Goal: Task Accomplishment & Management: Use online tool/utility

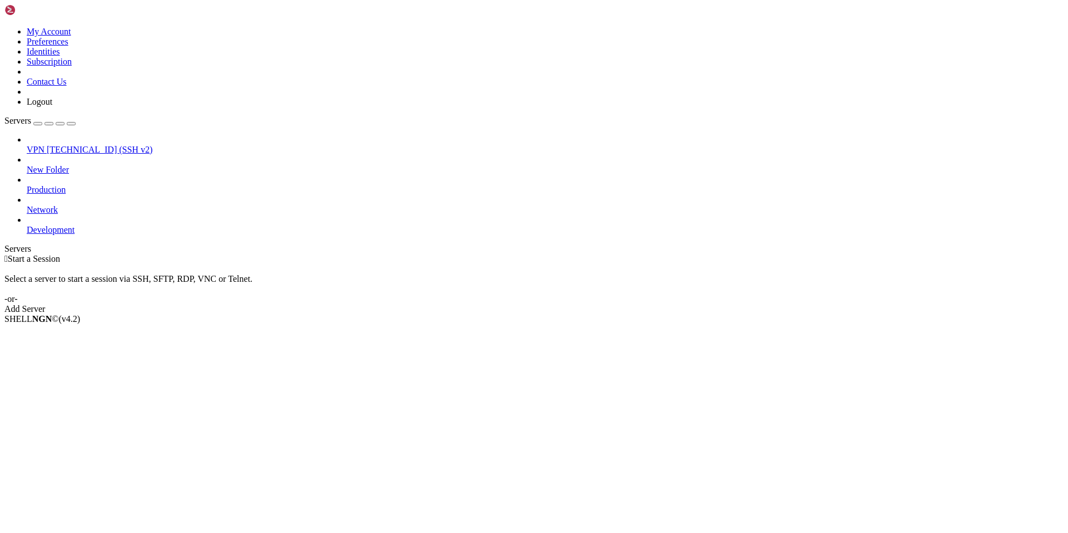
click at [62, 145] on span "[TECHNICAL_ID] (SSH v2)" at bounding box center [100, 149] width 106 height 9
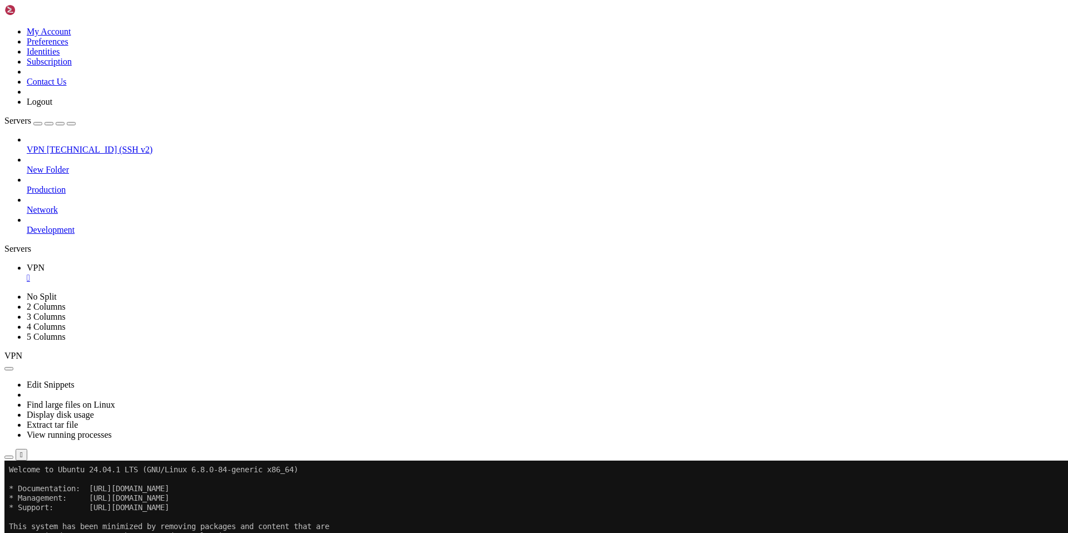
drag, startPoint x: 164, startPoint y: 576, endPoint x: 142, endPoint y: 577, distance: 21.2
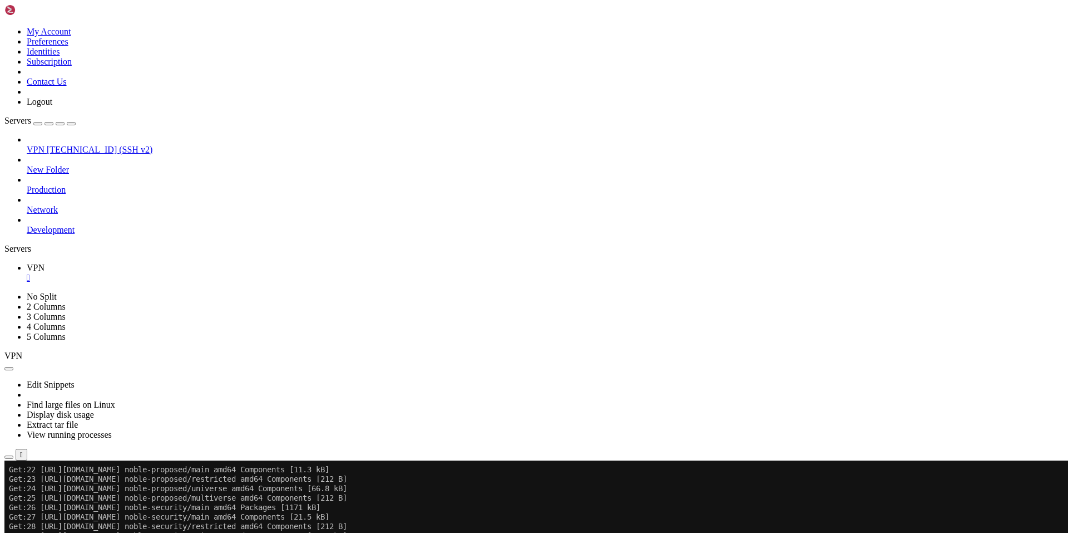
scroll to position [653, 0]
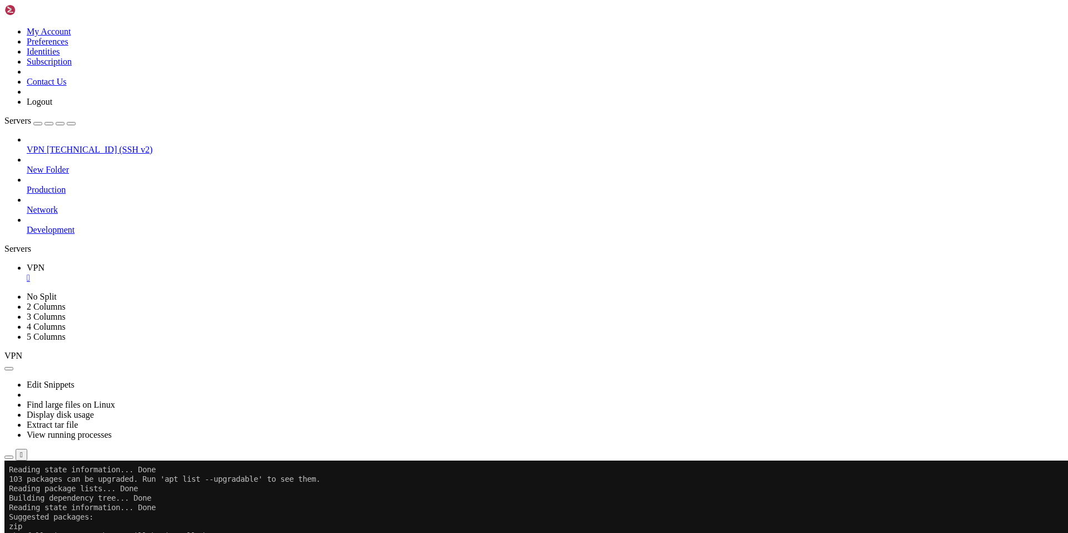
drag, startPoint x: 225, startPoint y: 807, endPoint x: 10, endPoint y: 775, distance: 217.8
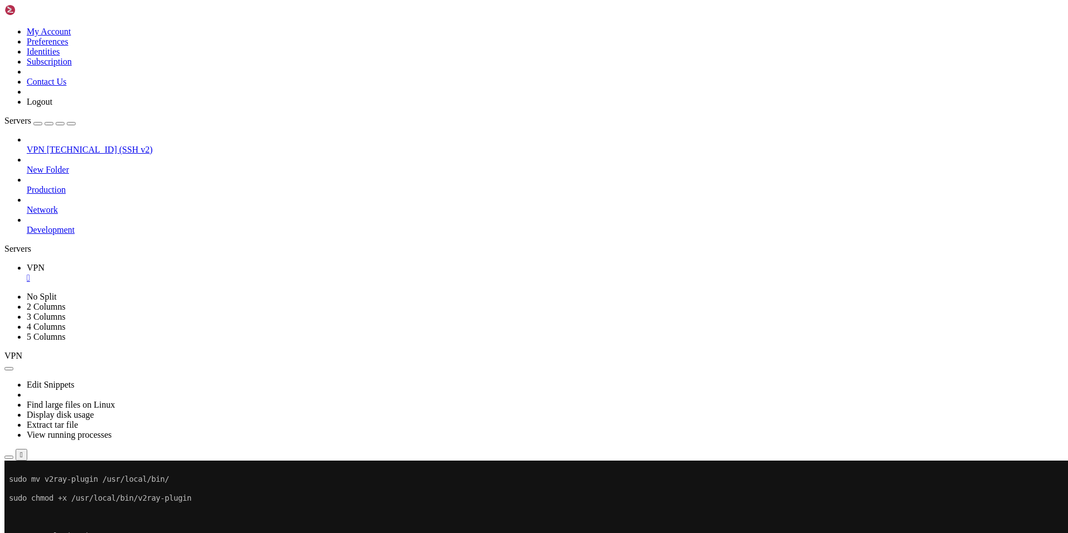
scroll to position [152, 0]
drag, startPoint x: 377, startPoint y: 901, endPoint x: 10, endPoint y: 661, distance: 438.8
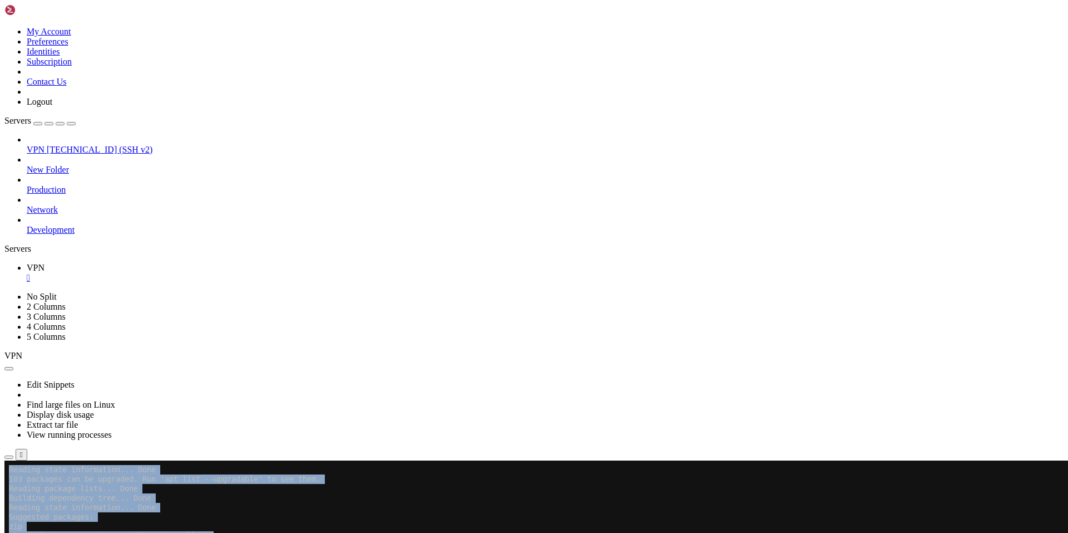
scroll to position [662, 0]
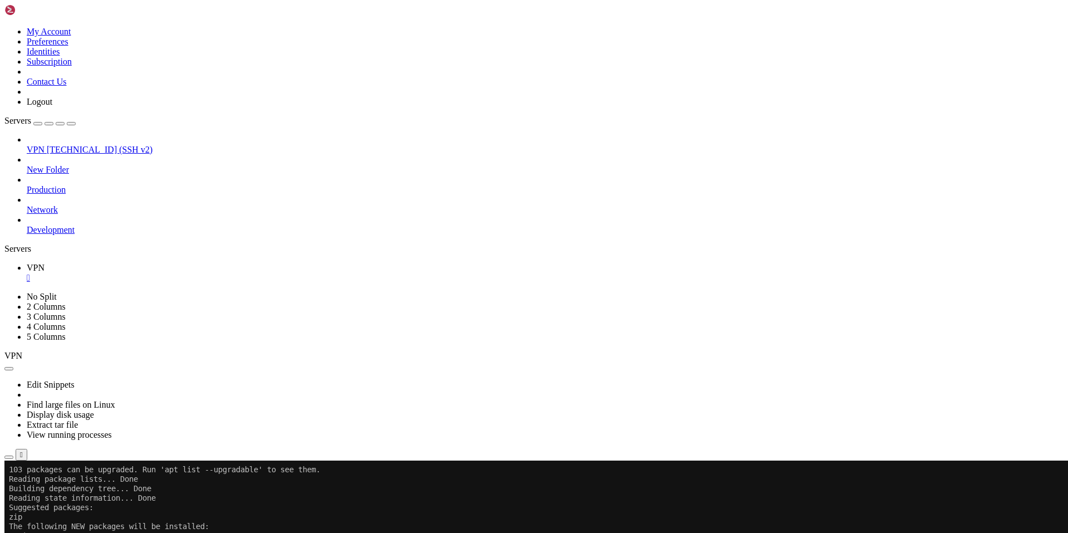
drag, startPoint x: 154, startPoint y: 916, endPoint x: 139, endPoint y: 914, distance: 14.6
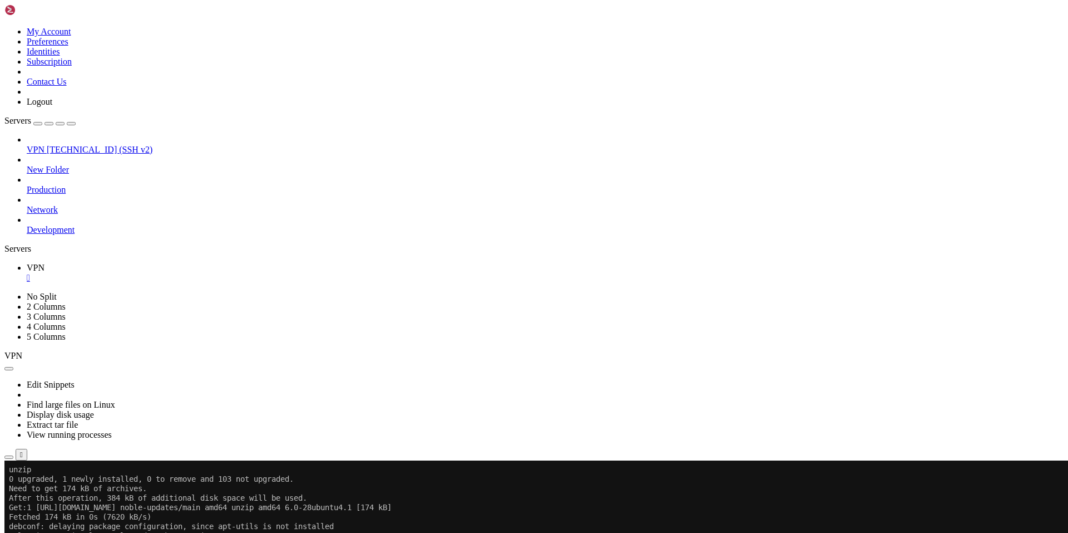
scroll to position [728, 0]
drag, startPoint x: 233, startPoint y: 902, endPoint x: 8, endPoint y: 858, distance: 228.6
drag, startPoint x: 227, startPoint y: 898, endPoint x: 9, endPoint y: 844, distance: 224.9
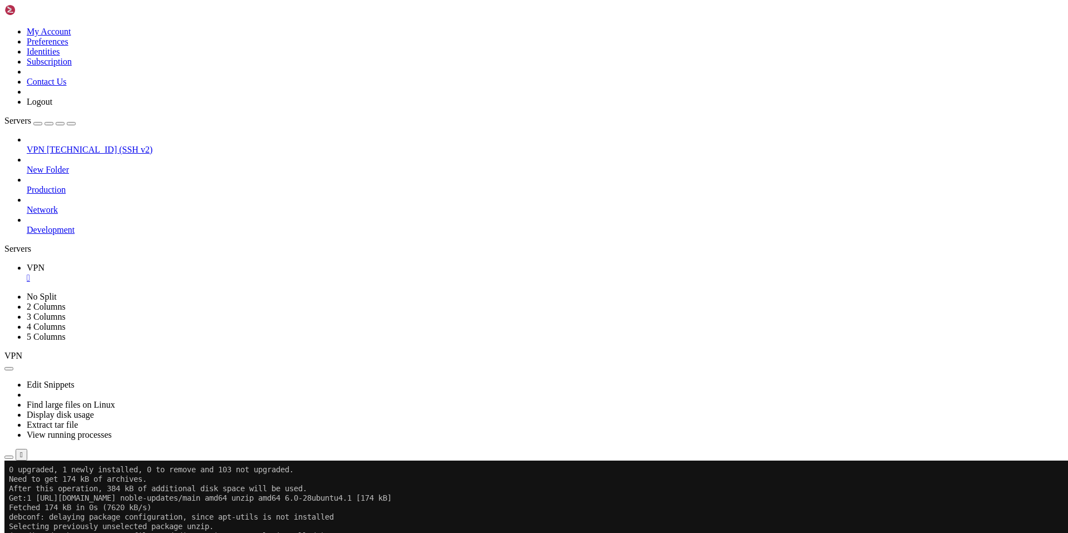
scroll to position [738, 0]
drag, startPoint x: 123, startPoint y: 919, endPoint x: 112, endPoint y: 917, distance: 10.8
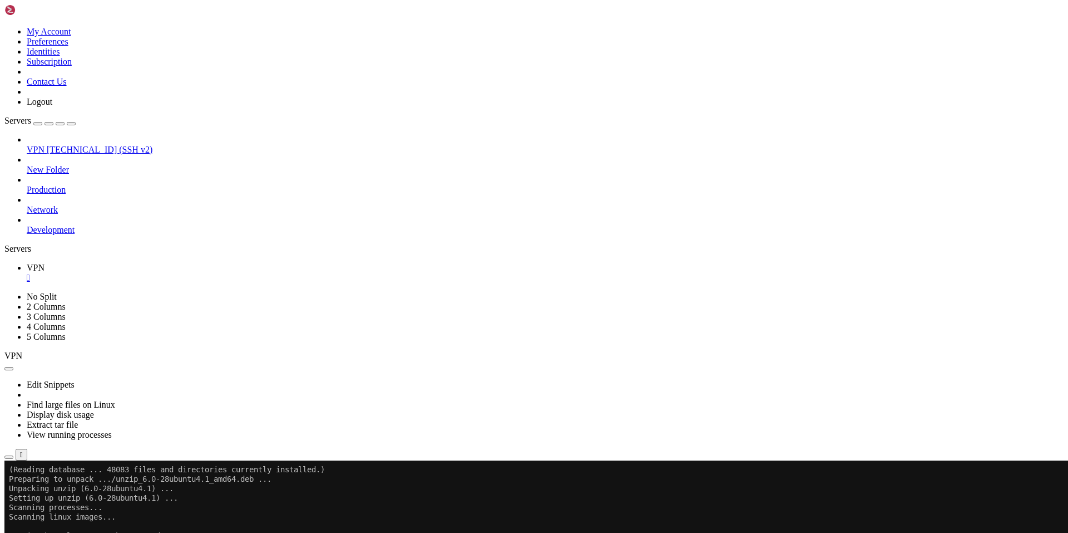
drag, startPoint x: 218, startPoint y: 899, endPoint x: 8, endPoint y: 858, distance: 213.9
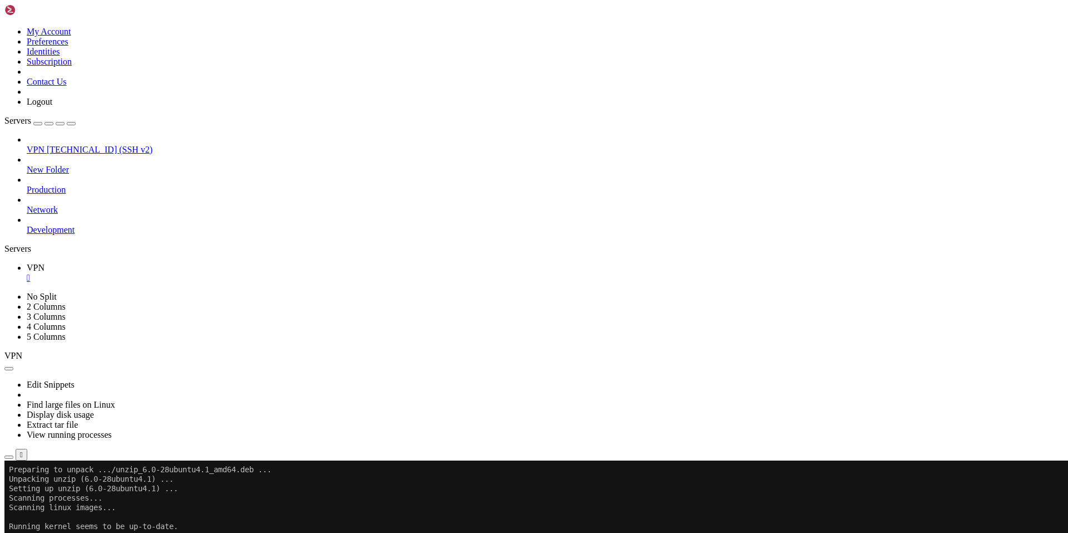
scroll to position [984, 0]
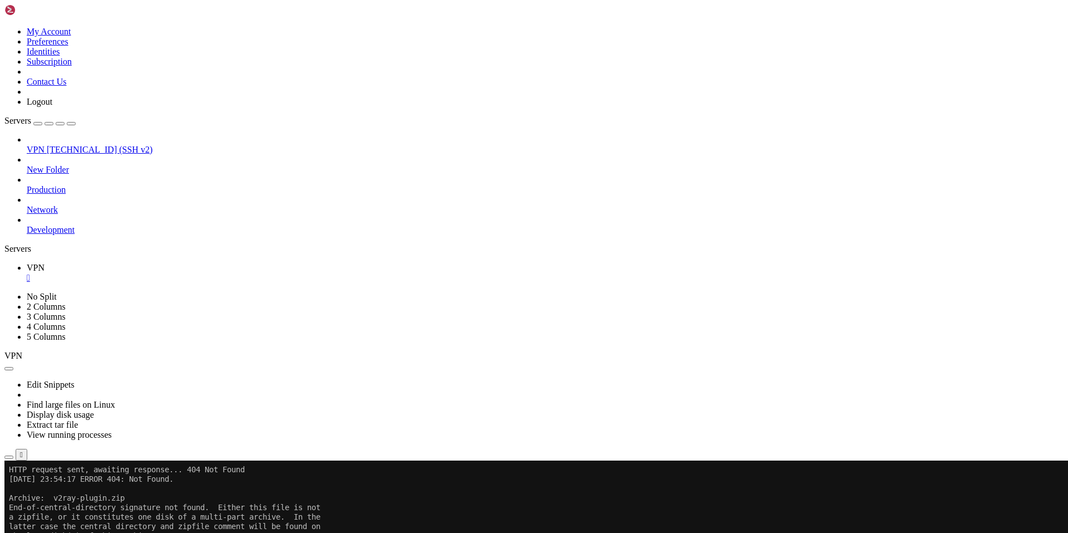
drag, startPoint x: 117, startPoint y: 914, endPoint x: 88, endPoint y: 908, distance: 29.6
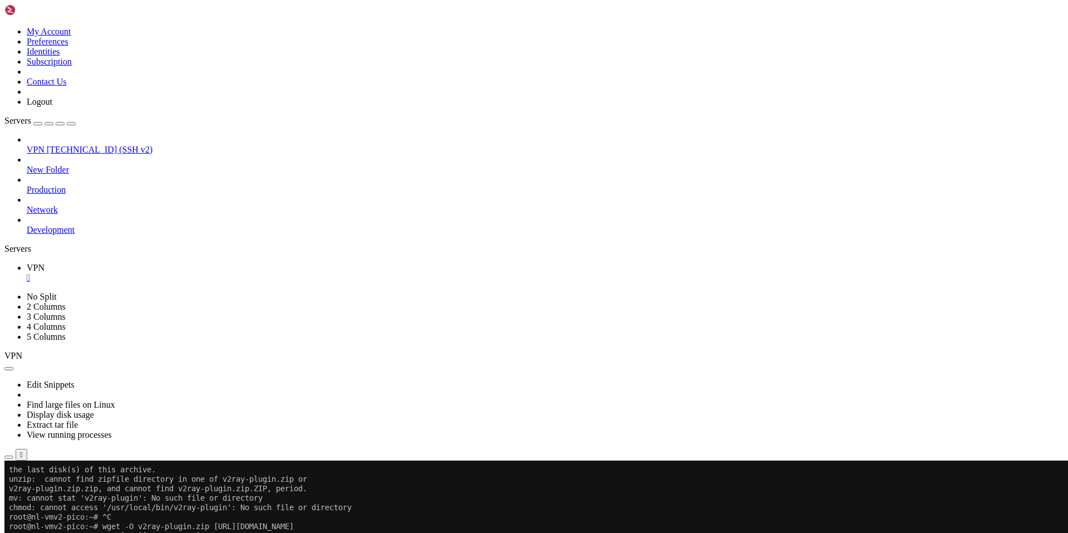
drag, startPoint x: 213, startPoint y: 899, endPoint x: 10, endPoint y: 854, distance: 207.5
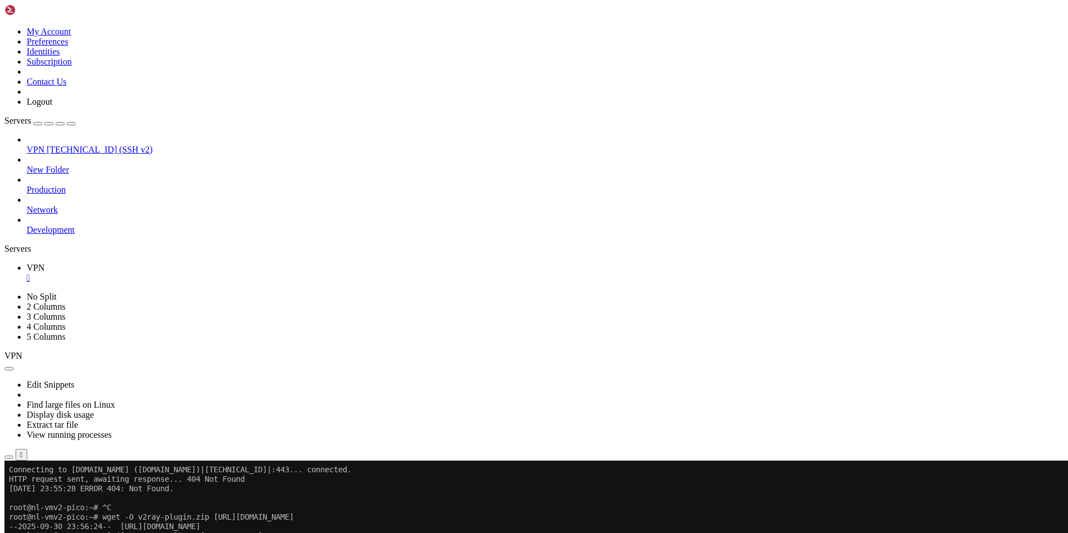
scroll to position [1135, 0]
drag, startPoint x: 142, startPoint y: 913, endPoint x: 130, endPoint y: 910, distance: 13.0
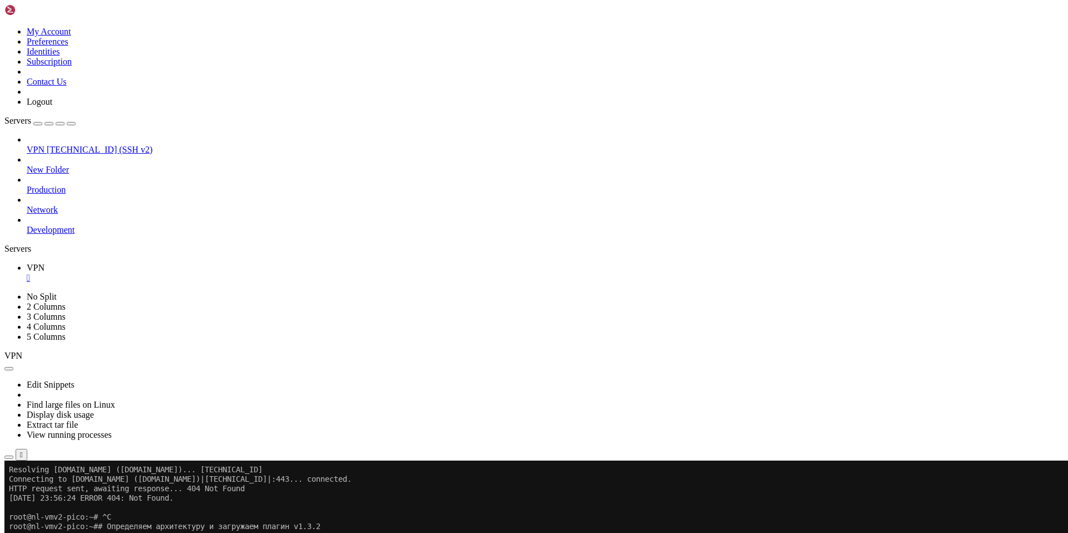
scroll to position [1201, 0]
drag, startPoint x: 224, startPoint y: 904, endPoint x: 8, endPoint y: 856, distance: 221.2
drag, startPoint x: 127, startPoint y: 857, endPoint x: 444, endPoint y: 857, distance: 316.6
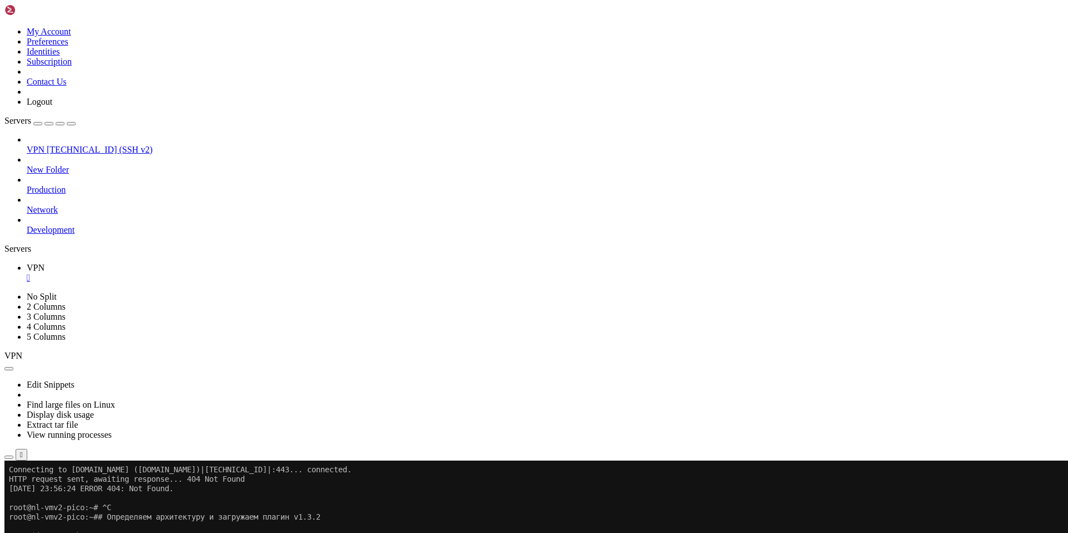
scroll to position [1211, 0]
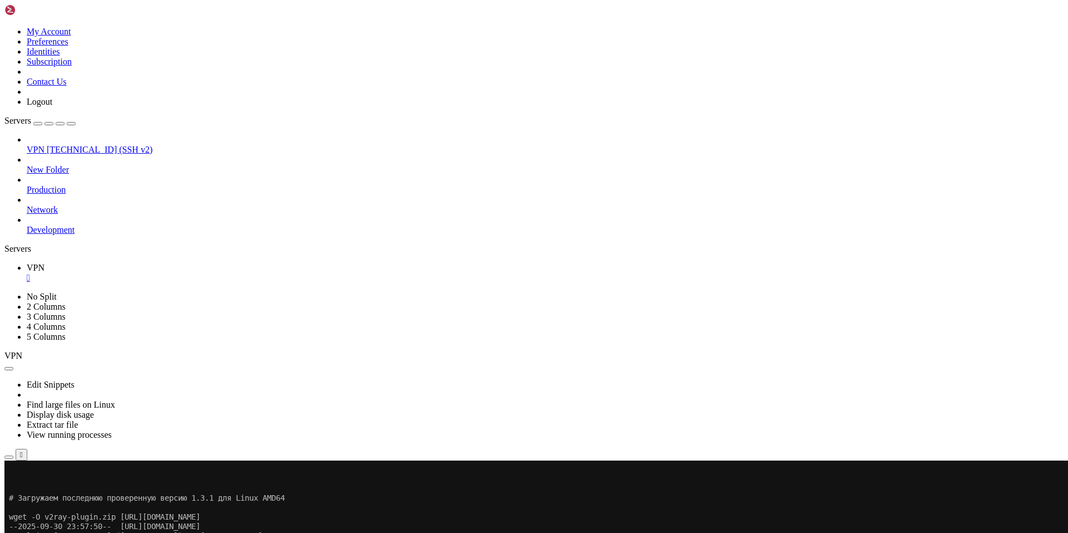
drag, startPoint x: 119, startPoint y: 912, endPoint x: 110, endPoint y: 915, distance: 9.7
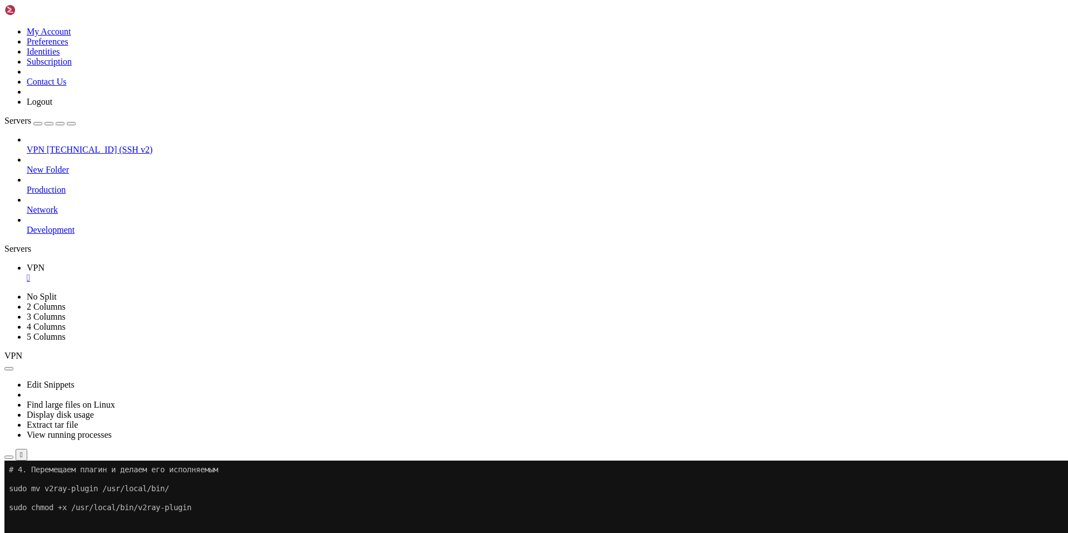
scroll to position [1826, 0]
drag, startPoint x: 133, startPoint y: 914, endPoint x: 10, endPoint y: 631, distance: 308.8
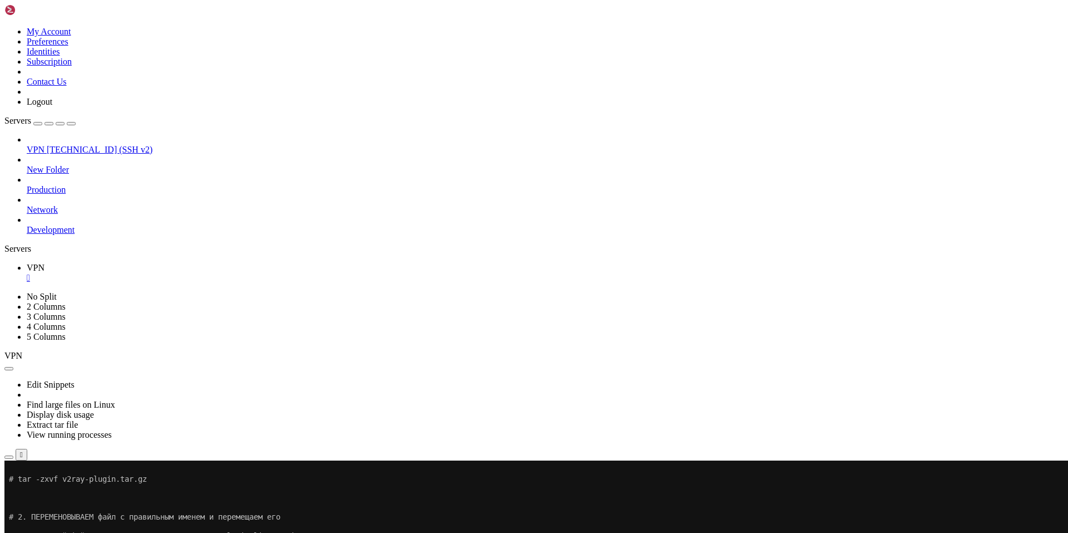
drag, startPoint x: 111, startPoint y: 918, endPoint x: 91, endPoint y: 914, distance: 20.4
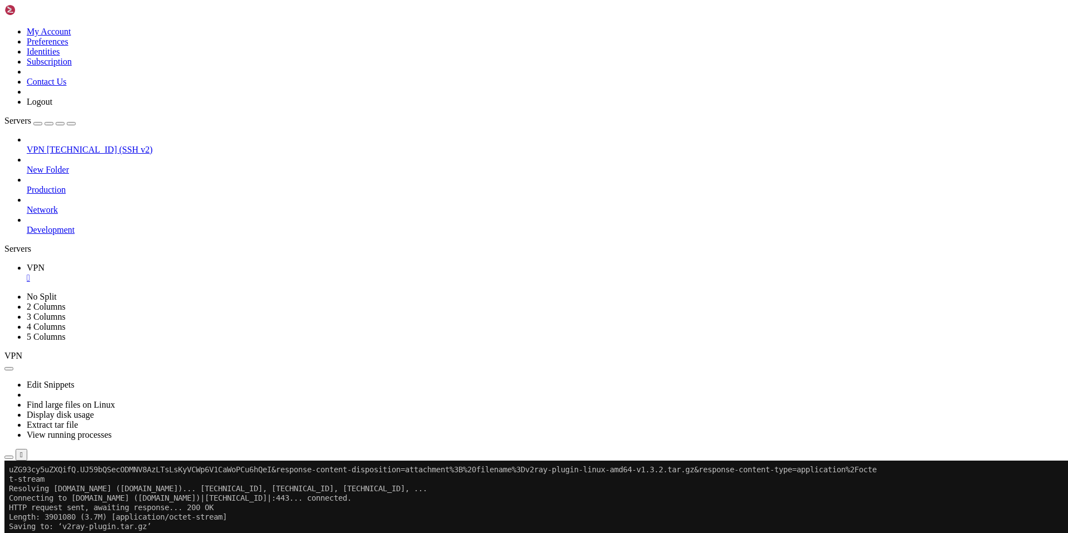
scroll to position [2289, 0]
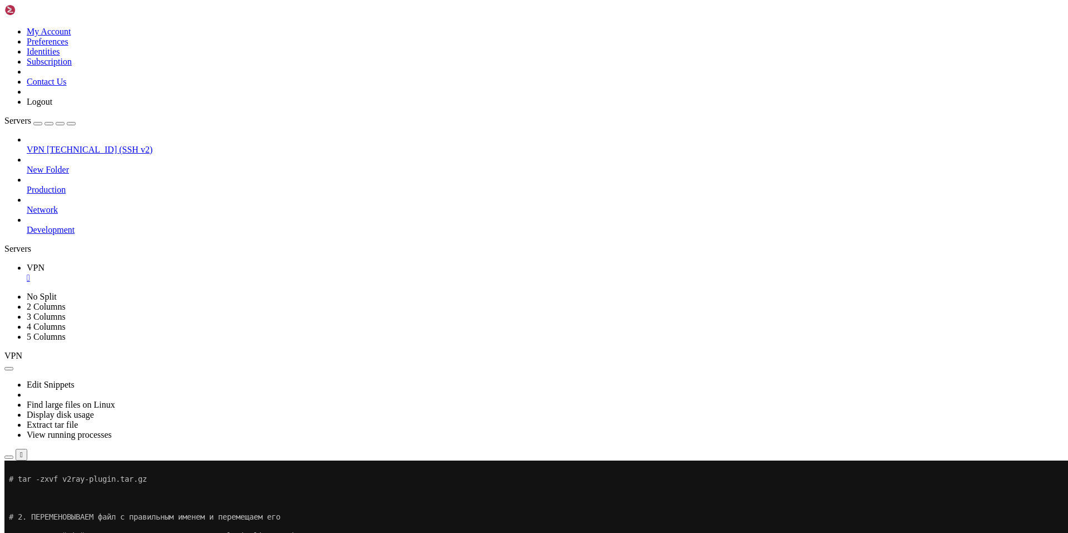
click at [49, 491] on button "Reconnect" at bounding box center [26, 497] width 45 height 12
click at [45, 145] on span "VPN" at bounding box center [36, 149] width 18 height 9
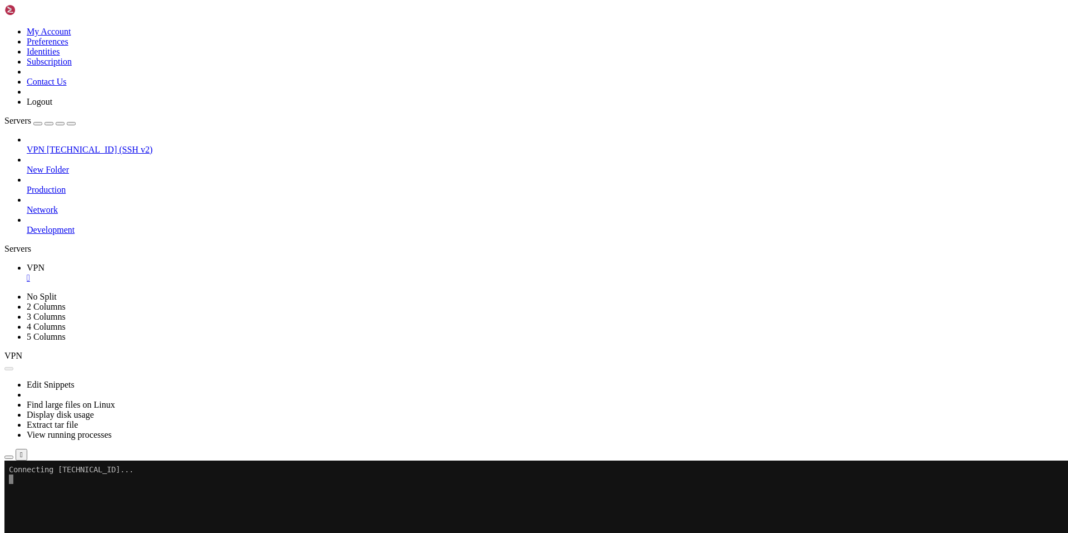
click at [45, 145] on span "VPN" at bounding box center [36, 149] width 18 height 9
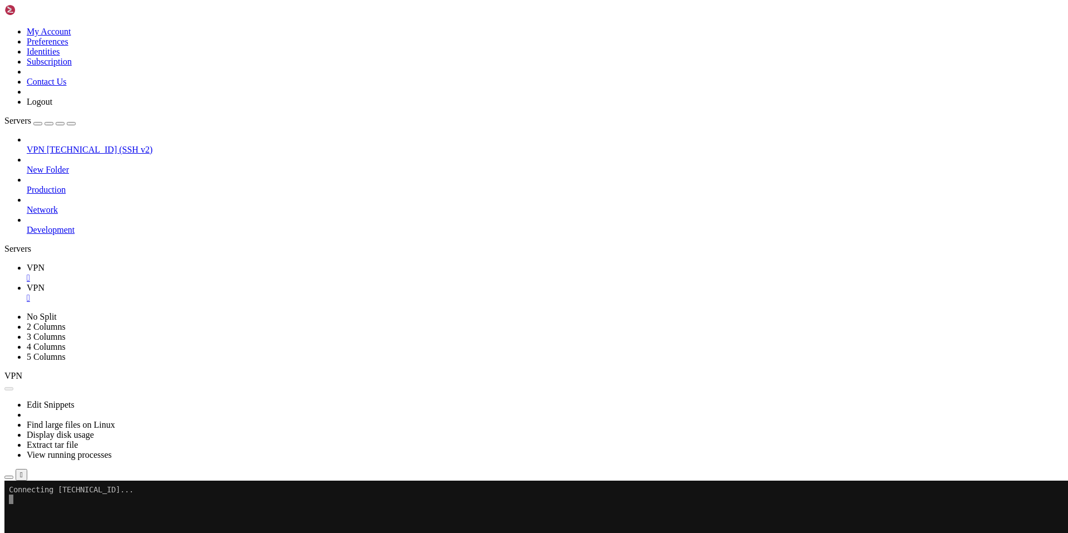
scroll to position [0, 0]
click at [184, 273] on div "" at bounding box center [545, 278] width 1037 height 10
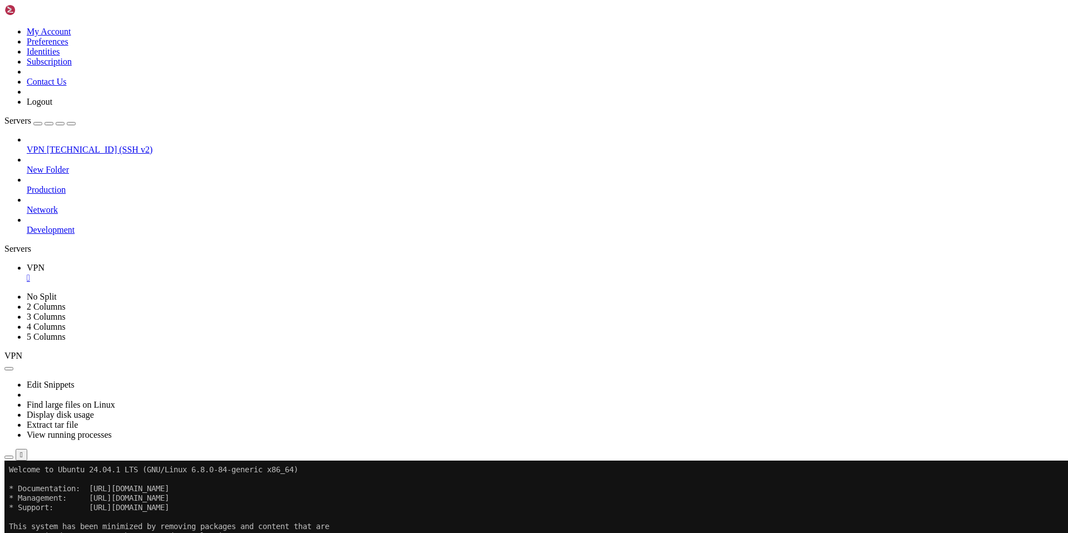
scroll to position [114, 0]
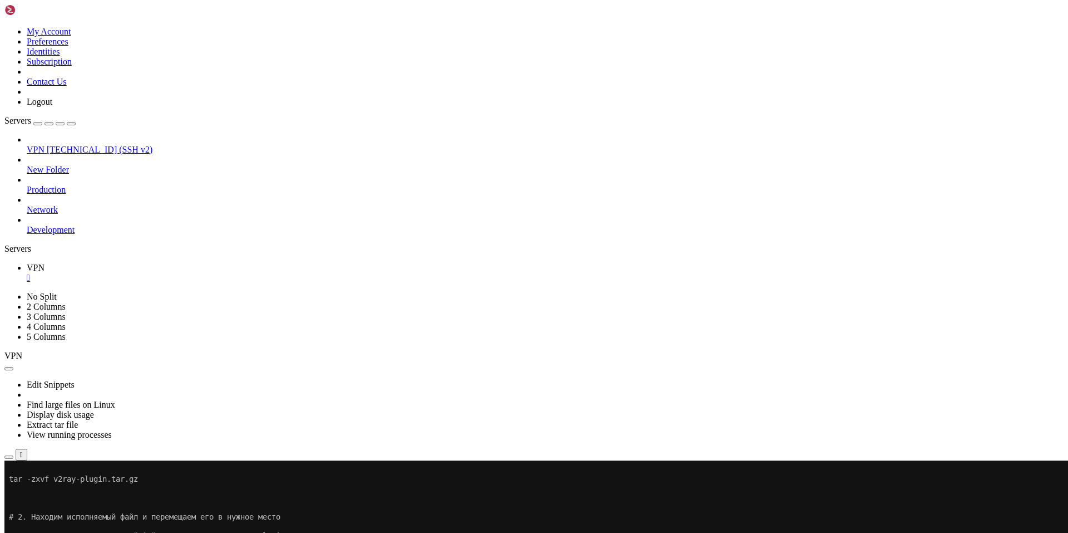
drag, startPoint x: 146, startPoint y: 567, endPoint x: 101, endPoint y: 796, distance: 233.1
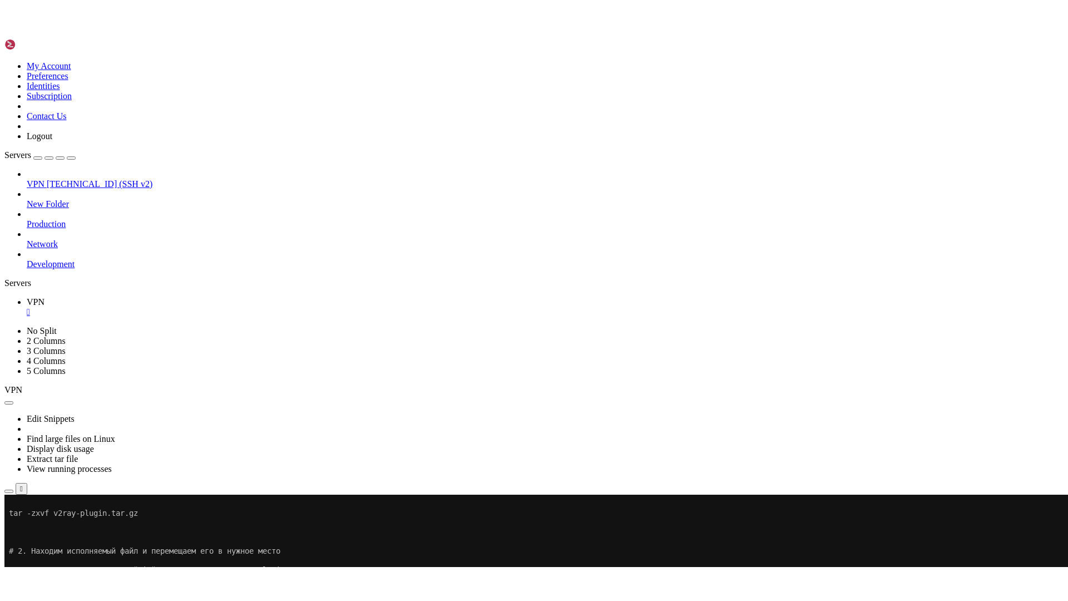
scroll to position [180, 0]
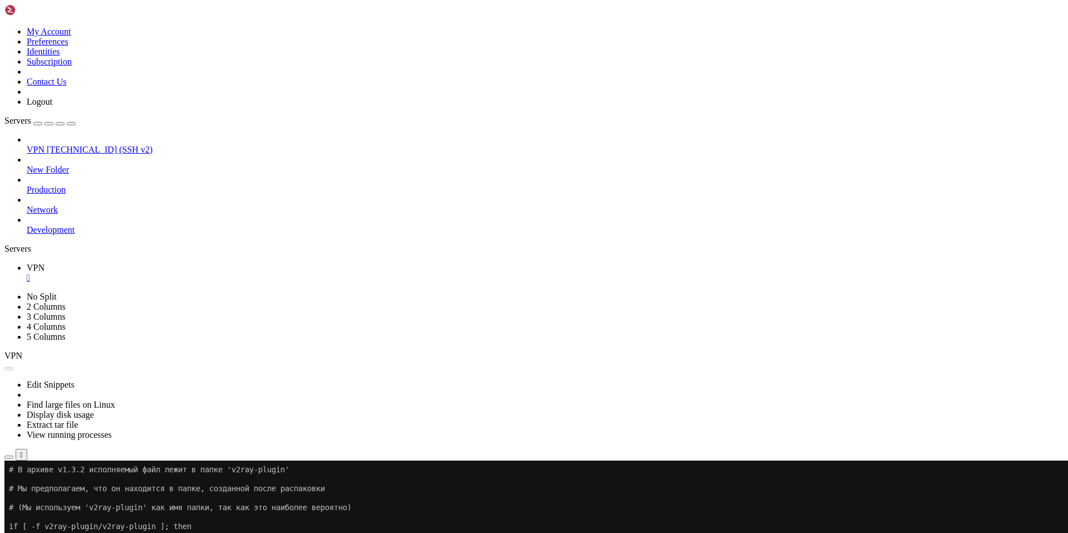
click at [23, 450] on div "" at bounding box center [21, 454] width 3 height 8
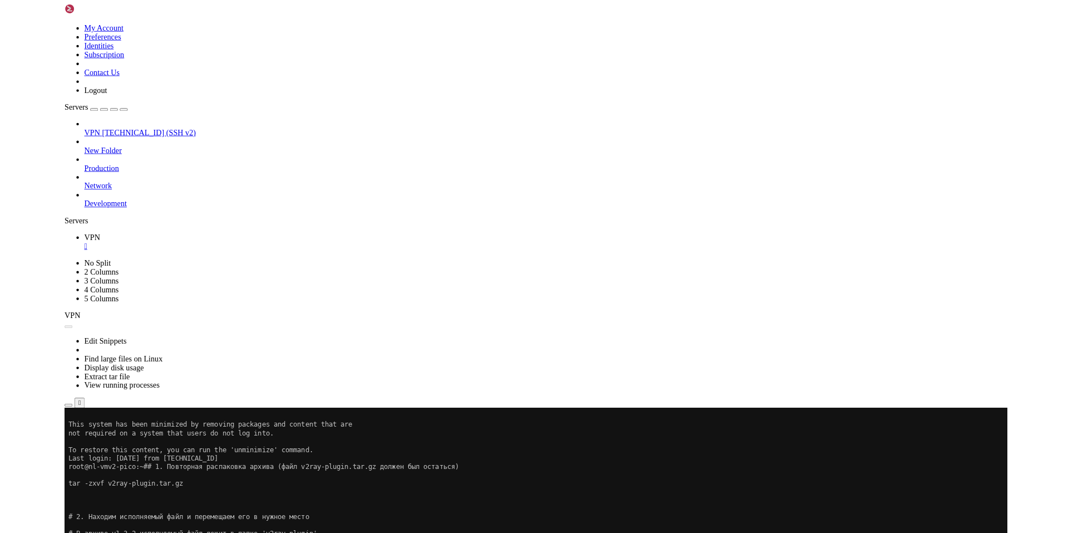
scroll to position [47, 0]
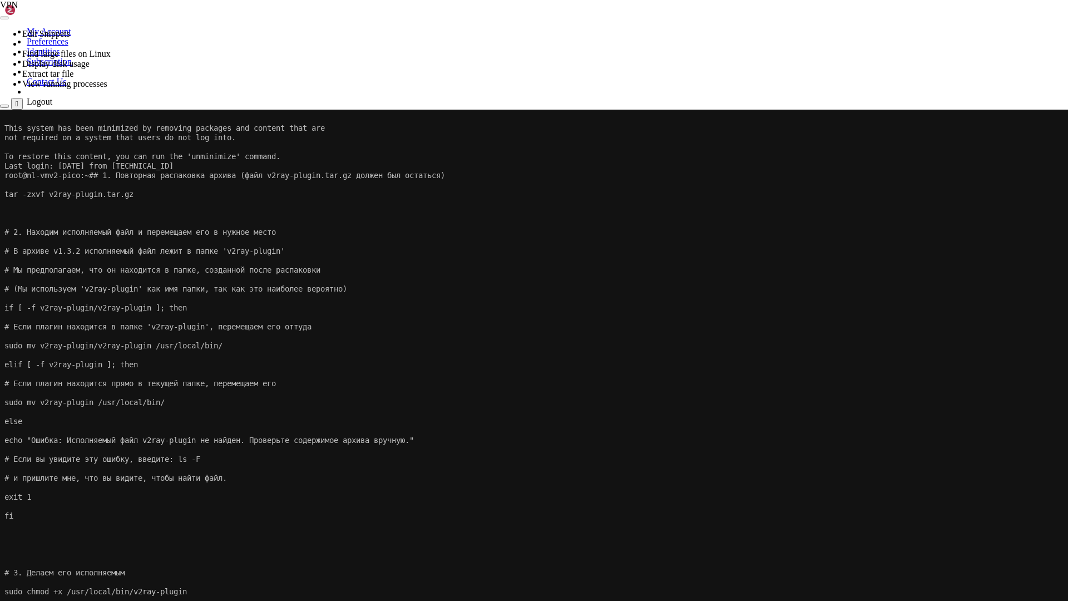
drag, startPoint x: 112, startPoint y: 442, endPoint x: 19, endPoint y: 264, distance: 200.6
click at [19, 152] on div "Connection Closed Reconnect" at bounding box center [534, 142] width 1068 height 22
drag, startPoint x: 8, startPoint y: 533, endPoint x: 112, endPoint y: 566, distance: 109.8
click at [110, 152] on div "Connection Closed Reconnect" at bounding box center [534, 142] width 1068 height 22
click at [45, 142] on button "Reconnect" at bounding box center [22, 147] width 45 height 12
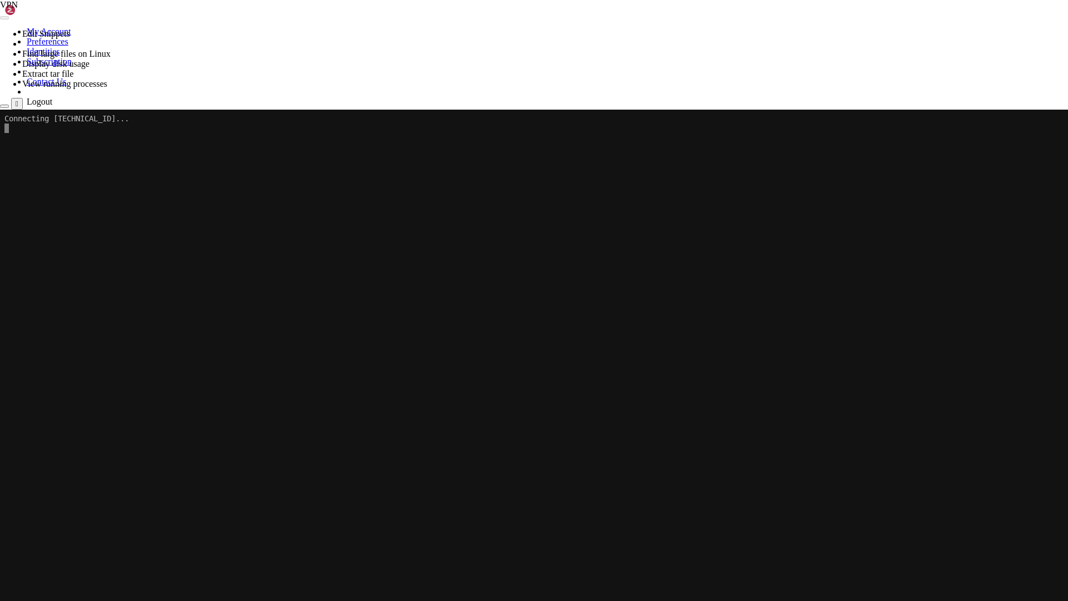
click at [529, 110] on div at bounding box center [534, 110] width 1068 height 0
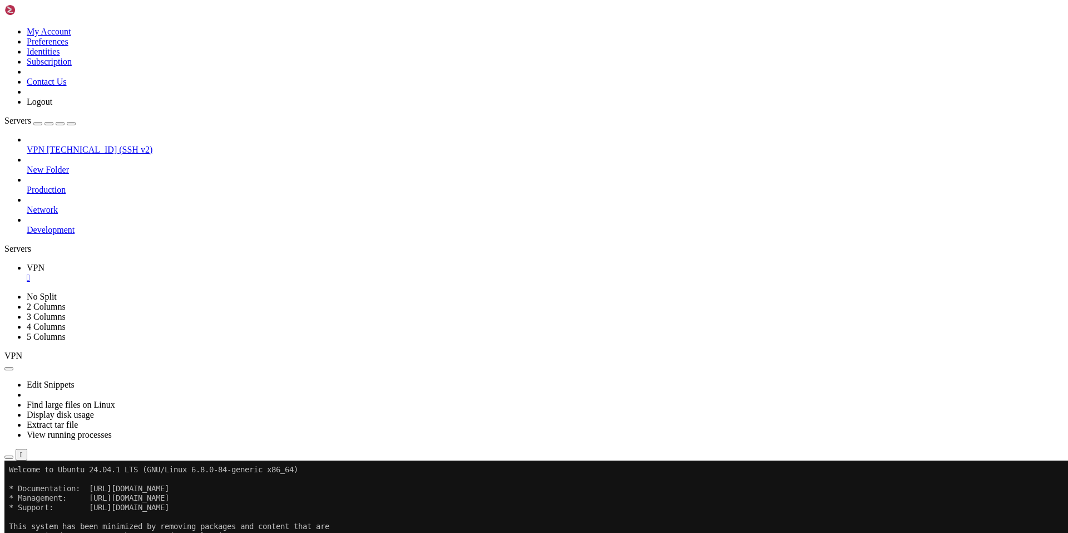
drag, startPoint x: 120, startPoint y: 582, endPoint x: 136, endPoint y: 579, distance: 16.9
drag, startPoint x: 385, startPoint y: 887, endPoint x: 9, endPoint y: 621, distance: 459.8
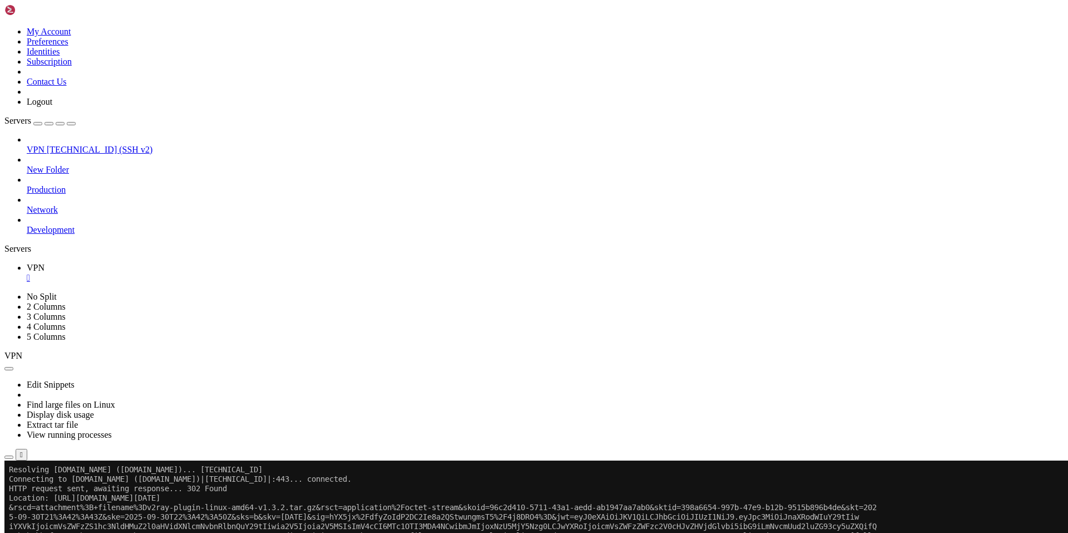
scroll to position [246, 0]
drag, startPoint x: 150, startPoint y: 920, endPoint x: 116, endPoint y: 904, distance: 38.1
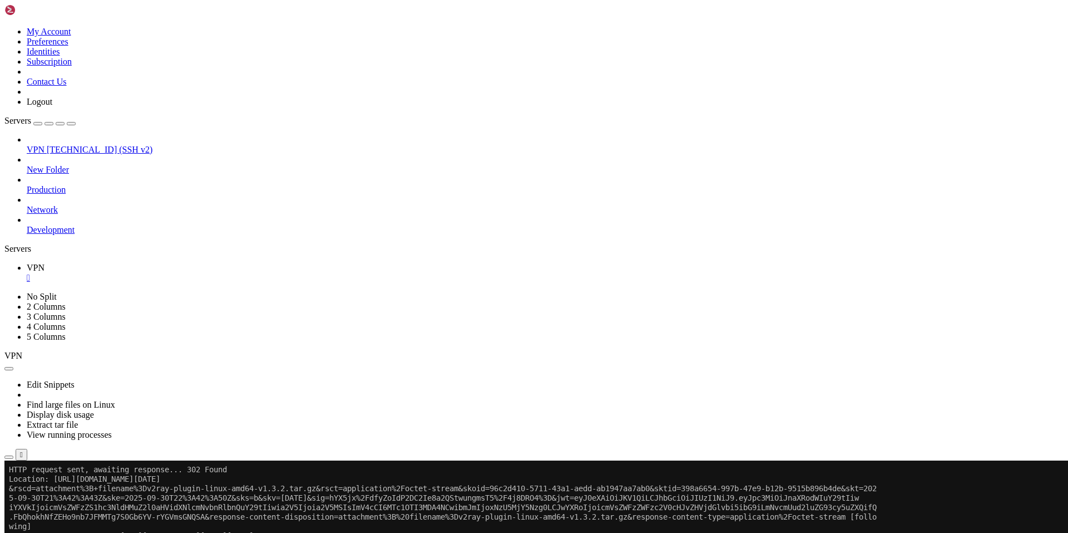
scroll to position [284, 0]
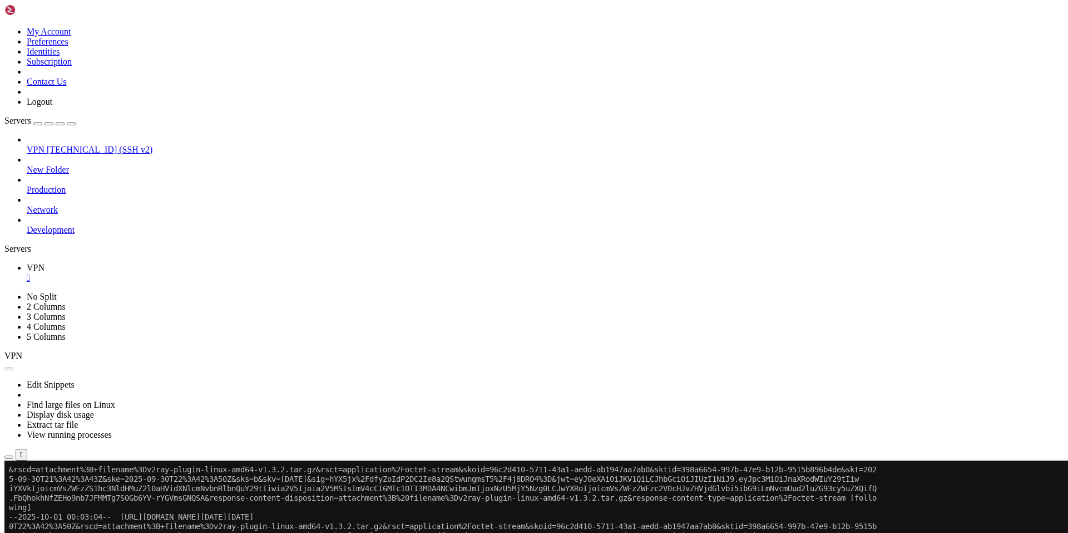
click at [49, 491] on button "Reconnect" at bounding box center [26, 497] width 45 height 12
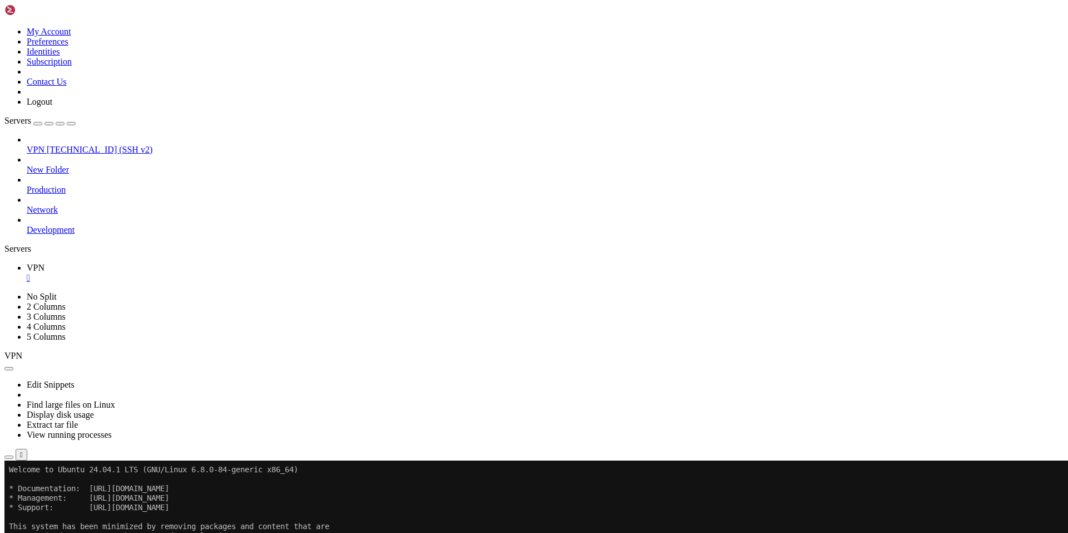
drag, startPoint x: 151, startPoint y: 577, endPoint x: 119, endPoint y: 578, distance: 32.9
drag, startPoint x: 137, startPoint y: 581, endPoint x: 8, endPoint y: 582, distance: 129.1
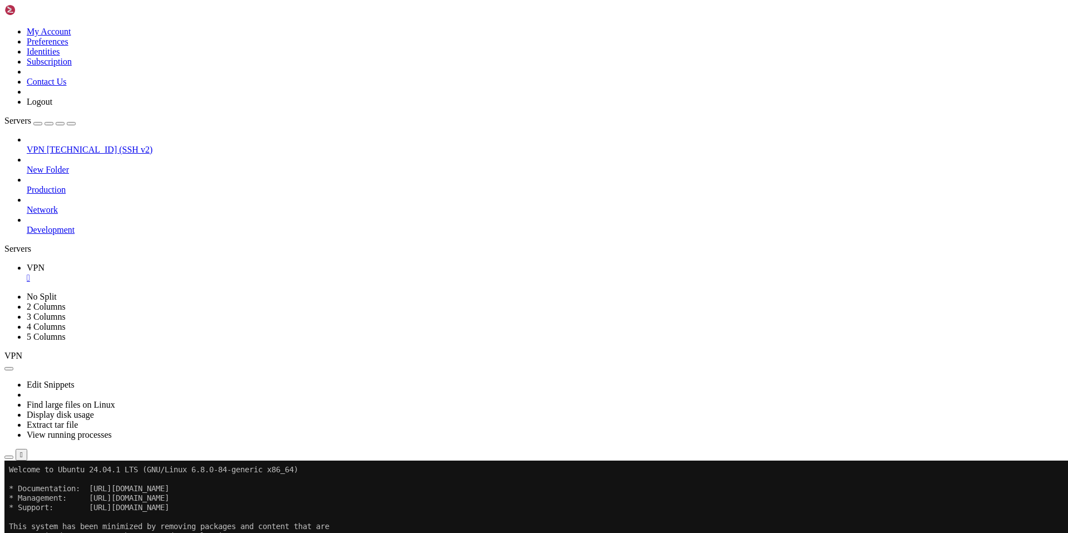
drag, startPoint x: 134, startPoint y: 608, endPoint x: 135, endPoint y: 598, distance: 10.6
drag, startPoint x: 124, startPoint y: 732, endPoint x: 12, endPoint y: 617, distance: 160.9
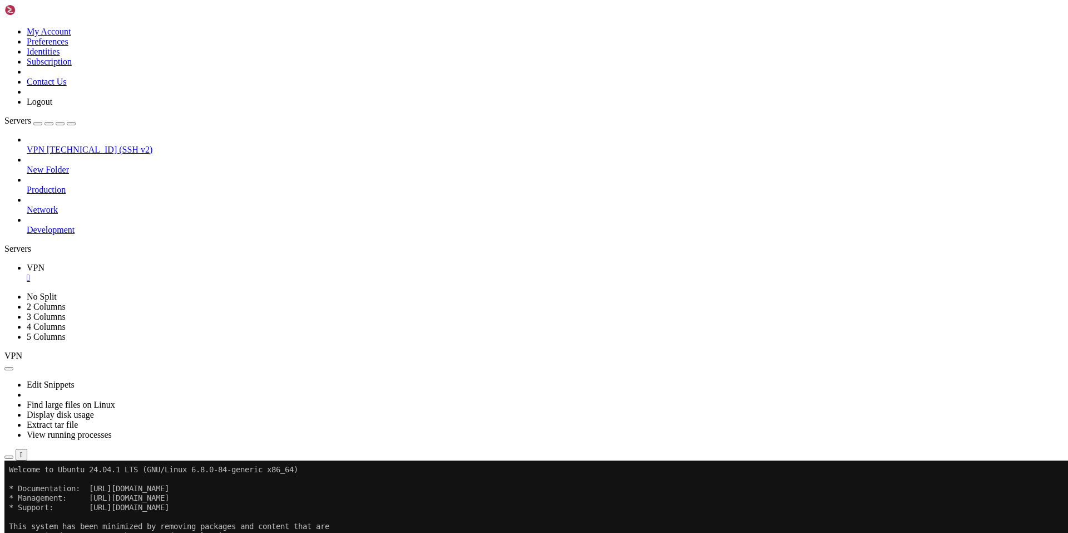
drag, startPoint x: 86, startPoint y: 745, endPoint x: 11, endPoint y: 604, distance: 160.3
click at [9, 460] on div at bounding box center [6, 460] width 4 height 0
drag, startPoint x: 253, startPoint y: 817, endPoint x: 139, endPoint y: 772, distance: 122.5
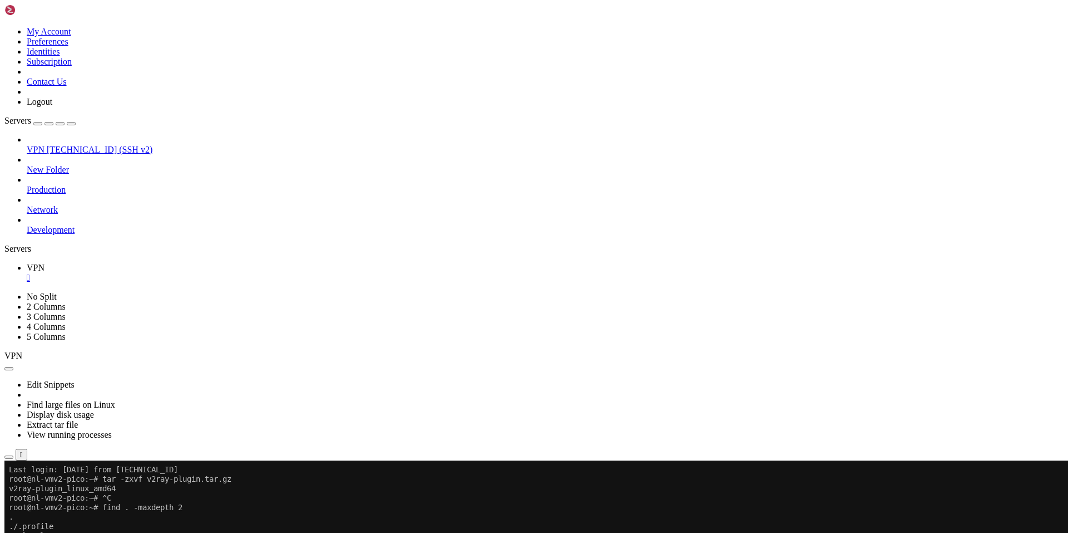
scroll to position [378, 0]
drag, startPoint x: 140, startPoint y: 768, endPoint x: 86, endPoint y: 803, distance: 64.1
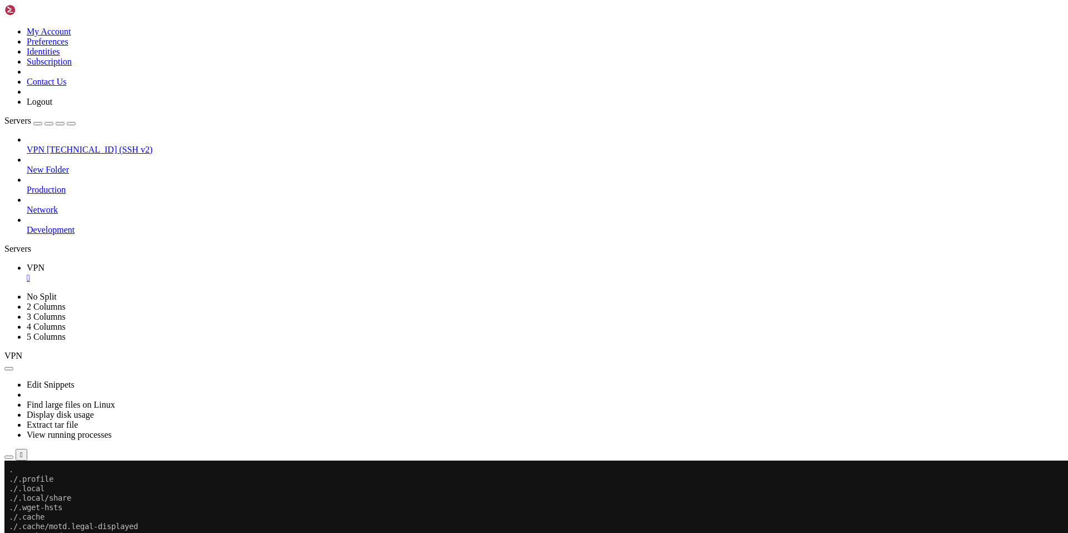
drag, startPoint x: 139, startPoint y: 918, endPoint x: 8, endPoint y: 875, distance: 136.9
drag, startPoint x: 252, startPoint y: 508, endPoint x: 111, endPoint y: 464, distance: 146.8
click at [9, 460] on div at bounding box center [6, 460] width 4 height 0
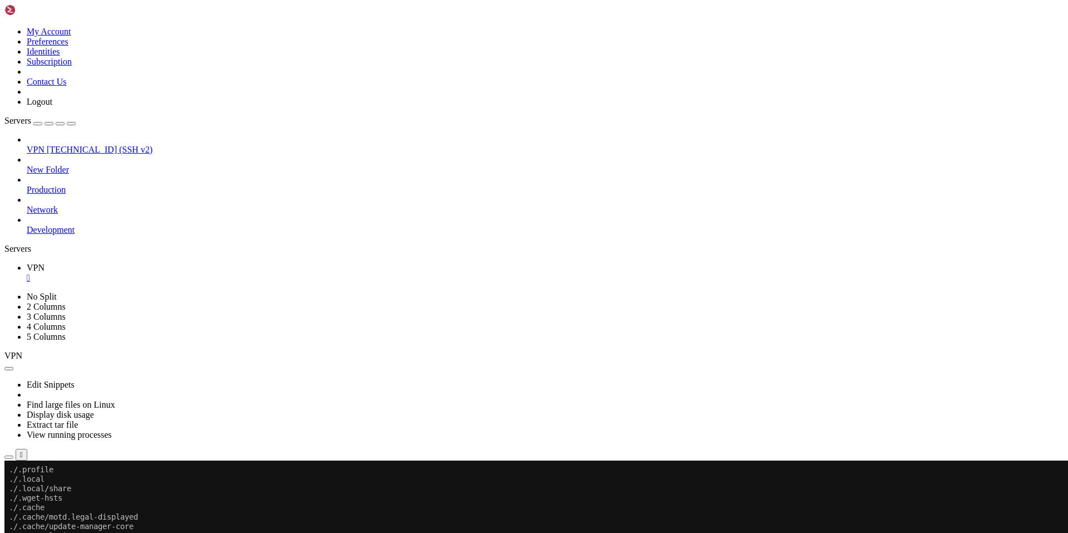
drag, startPoint x: 111, startPoint y: 464, endPoint x: 248, endPoint y: 506, distance: 142.6
click at [9, 460] on div at bounding box center [6, 460] width 4 height 0
drag, startPoint x: 120, startPoint y: 915, endPoint x: 92, endPoint y: 910, distance: 28.3
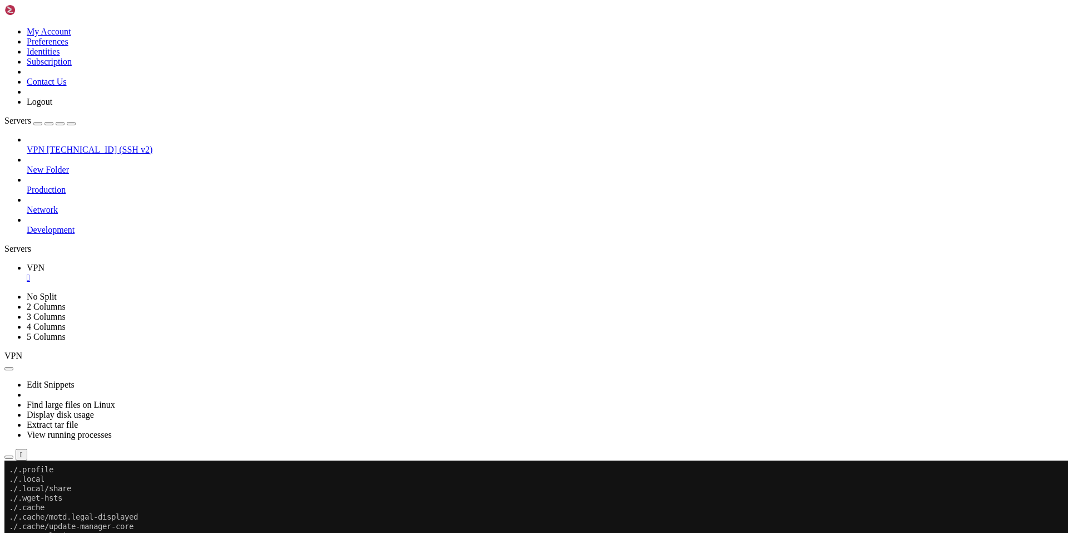
drag, startPoint x: 364, startPoint y: 905, endPoint x: 10, endPoint y: 896, distance: 354.6
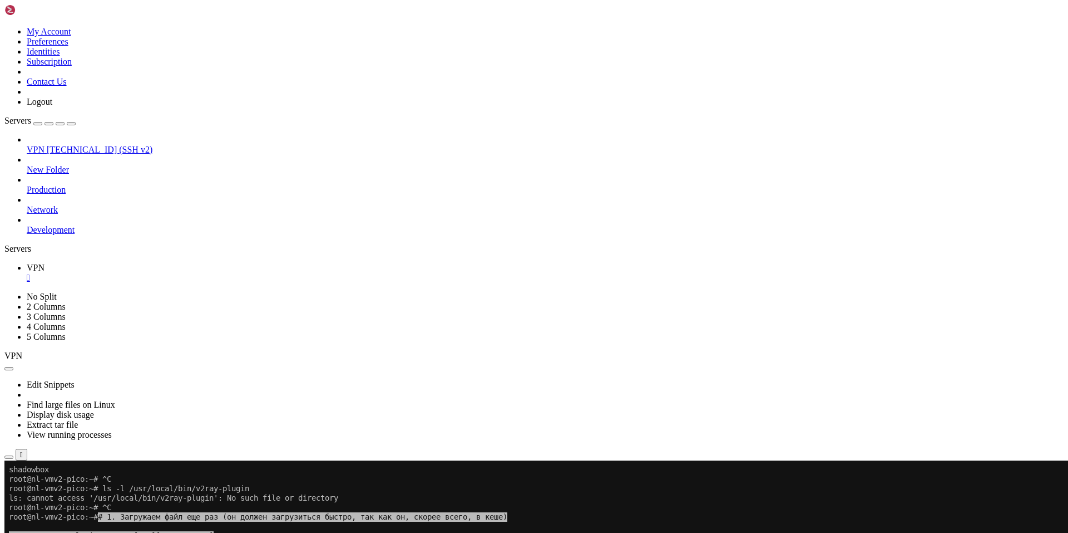
scroll to position [861, 0]
drag, startPoint x: 135, startPoint y: 915, endPoint x: 116, endPoint y: 912, distance: 18.8
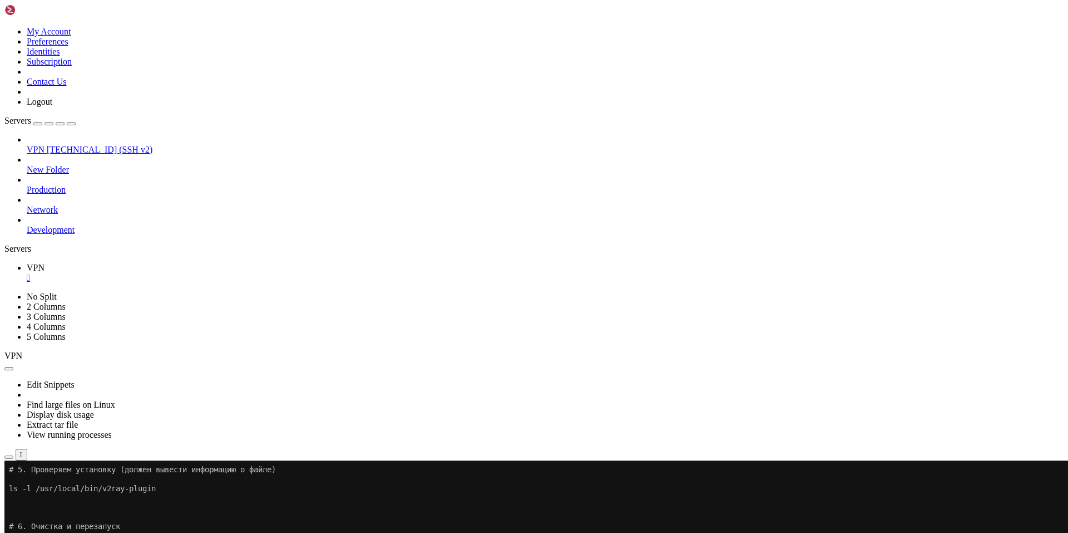
scroll to position [1173, 0]
drag, startPoint x: 134, startPoint y: 911, endPoint x: 8, endPoint y: 610, distance: 326.5
drag, startPoint x: 9, startPoint y: 610, endPoint x: 150, endPoint y: 915, distance: 336.1
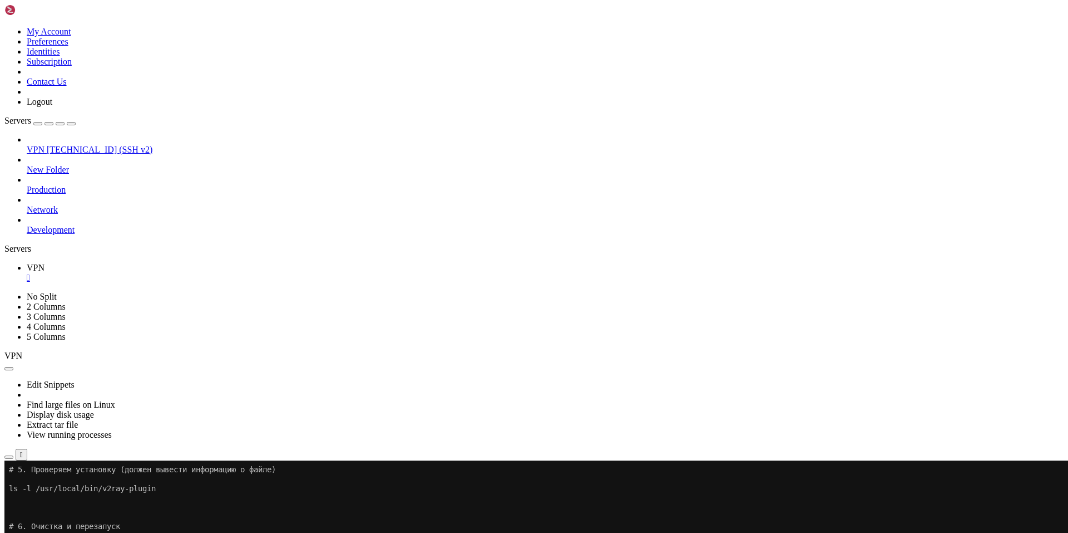
drag, startPoint x: 62, startPoint y: 906, endPoint x: 9, endPoint y: 611, distance: 300.2
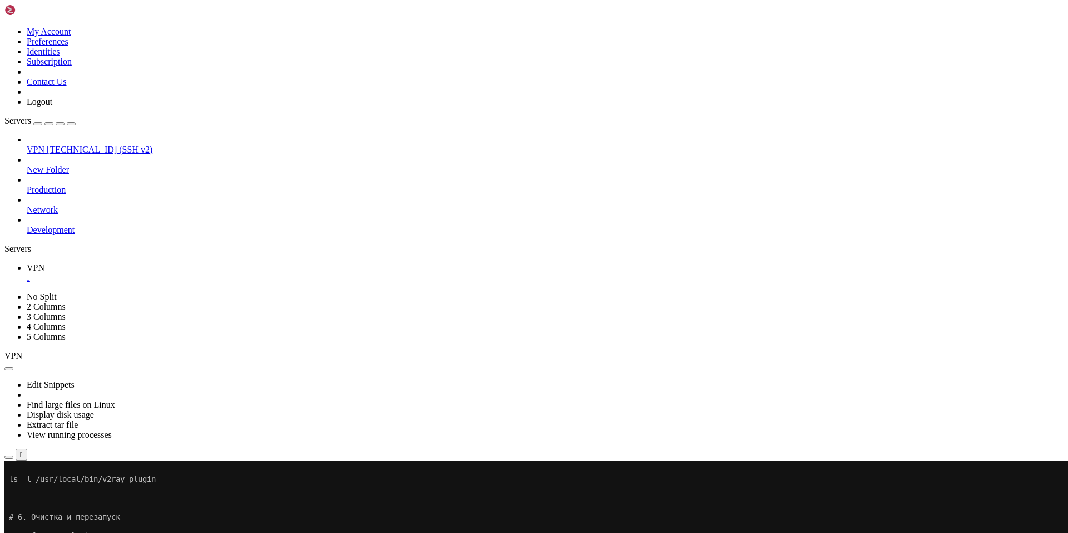
drag, startPoint x: 133, startPoint y: 914, endPoint x: 107, endPoint y: 912, distance: 26.2
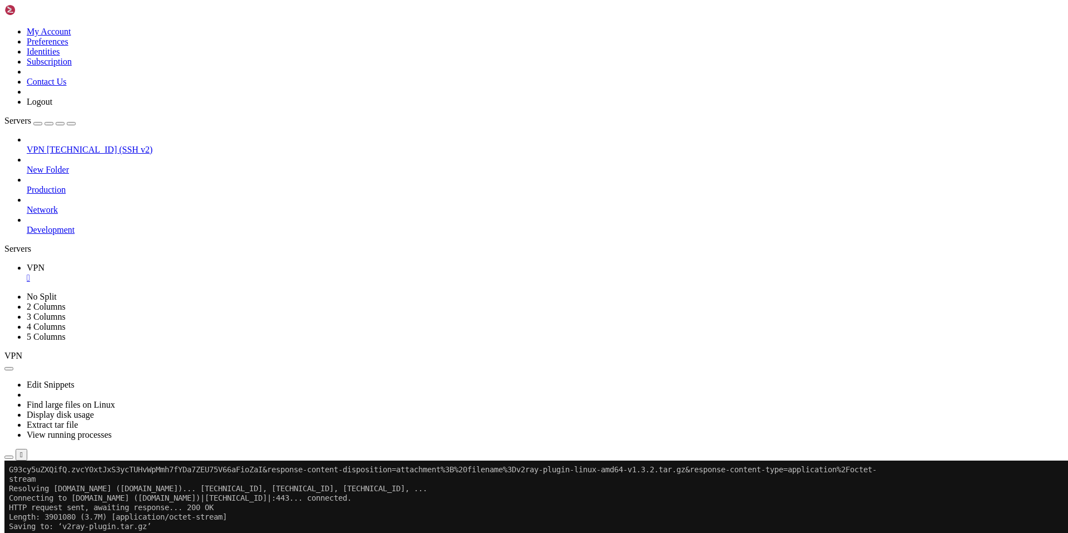
drag, startPoint x: 150, startPoint y: 907, endPoint x: 129, endPoint y: 912, distance: 22.2
click at [9, 460] on div at bounding box center [6, 460] width 4 height 0
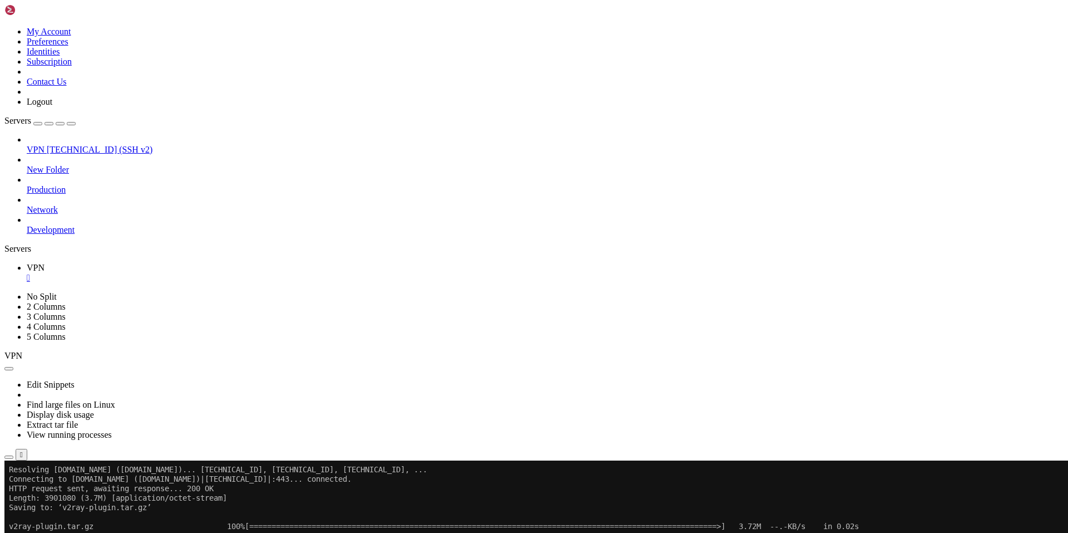
scroll to position [1485, 0]
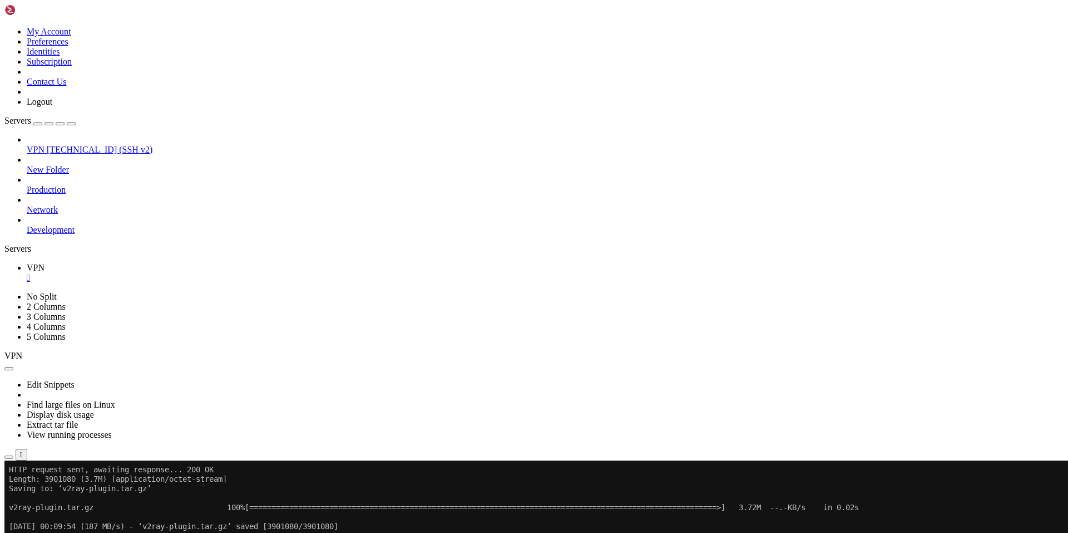
drag, startPoint x: 117, startPoint y: 909, endPoint x: 112, endPoint y: 915, distance: 7.9
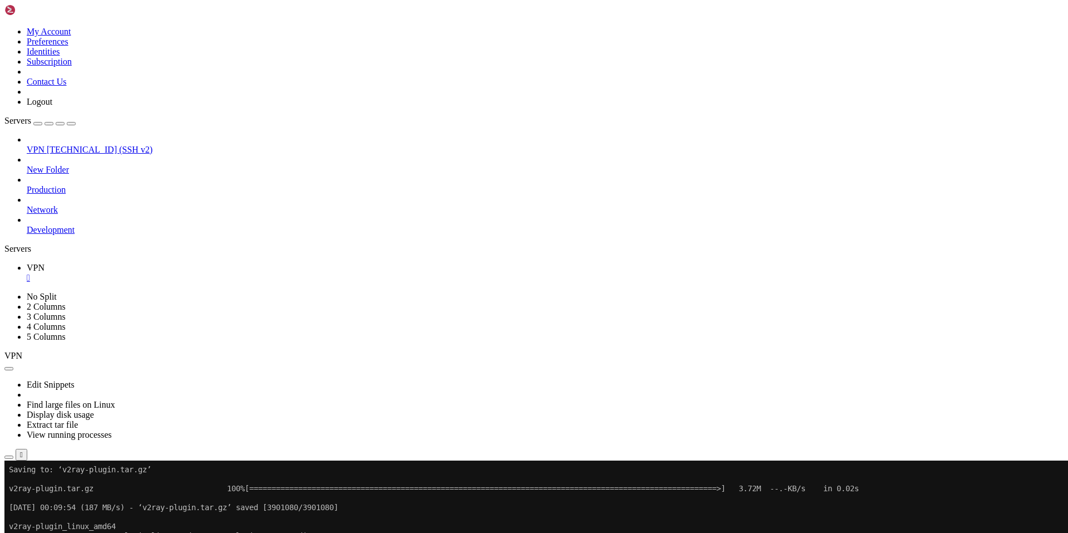
drag, startPoint x: 363, startPoint y: 904, endPoint x: 9, endPoint y: 905, distance: 353.9
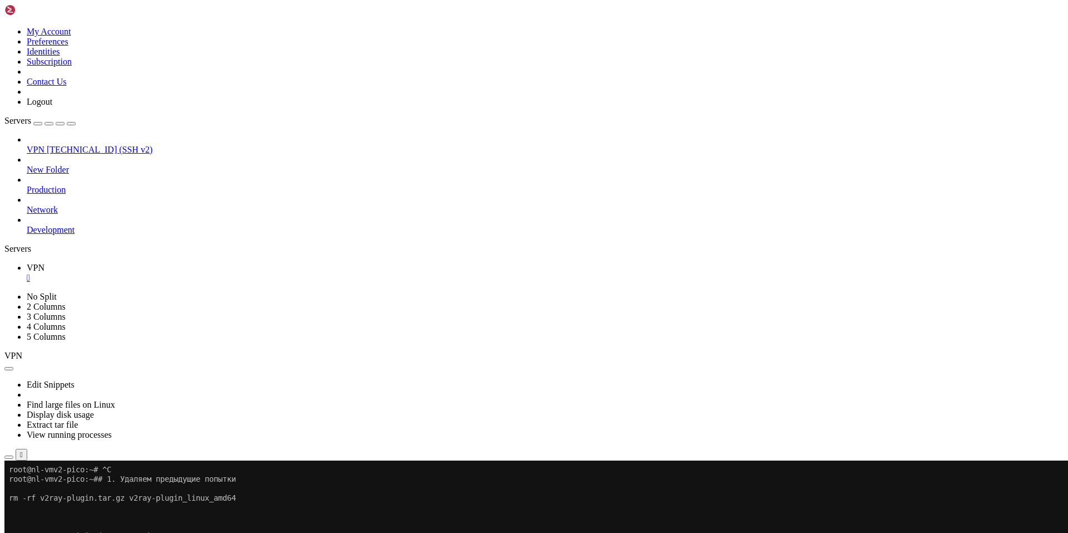
click at [49, 491] on button "Reconnect" at bounding box center [26, 497] width 45 height 12
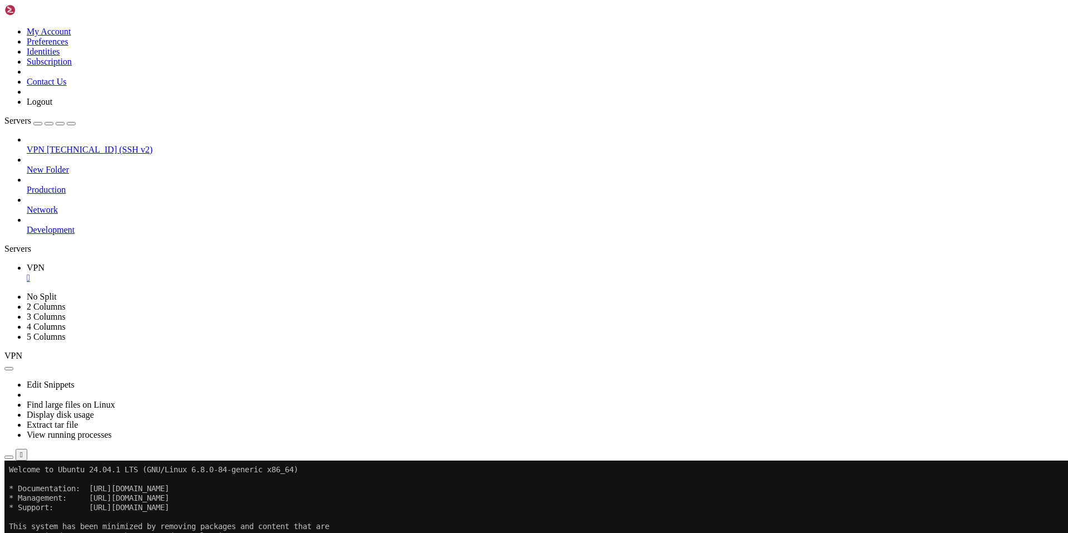
drag, startPoint x: 111, startPoint y: 571, endPoint x: 333, endPoint y: 572, distance: 221.5
drag, startPoint x: 122, startPoint y: 735, endPoint x: 8, endPoint y: 716, distance: 115.6
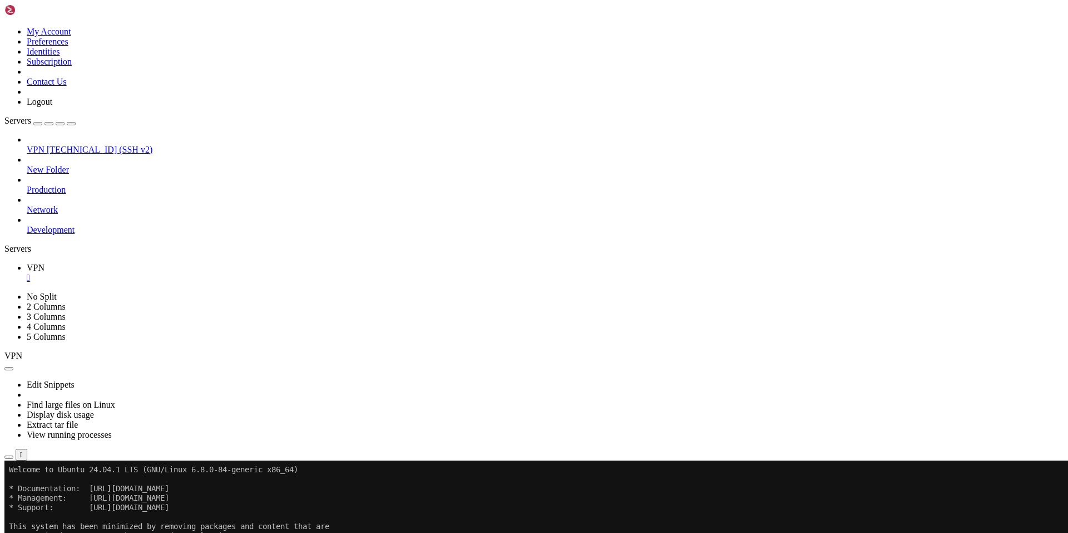
drag, startPoint x: 288, startPoint y: 726, endPoint x: 9, endPoint y: 708, distance: 279.4
drag, startPoint x: 9, startPoint y: 713, endPoint x: 314, endPoint y: 727, distance: 305.3
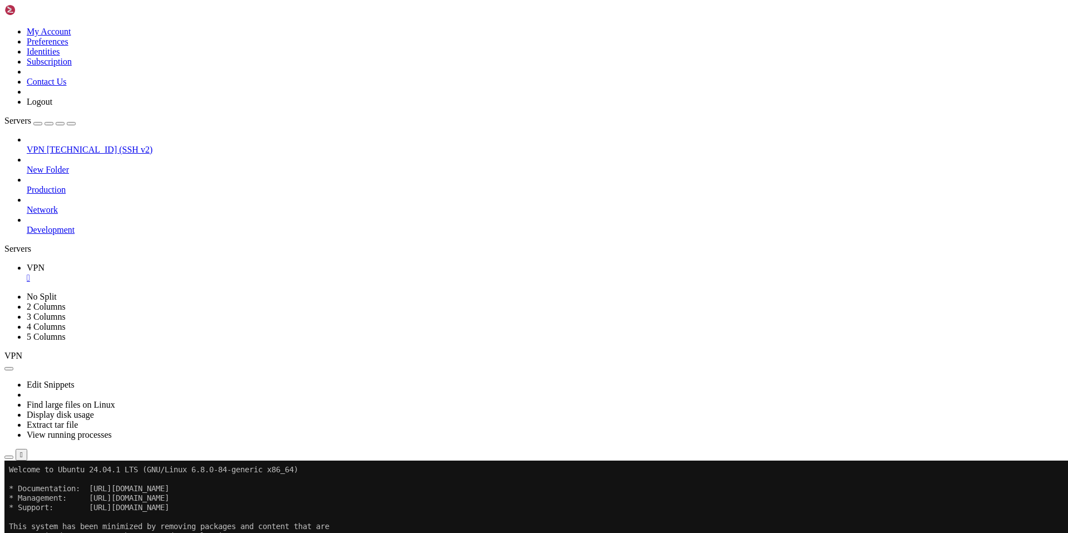
drag, startPoint x: 137, startPoint y: 742, endPoint x: 78, endPoint y: 745, distance: 59.6
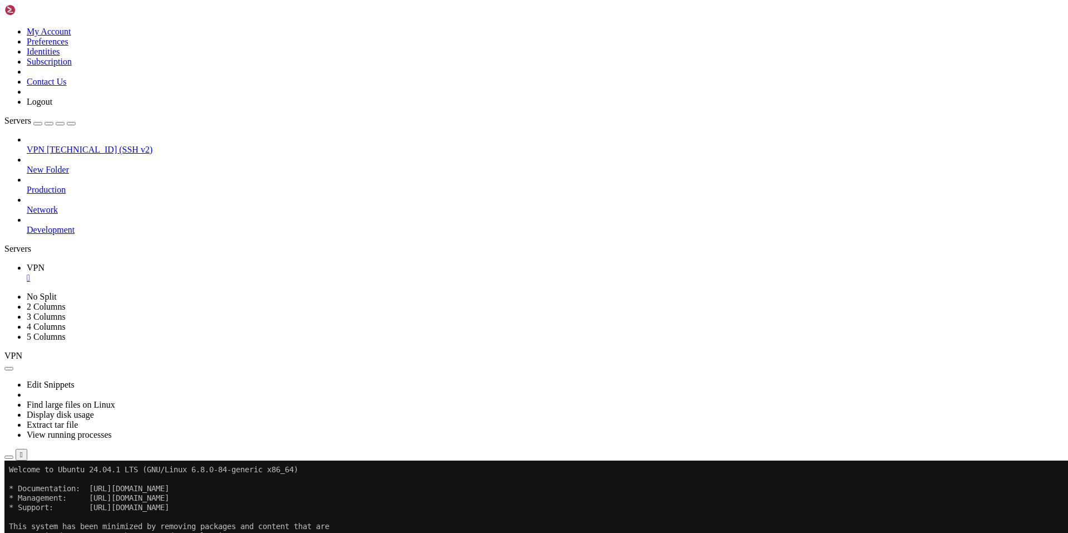
drag, startPoint x: 121, startPoint y: 743, endPoint x: 119, endPoint y: 748, distance: 6.0
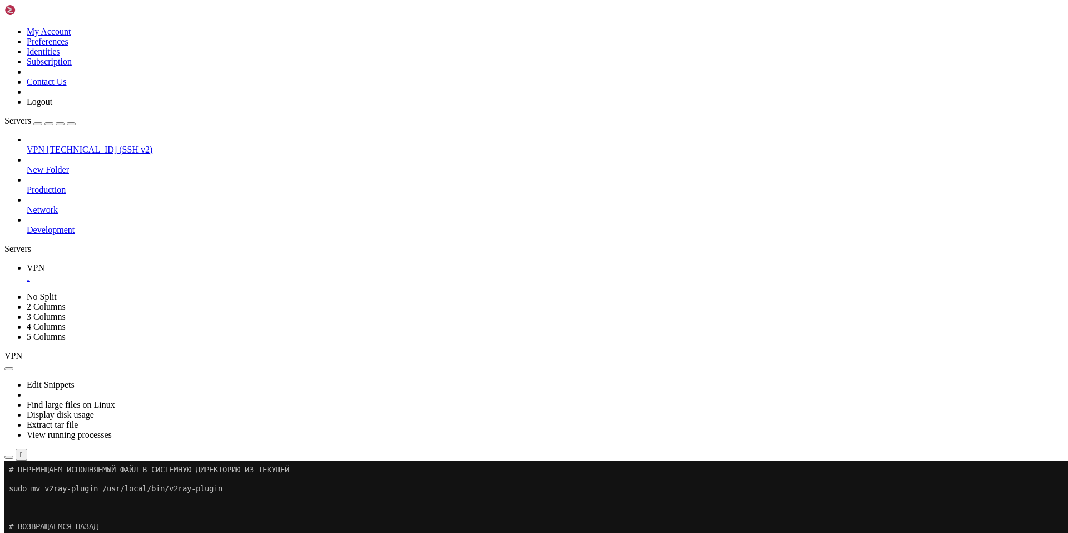
scroll to position [2469, 0]
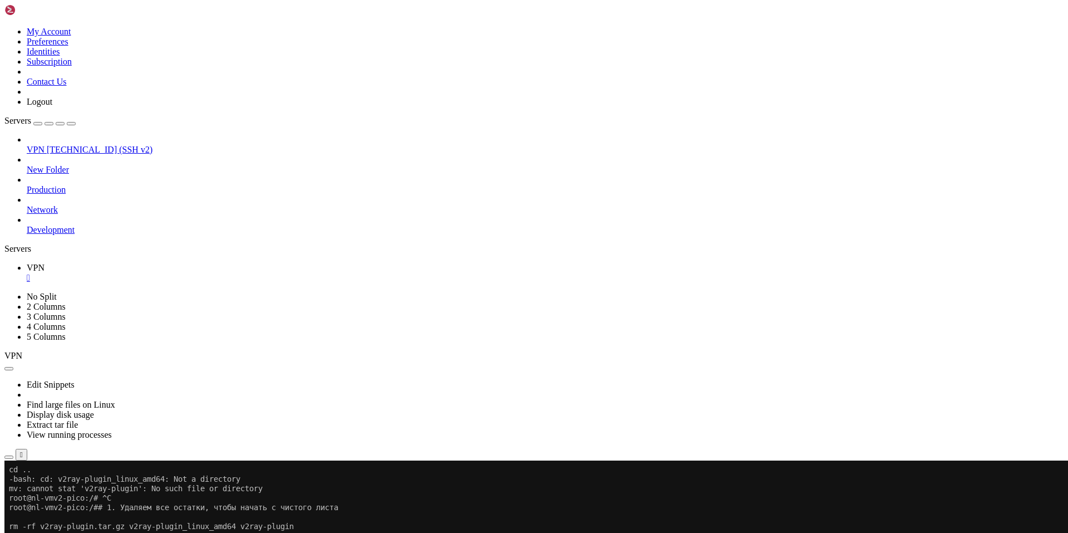
drag, startPoint x: 130, startPoint y: 915, endPoint x: 56, endPoint y: 842, distance: 104.7
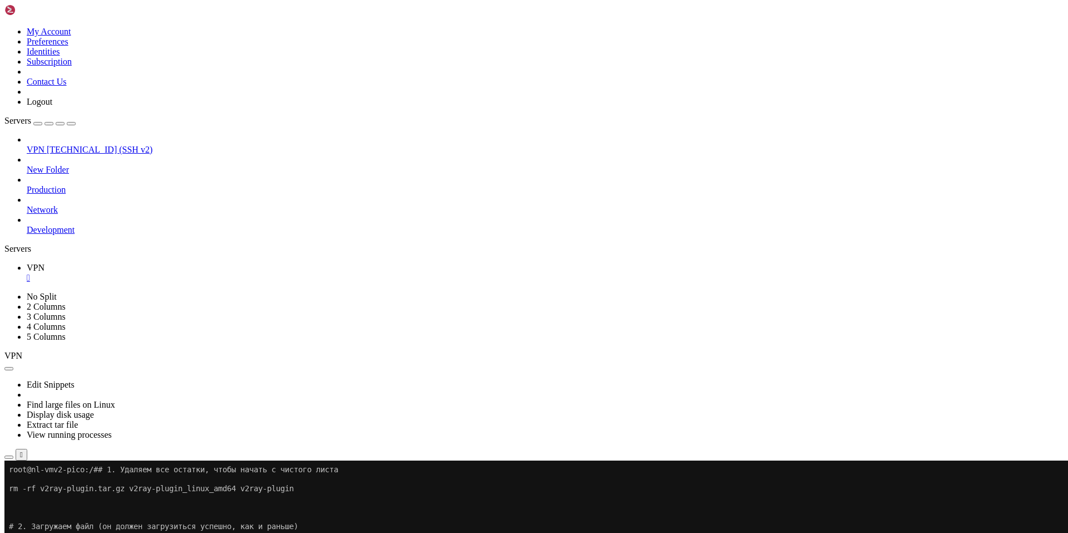
scroll to position [2724, 0]
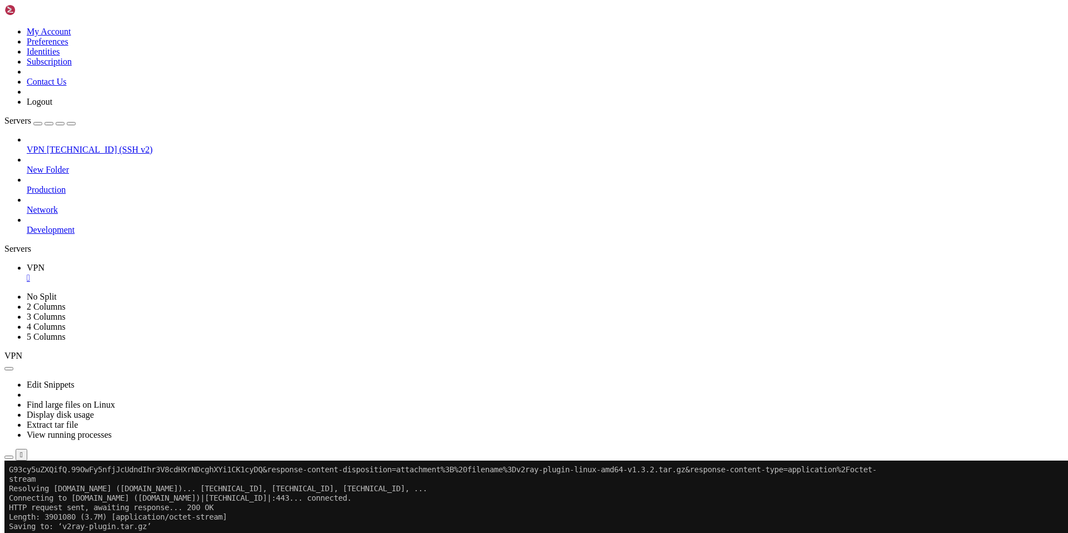
drag, startPoint x: 124, startPoint y: 914, endPoint x: 110, endPoint y: 916, distance: 13.5
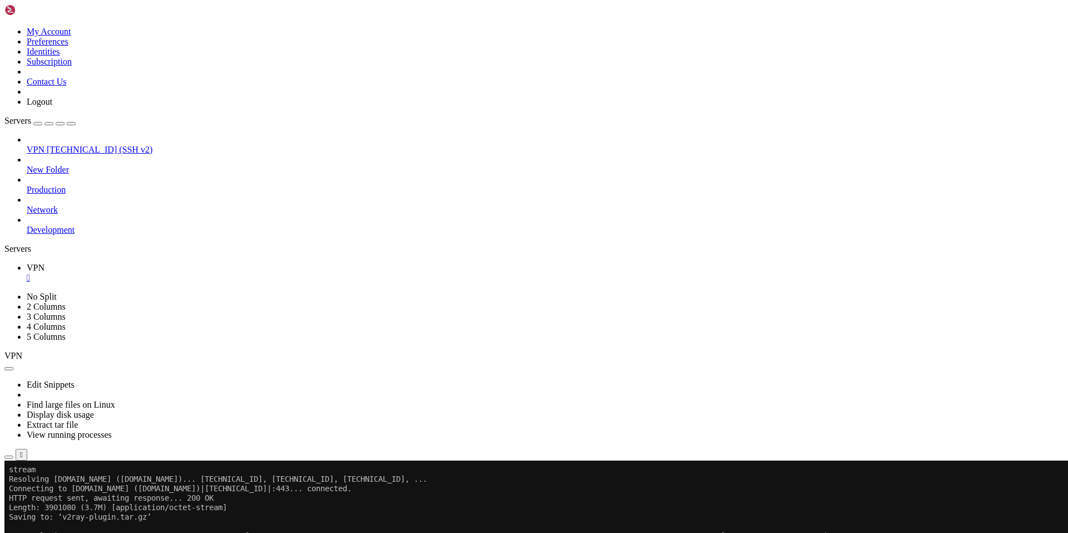
scroll to position [2743, 0]
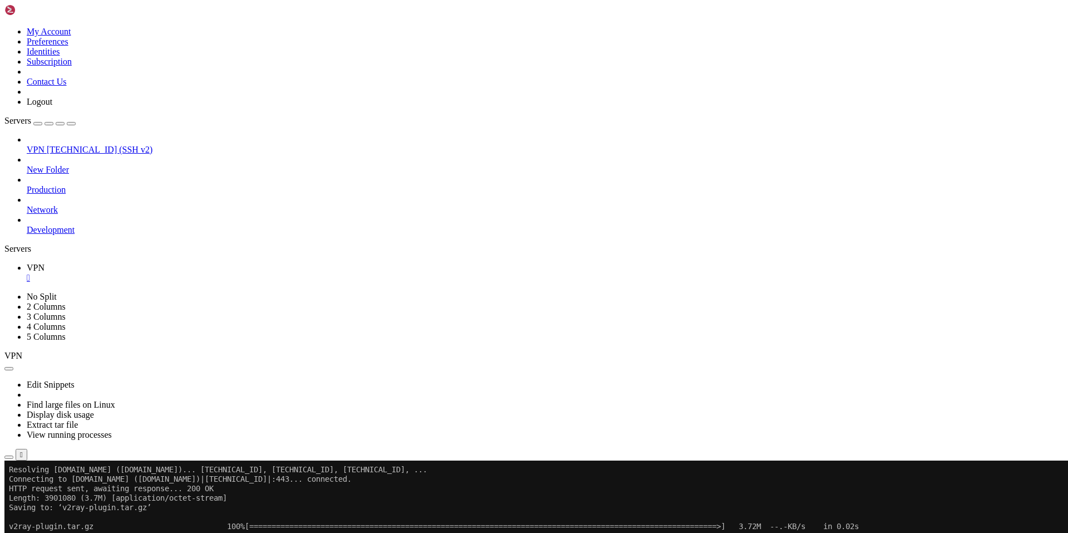
drag, startPoint x: 129, startPoint y: 906, endPoint x: 9, endPoint y: 903, distance: 119.7
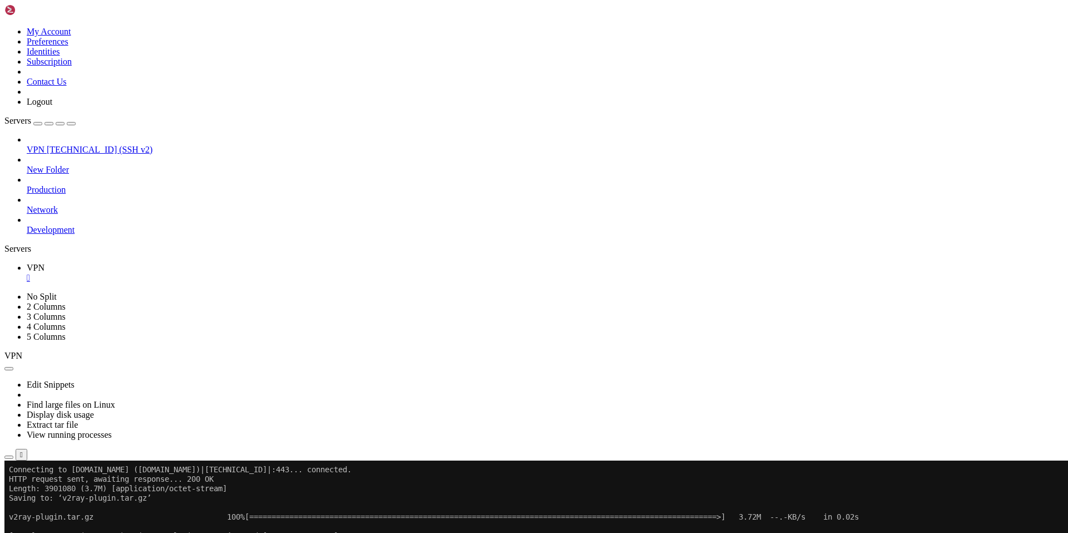
scroll to position [2753, 0]
drag, startPoint x: 124, startPoint y: 914, endPoint x: 111, endPoint y: 914, distance: 12.8
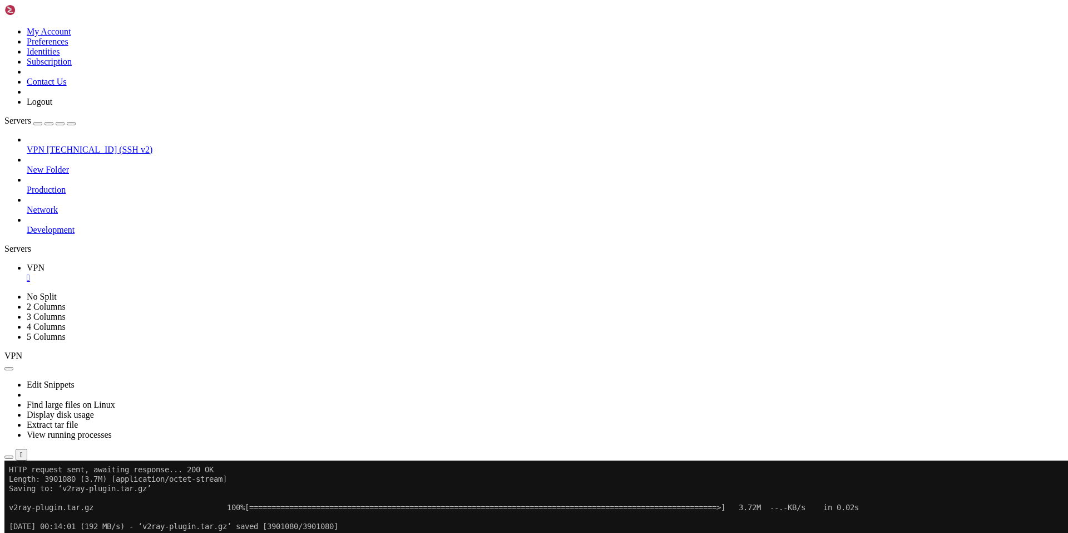
scroll to position [2762, 0]
drag, startPoint x: 133, startPoint y: 912, endPoint x: 106, endPoint y: 912, distance: 26.7
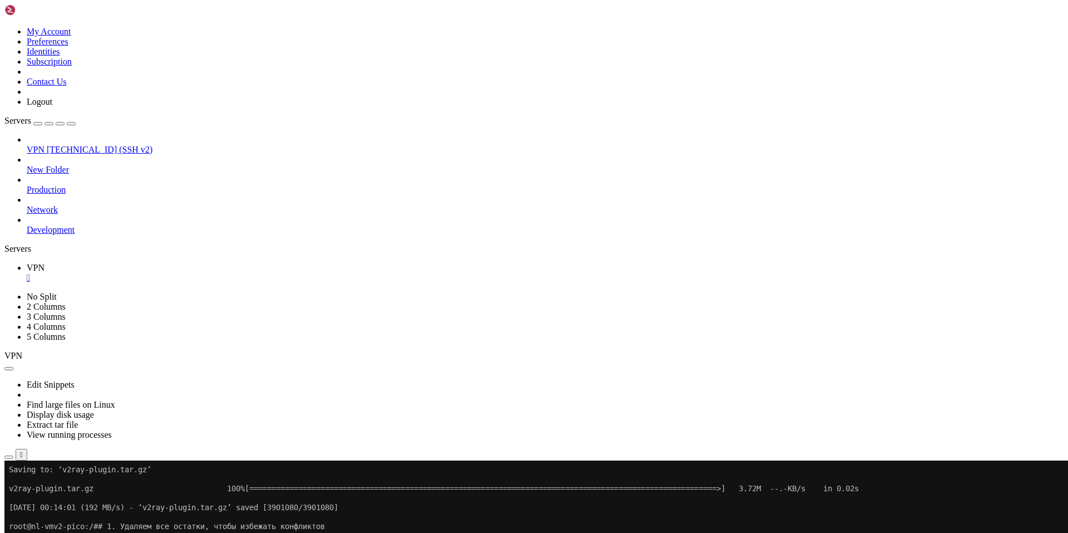
drag, startPoint x: 264, startPoint y: 903, endPoint x: 11, endPoint y: 906, distance: 253.2
drag, startPoint x: 9, startPoint y: 908, endPoint x: 259, endPoint y: 905, distance: 249.9
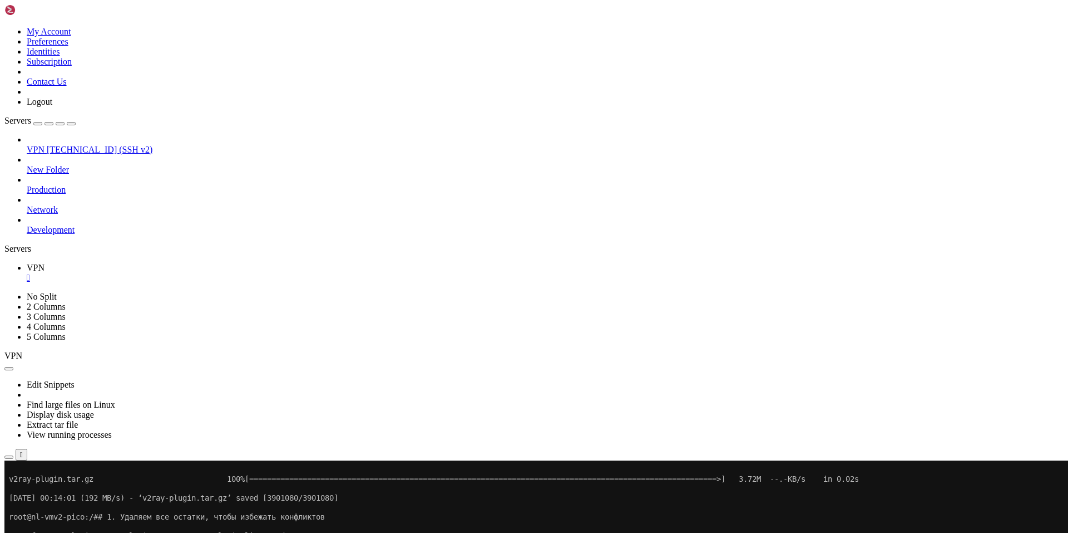
scroll to position [2791, 0]
drag, startPoint x: 255, startPoint y: 968, endPoint x: 120, endPoint y: 926, distance: 142.2
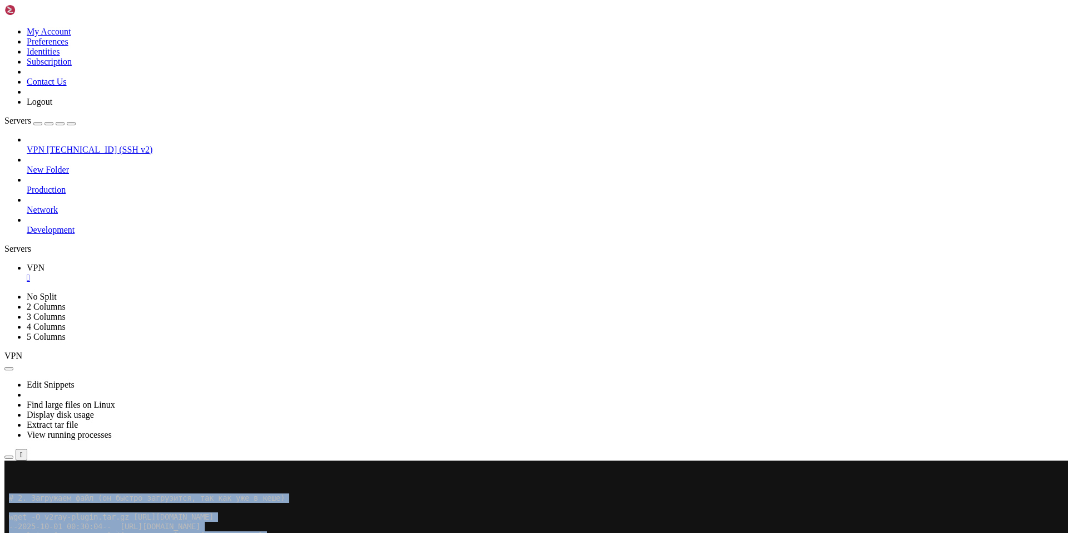
scroll to position [2866, 0]
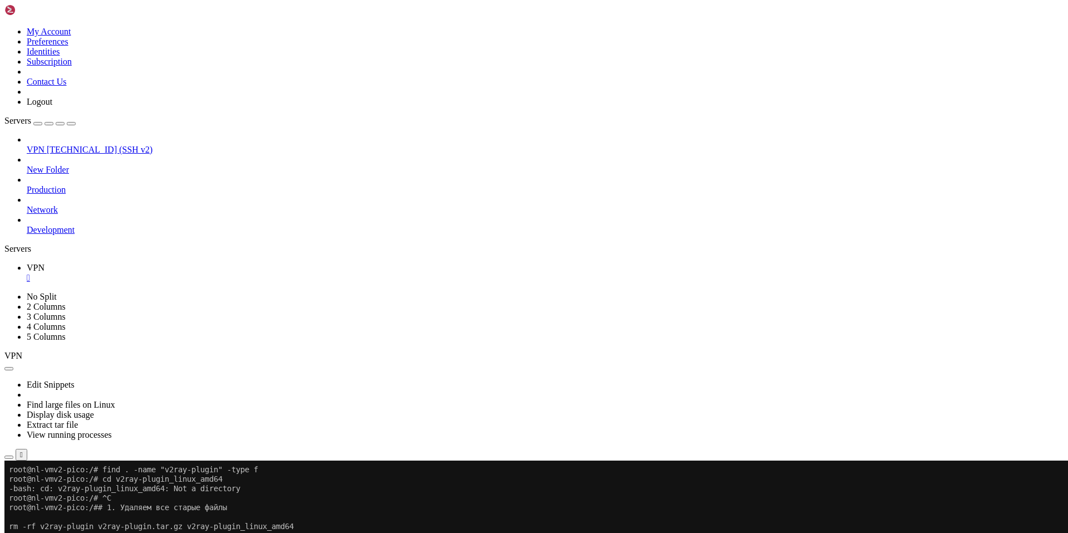
scroll to position [3197, 0]
drag, startPoint x: 132, startPoint y: 922, endPoint x: 100, endPoint y: 910, distance: 34.3
drag, startPoint x: 719, startPoint y: 903, endPoint x: 698, endPoint y: 905, distance: 20.8
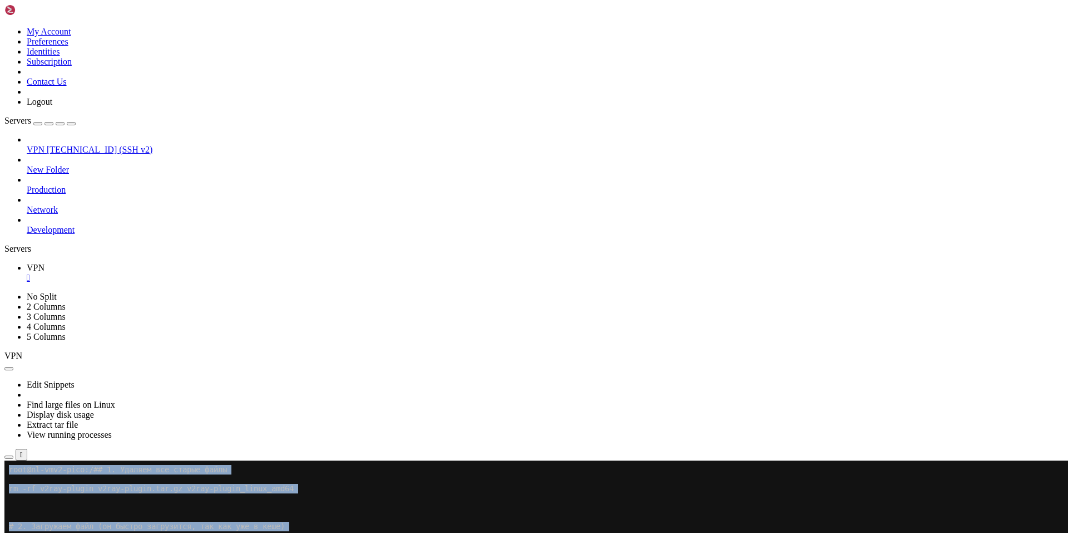
drag, startPoint x: 712, startPoint y: 905, endPoint x: 8, endPoint y: 884, distance: 704.3
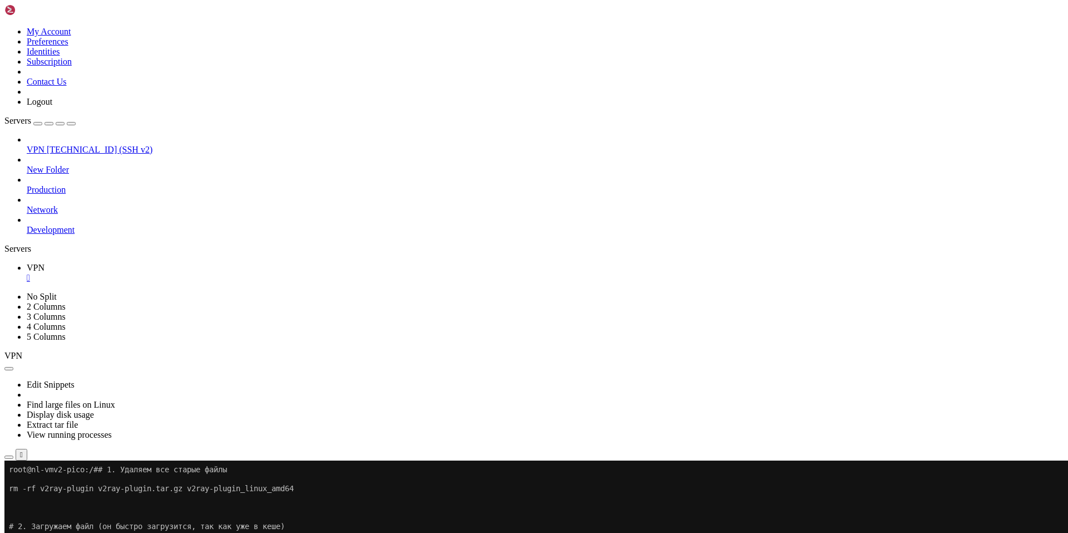
drag, startPoint x: 9, startPoint y: 886, endPoint x: 699, endPoint y: 905, distance: 690.8
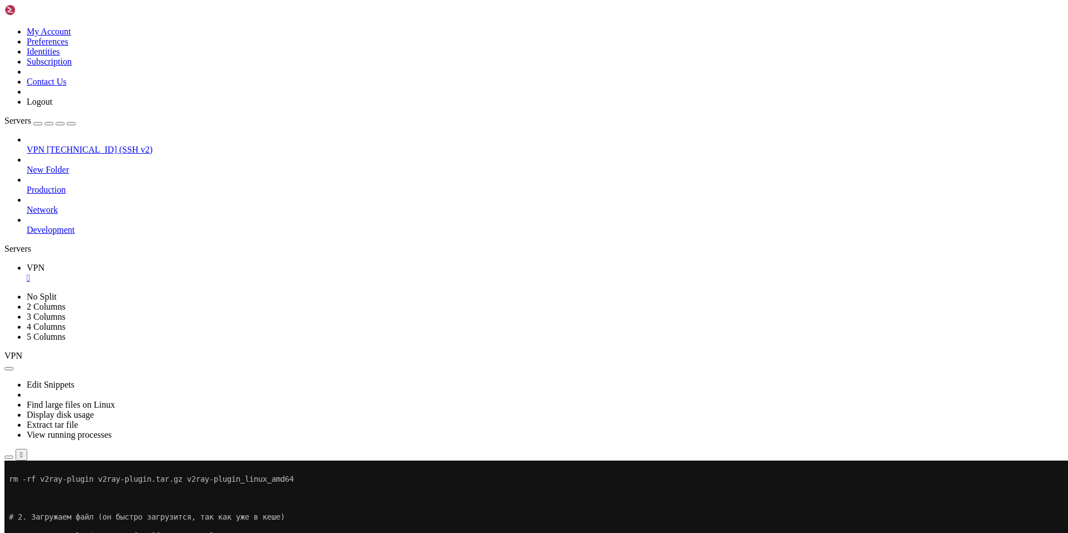
scroll to position [3245, 0]
drag, startPoint x: 127, startPoint y: 912, endPoint x: 92, endPoint y: 911, distance: 34.5
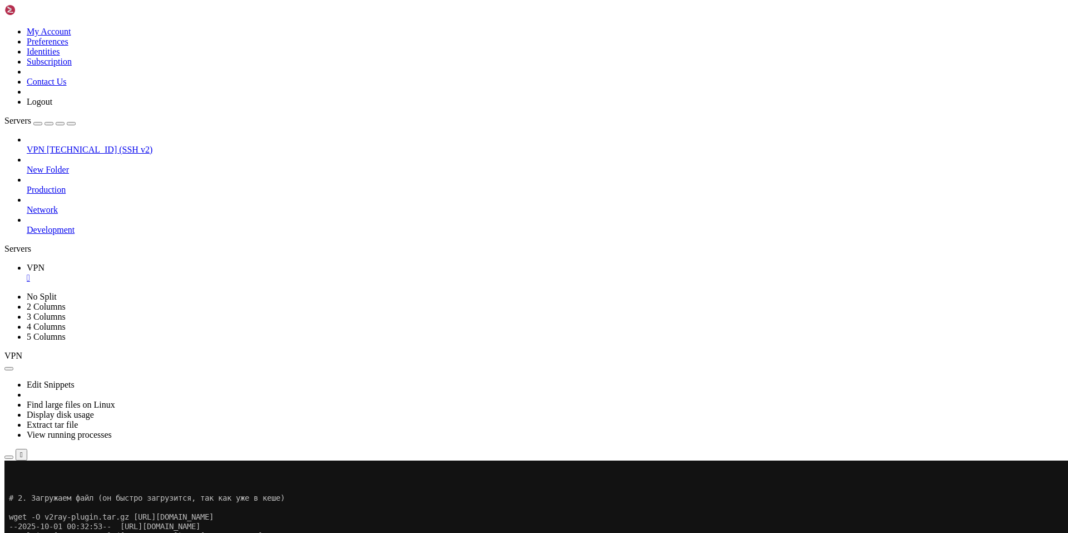
drag, startPoint x: 357, startPoint y: 901, endPoint x: 10, endPoint y: 903, distance: 347.2
drag, startPoint x: 358, startPoint y: 905, endPoint x: 9, endPoint y: 906, distance: 348.9
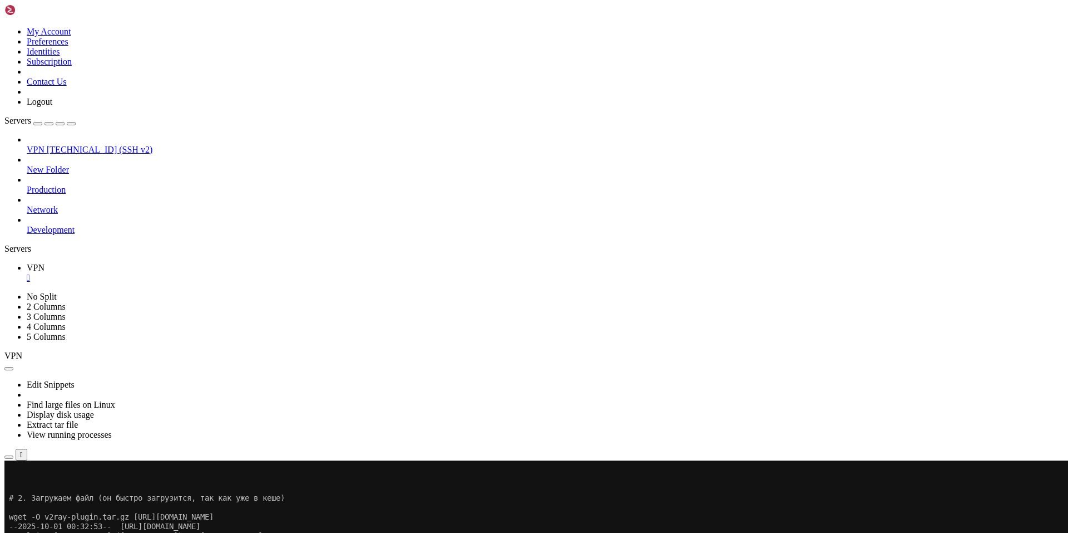
drag, startPoint x: 108, startPoint y: 914, endPoint x: 357, endPoint y: 914, distance: 249.3
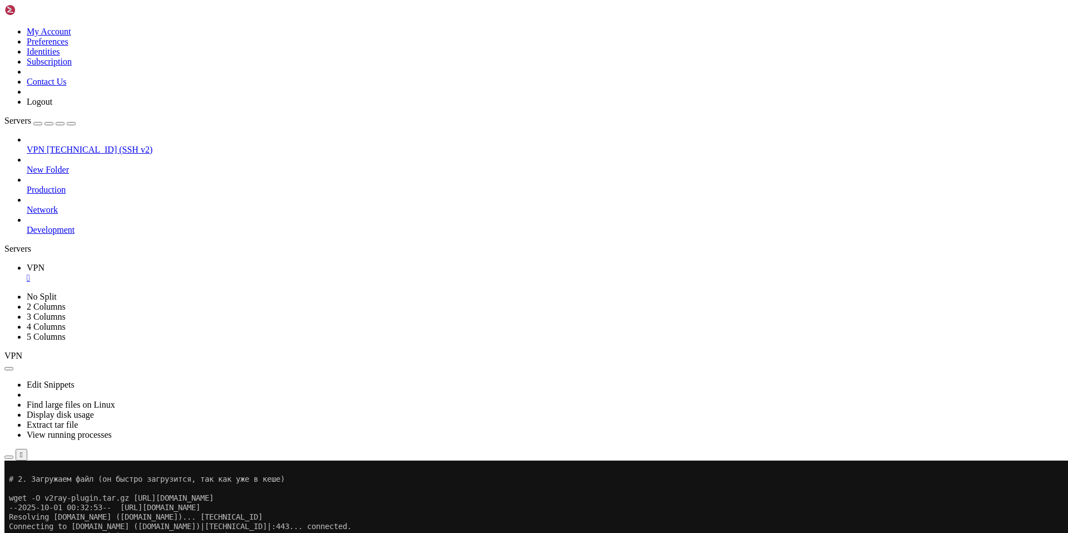
scroll to position [3283, 0]
drag, startPoint x: 127, startPoint y: 914, endPoint x: 104, endPoint y: 912, distance: 24.0
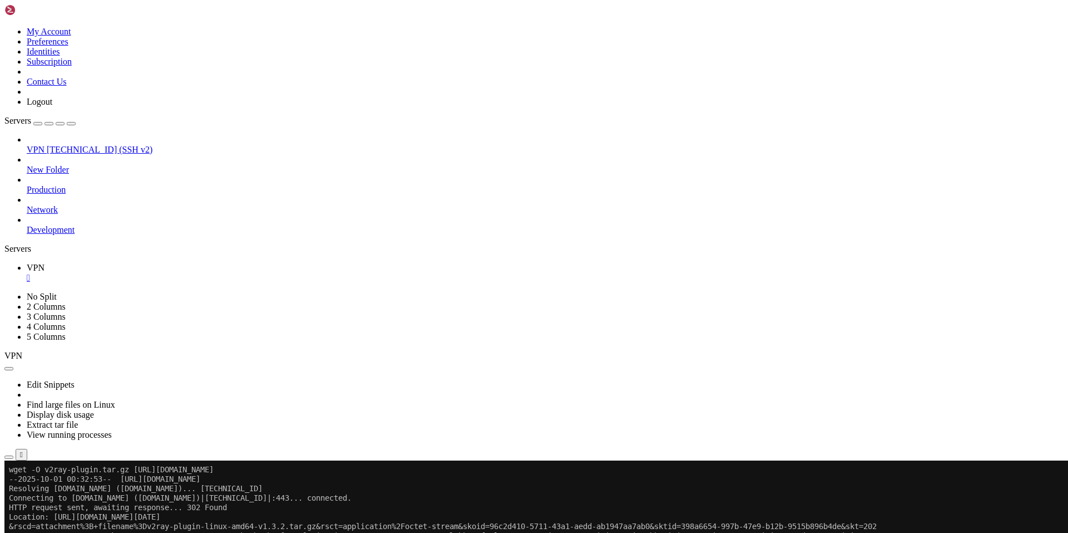
drag, startPoint x: 640, startPoint y: 904, endPoint x: 9, endPoint y: 894, distance: 631.1
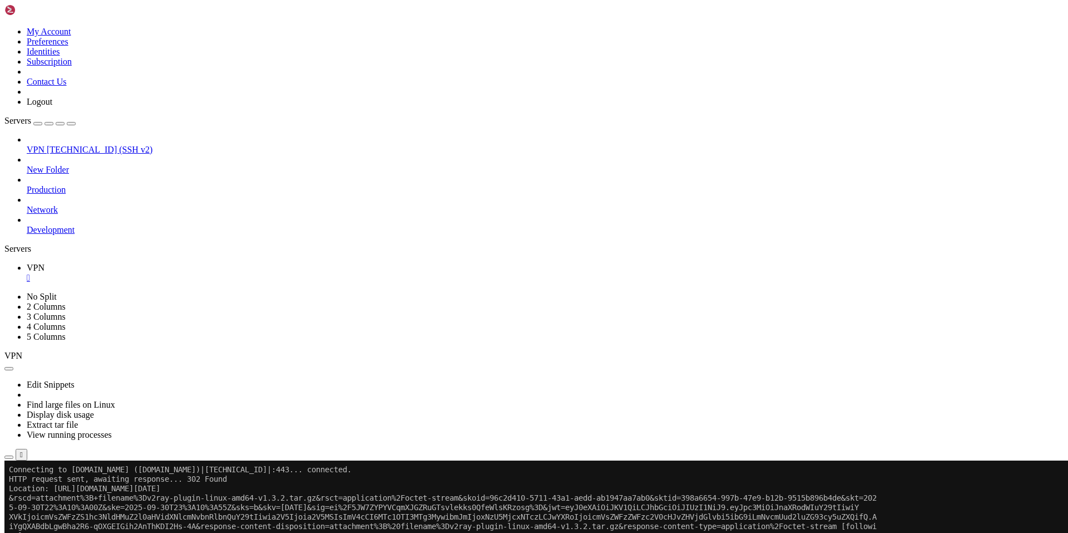
scroll to position [3339, 0]
drag, startPoint x: 257, startPoint y: 968, endPoint x: 110, endPoint y: 917, distance: 155.4
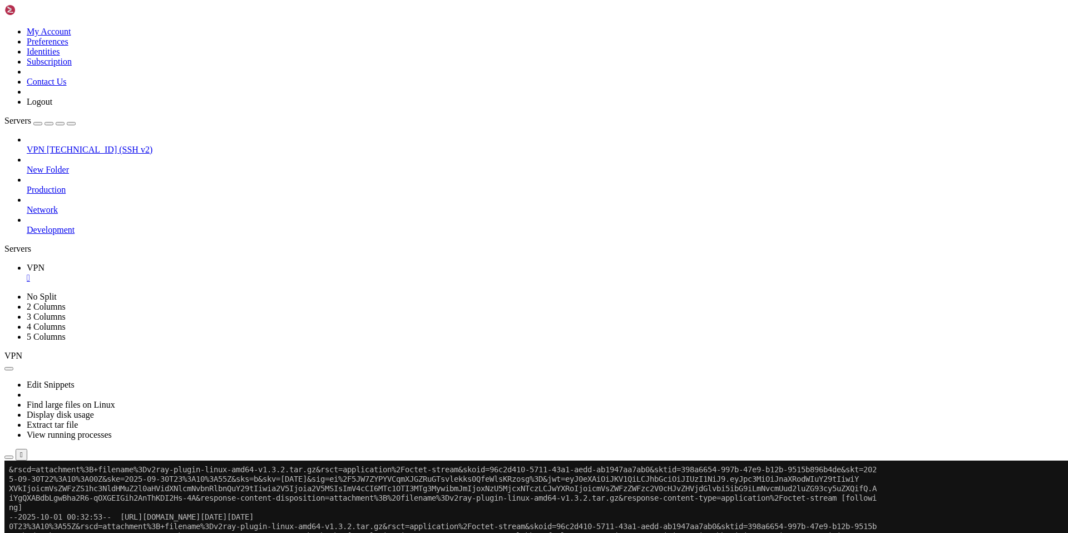
drag, startPoint x: 354, startPoint y: 904, endPoint x: 9, endPoint y: 894, distance: 345.2
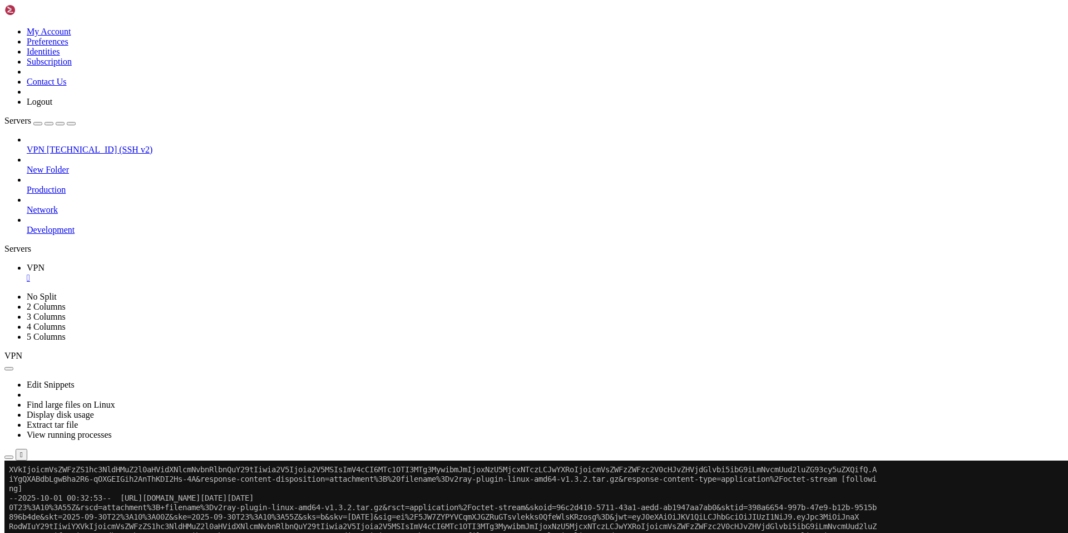
scroll to position [3396, 0]
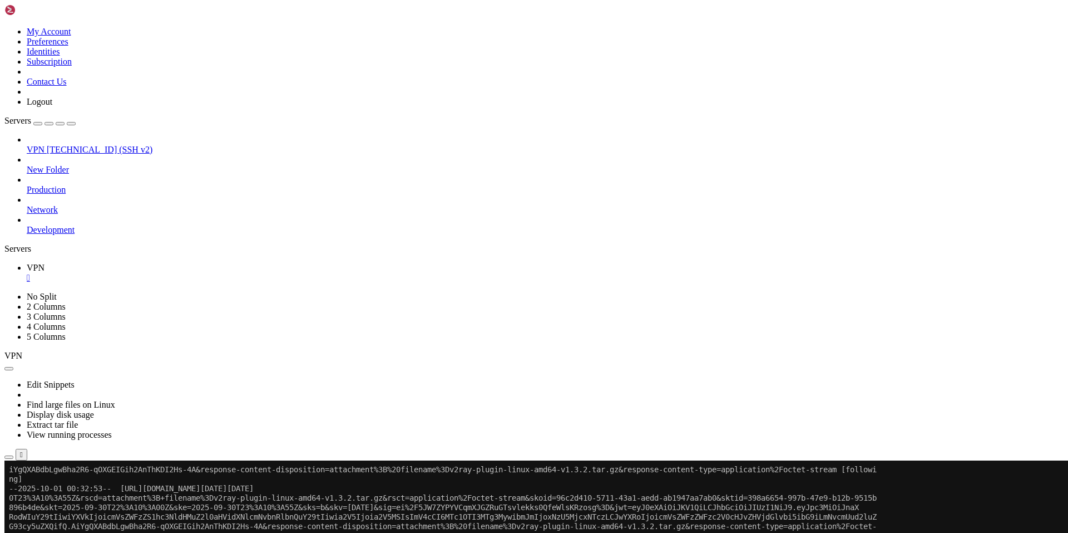
drag, startPoint x: 136, startPoint y: 916, endPoint x: 301, endPoint y: 918, distance: 165.3
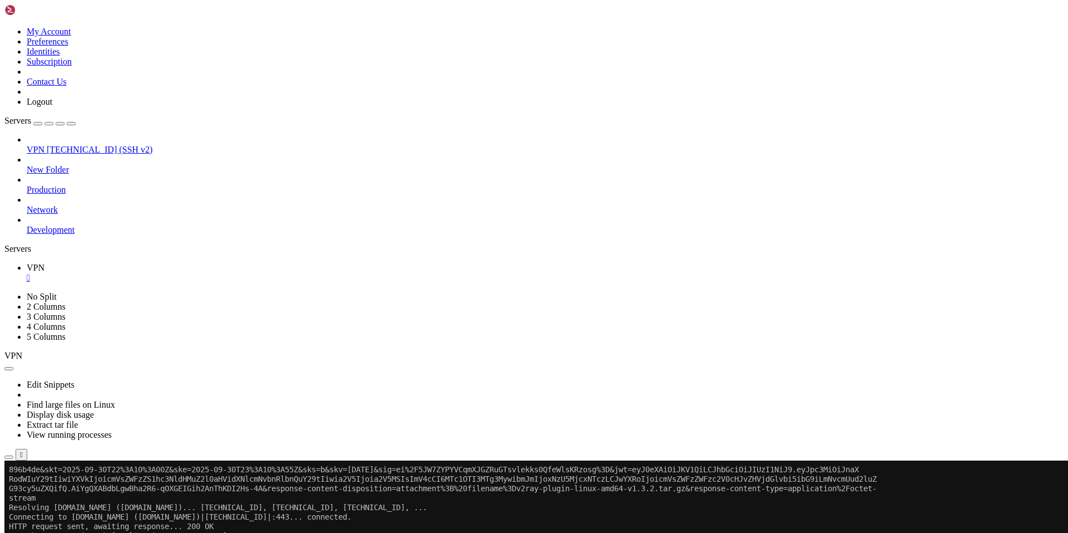
scroll to position [3434, 0]
drag, startPoint x: 644, startPoint y: 908, endPoint x: 10, endPoint y: 894, distance: 634.5
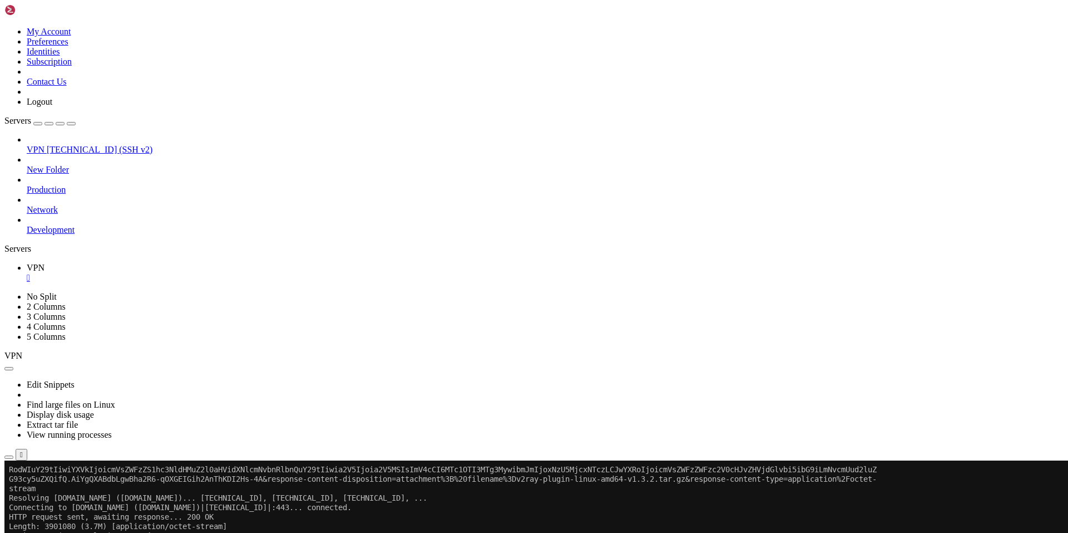
scroll to position [3443, 0]
drag, startPoint x: 144, startPoint y: 917, endPoint x: 76, endPoint y: 907, distance: 68.0
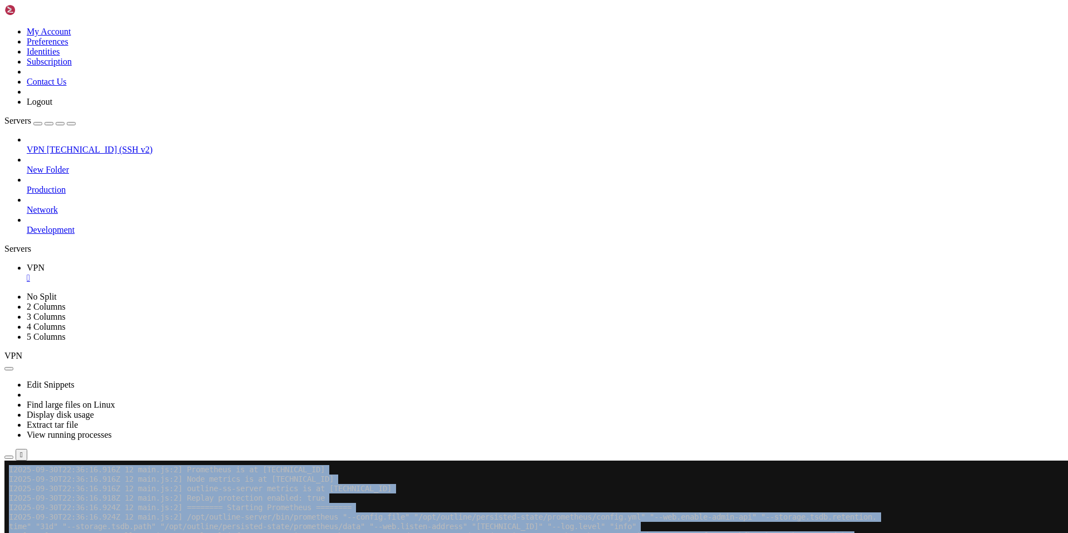
scroll to position [3973, 0]
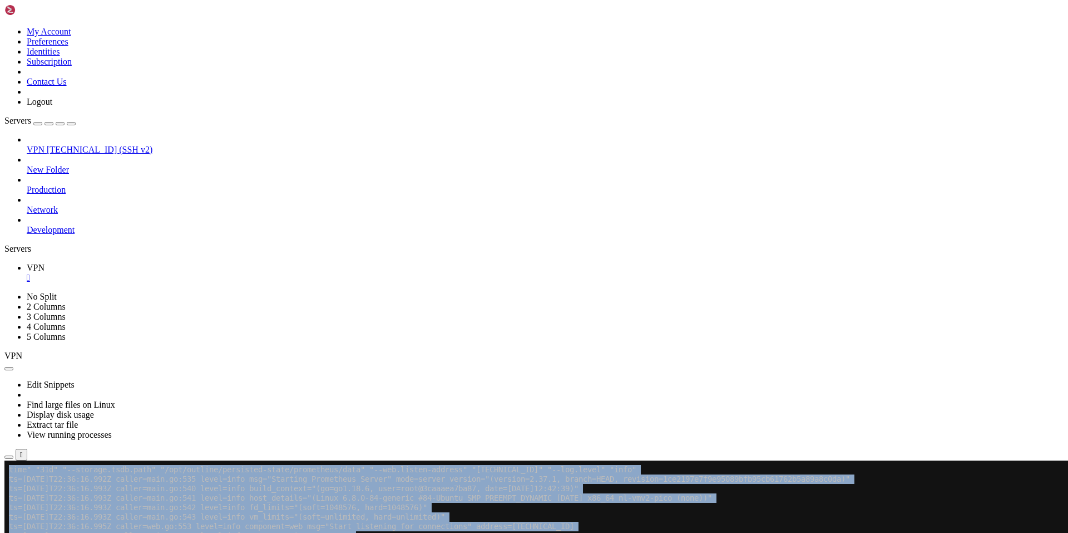
drag, startPoint x: 8, startPoint y: 725, endPoint x: 355, endPoint y: 904, distance: 390.5
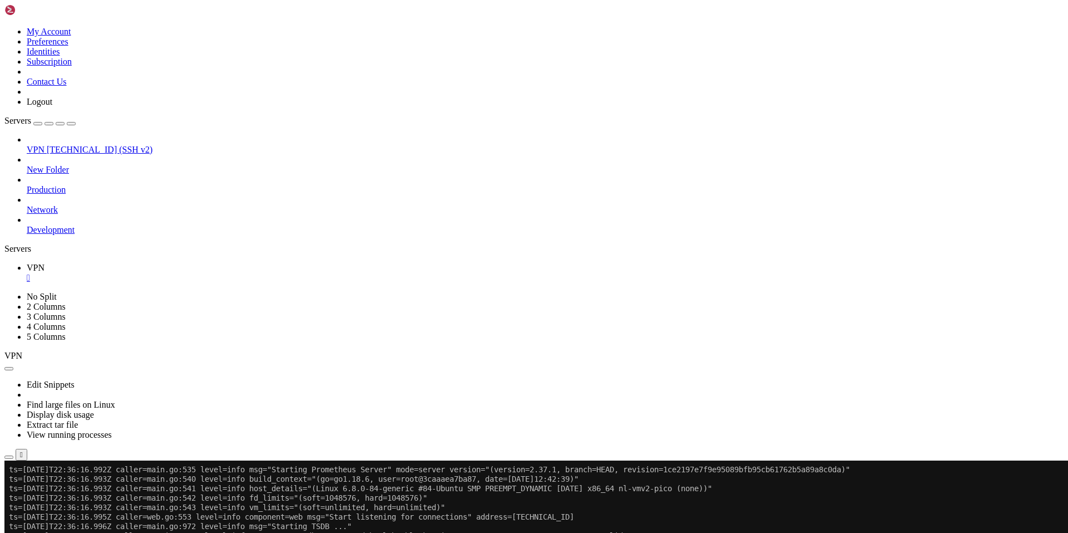
drag, startPoint x: 120, startPoint y: 917, endPoint x: 110, endPoint y: 916, distance: 9.5
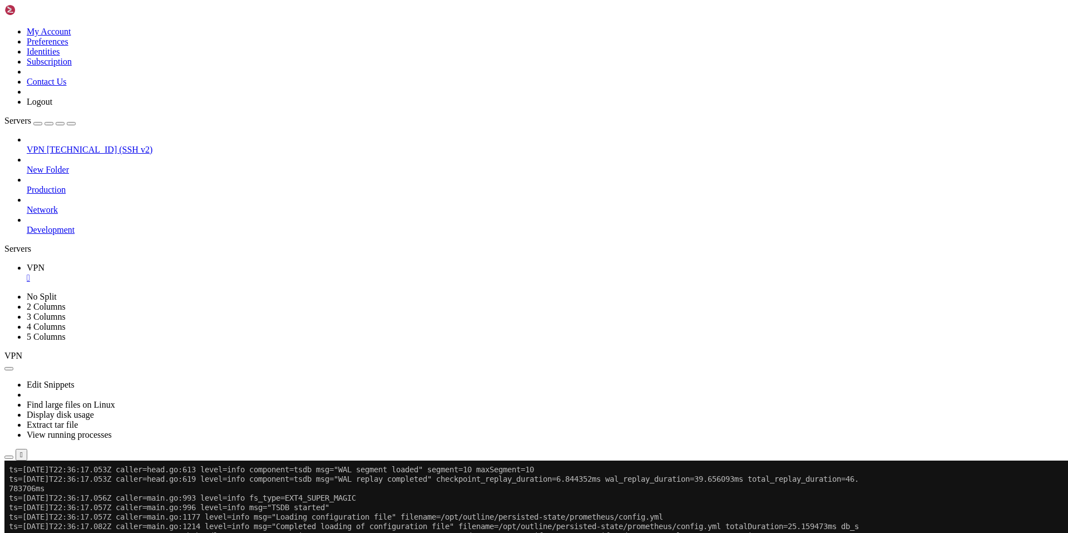
scroll to position [4309, 0]
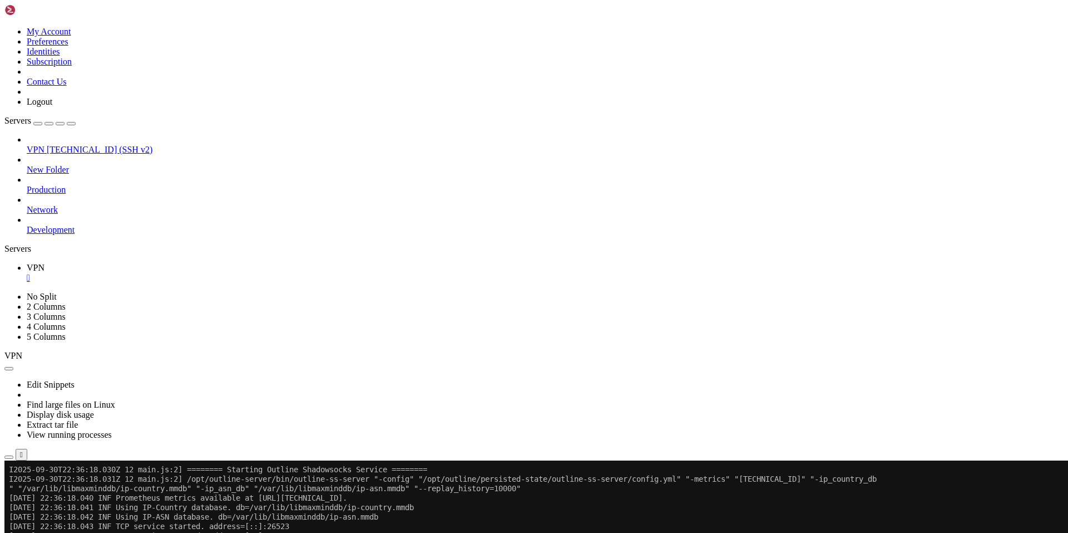
drag, startPoint x: 317, startPoint y: 901, endPoint x: 9, endPoint y: 592, distance: 436.8
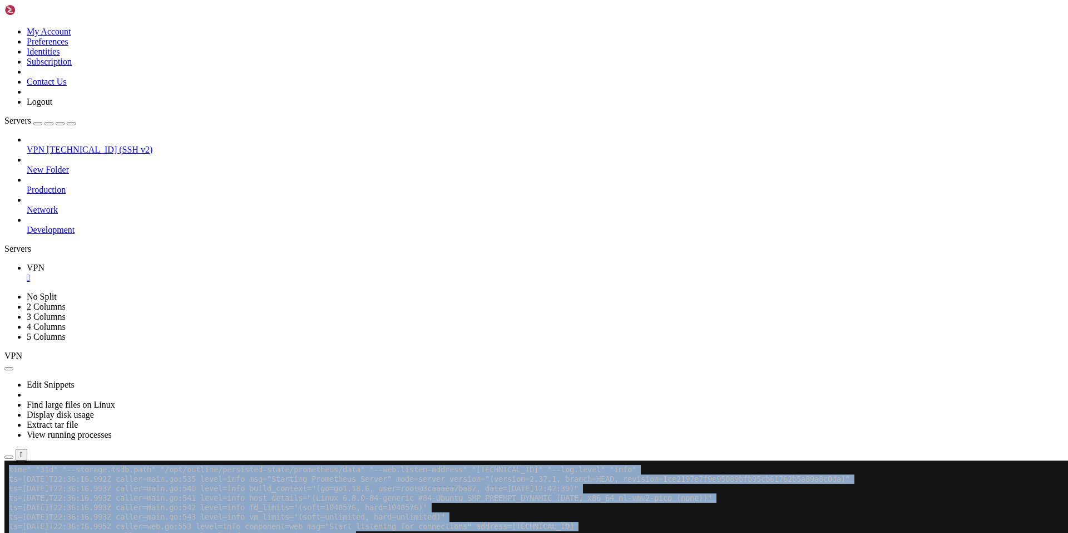
scroll to position [5042, 0]
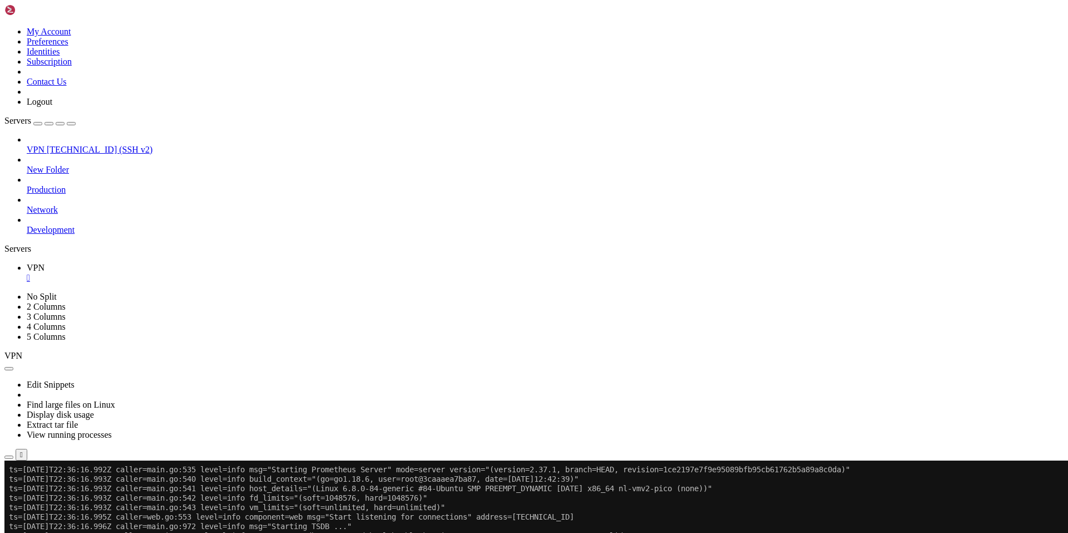
drag, startPoint x: 134, startPoint y: 920, endPoint x: 91, endPoint y: 915, distance: 43.2
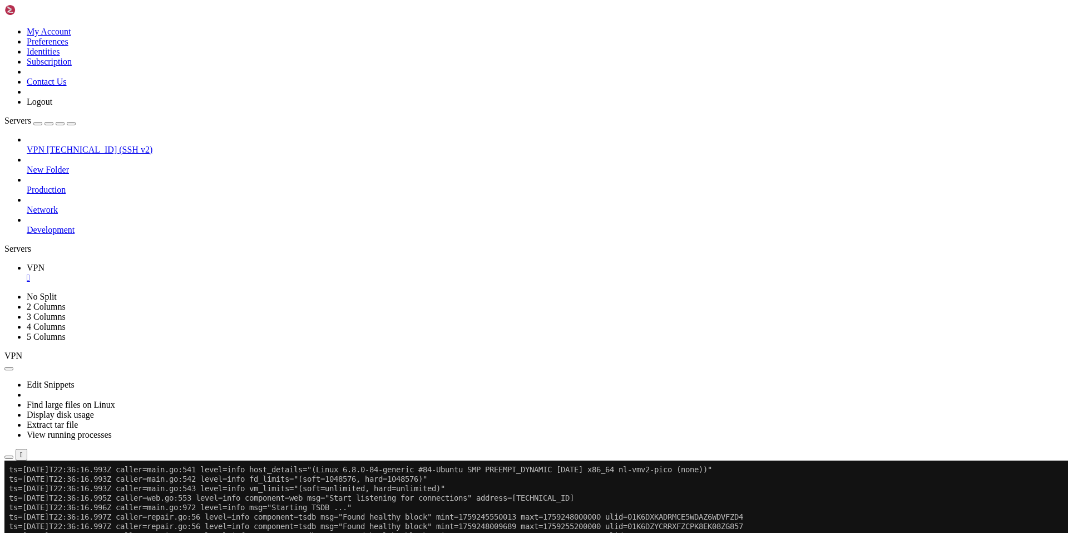
scroll to position [5061, 0]
drag, startPoint x: 488, startPoint y: 904, endPoint x: 9, endPoint y: 896, distance: 478.6
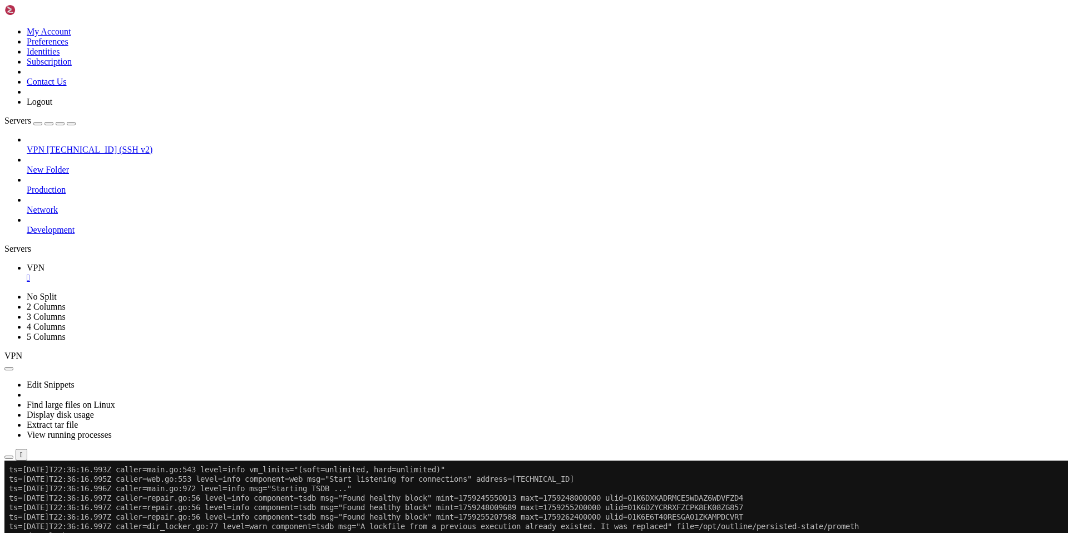
scroll to position [5080, 0]
drag, startPoint x: 125, startPoint y: 914, endPoint x: 81, endPoint y: 908, distance: 44.9
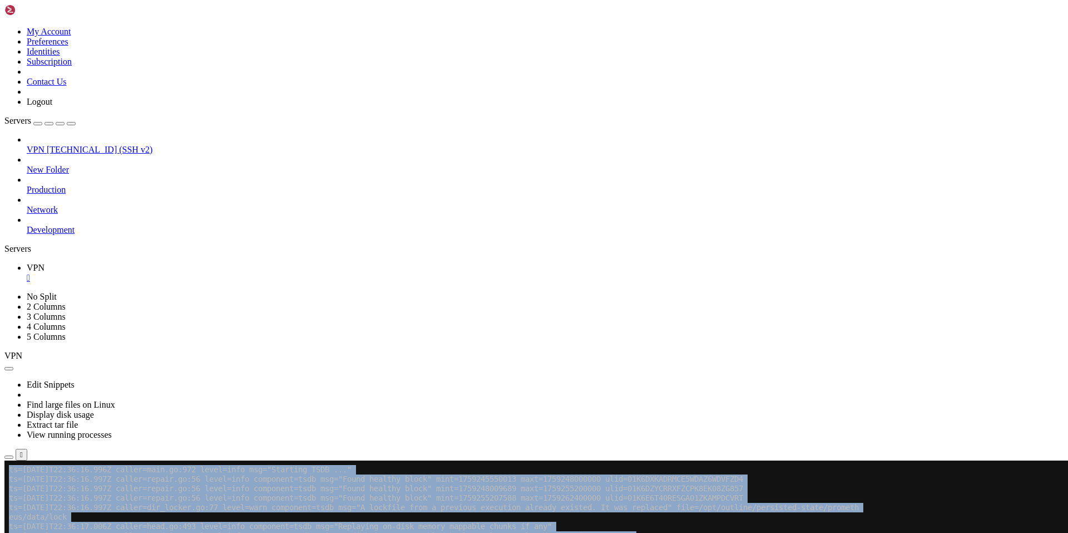
drag, startPoint x: 558, startPoint y: 903, endPoint x: 8, endPoint y: 903, distance: 550.4
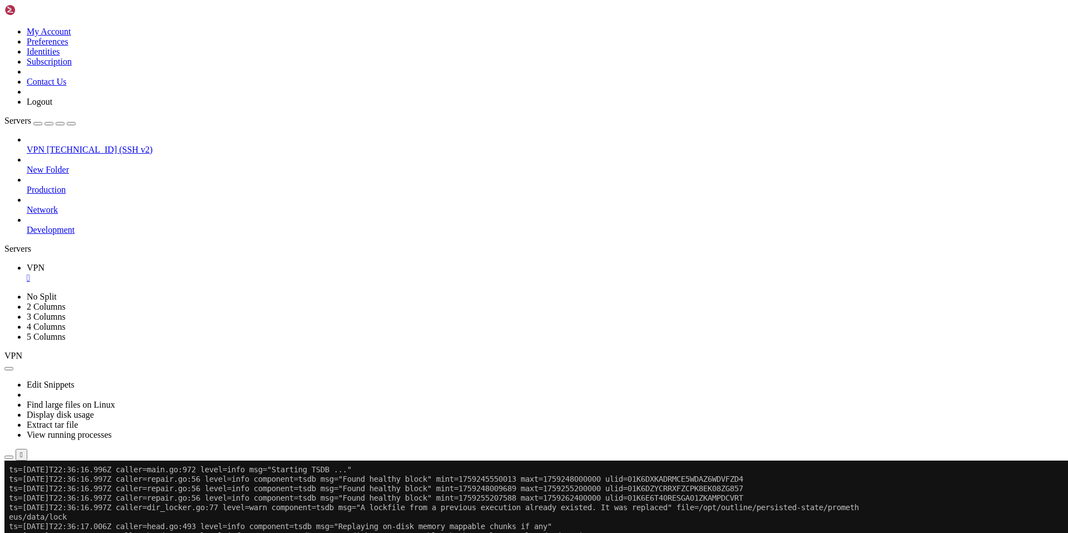
drag, startPoint x: 9, startPoint y: 905, endPoint x: 604, endPoint y: 908, distance: 594.9
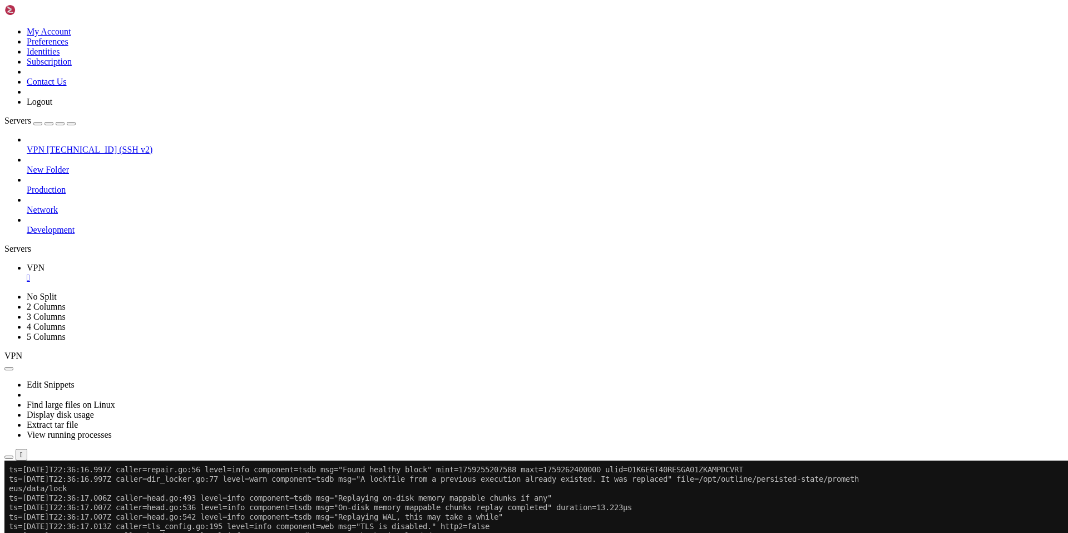
scroll to position [5127, 0]
drag, startPoint x: 106, startPoint y: 914, endPoint x: 275, endPoint y: 915, distance: 169.2
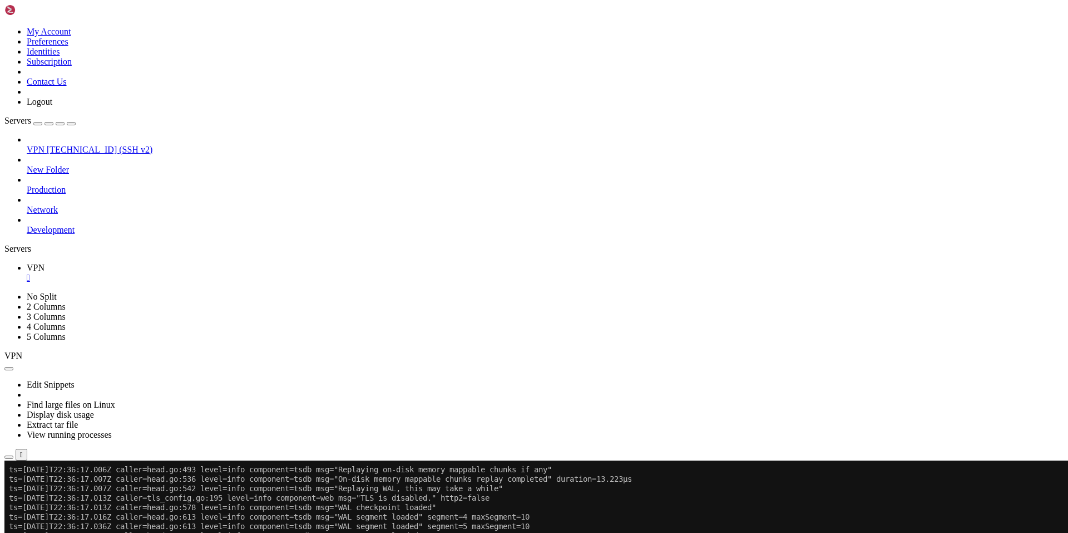
scroll to position [5156, 0]
drag, startPoint x: 143, startPoint y: 914, endPoint x: 409, endPoint y: 904, distance: 266.2
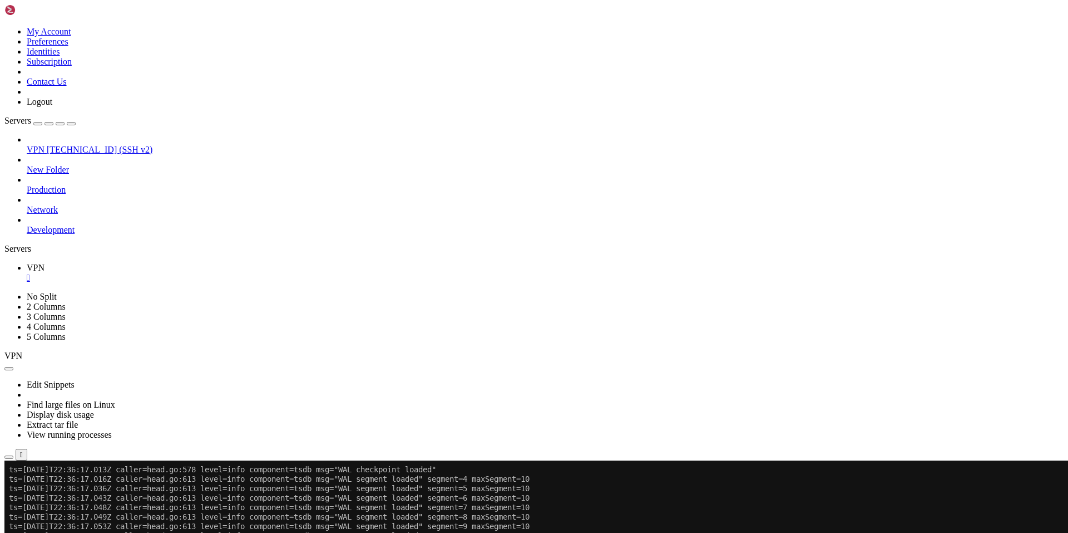
scroll to position [5194, 0]
drag, startPoint x: 141, startPoint y: 919, endPoint x: 389, endPoint y: 916, distance: 247.6
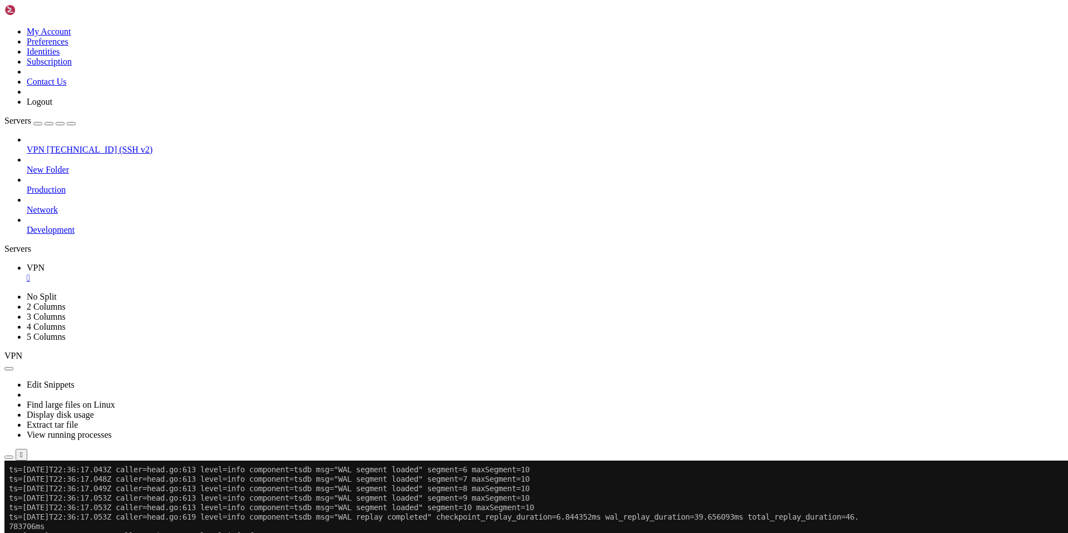
drag, startPoint x: 145, startPoint y: 906, endPoint x: 245, endPoint y: 919, distance: 100.4
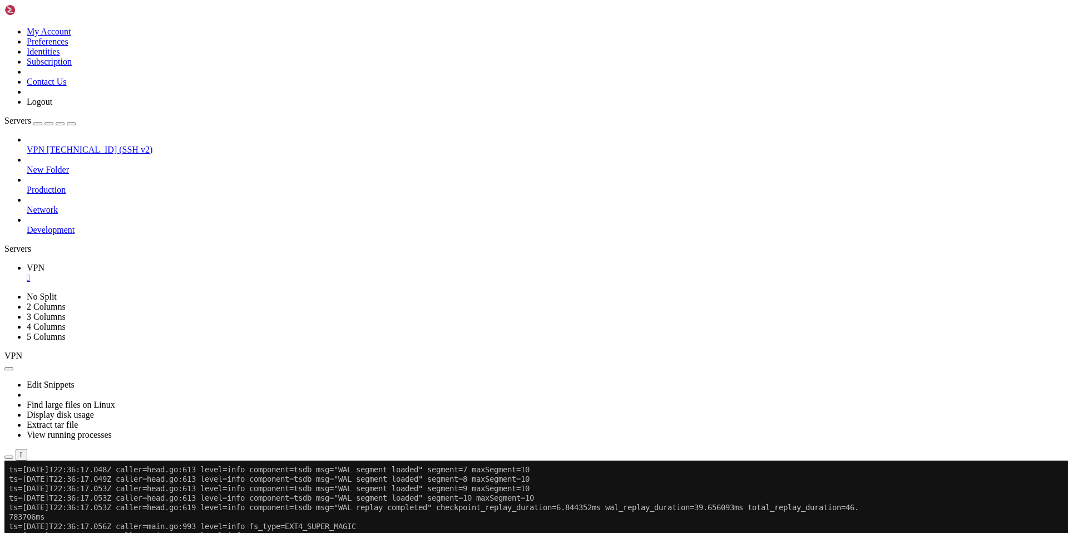
scroll to position [5231, 0]
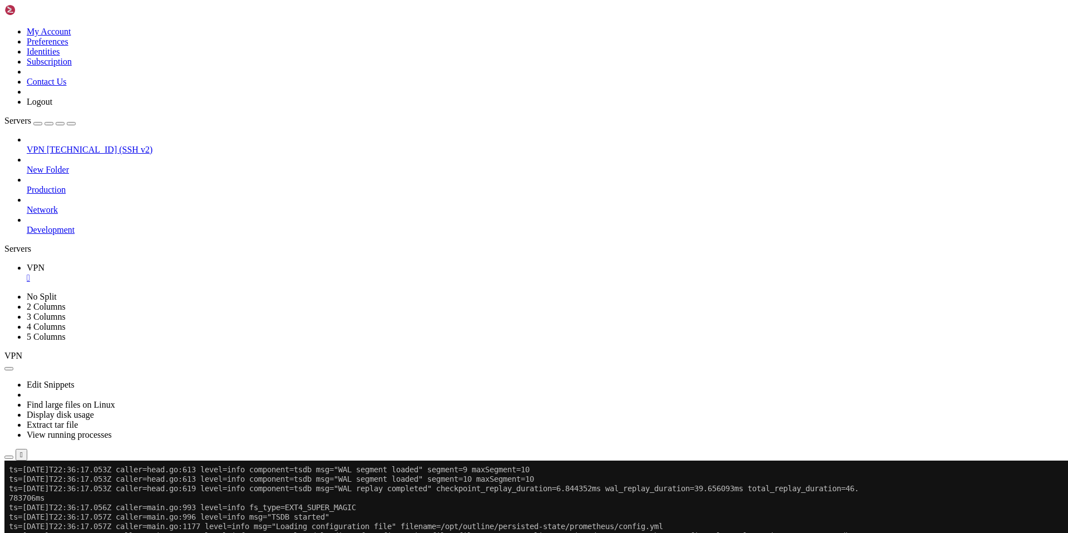
drag, startPoint x: 145, startPoint y: 915, endPoint x: 358, endPoint y: 904, distance: 213.4
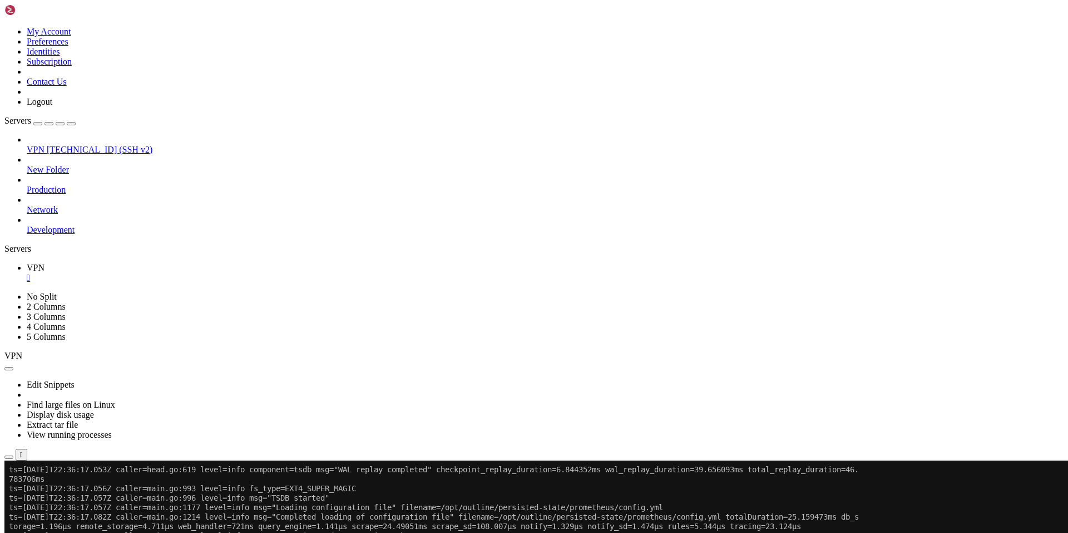
scroll to position [5279, 0]
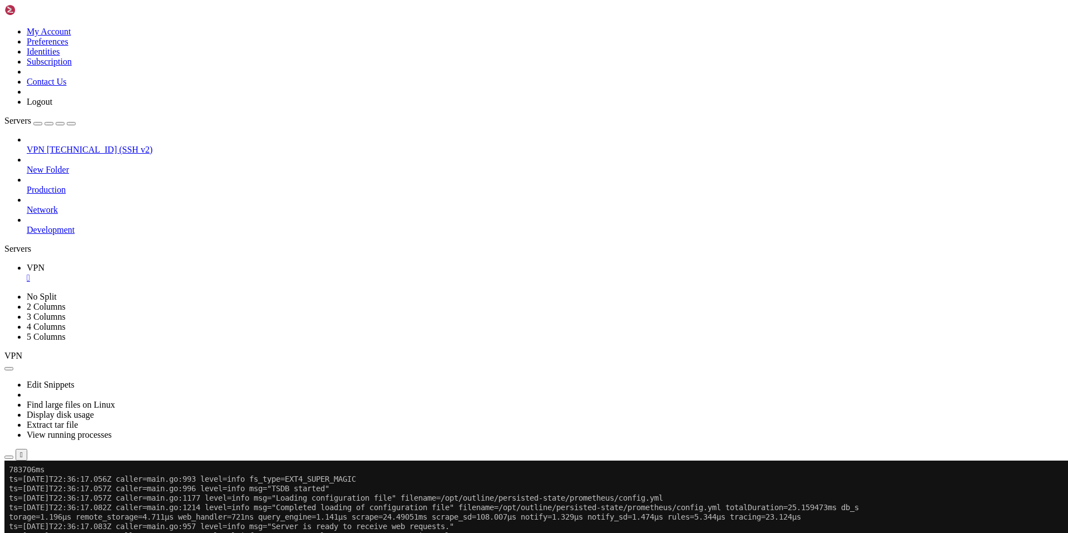
drag, startPoint x: 127, startPoint y: 919, endPoint x: 416, endPoint y: 903, distance: 289.3
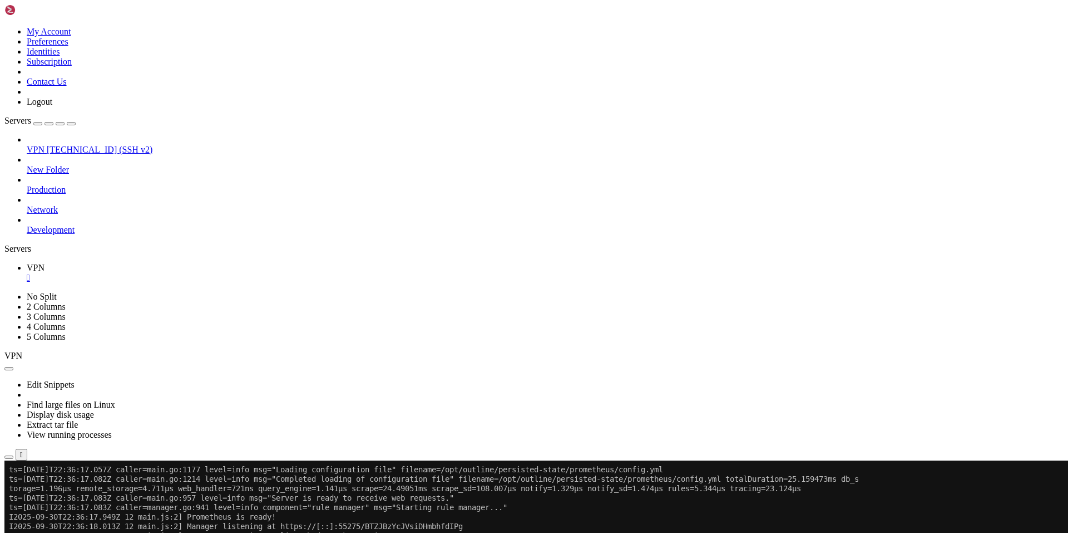
drag, startPoint x: 134, startPoint y: 906, endPoint x: 400, endPoint y: 924, distance: 266.6
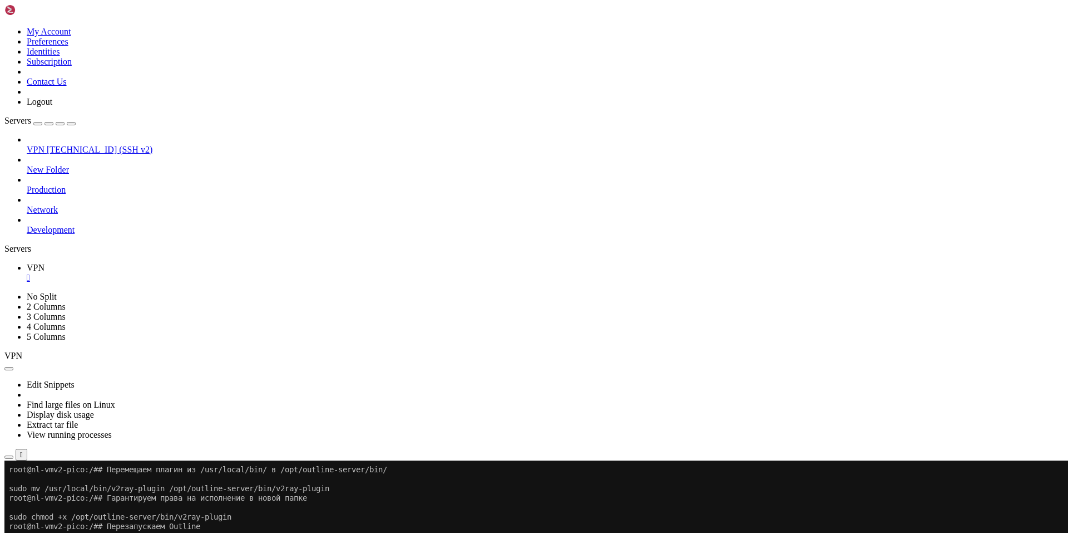
scroll to position [5457, 0]
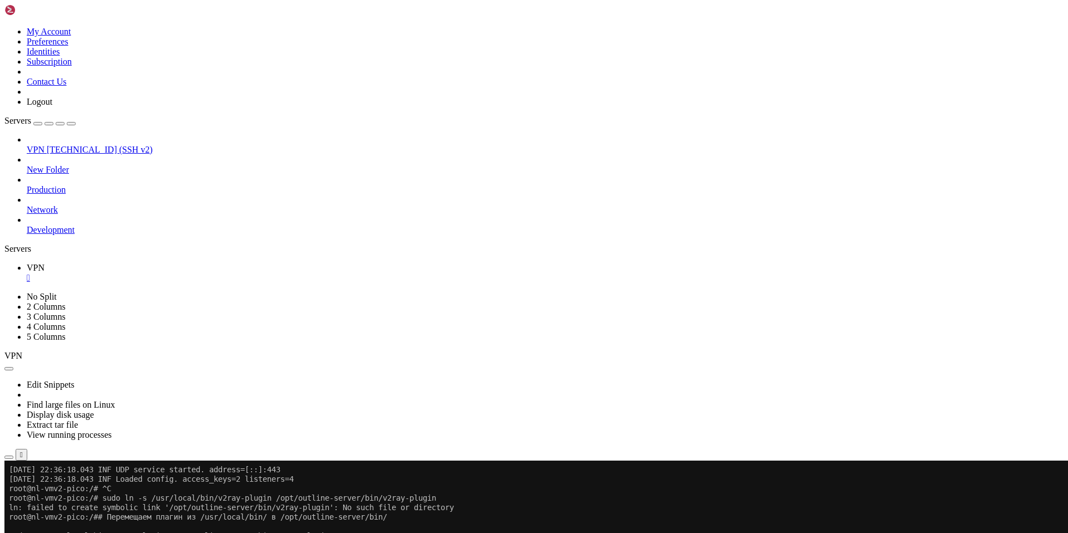
drag, startPoint x: 671, startPoint y: 905, endPoint x: 9, endPoint y: 770, distance: 675.9
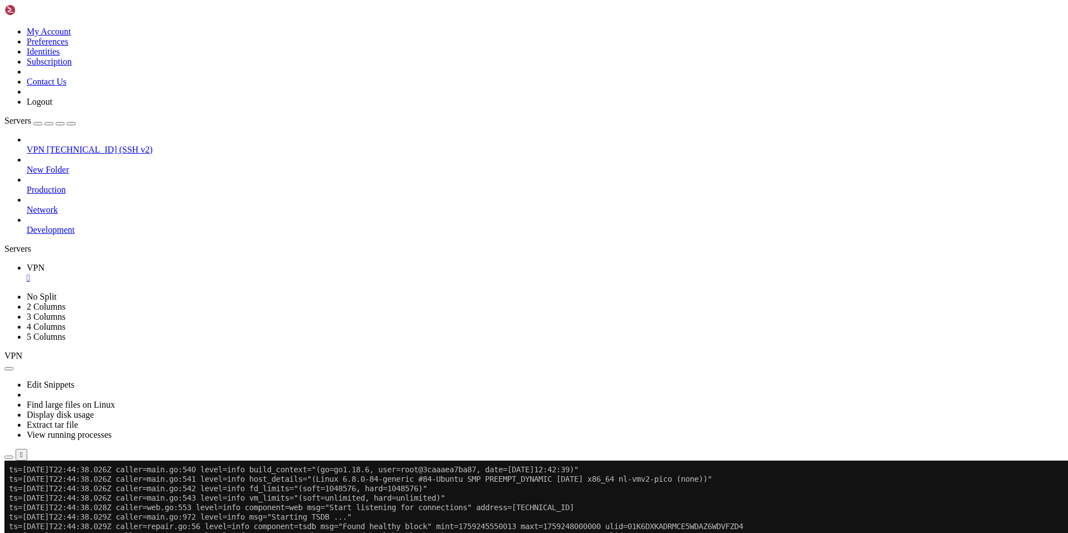
scroll to position [5856, 0]
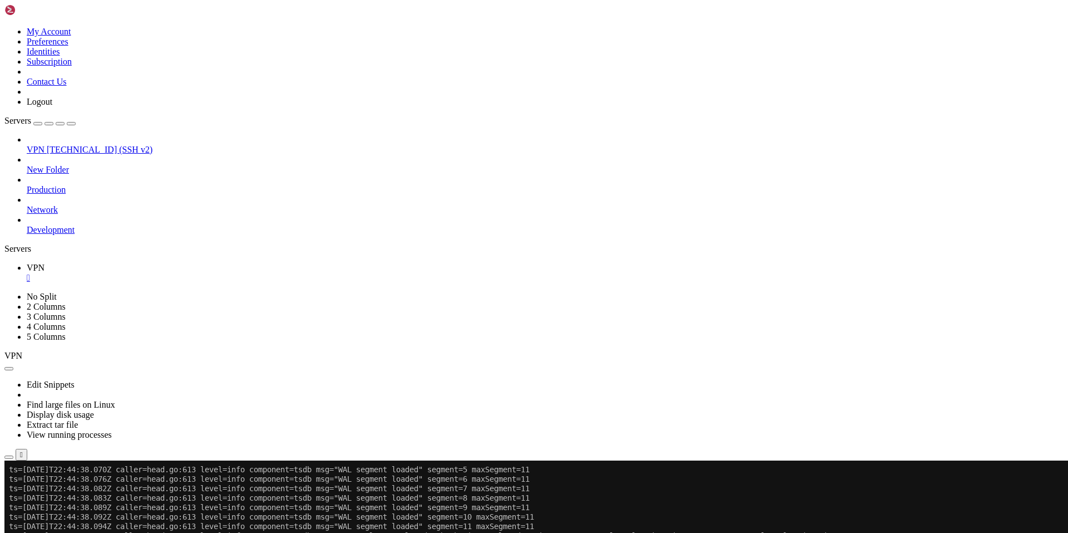
drag, startPoint x: 124, startPoint y: 916, endPoint x: 421, endPoint y: 911, distance: 296.6
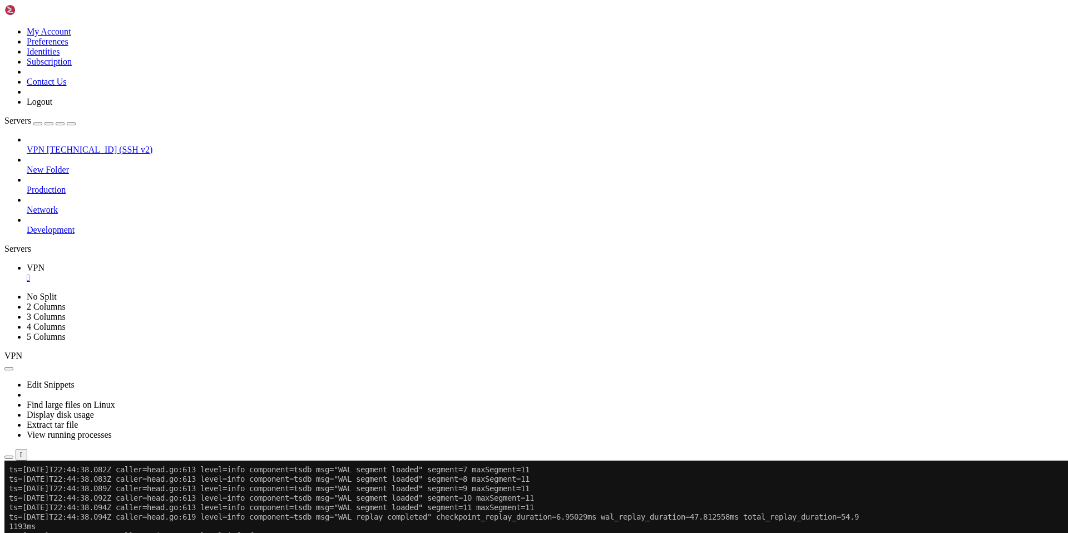
scroll to position [6035, 0]
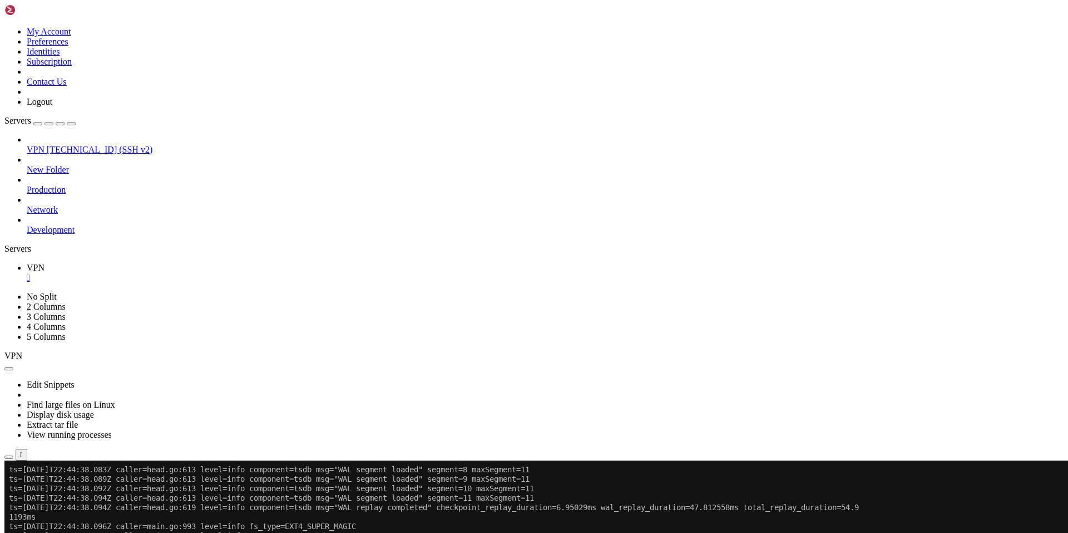
drag, startPoint x: 58, startPoint y: 904, endPoint x: 11, endPoint y: 895, distance: 48.8
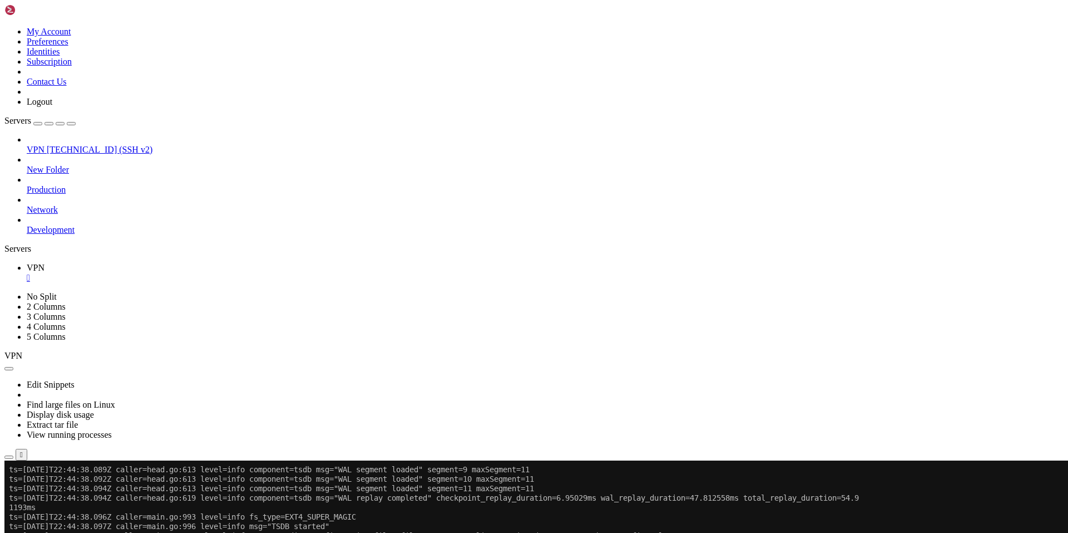
scroll to position [6045, 0]
drag, startPoint x: 125, startPoint y: 914, endPoint x: 83, endPoint y: 905, distance: 42.0
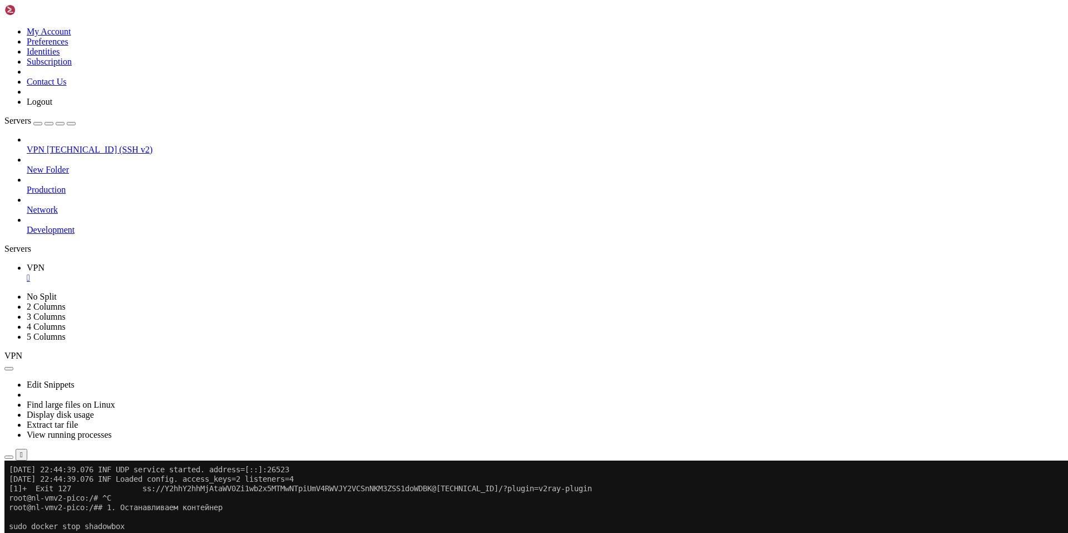
scroll to position [6263, 0]
drag, startPoint x: 121, startPoint y: 918, endPoint x: 293, endPoint y: 909, distance: 172.2
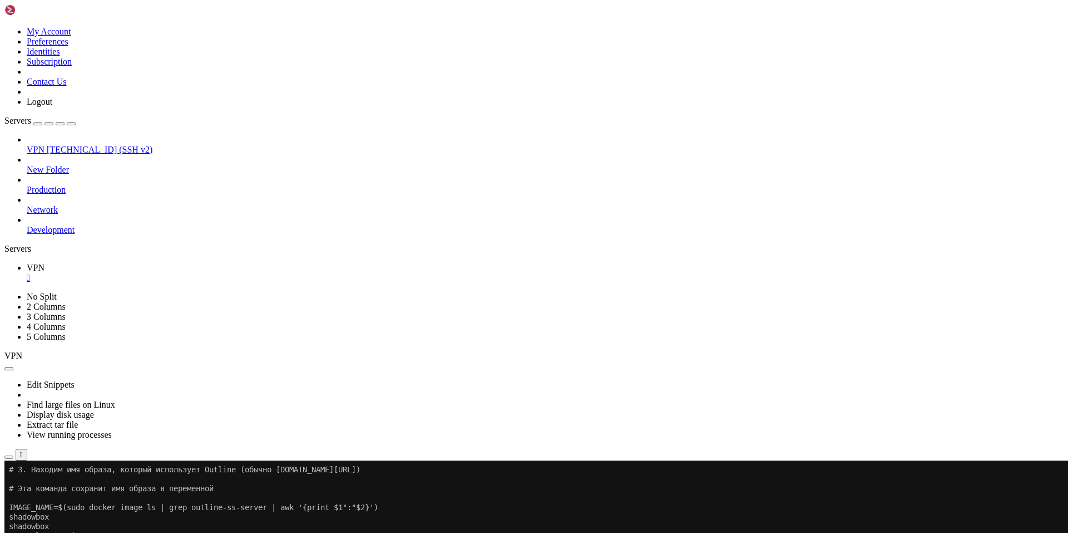
scroll to position [6414, 0]
drag, startPoint x: 143, startPoint y: 915, endPoint x: 9, endPoint y: 776, distance: 192.8
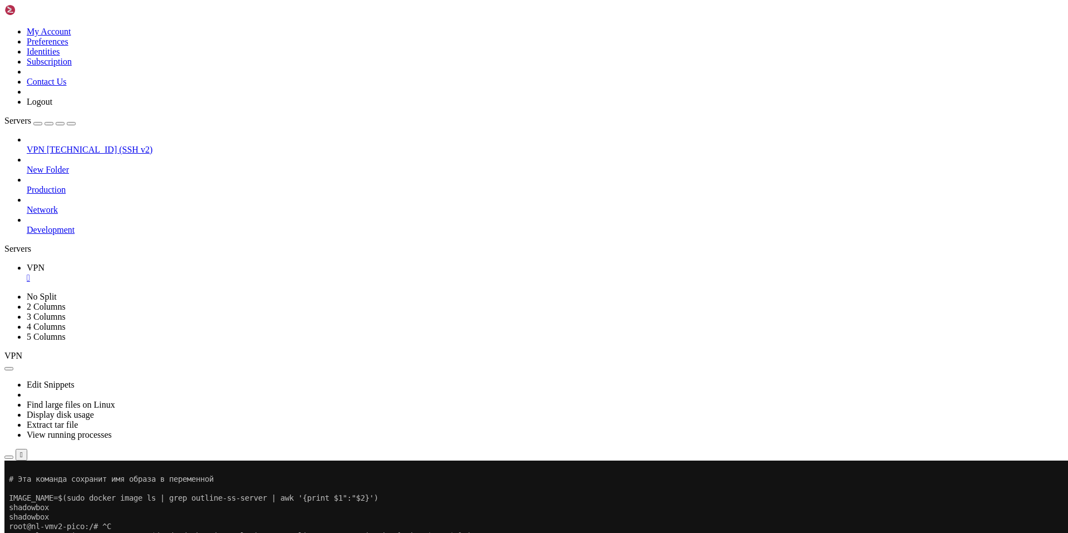
drag, startPoint x: 120, startPoint y: 912, endPoint x: 518, endPoint y: 899, distance: 398.1
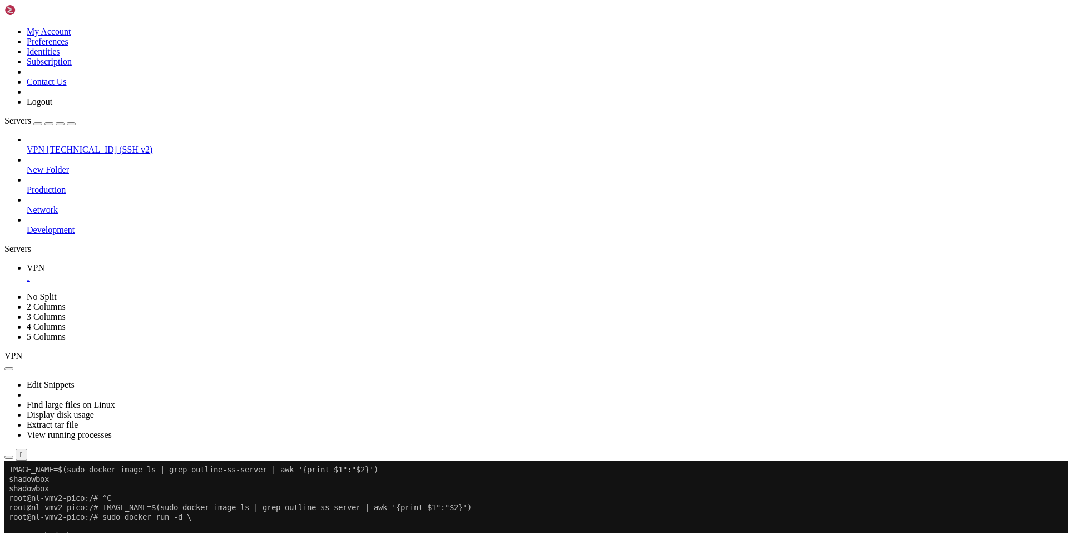
drag, startPoint x: 121, startPoint y: 917, endPoint x: 477, endPoint y: 907, distance: 356.3
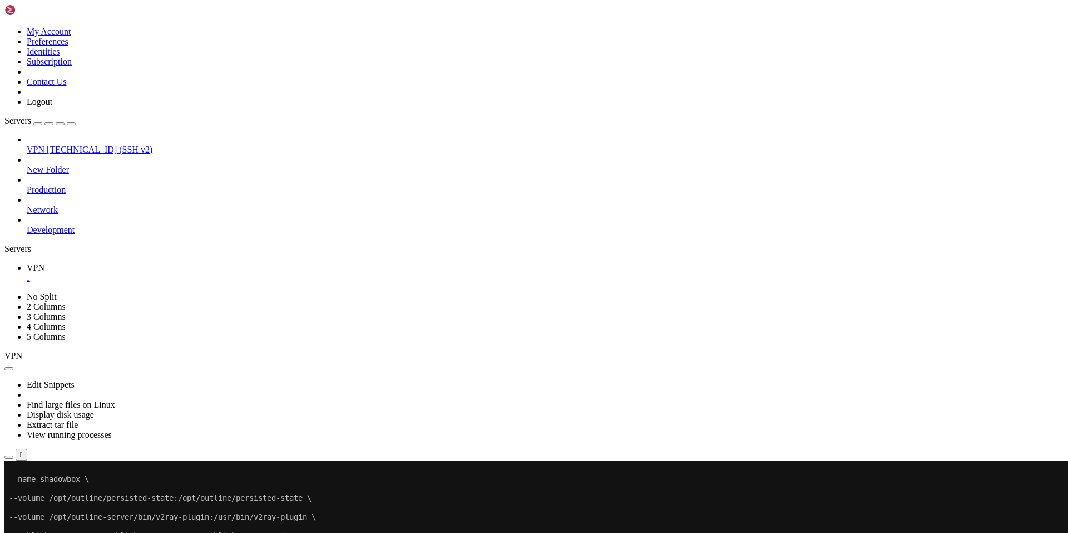
drag, startPoint x: 180, startPoint y: 915, endPoint x: 9, endPoint y: 865, distance: 177.9
click at [339, 500] on div "SHELL NGN © (v 4.2 ) [TECHNICAL_ID] Connected" at bounding box center [534, 485] width 1060 height 30
drag, startPoint x: 224, startPoint y: 904, endPoint x: 11, endPoint y: 868, distance: 216.6
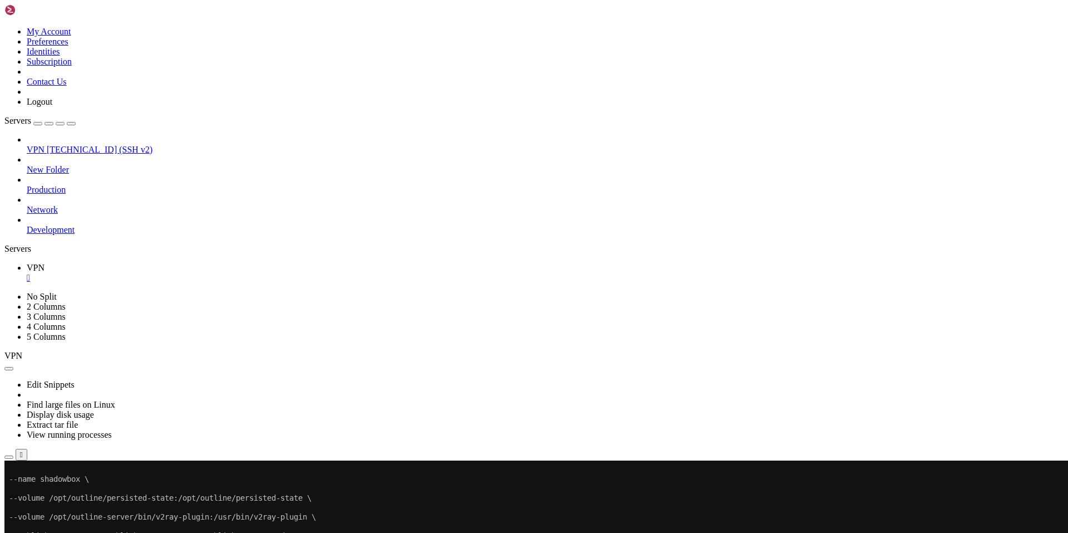
drag, startPoint x: 132, startPoint y: 919, endPoint x: 121, endPoint y: 919, distance: 11.7
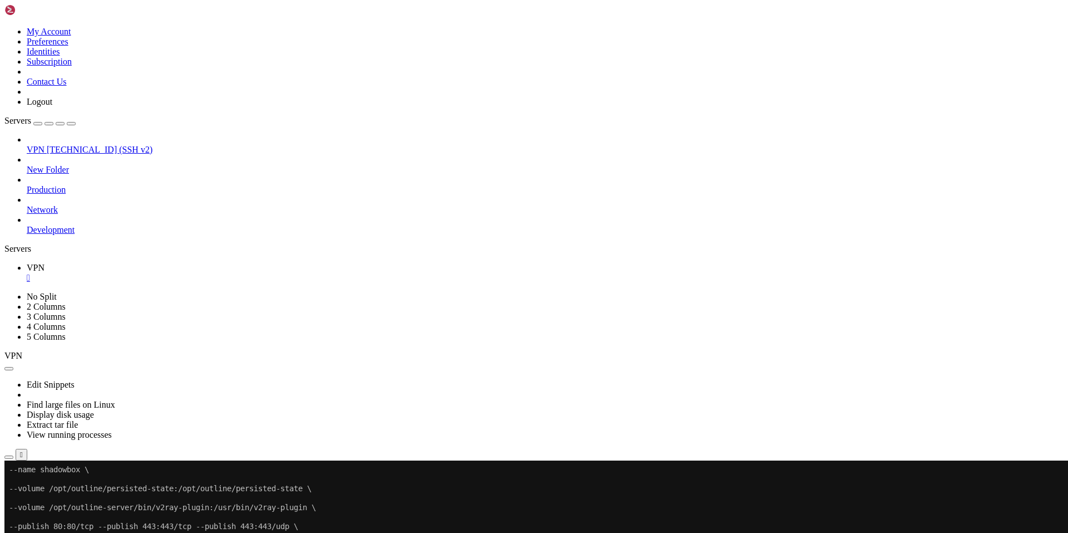
drag, startPoint x: 143, startPoint y: 912, endPoint x: 699, endPoint y: 918, distance: 556.5
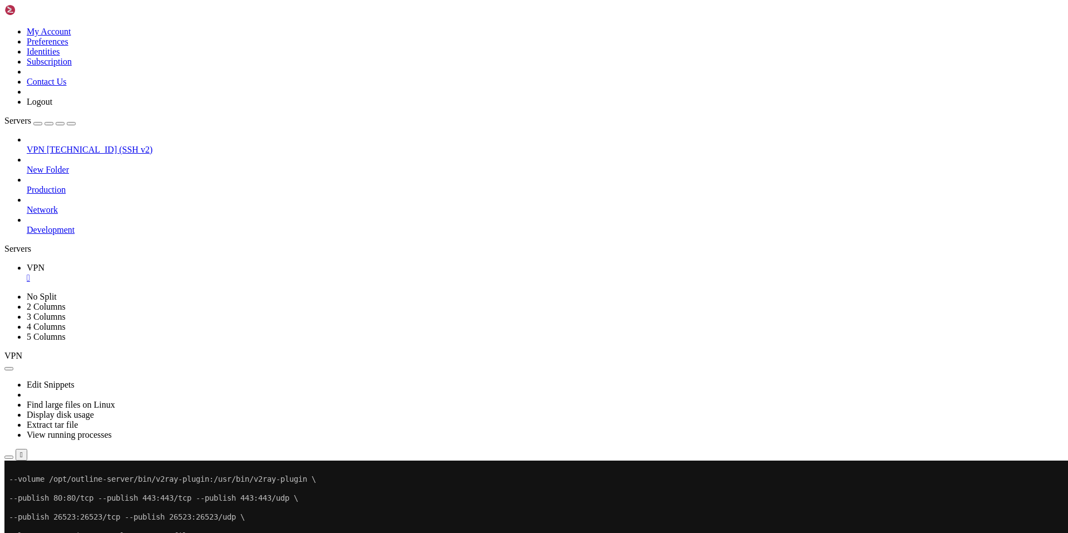
drag, startPoint x: 191, startPoint y: 918, endPoint x: 178, endPoint y: 918, distance: 13.4
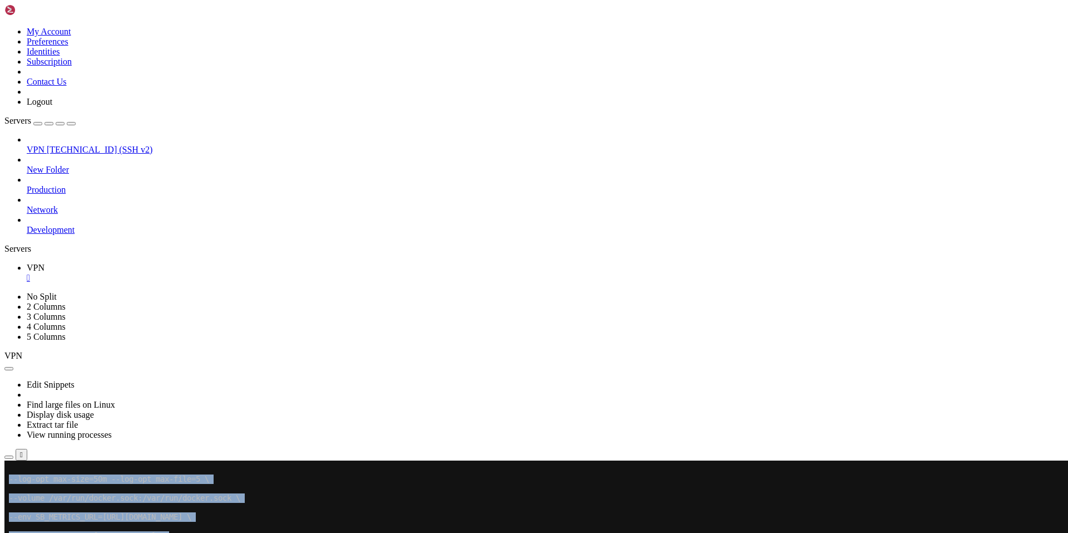
drag, startPoint x: 231, startPoint y: 899, endPoint x: 4, endPoint y: 864, distance: 229.8
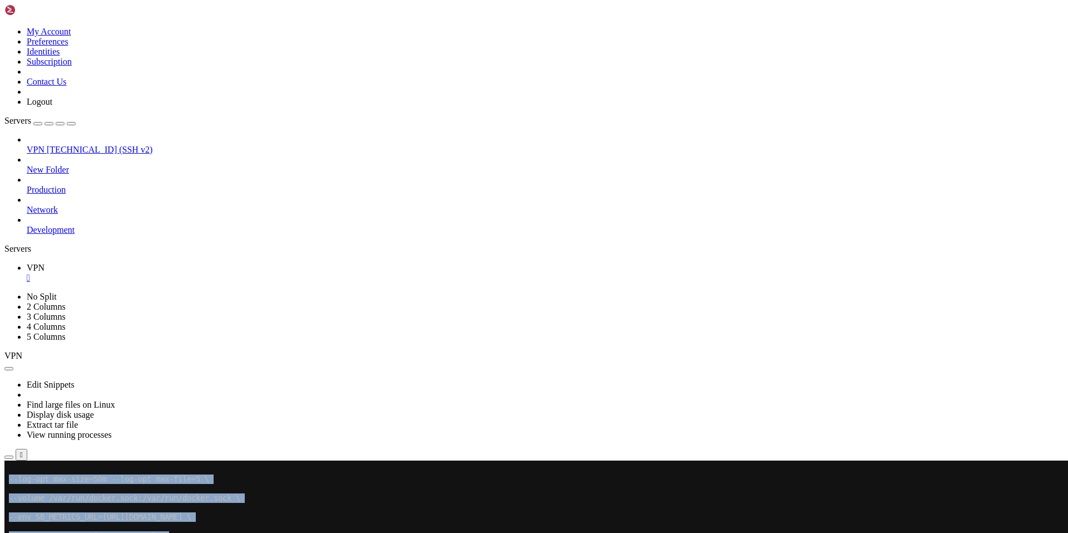
drag, startPoint x: 6, startPoint y: 865, endPoint x: 279, endPoint y: 908, distance: 276.7
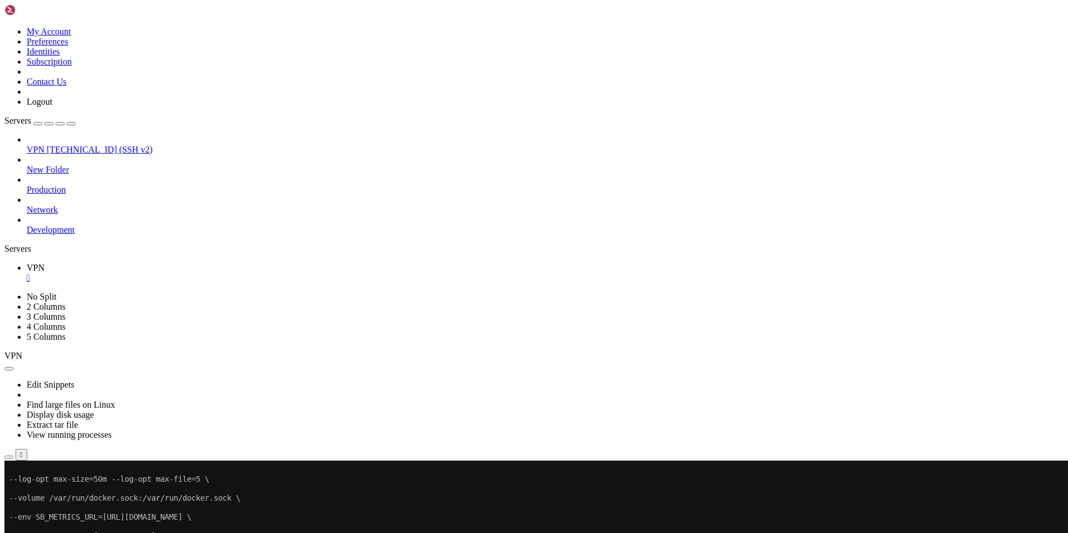
drag, startPoint x: 239, startPoint y: 910, endPoint x: 17, endPoint y: 864, distance: 227.2
drag, startPoint x: 219, startPoint y: 905, endPoint x: 8, endPoint y: 868, distance: 213.6
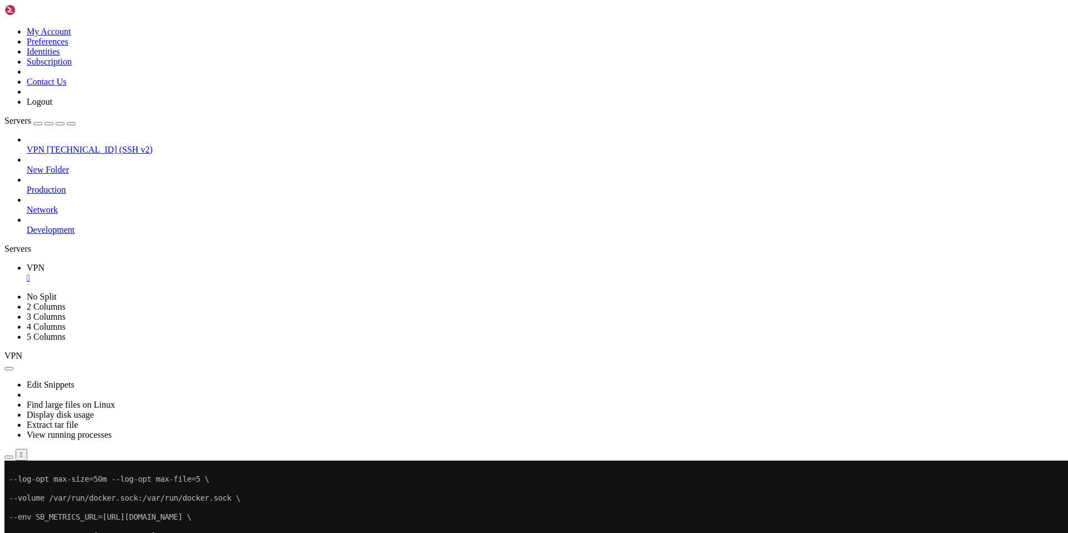
drag, startPoint x: 121, startPoint y: 915, endPoint x: 378, endPoint y: 889, distance: 257.9
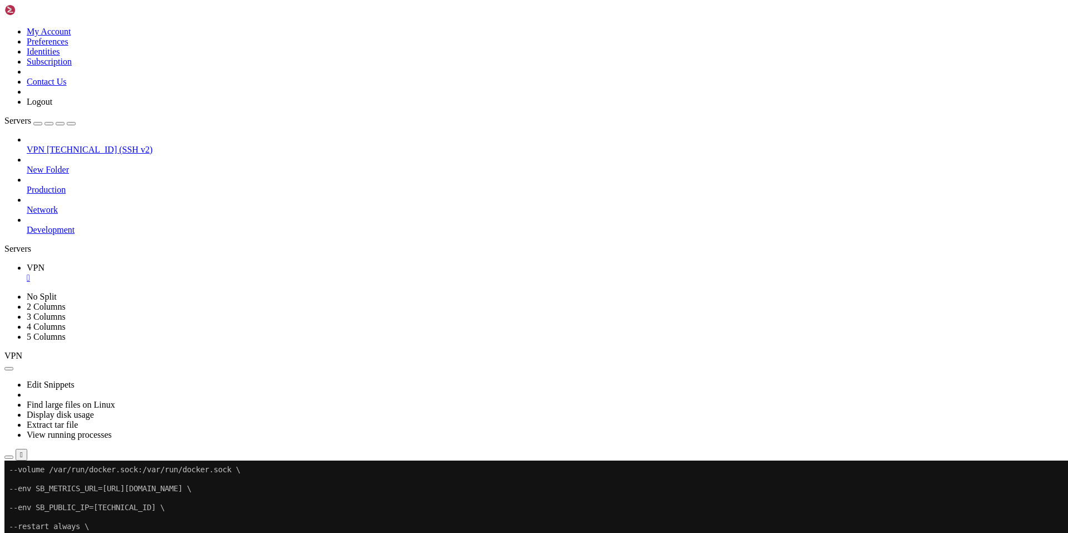
drag, startPoint x: 127, startPoint y: 917, endPoint x: 8, endPoint y: 869, distance: 128.0
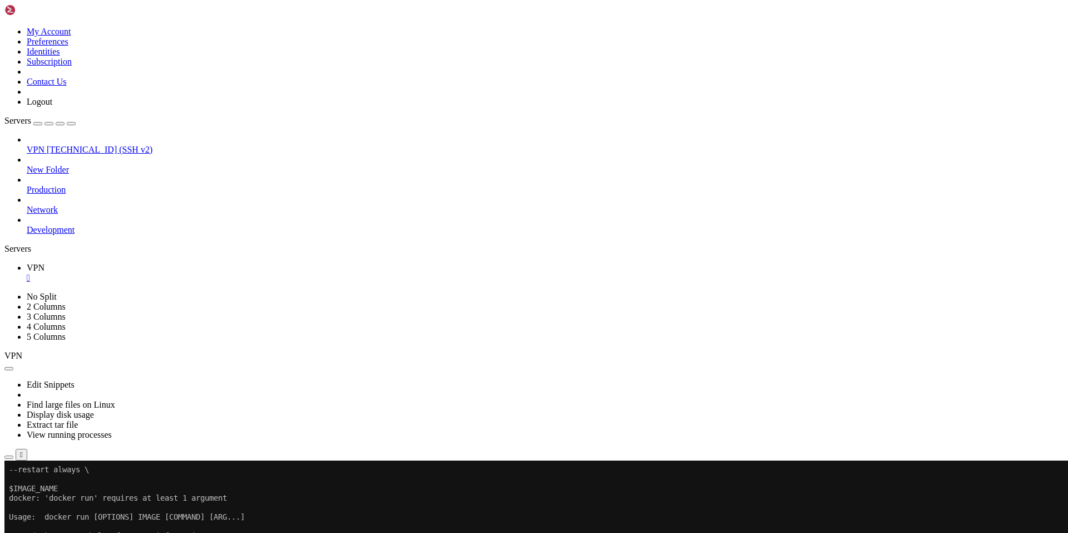
drag, startPoint x: 221, startPoint y: 903, endPoint x: 9, endPoint y: 868, distance: 214.9
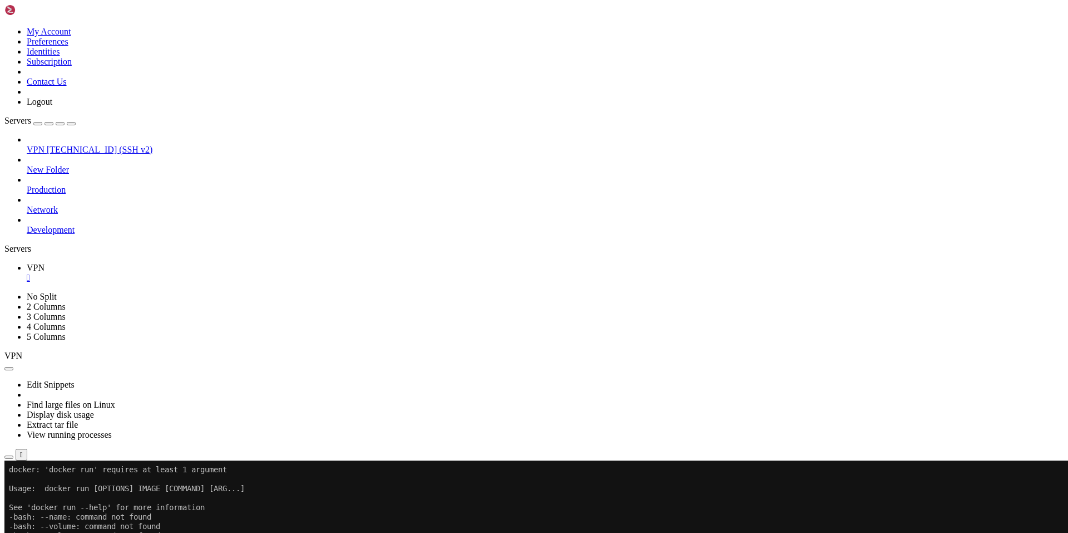
drag, startPoint x: 124, startPoint y: 920, endPoint x: 102, endPoint y: 915, distance: 22.4
drag, startPoint x: 145, startPoint y: 918, endPoint x: 134, endPoint y: 920, distance: 11.3
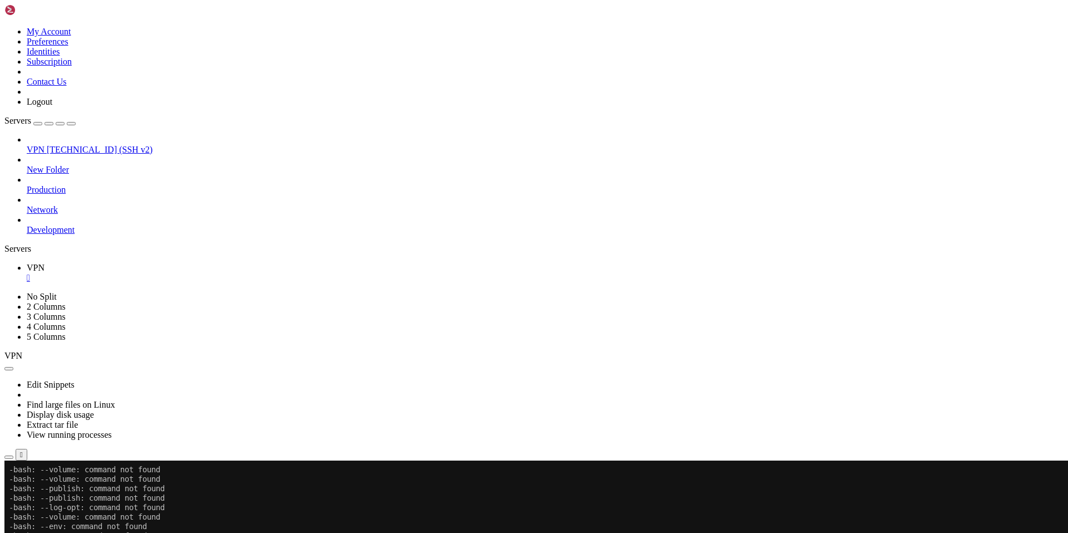
drag, startPoint x: 126, startPoint y: 917, endPoint x: 8, endPoint y: 870, distance: 126.9
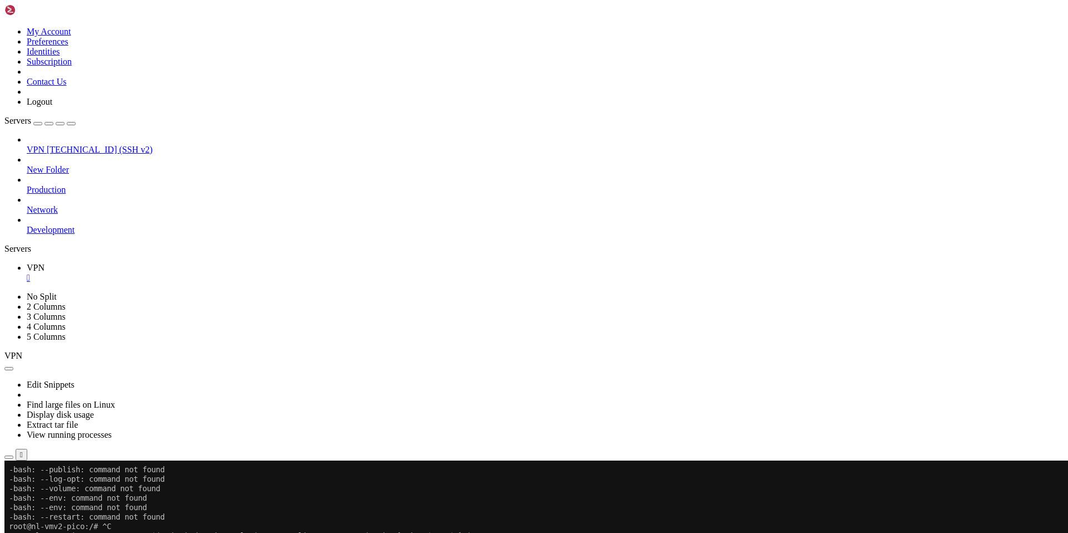
drag, startPoint x: 173, startPoint y: 919, endPoint x: 81, endPoint y: 910, distance: 92.8
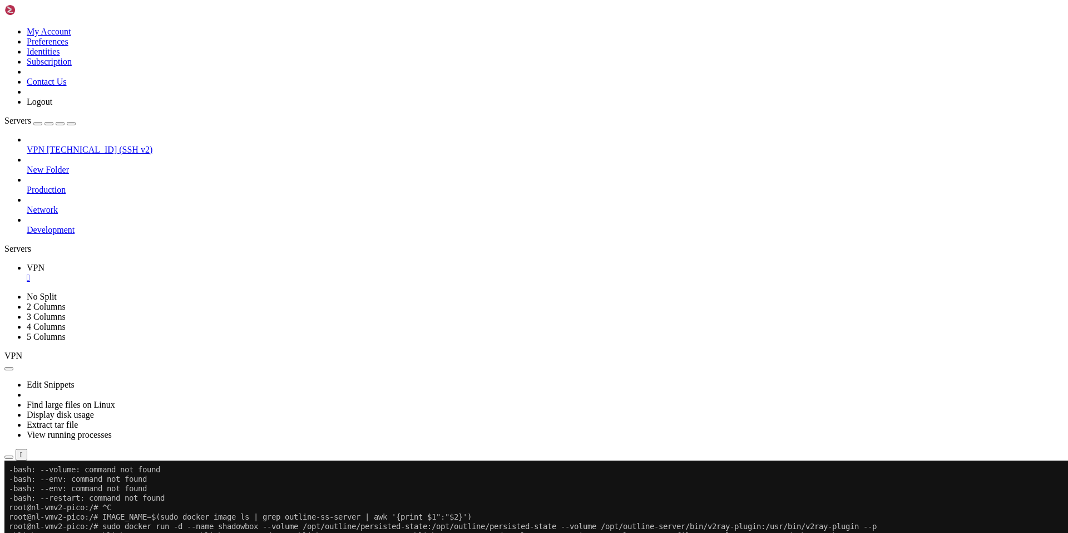
scroll to position [6868, 0]
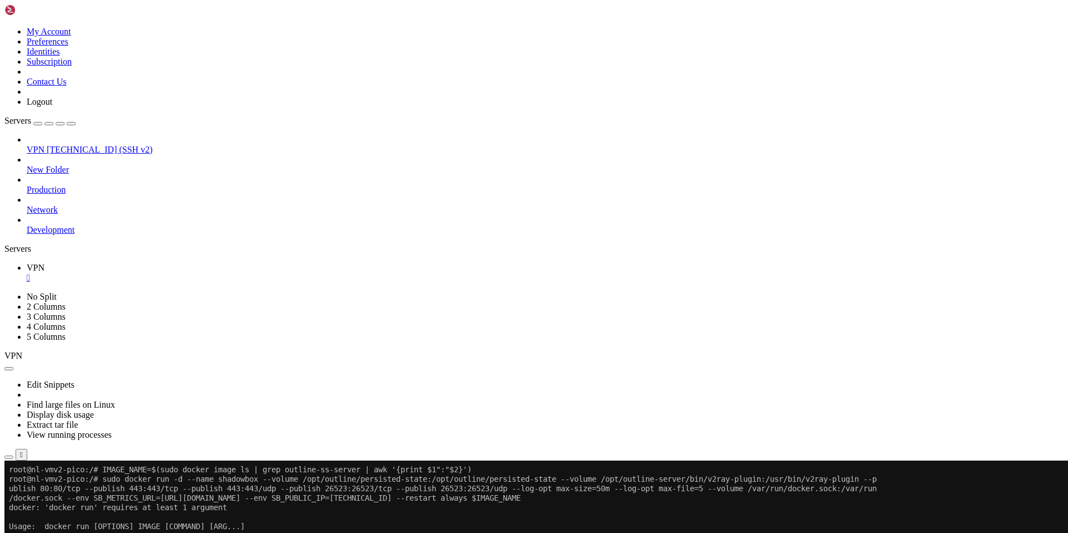
drag, startPoint x: 132, startPoint y: 918, endPoint x: 60, endPoint y: 875, distance: 84.1
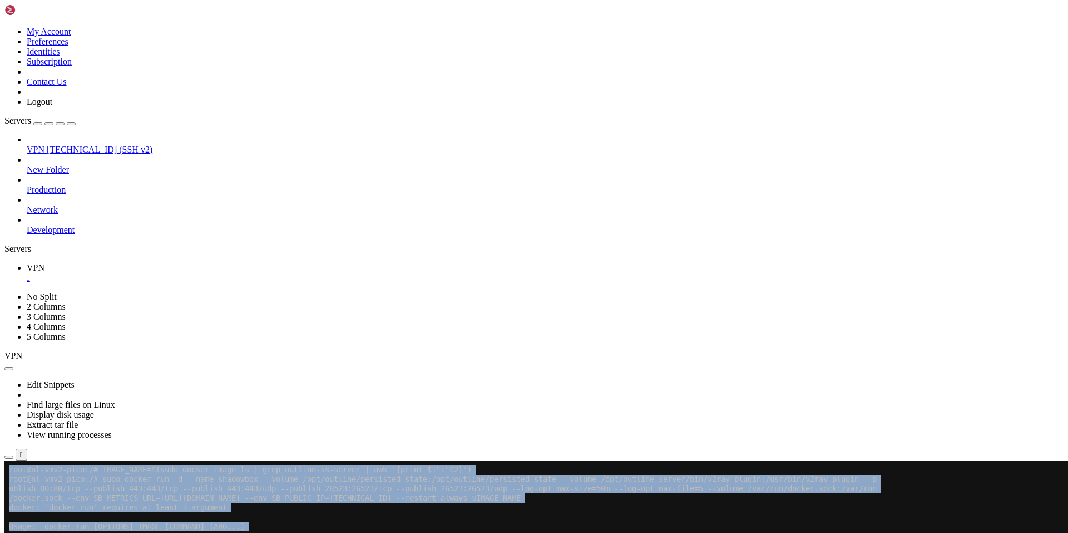
drag, startPoint x: 127, startPoint y: 927, endPoint x: 20, endPoint y: 861, distance: 125.9
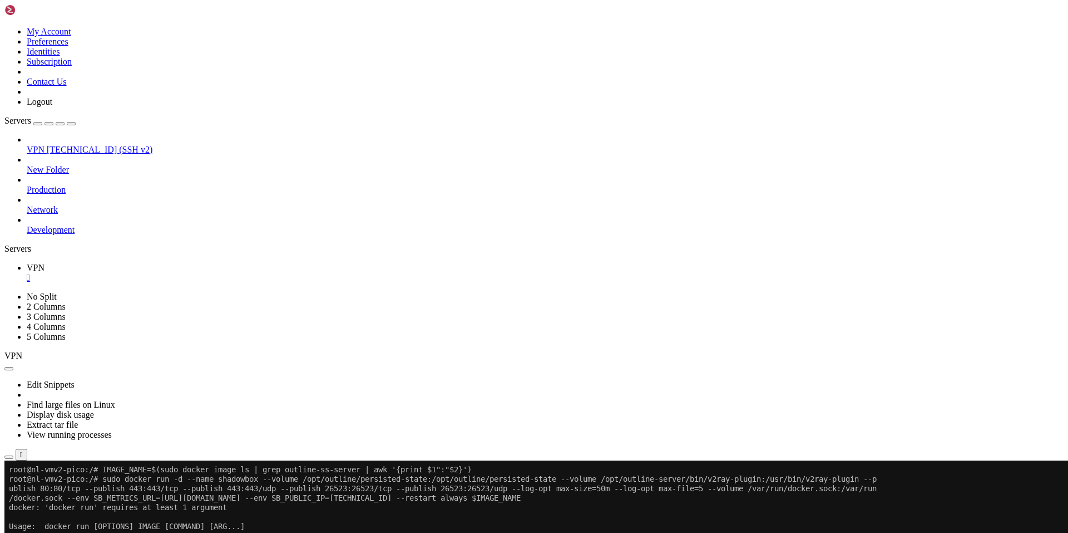
drag, startPoint x: 11, startPoint y: 859, endPoint x: 234, endPoint y: 905, distance: 227.8
drag, startPoint x: 225, startPoint y: 903, endPoint x: 8, endPoint y: 860, distance: 221.2
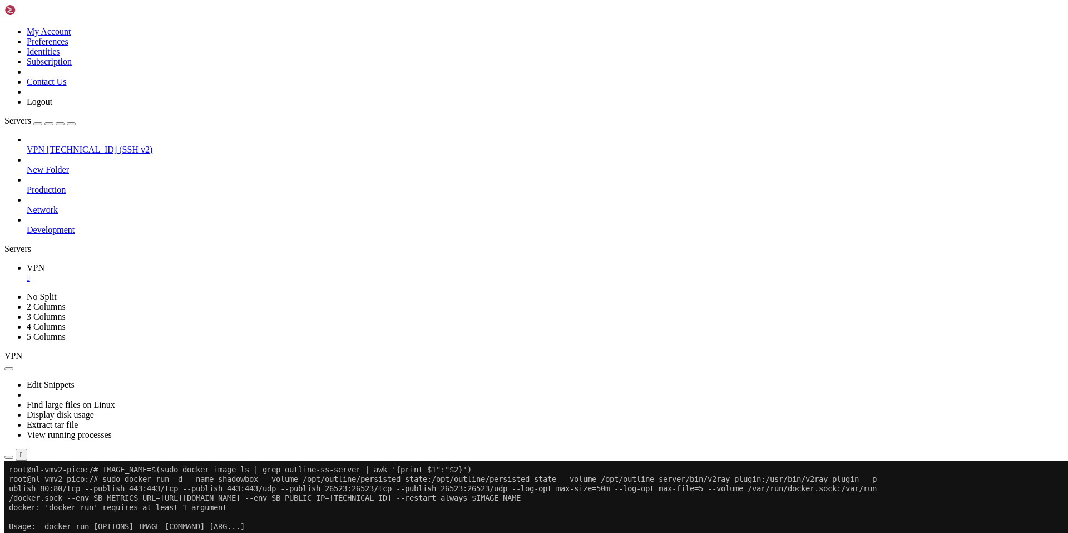
scroll to position [6877, 0]
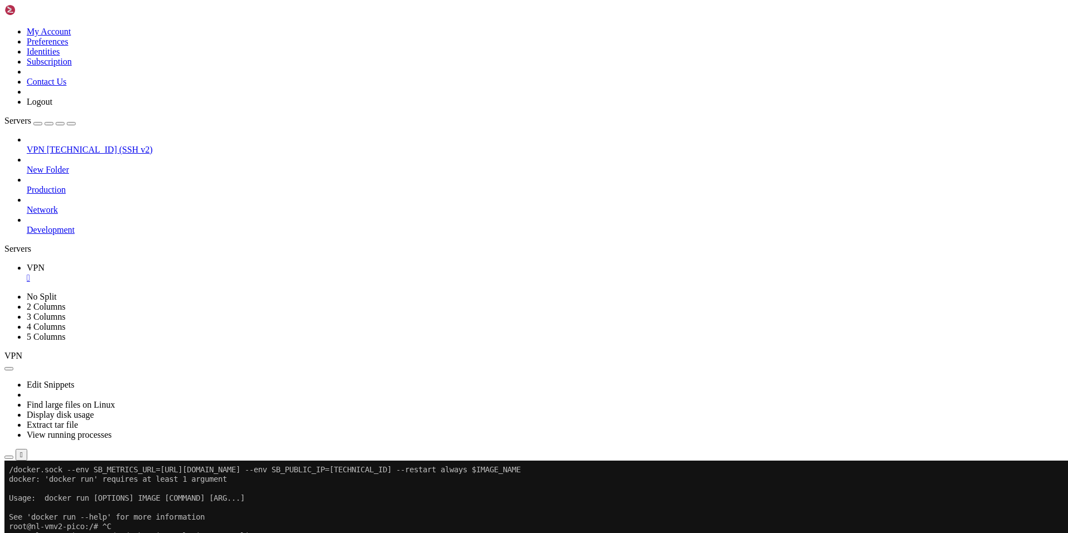
scroll to position [6896, 0]
drag, startPoint x: 128, startPoint y: 914, endPoint x: 549, endPoint y: 916, distance: 420.7
click at [9, 460] on div at bounding box center [6, 460] width 4 height 0
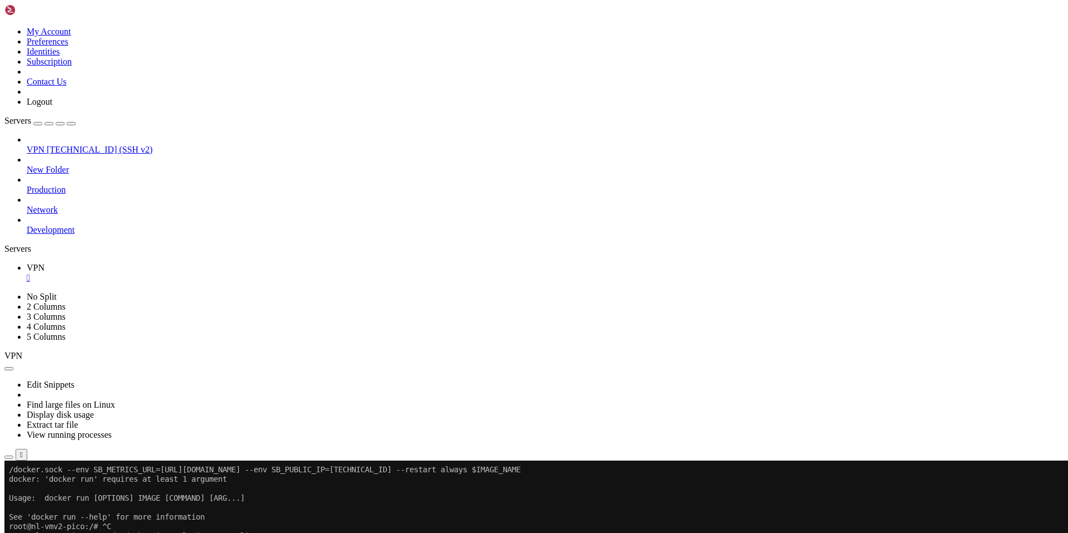
drag, startPoint x: 785, startPoint y: 910, endPoint x: 924, endPoint y: 970, distance: 152.1
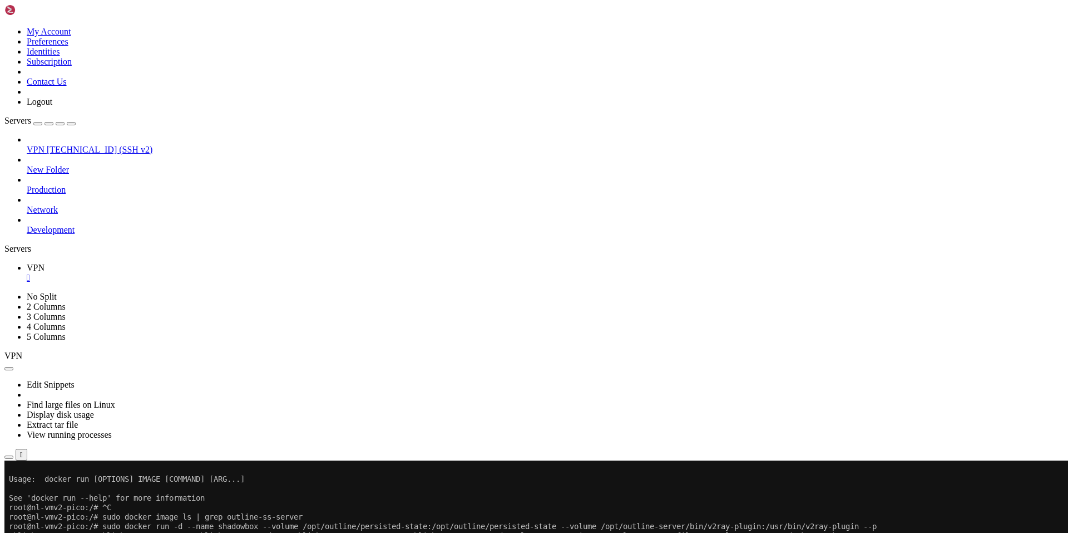
scroll to position [6963, 0]
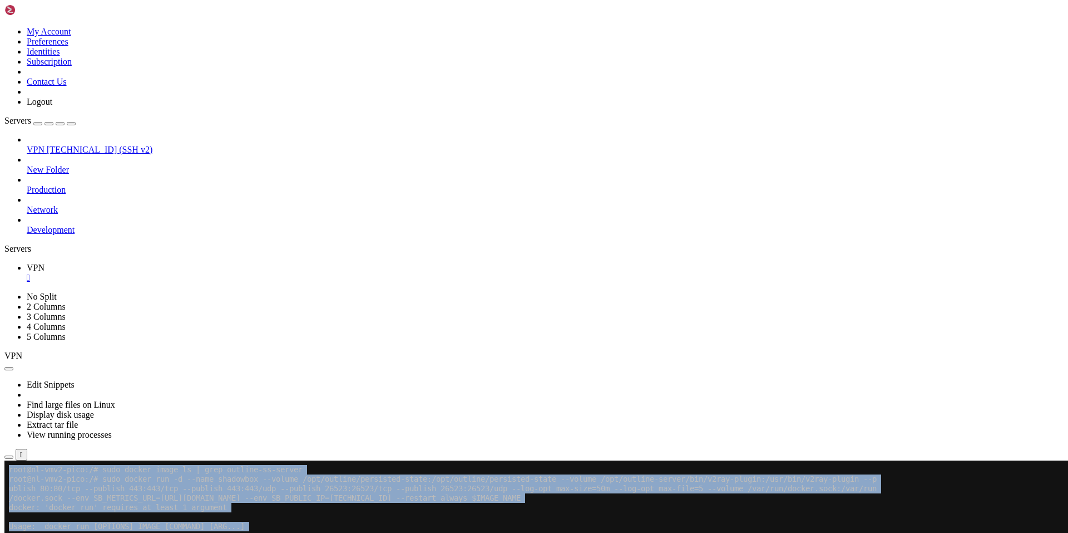
drag, startPoint x: 150, startPoint y: 920, endPoint x: 55, endPoint y: 868, distance: 108.3
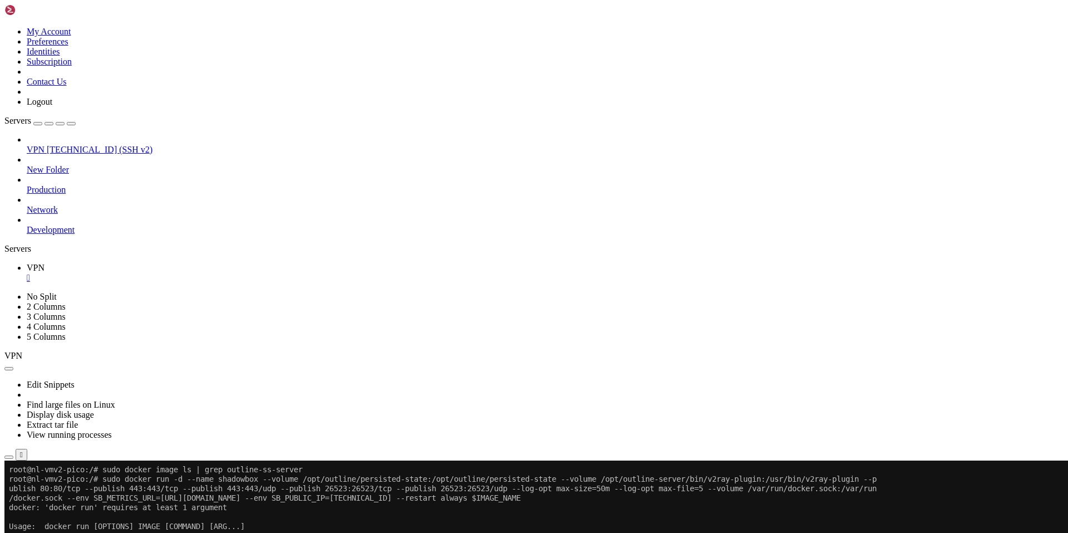
drag, startPoint x: 125, startPoint y: 916, endPoint x: 9, endPoint y: 859, distance: 129.7
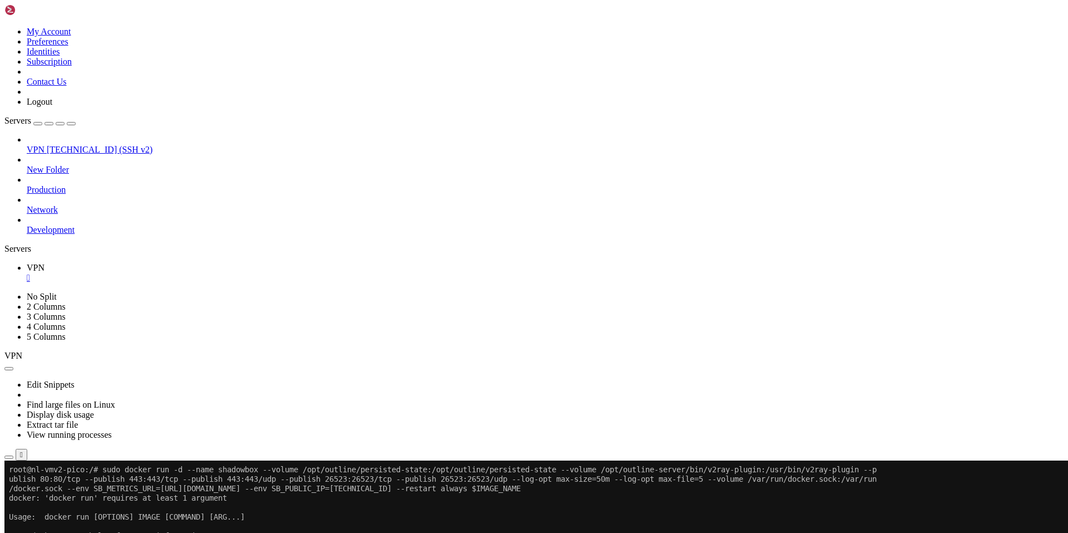
scroll to position [6972, 0]
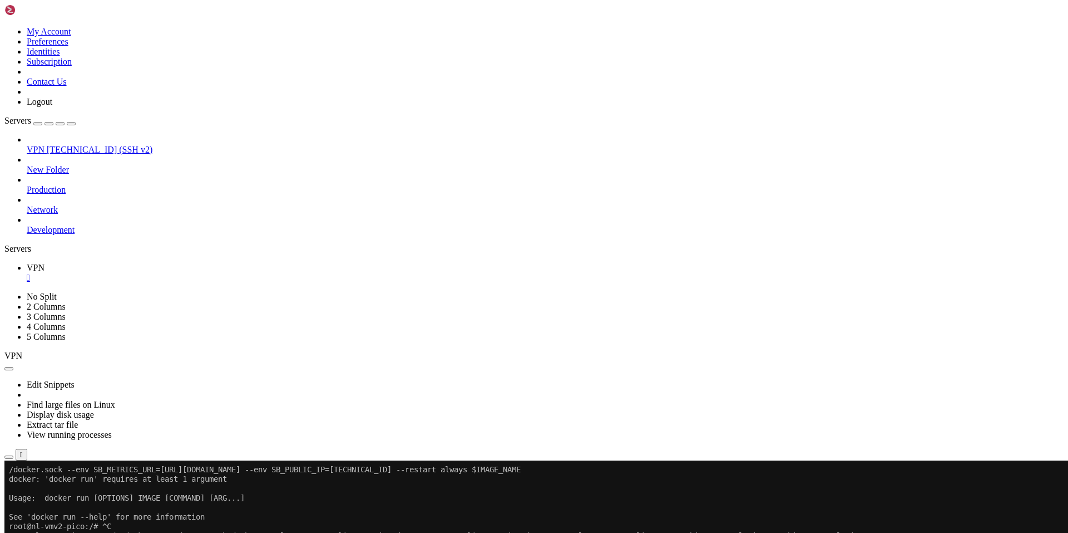
scroll to position [6991, 0]
drag, startPoint x: 136, startPoint y: 919, endPoint x: 85, endPoint y: 908, distance: 52.5
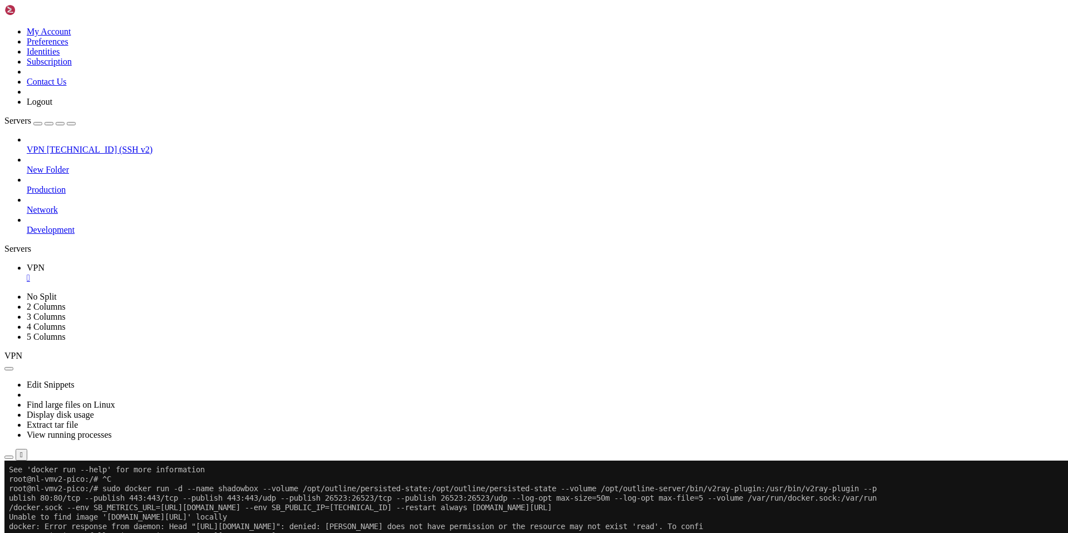
scroll to position [7038, 0]
drag, startPoint x: 8, startPoint y: 874, endPoint x: 273, endPoint y: 908, distance: 266.4
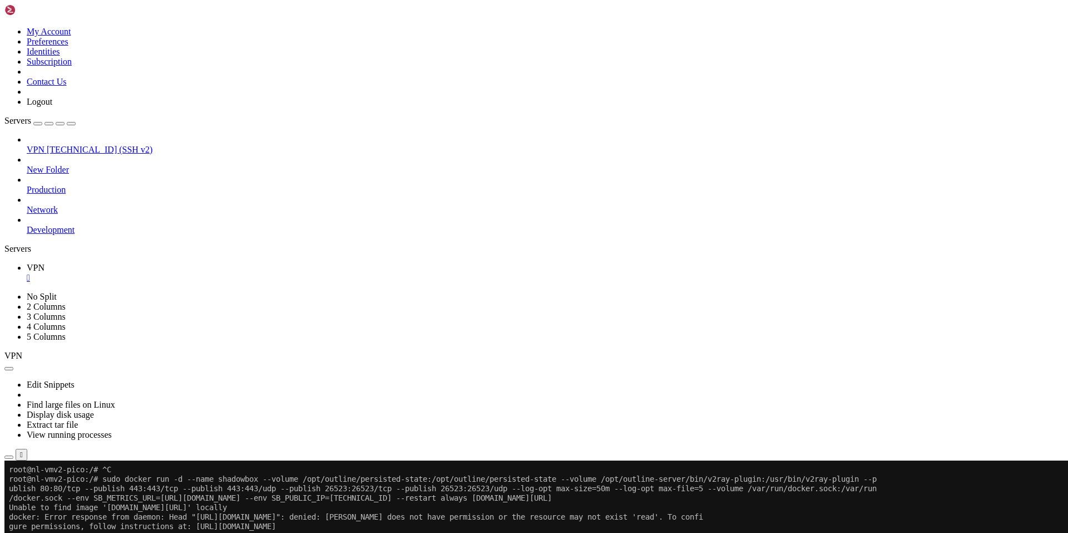
scroll to position [7048, 0]
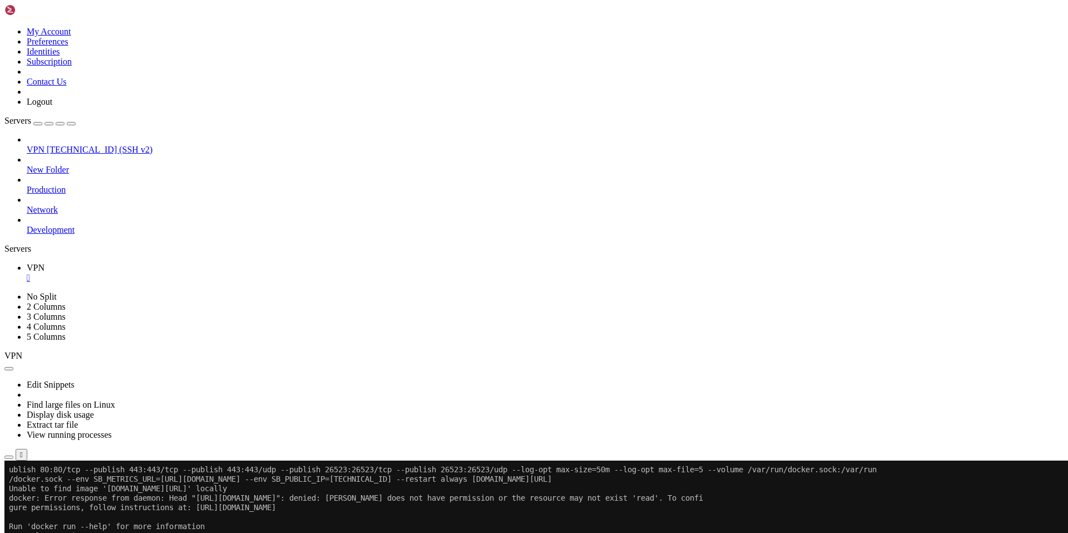
drag, startPoint x: 128, startPoint y: 911, endPoint x: 715, endPoint y: 910, distance: 587.1
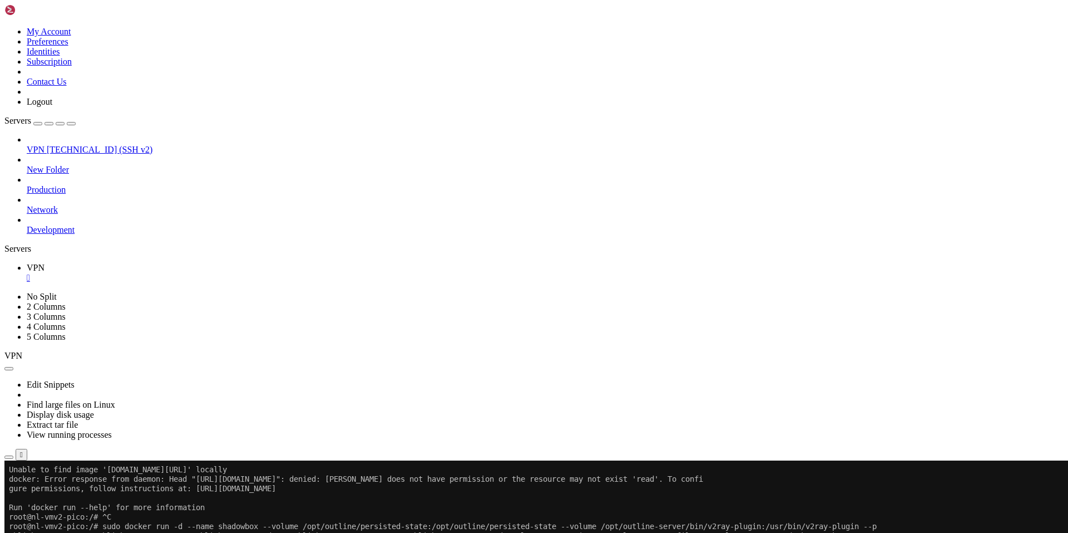
scroll to position [7180, 0]
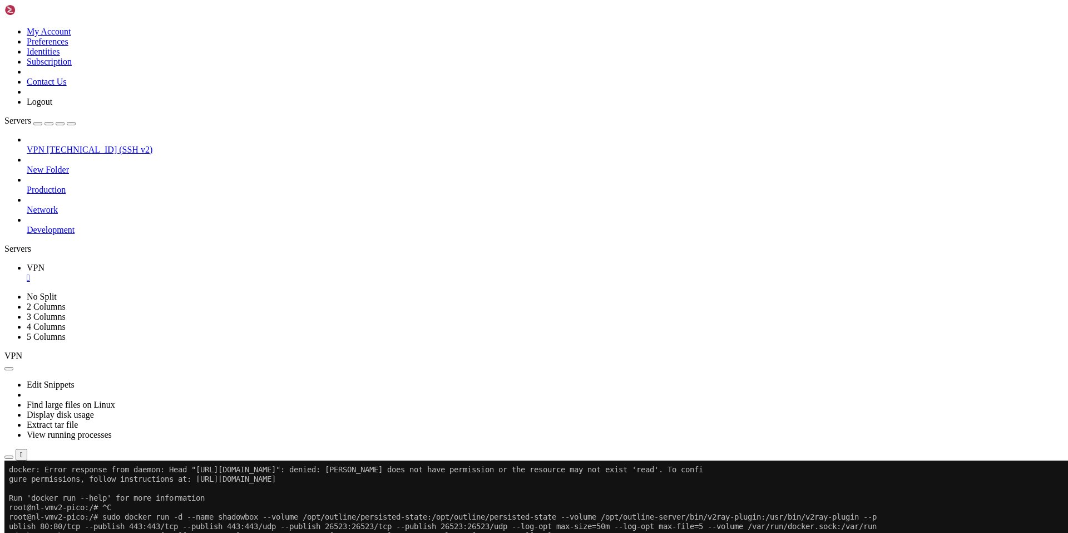
drag, startPoint x: 327, startPoint y: 906, endPoint x: 10, endPoint y: 811, distance: 331.0
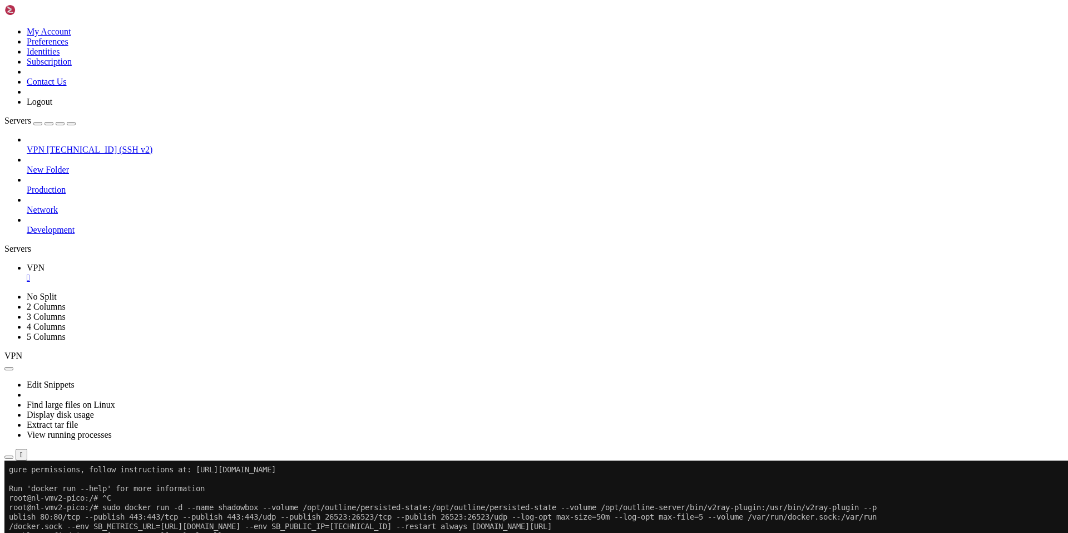
scroll to position [7190, 0]
drag, startPoint x: 115, startPoint y: 913, endPoint x: 460, endPoint y: 899, distance: 345.9
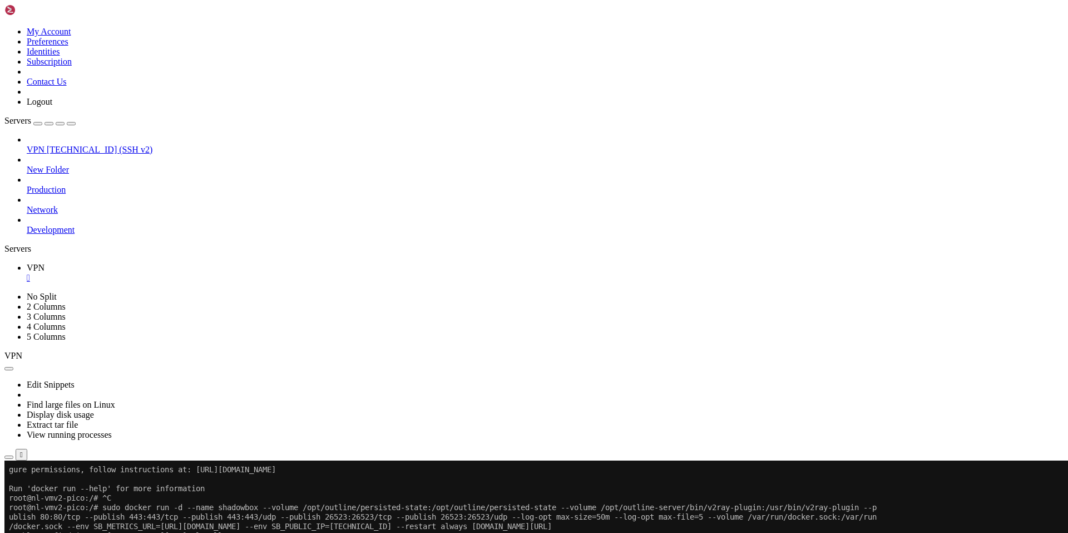
scroll to position [7199, 0]
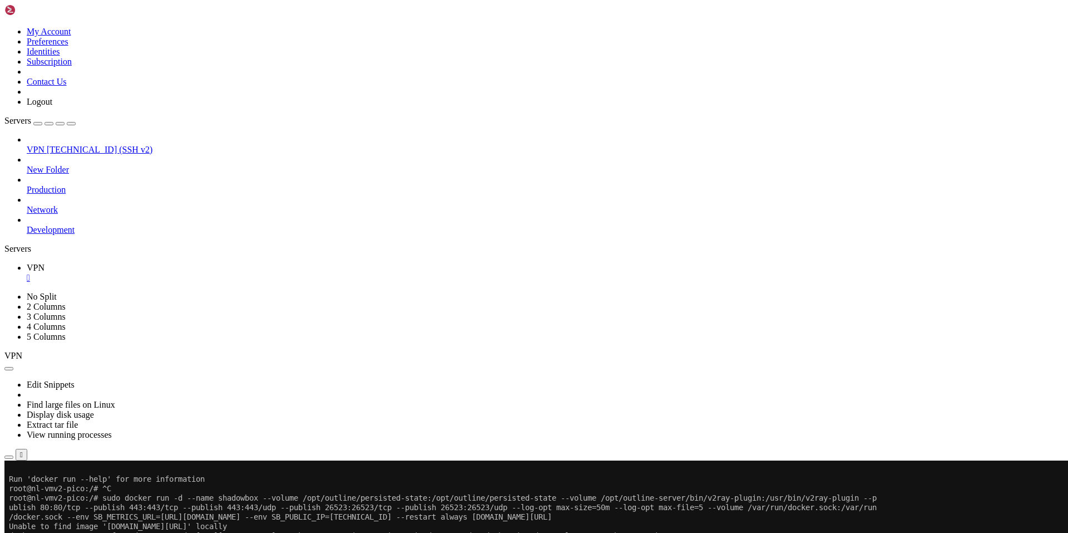
drag, startPoint x: 166, startPoint y: 455, endPoint x: 727, endPoint y: 317, distance: 577.7
click at [727, 481] on div "Connection Closed Reconnect" at bounding box center [534, 492] width 1060 height 22
click at [49, 491] on button "Reconnect" at bounding box center [26, 497] width 45 height 12
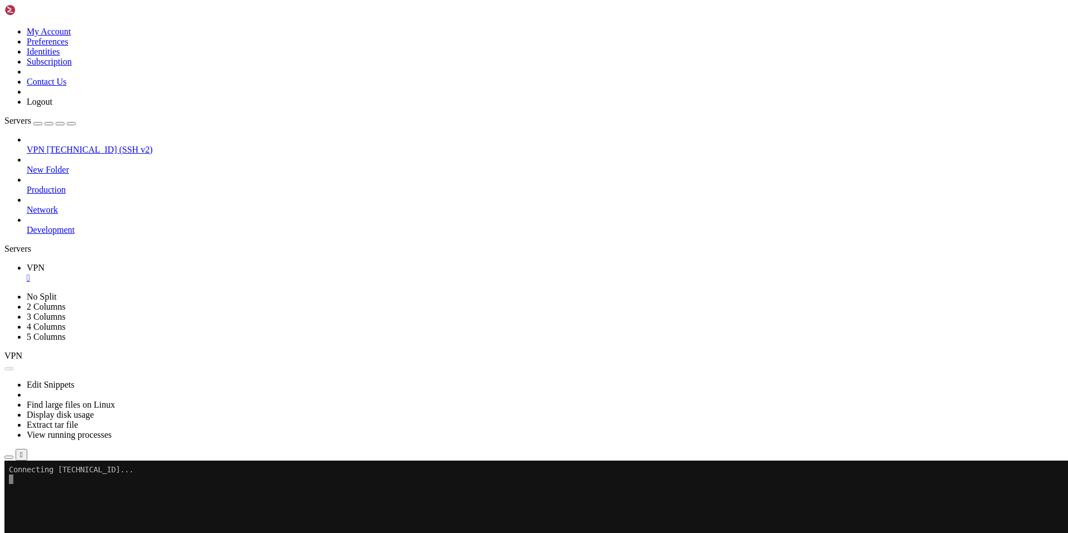
click at [173, 513] on link "click here" at bounding box center [154, 517] width 37 height 9
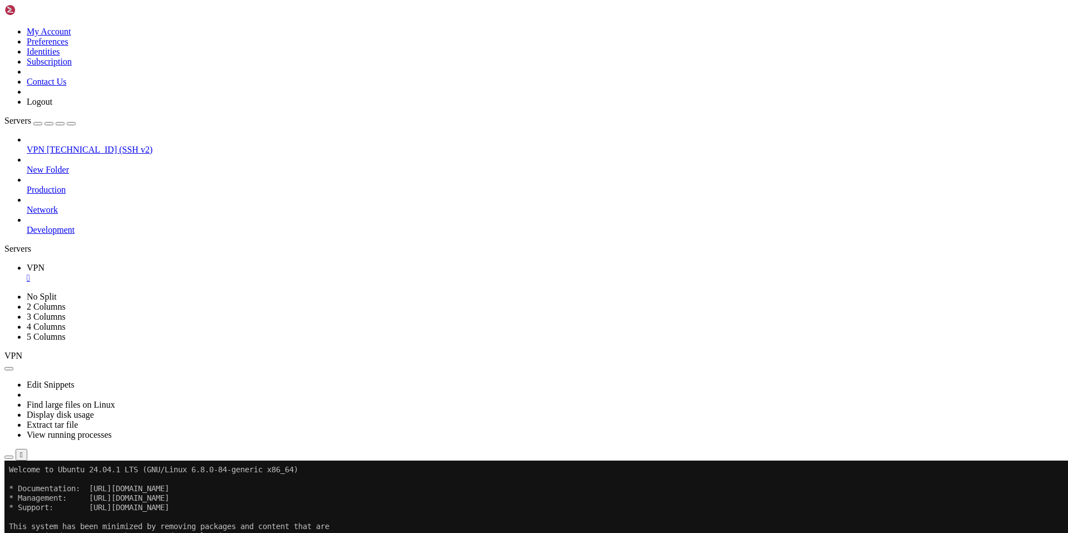
drag, startPoint x: 127, startPoint y: 575, endPoint x: 41, endPoint y: 582, distance: 86.0
drag, startPoint x: 375, startPoint y: 614, endPoint x: 10, endPoint y: 590, distance: 365.3
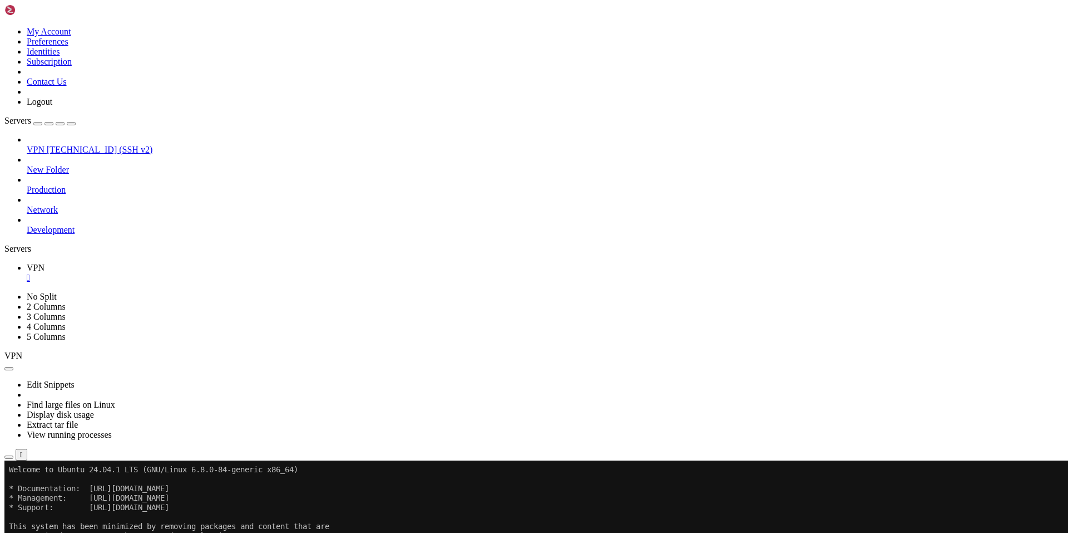
drag, startPoint x: 142, startPoint y: 633, endPoint x: 74, endPoint y: 640, distance: 68.8
click at [9, 460] on div at bounding box center [6, 460] width 4 height 0
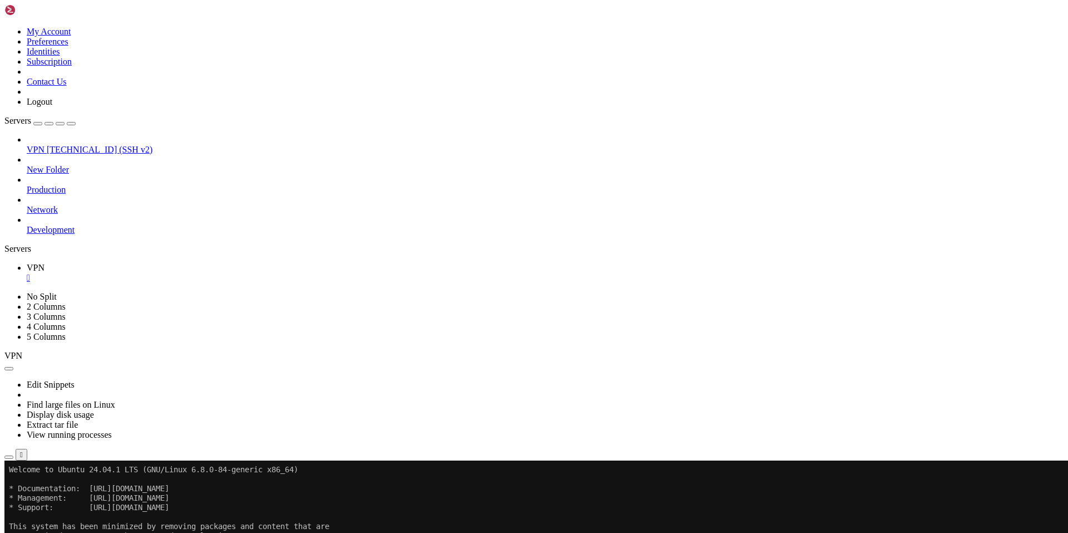
drag, startPoint x: 124, startPoint y: 770, endPoint x: 218, endPoint y: 910, distance: 169.2
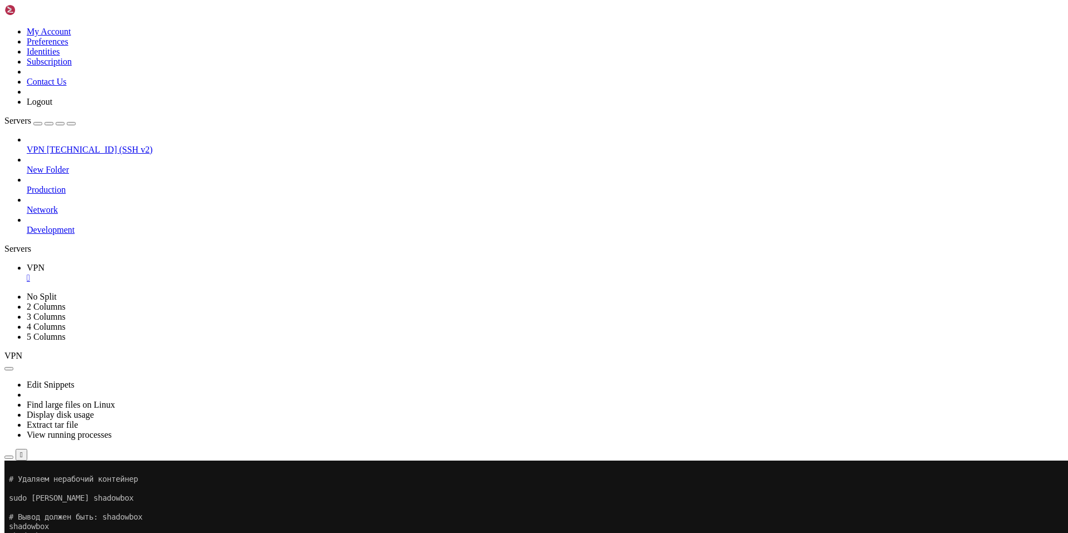
drag, startPoint x: 165, startPoint y: 911, endPoint x: 8, endPoint y: 766, distance: 213.4
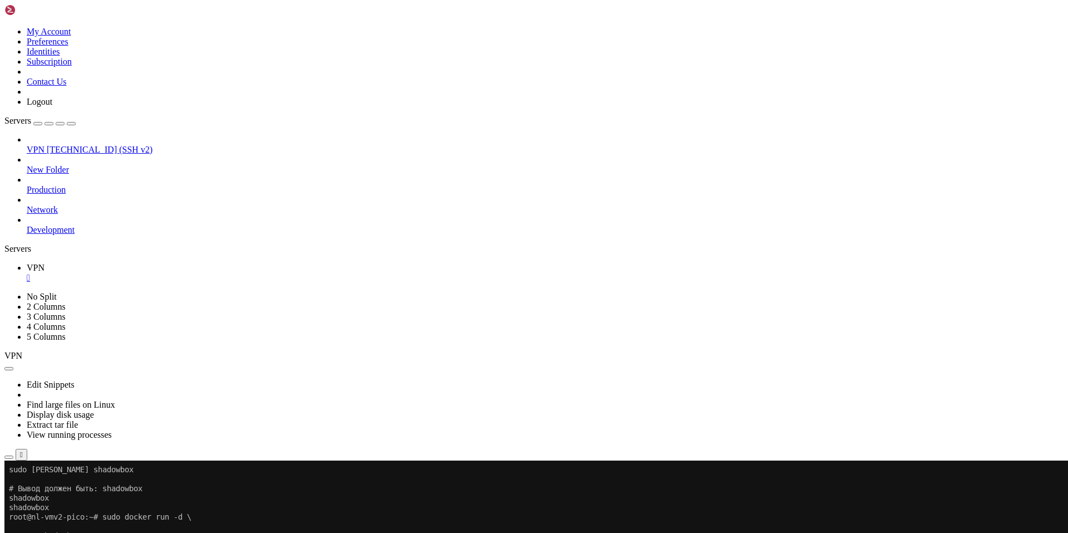
drag, startPoint x: 127, startPoint y: 913, endPoint x: 311, endPoint y: 909, distance: 184.2
drag, startPoint x: 282, startPoint y: 903, endPoint x: 9, endPoint y: 896, distance: 272.2
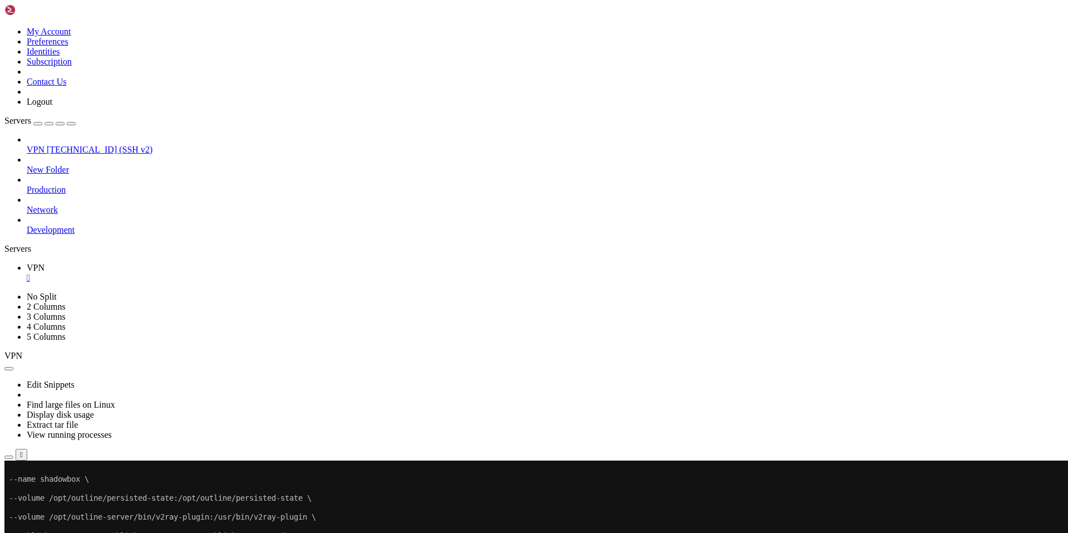
drag, startPoint x: 122, startPoint y: 912, endPoint x: 749, endPoint y: 918, distance: 626.6
drag, startPoint x: 326, startPoint y: 906, endPoint x: 9, endPoint y: 904, distance: 317.2
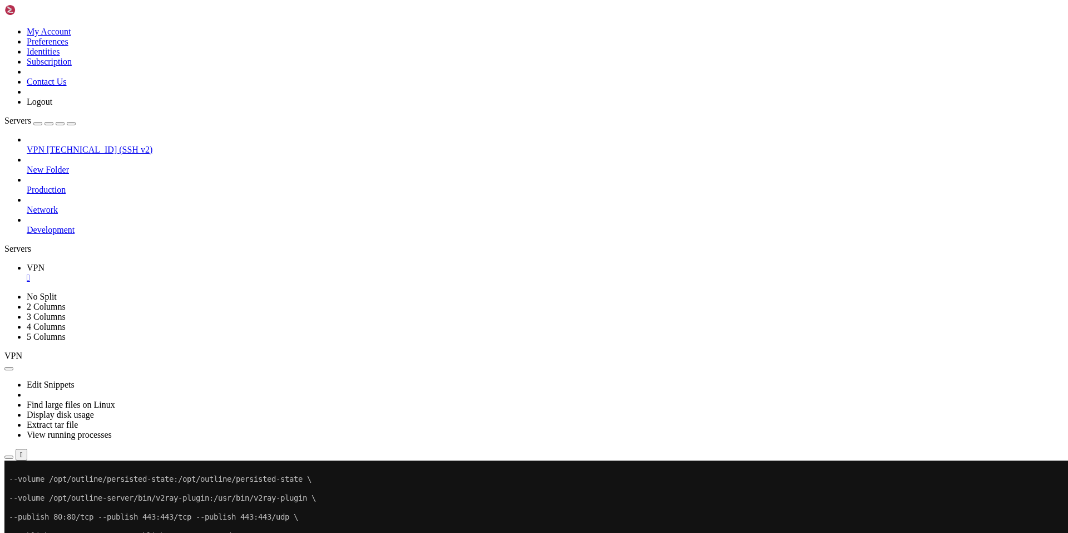
scroll to position [7540, 0]
drag, startPoint x: 142, startPoint y: 913, endPoint x: 400, endPoint y: 913, distance: 257.6
click at [9, 460] on div at bounding box center [6, 460] width 4 height 0
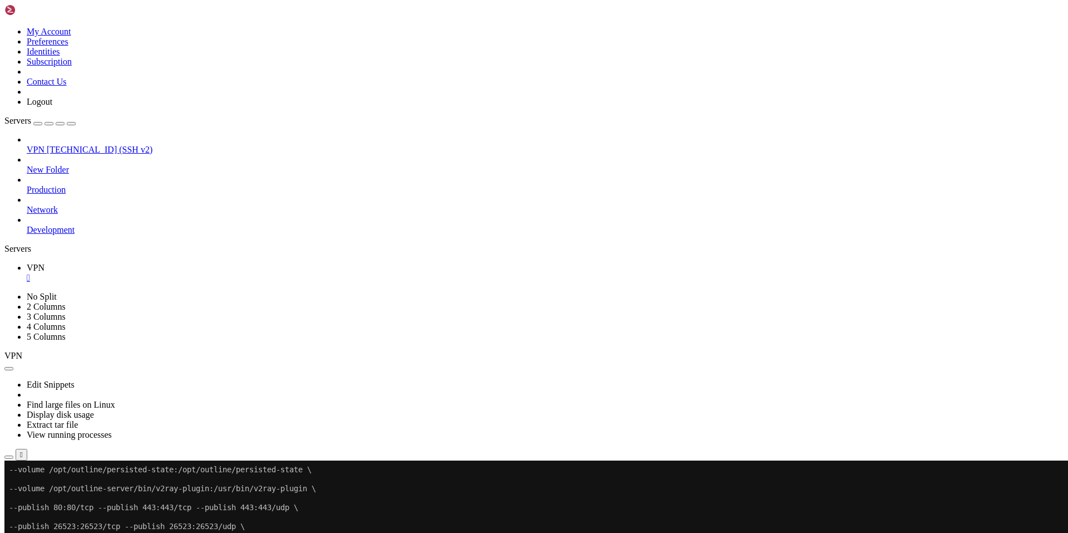
drag, startPoint x: 708, startPoint y: 904, endPoint x: 10, endPoint y: 905, distance: 698.4
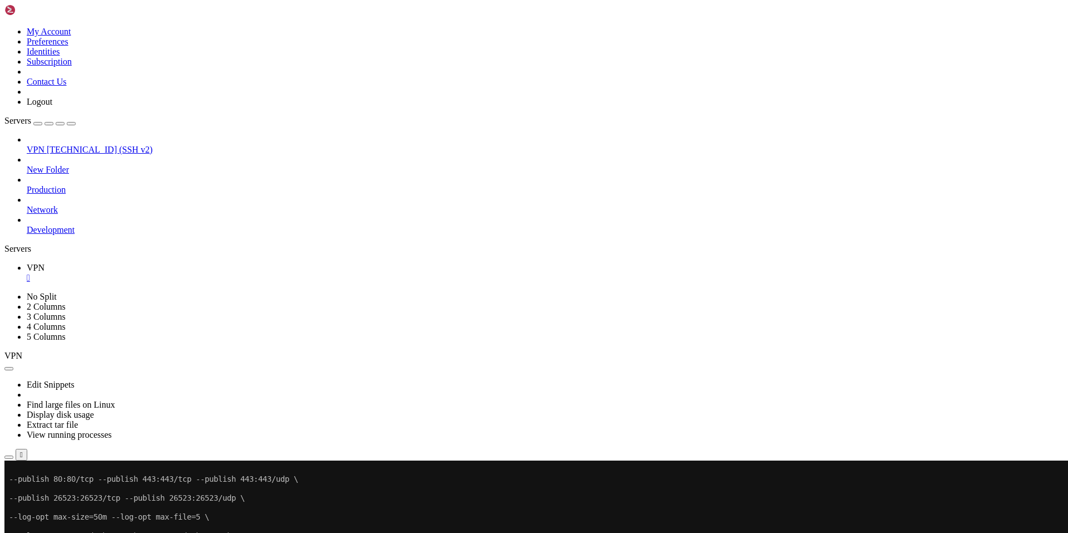
drag, startPoint x: 146, startPoint y: 913, endPoint x: 110, endPoint y: 920, distance: 37.4
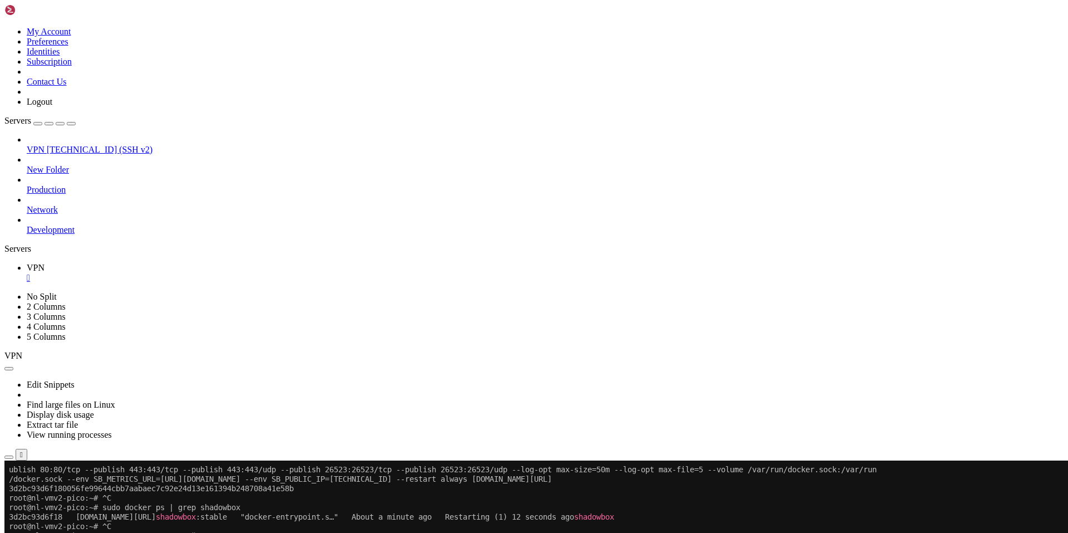
scroll to position [7891, 0]
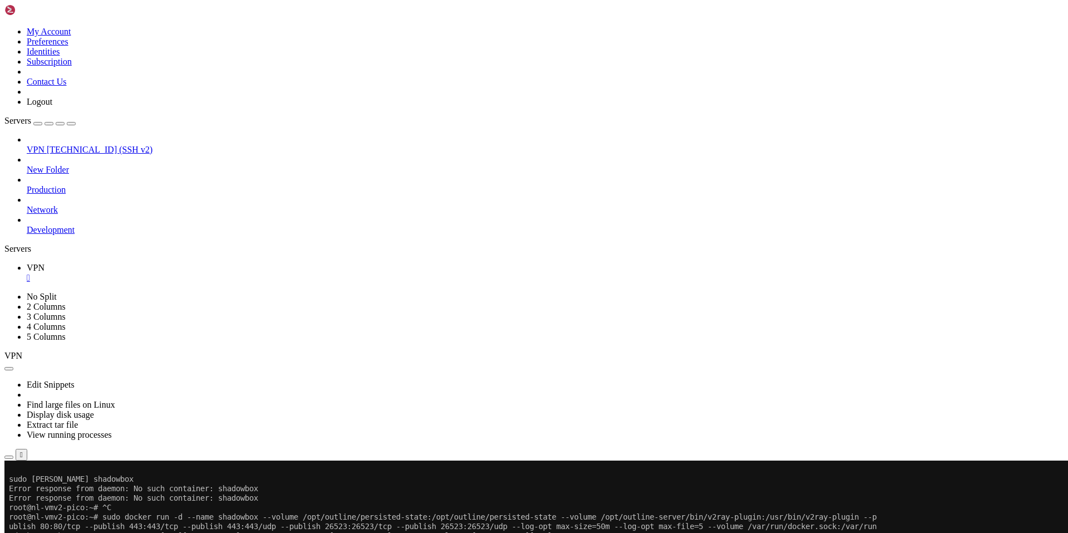
drag, startPoint x: 9, startPoint y: 690, endPoint x: 139, endPoint y: 686, distance: 129.2
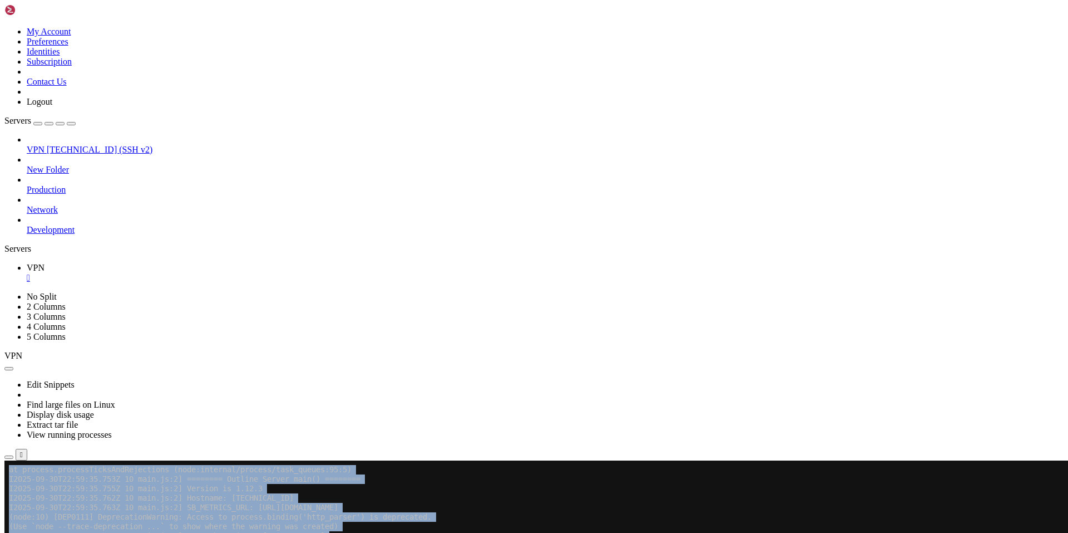
scroll to position [12307, 0]
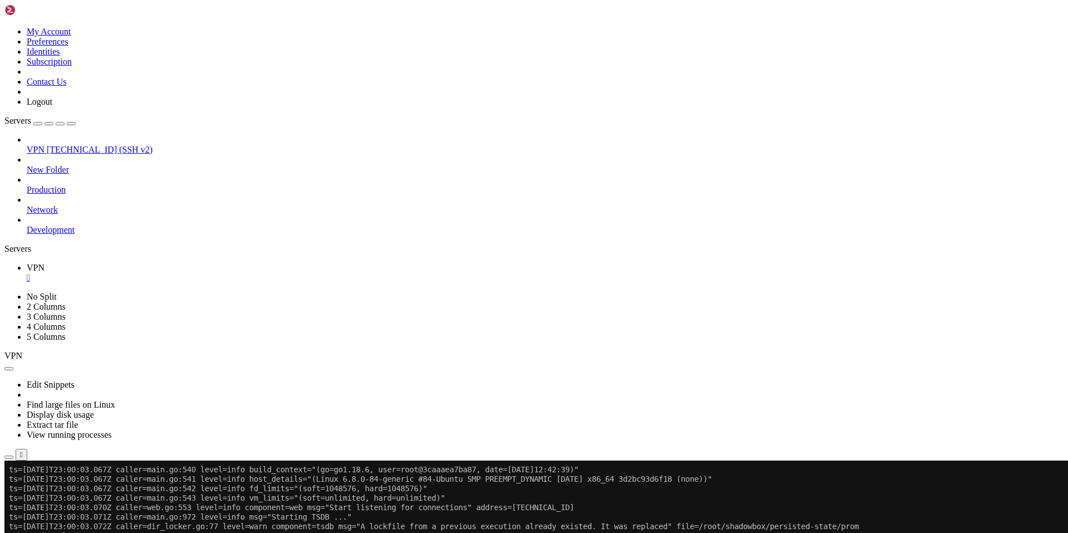
drag, startPoint x: 9, startPoint y: 687, endPoint x: 416, endPoint y: 832, distance: 431.7
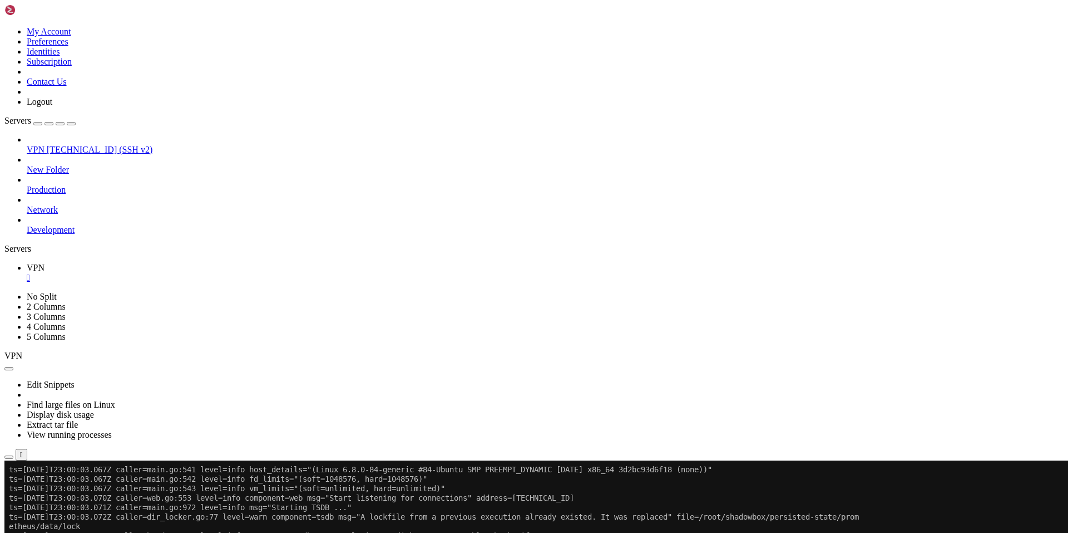
scroll to position [12317, 0]
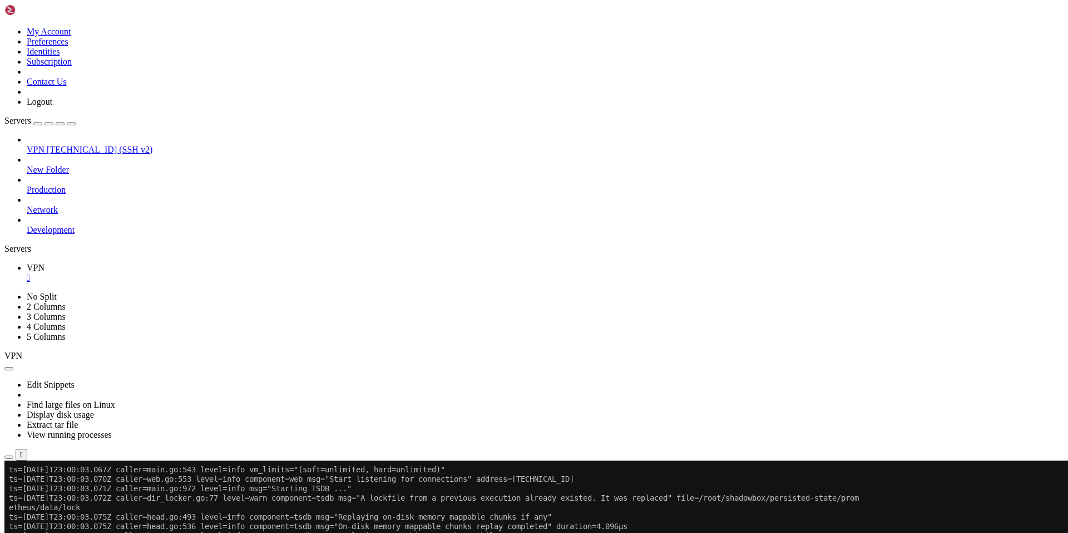
drag, startPoint x: 133, startPoint y: 917, endPoint x: 84, endPoint y: 908, distance: 49.9
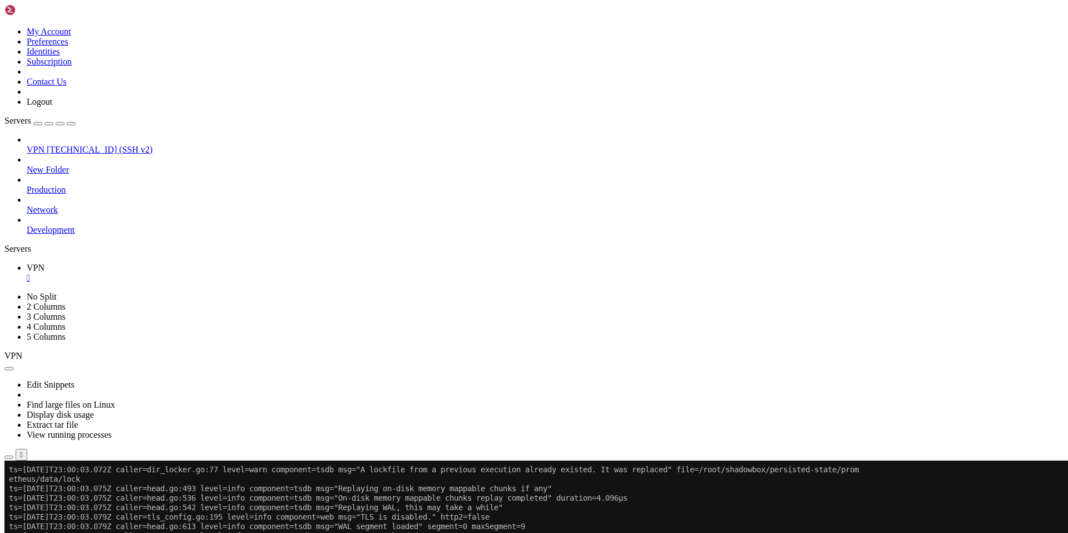
drag, startPoint x: 135, startPoint y: 909, endPoint x: 89, endPoint y: 900, distance: 46.6
click at [9, 460] on div at bounding box center [6, 460] width 4 height 0
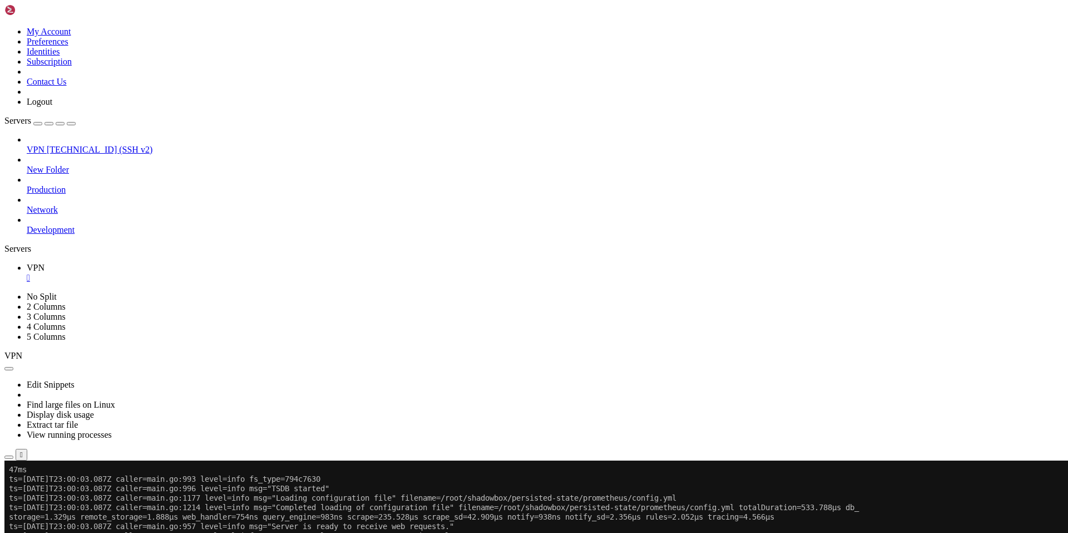
scroll to position [12676, 0]
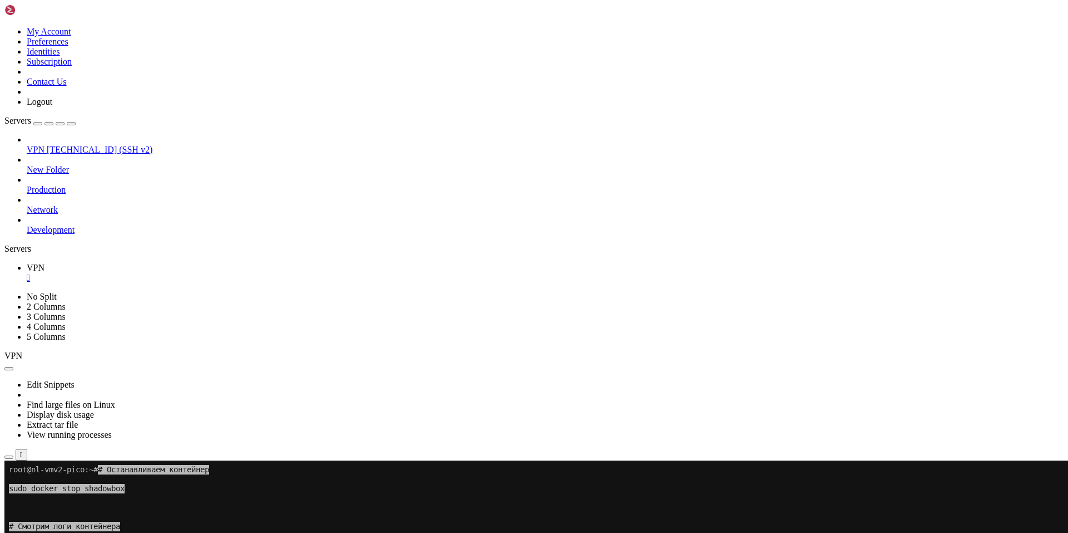
drag, startPoint x: 121, startPoint y: 914, endPoint x: 11, endPoint y: 610, distance: 323.7
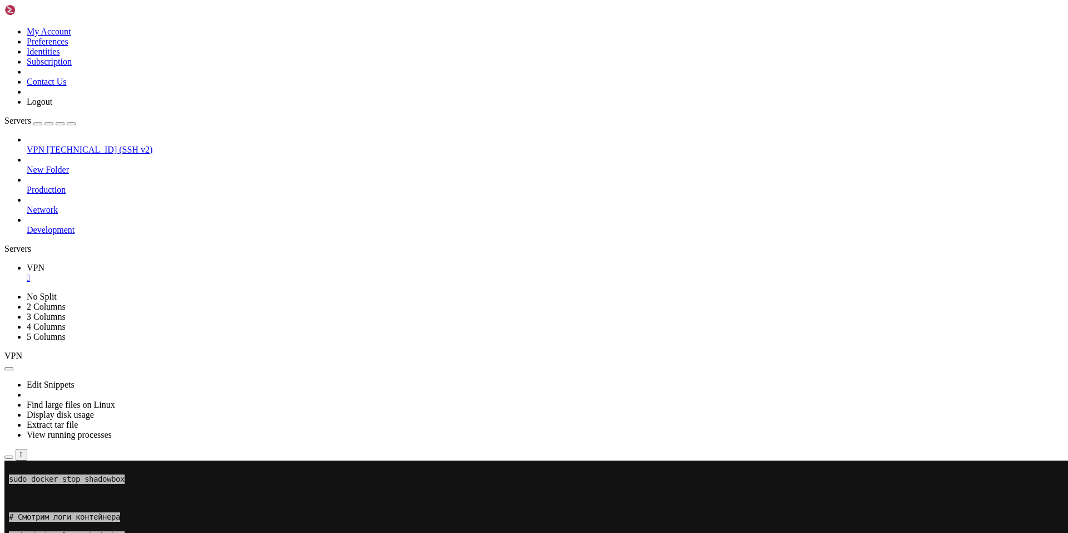
scroll to position [12686, 0]
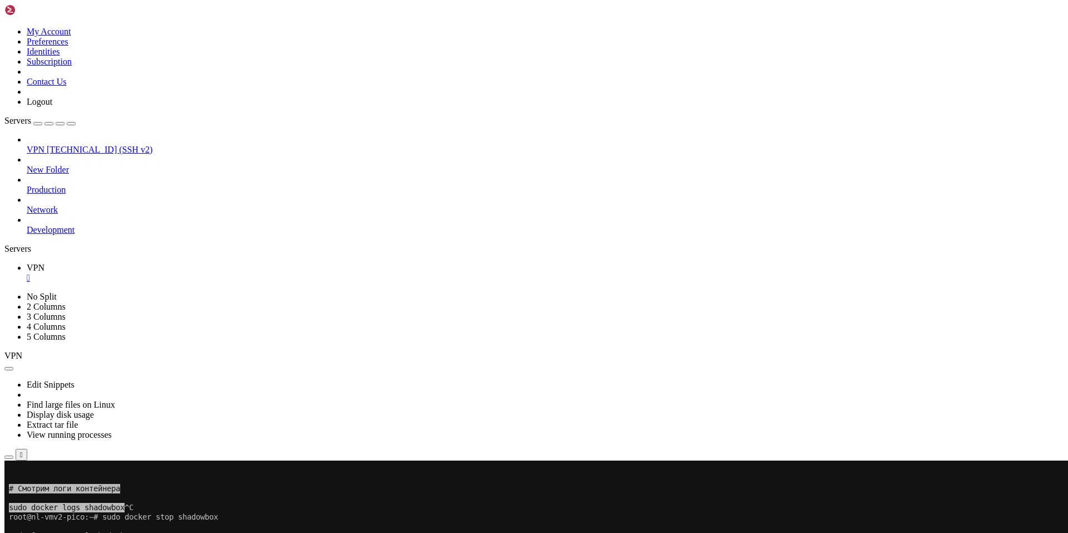
scroll to position [12733, 0]
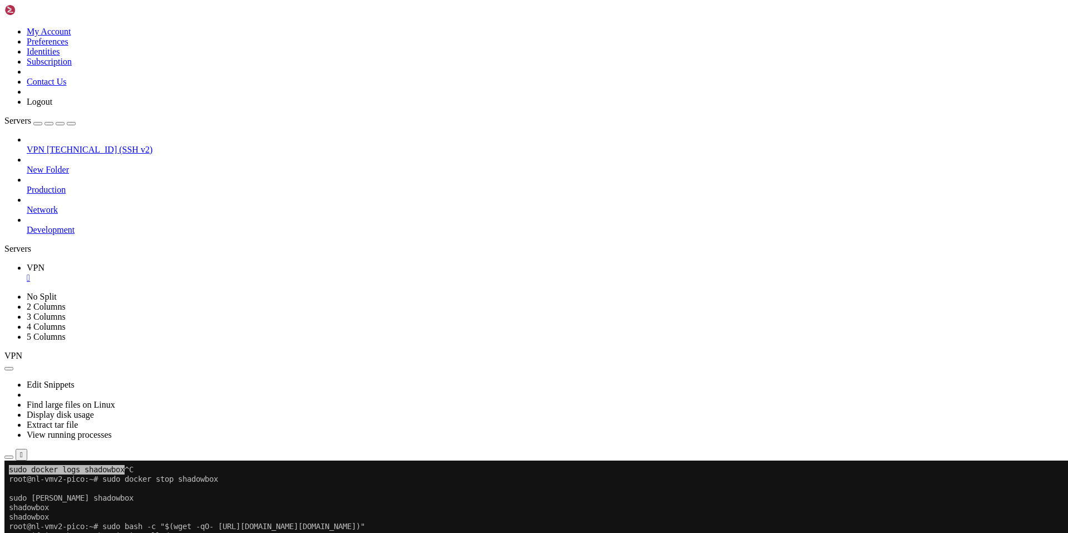
scroll to position [12752, 0]
drag, startPoint x: 124, startPoint y: 916, endPoint x: 86, endPoint y: 907, distance: 38.9
drag, startPoint x: 690, startPoint y: 752, endPoint x: 9, endPoint y: 755, distance: 680.6
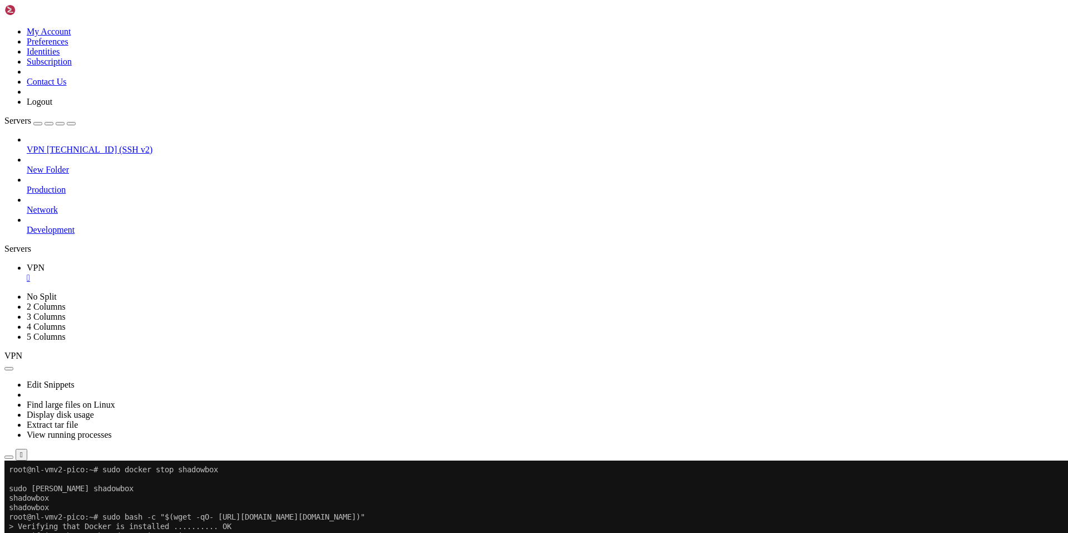
scroll to position [12762, 0]
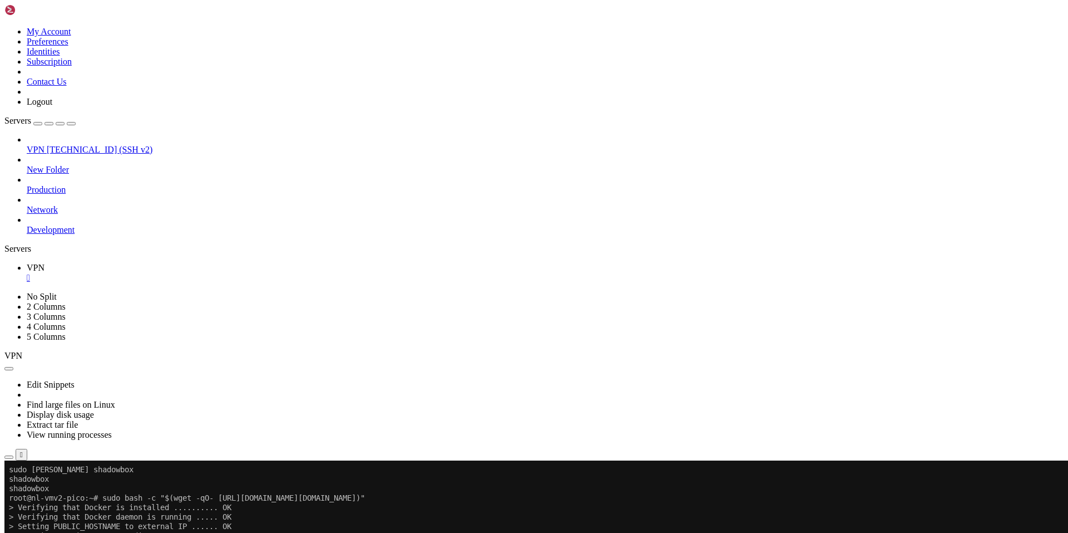
scroll to position [12780, 0]
drag, startPoint x: 127, startPoint y: 912, endPoint x: 176, endPoint y: 918, distance: 49.4
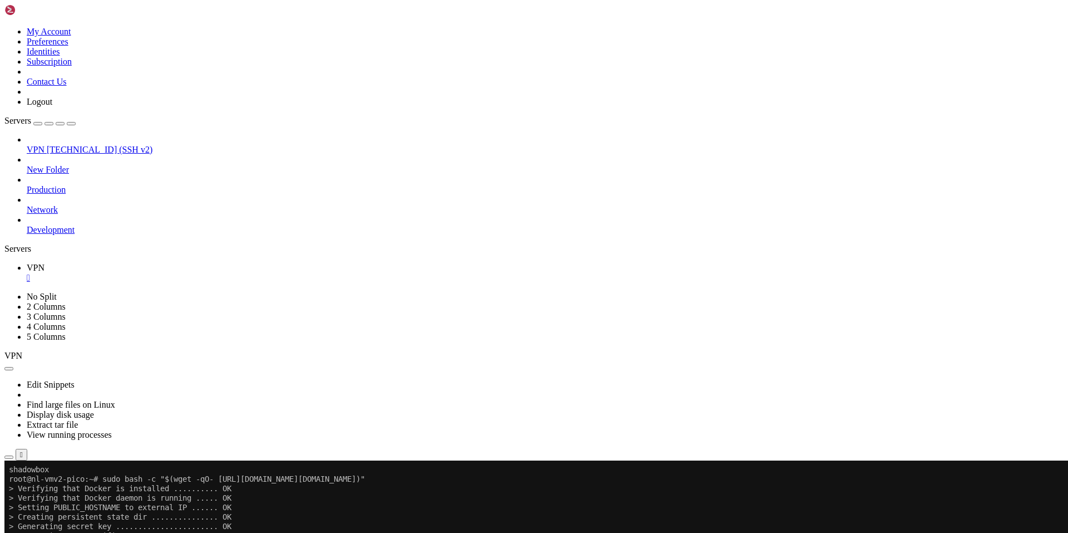
drag, startPoint x: 343, startPoint y: 909, endPoint x: 26, endPoint y: 903, distance: 317.8
drag, startPoint x: 329, startPoint y: 904, endPoint x: 9, endPoint y: 903, distance: 320.0
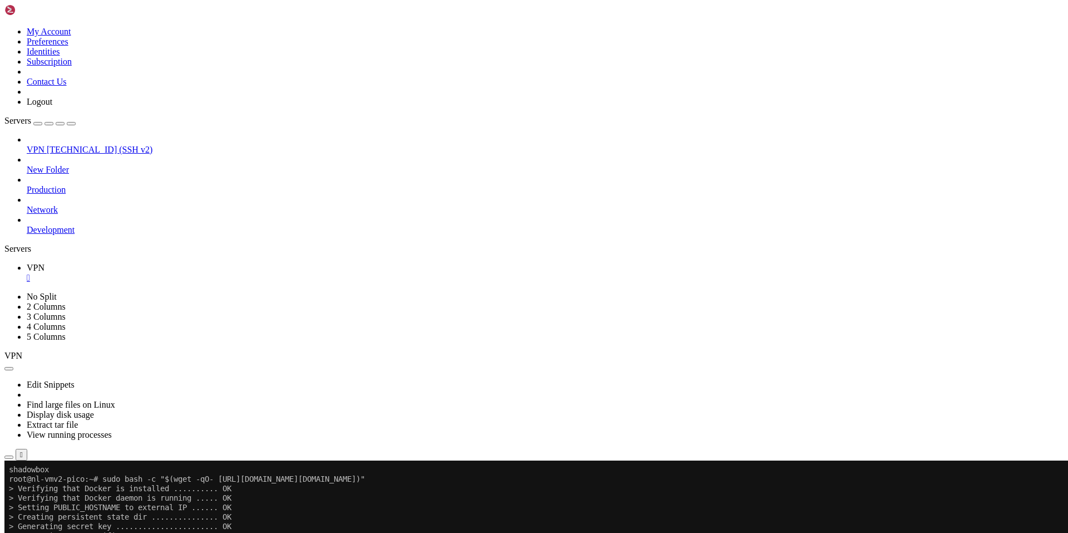
drag, startPoint x: 123, startPoint y: 912, endPoint x: 157, endPoint y: 917, distance: 34.9
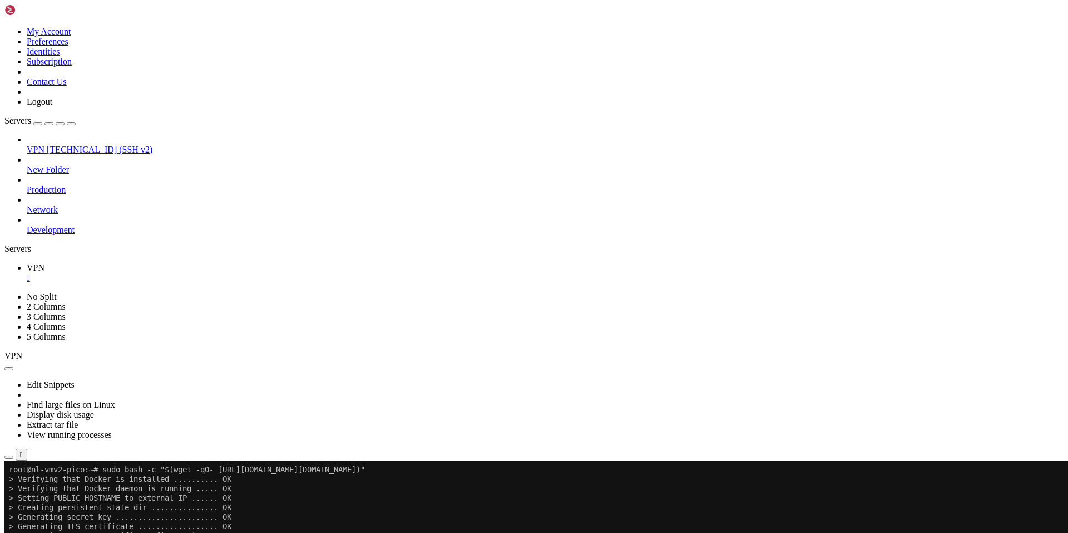
drag, startPoint x: 687, startPoint y: 906, endPoint x: 8, endPoint y: 908, distance: 678.9
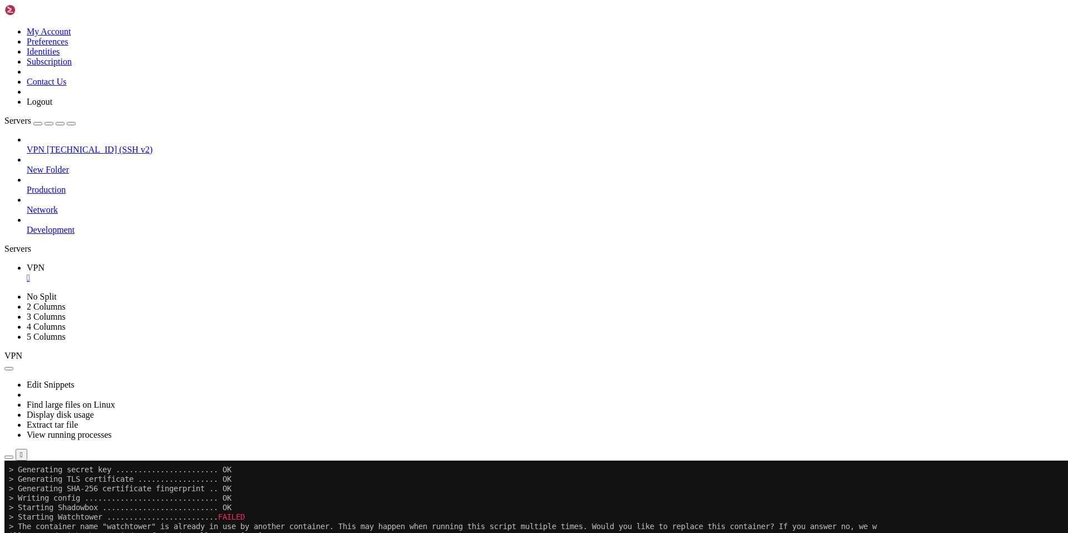
drag, startPoint x: 123, startPoint y: 912, endPoint x: 327, endPoint y: 913, distance: 203.7
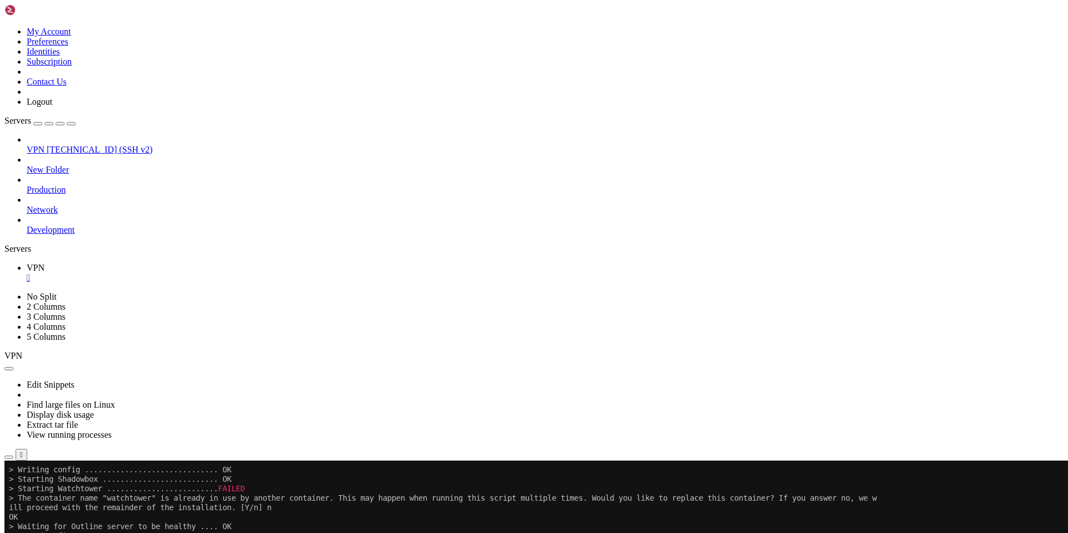
scroll to position [12903, 0]
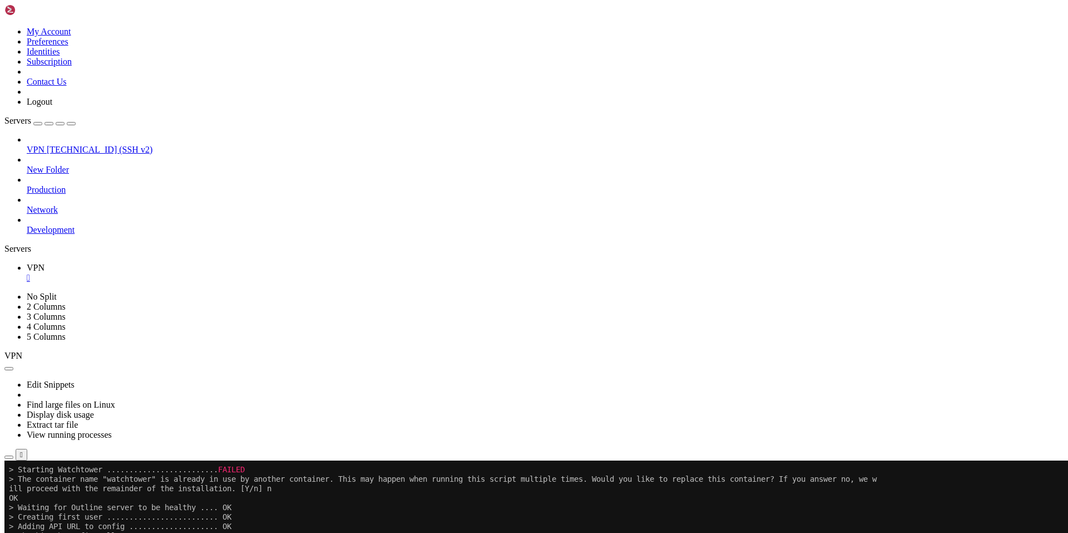
drag, startPoint x: 124, startPoint y: 914, endPoint x: 85, endPoint y: 910, distance: 38.6
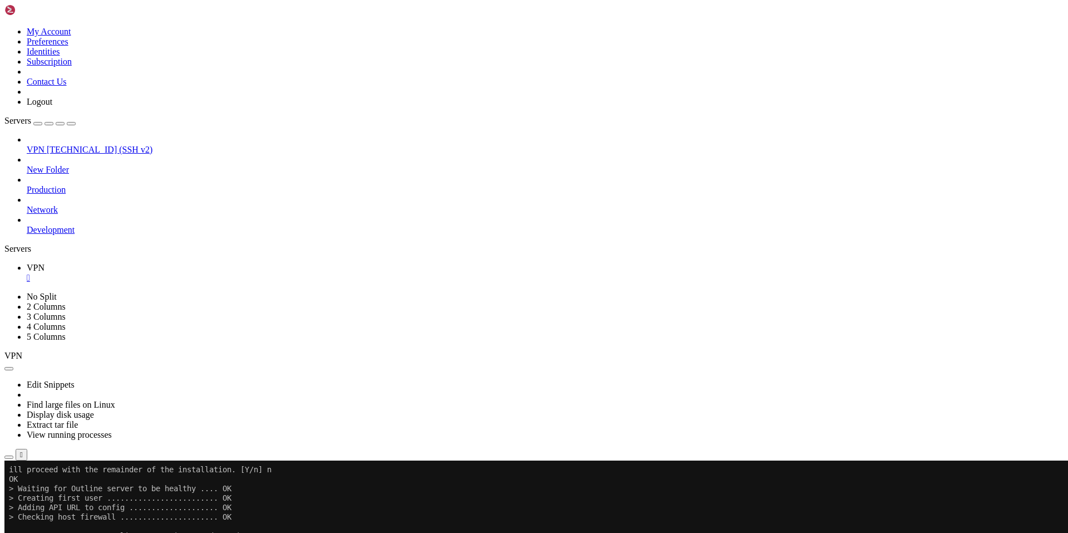
drag, startPoint x: 313, startPoint y: 905, endPoint x: 8, endPoint y: 906, distance: 304.9
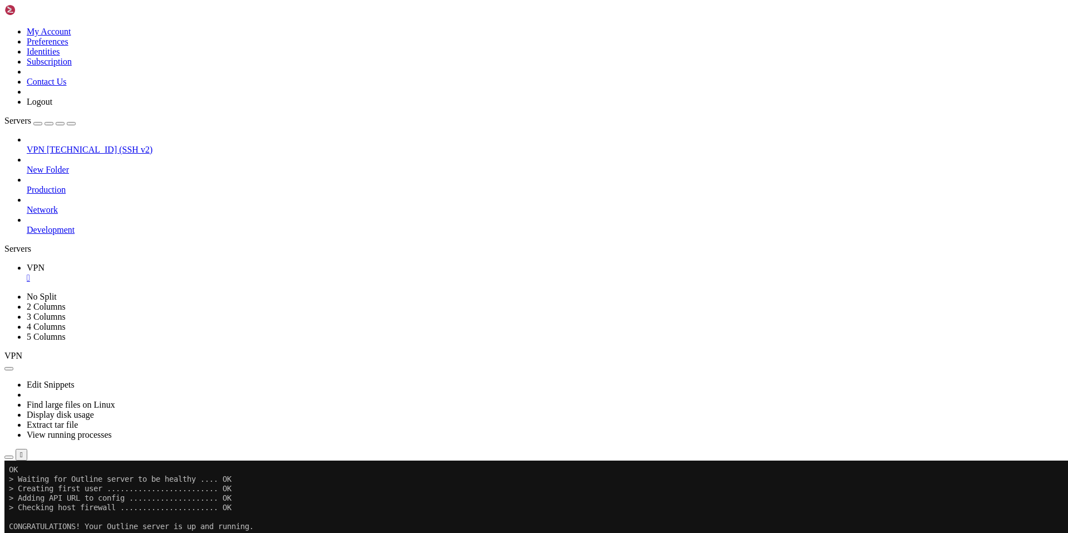
drag, startPoint x: 126, startPoint y: 915, endPoint x: 179, endPoint y: 922, distance: 53.2
drag, startPoint x: 683, startPoint y: 903, endPoint x: 8, endPoint y: 905, distance: 674.4
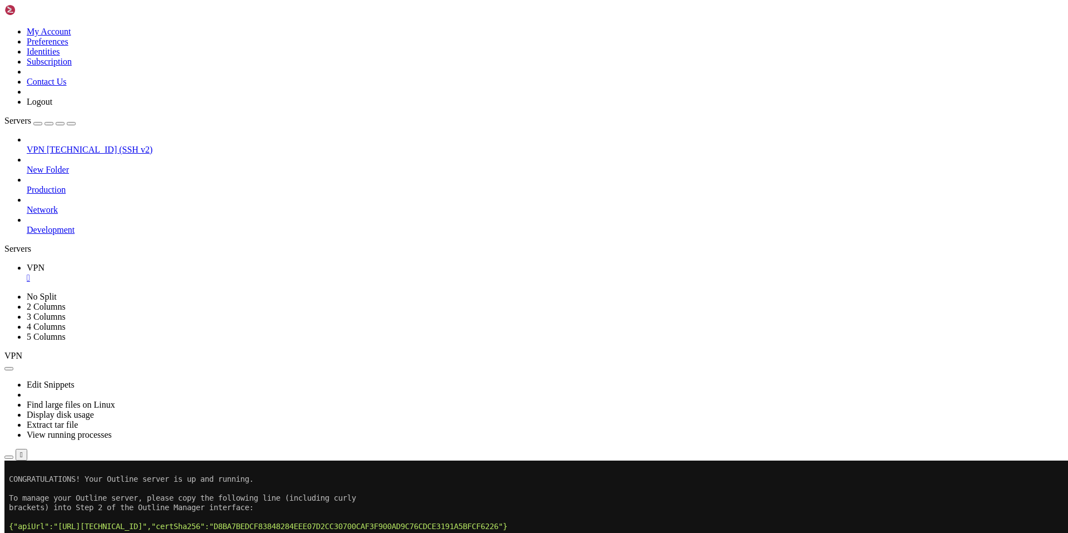
drag, startPoint x: 137, startPoint y: 919, endPoint x: 90, endPoint y: 906, distance: 48.6
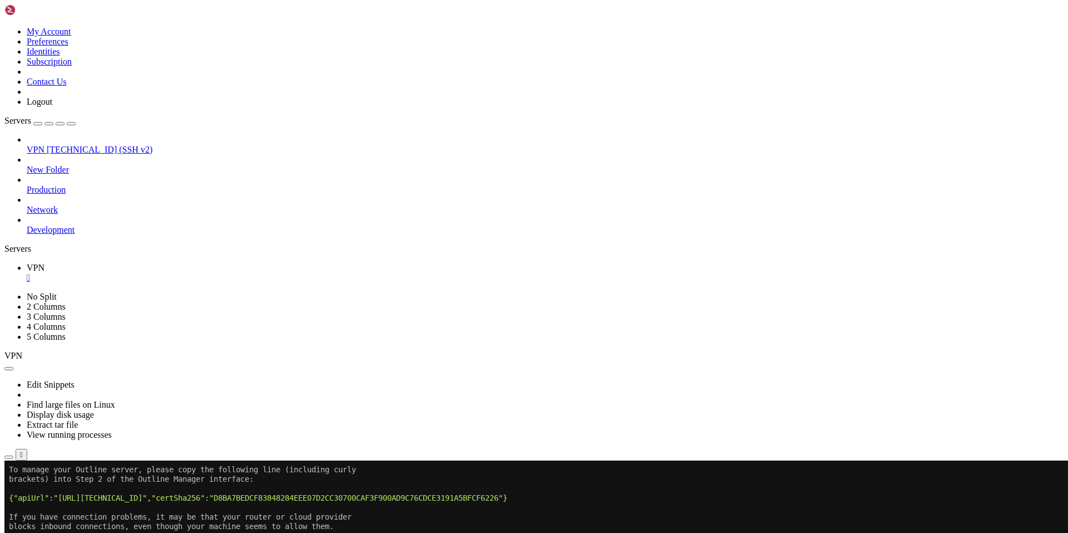
scroll to position [13026, 0]
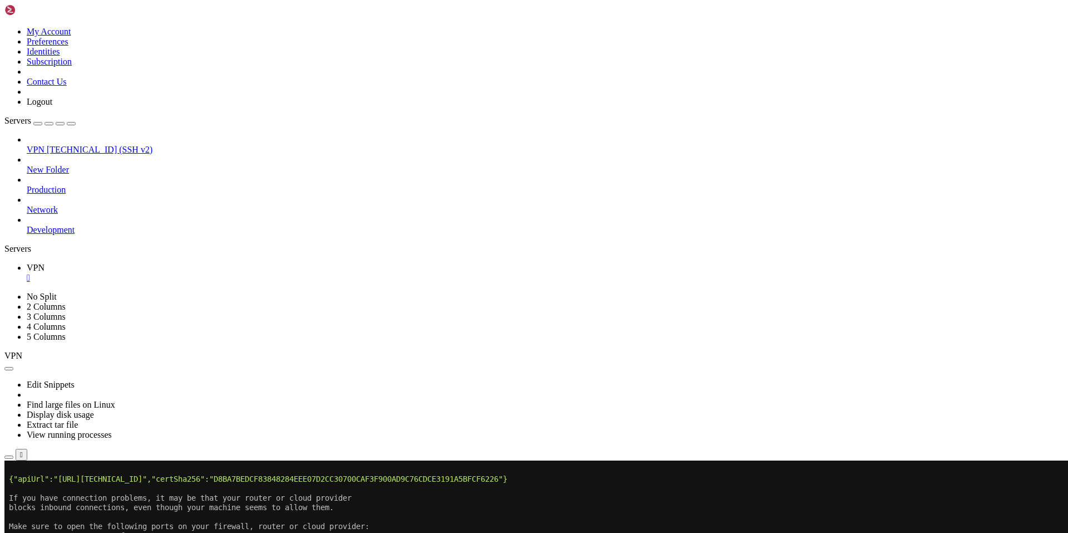
drag, startPoint x: 117, startPoint y: 909, endPoint x: 123, endPoint y: 914, distance: 7.9
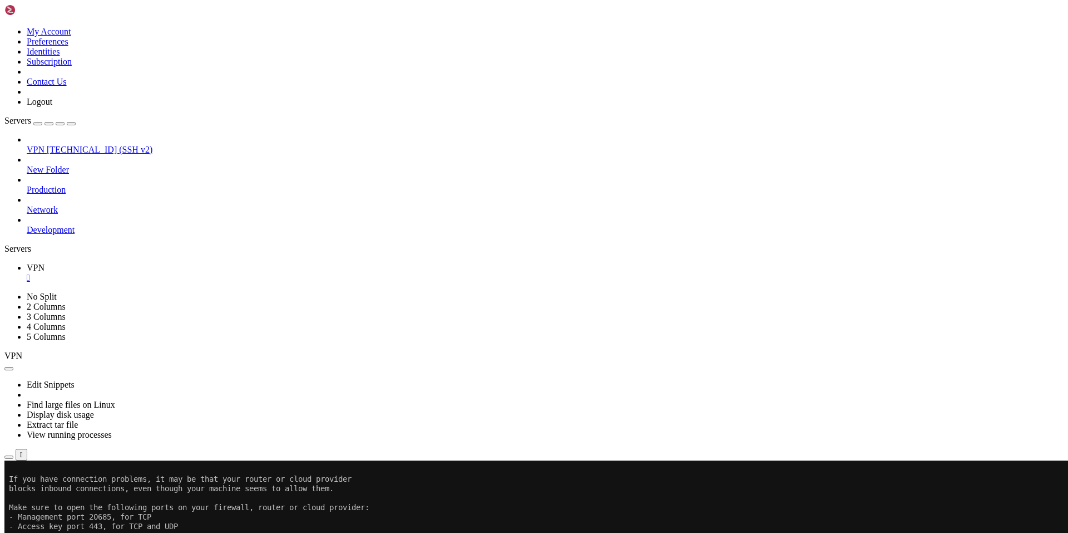
scroll to position [13055, 0]
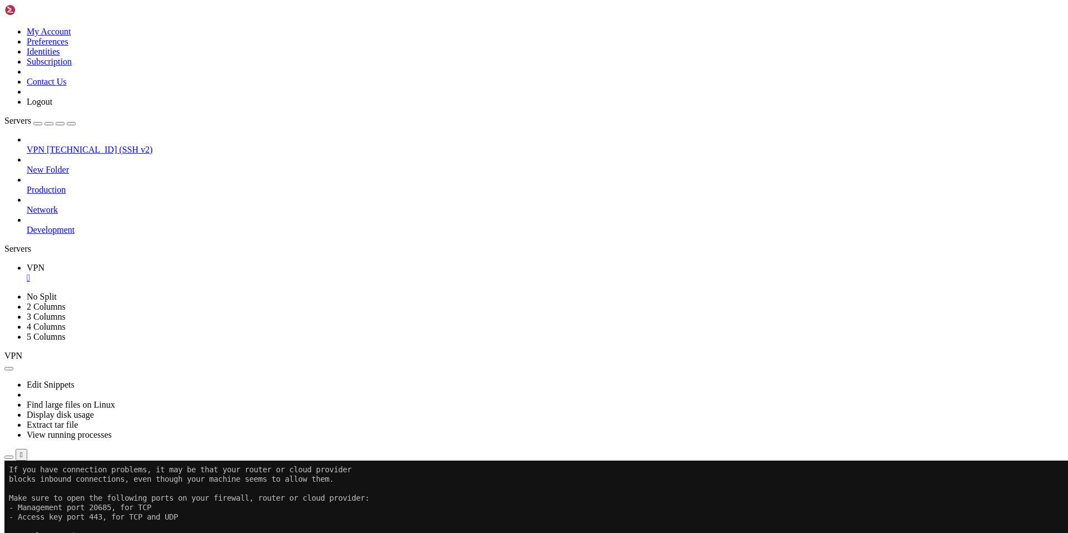
drag, startPoint x: 126, startPoint y: 916, endPoint x: 107, endPoint y: 921, distance: 19.6
drag, startPoint x: 131, startPoint y: 916, endPoint x: 91, endPoint y: 903, distance: 41.5
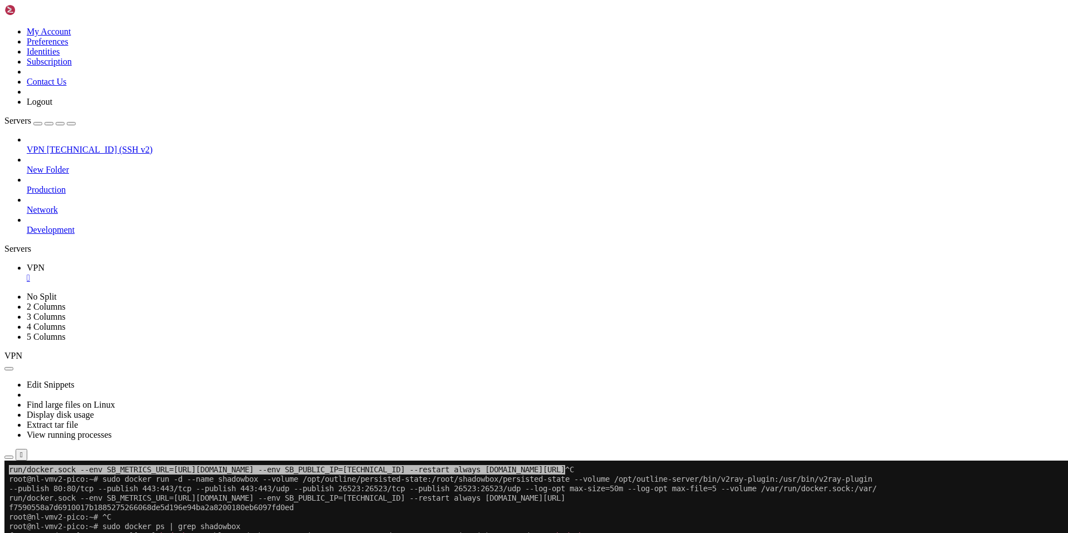
scroll to position [13348, 0]
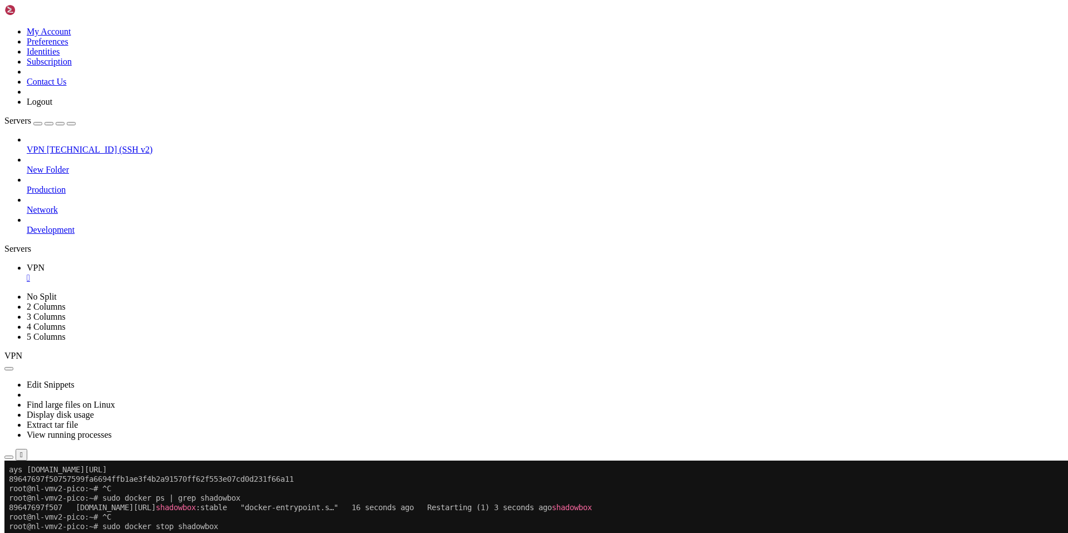
drag, startPoint x: 699, startPoint y: 826, endPoint x: 9, endPoint y: 829, distance: 690.0
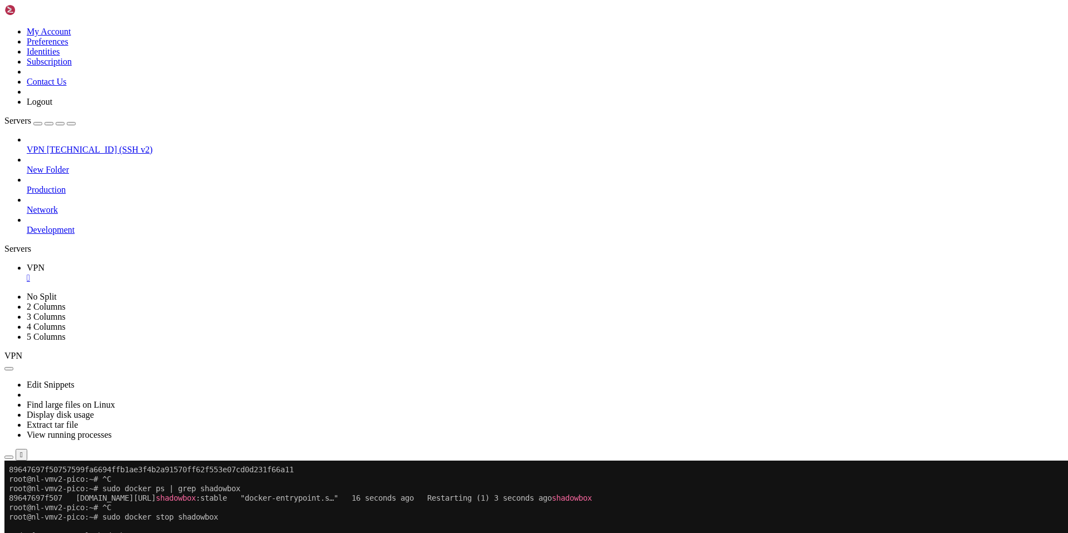
scroll to position [13358, 0]
click at [15, 235] on div "VPN [TECHNICAL_ID] (SSH v2) New Folder Production Network Development" at bounding box center [534, 185] width 1060 height 100
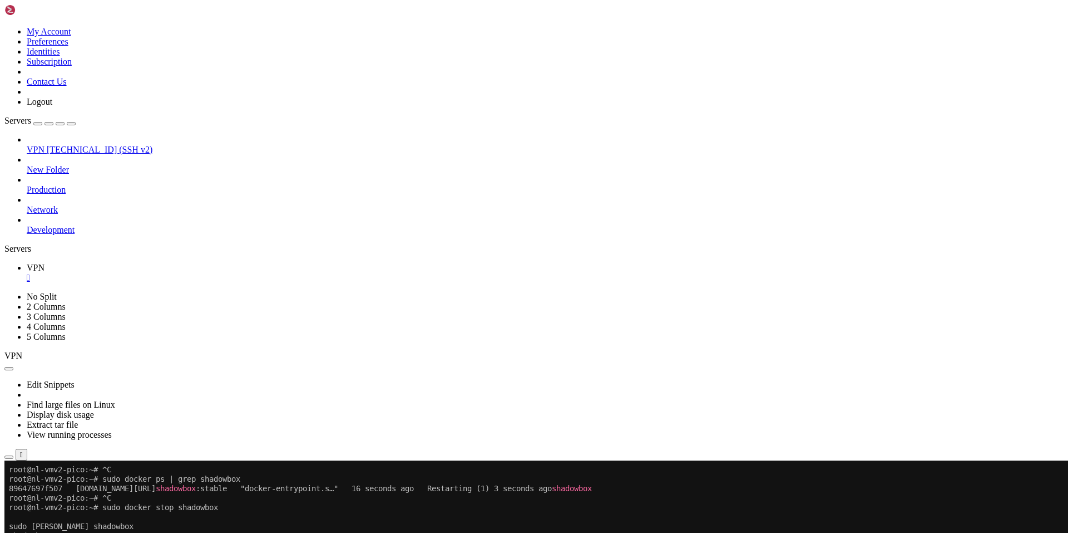
scroll to position [13367, 0]
drag, startPoint x: 126, startPoint y: 913, endPoint x: 91, endPoint y: 915, distance: 35.7
click at [9, 460] on div at bounding box center [6, 460] width 4 height 0
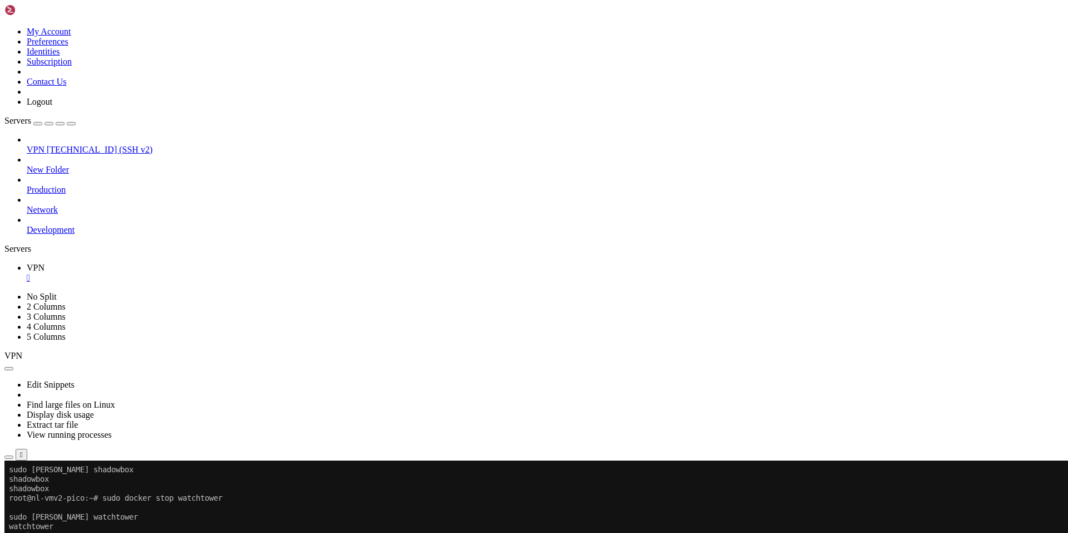
scroll to position [13424, 0]
drag, startPoint x: 269, startPoint y: 904, endPoint x: 9, endPoint y: 876, distance: 261.9
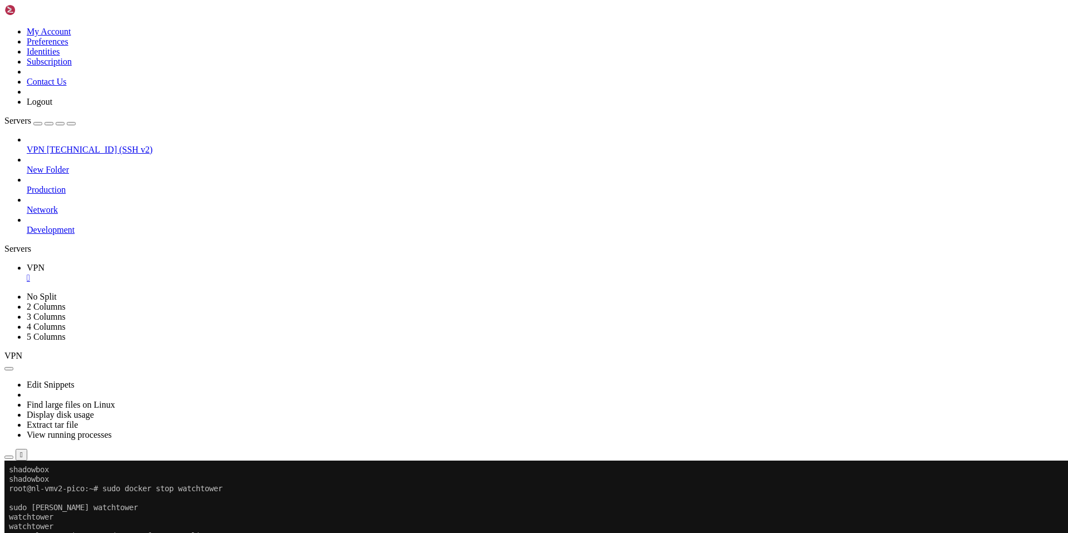
drag, startPoint x: 125, startPoint y: 918, endPoint x: 102, endPoint y: 910, distance: 24.6
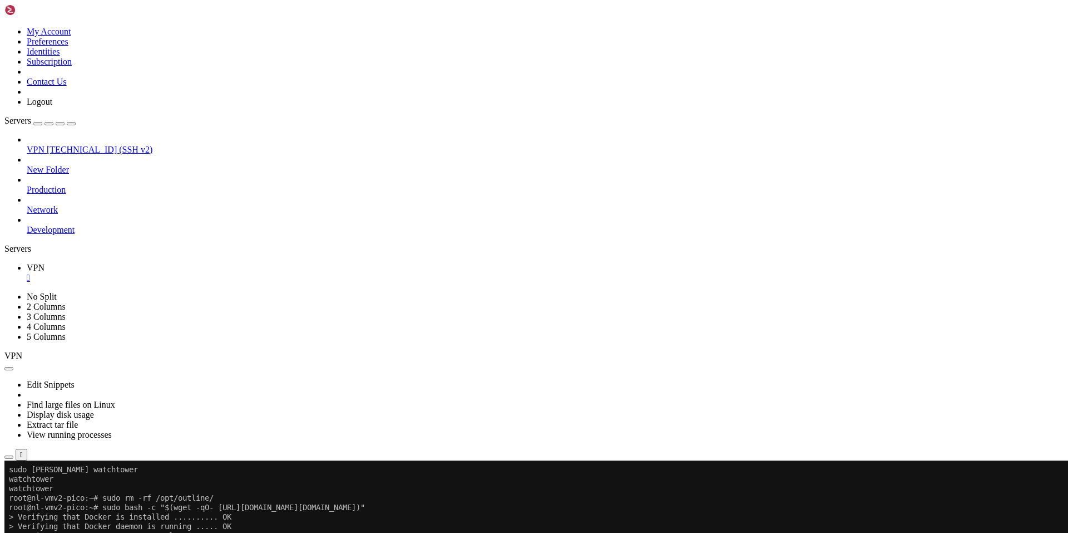
scroll to position [13481, 0]
drag, startPoint x: 318, startPoint y: 903, endPoint x: 10, endPoint y: 905, distance: 308.3
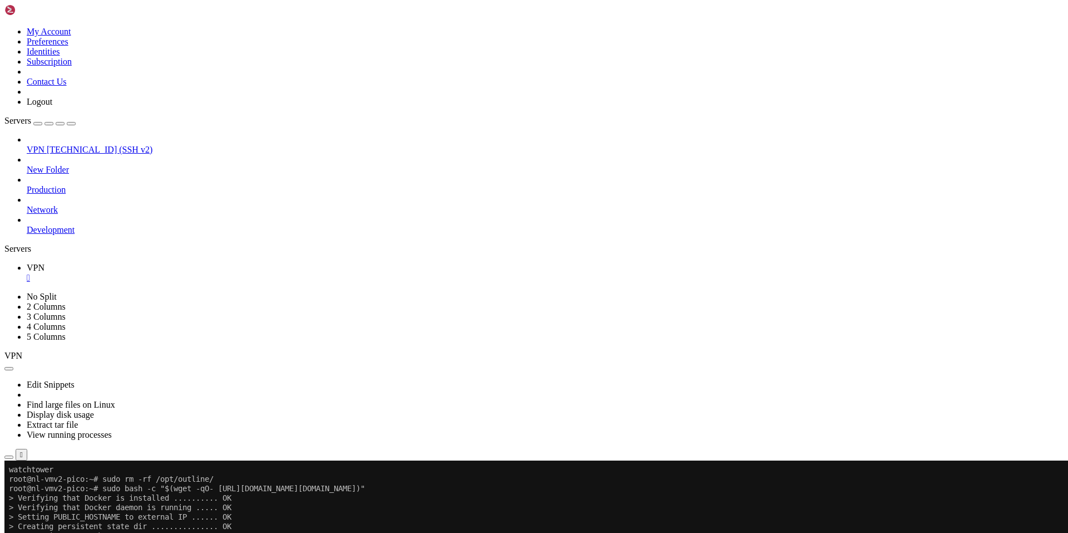
scroll to position [13490, 0]
drag, startPoint x: 110, startPoint y: 913, endPoint x: 321, endPoint y: 914, distance: 210.3
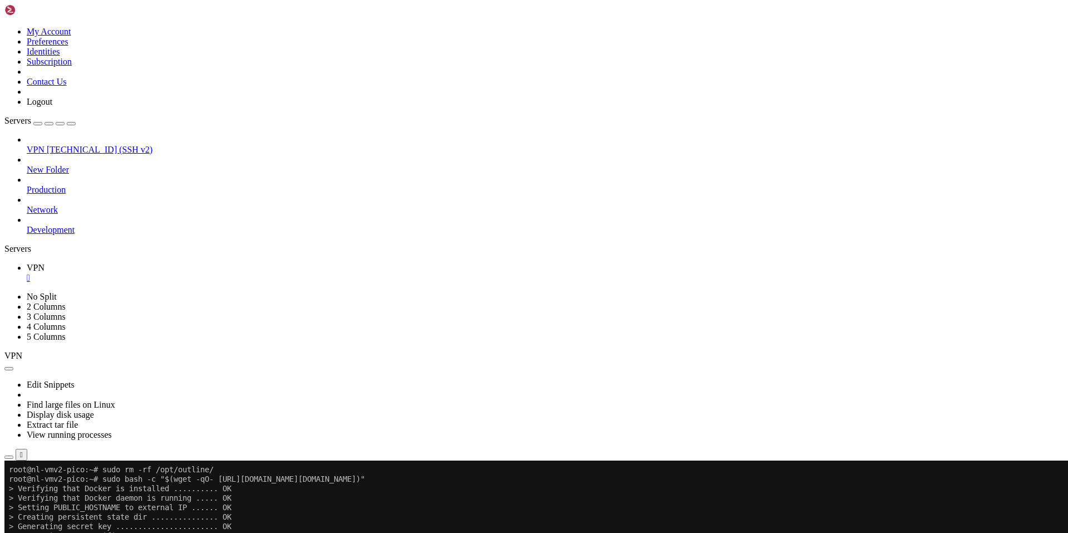
drag, startPoint x: 160, startPoint y: 917, endPoint x: 97, endPoint y: 905, distance: 64.5
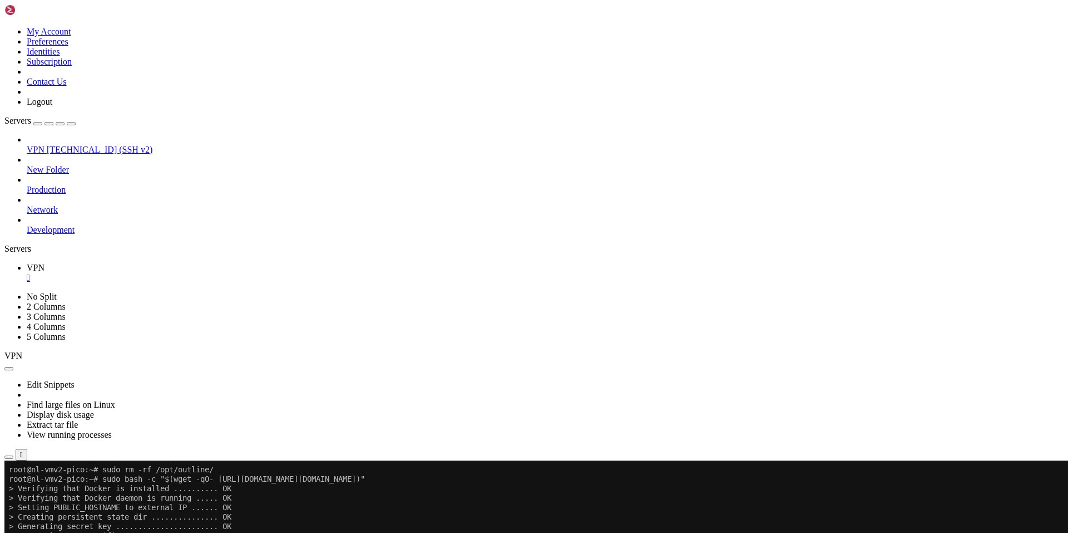
drag, startPoint x: 678, startPoint y: 904, endPoint x: 10, endPoint y: 905, distance: 667.8
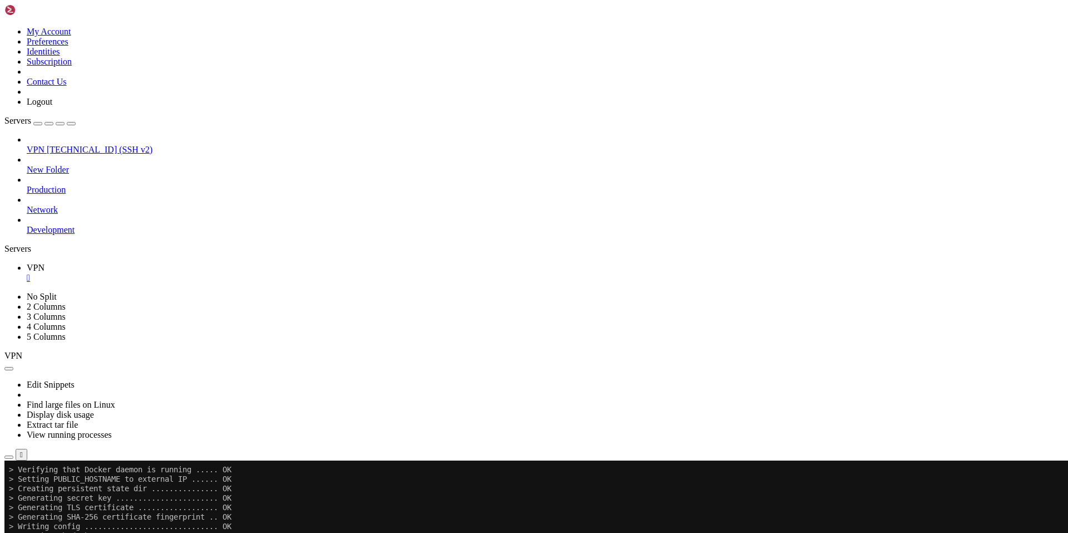
drag, startPoint x: 125, startPoint y: 914, endPoint x: 106, endPoint y: 912, distance: 19.1
click at [9, 460] on div at bounding box center [6, 460] width 4 height 0
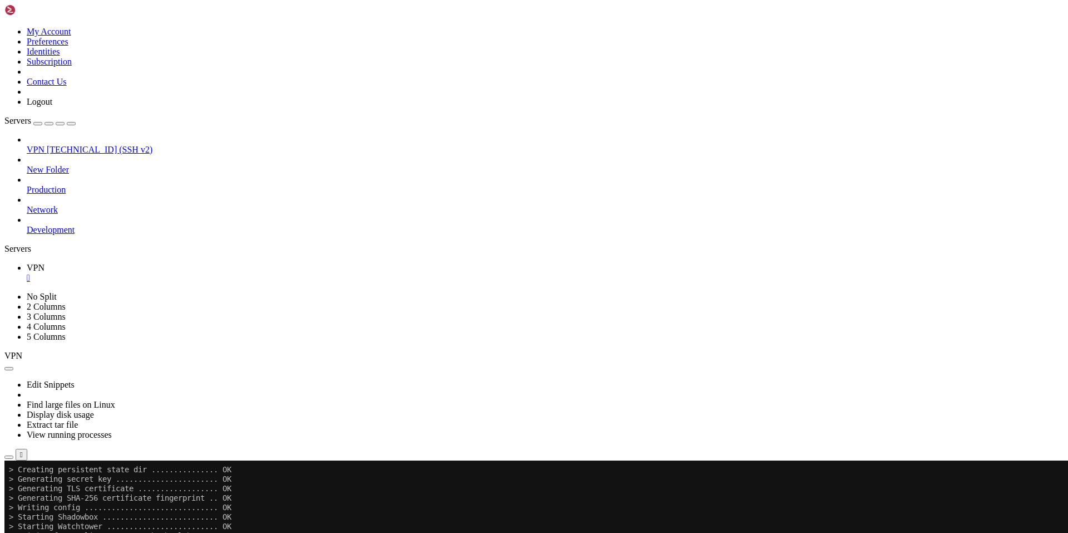
scroll to position [13547, 0]
drag, startPoint x: 392, startPoint y: 904, endPoint x: 11, endPoint y: 905, distance: 381.2
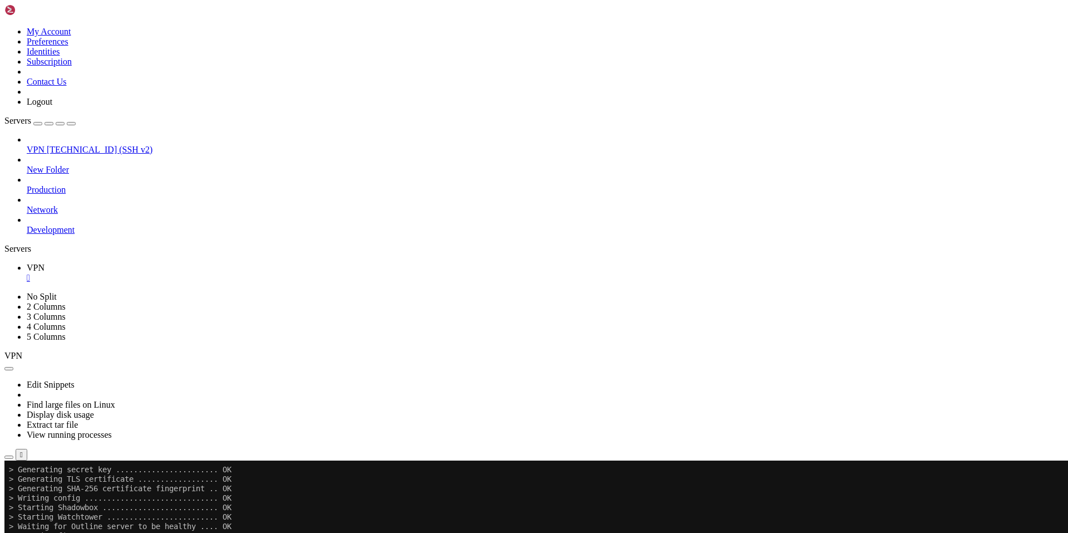
drag, startPoint x: 125, startPoint y: 913, endPoint x: 85, endPoint y: 906, distance: 40.7
drag, startPoint x: 229, startPoint y: 913, endPoint x: 215, endPoint y: 912, distance: 14.5
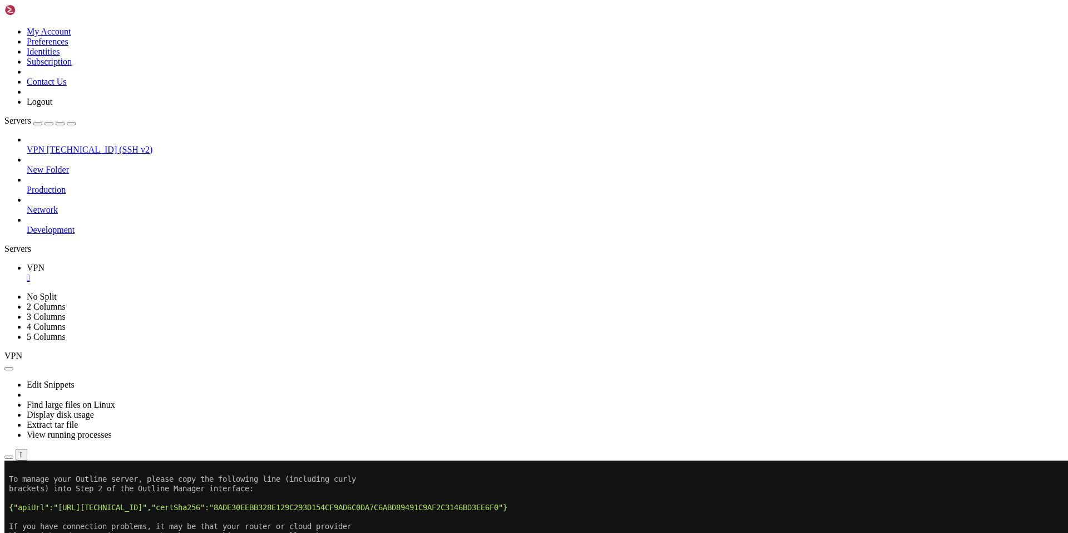
scroll to position [13670, 0]
drag, startPoint x: 218, startPoint y: 904, endPoint x: 9, endPoint y: 822, distance: 224.7
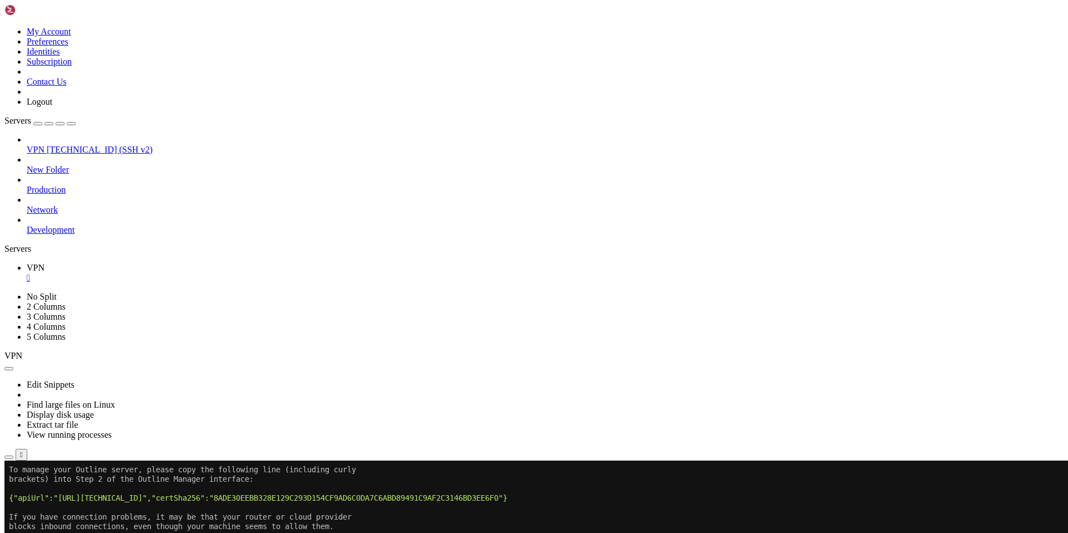
drag, startPoint x: 250, startPoint y: 918, endPoint x: 218, endPoint y: 914, distance: 32.4
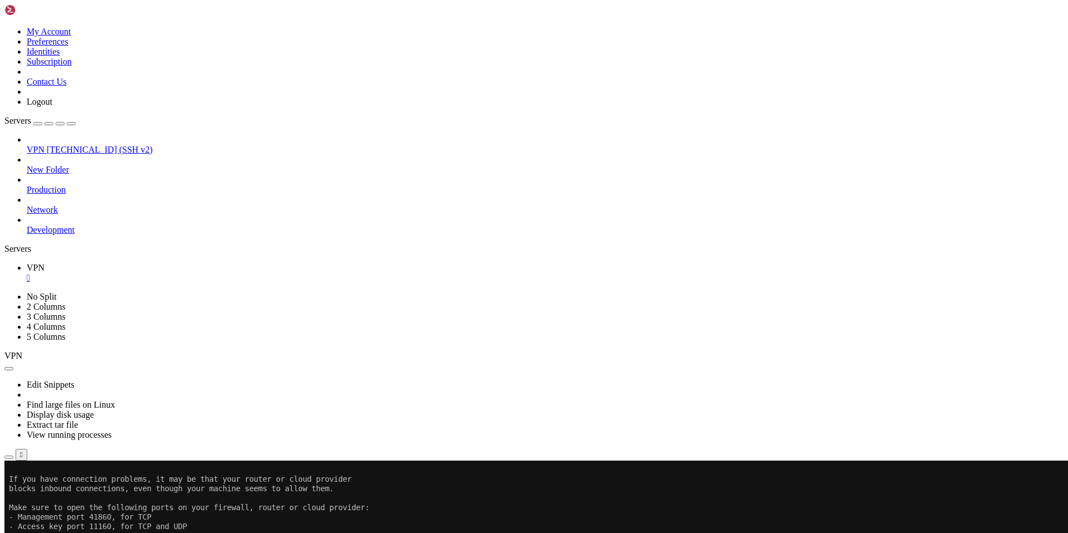
scroll to position [13745, 0]
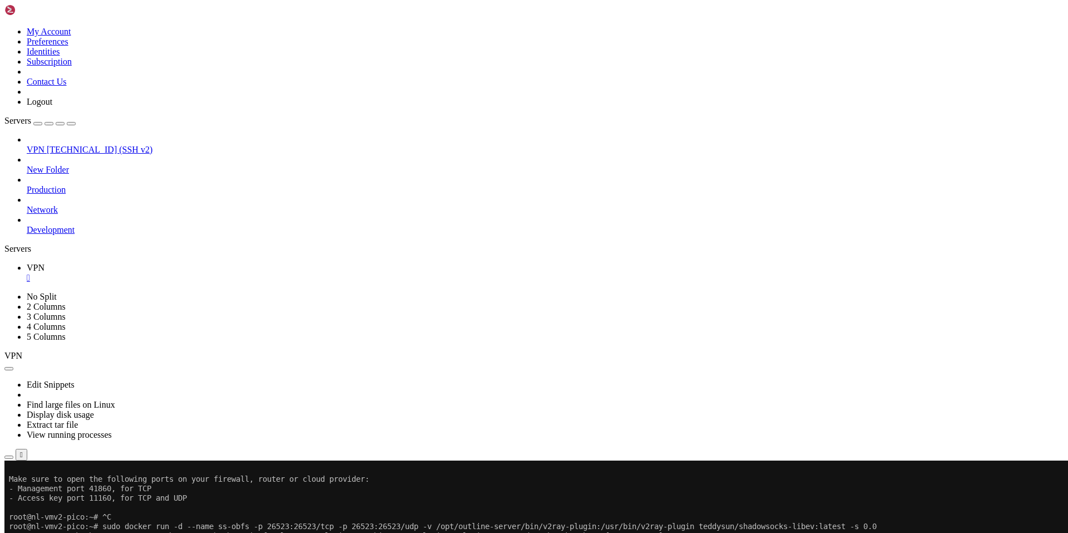
drag, startPoint x: 218, startPoint y: 899, endPoint x: 11, endPoint y: 866, distance: 210.2
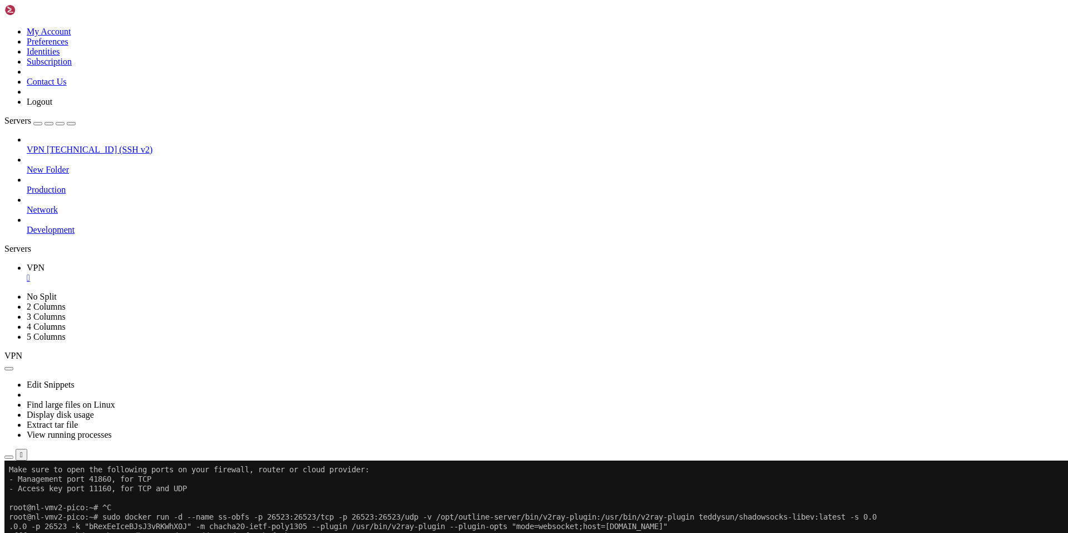
scroll to position [13755, 0]
drag, startPoint x: 237, startPoint y: 903, endPoint x: 204, endPoint y: 908, distance: 32.8
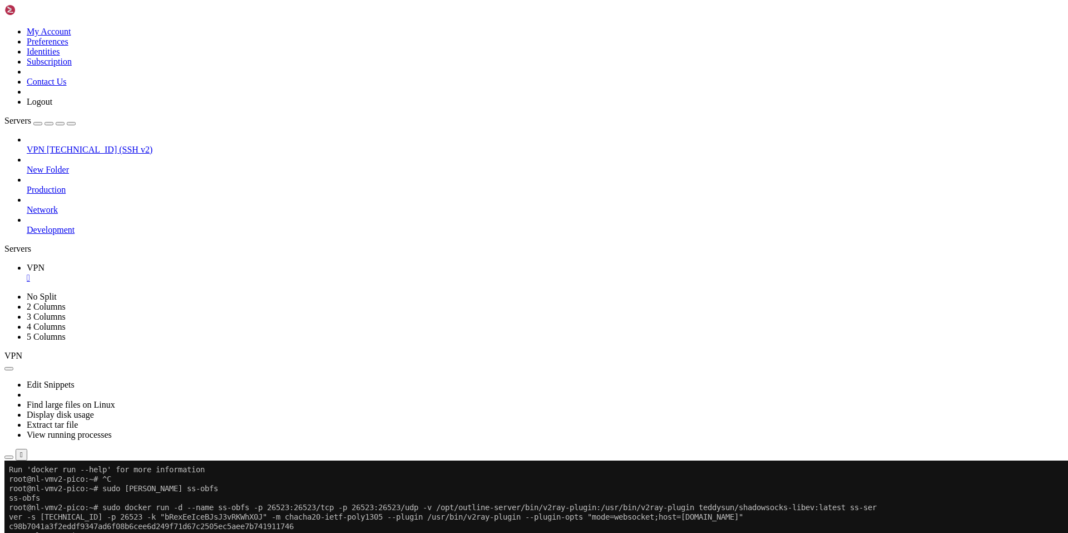
scroll to position [13859, 0]
drag, startPoint x: 256, startPoint y: 890, endPoint x: 9, endPoint y: 822, distance: 256.2
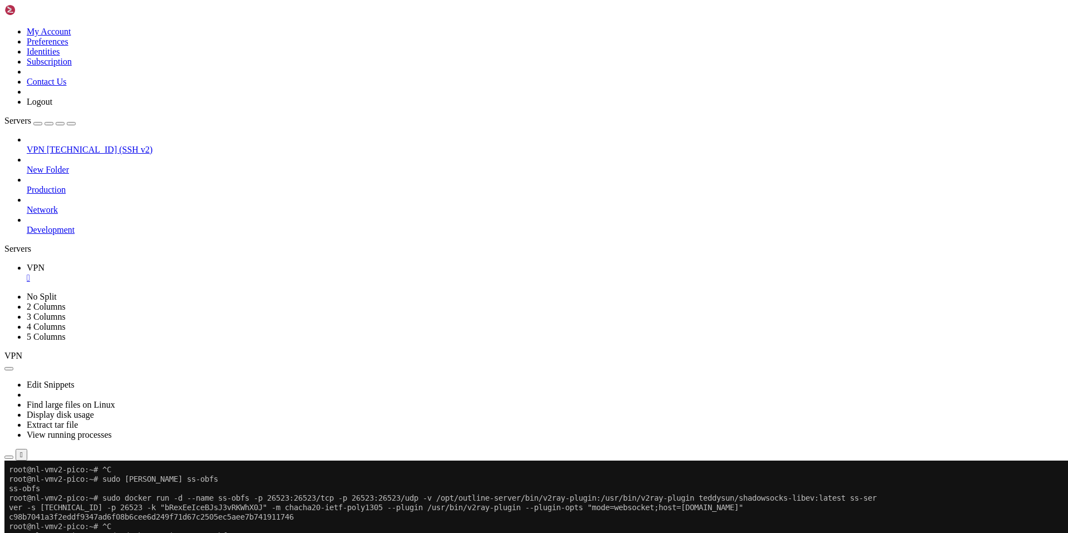
scroll to position [13868, 0]
drag, startPoint x: 242, startPoint y: 915, endPoint x: 199, endPoint y: 904, distance: 43.7
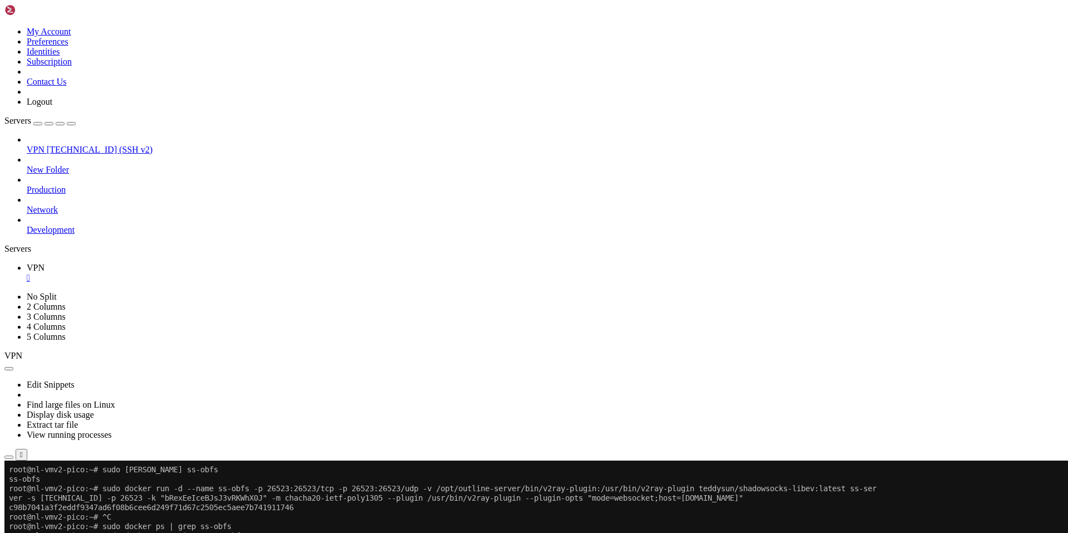
scroll to position [13878, 0]
drag, startPoint x: 226, startPoint y: 918, endPoint x: 188, endPoint y: 912, distance: 38.3
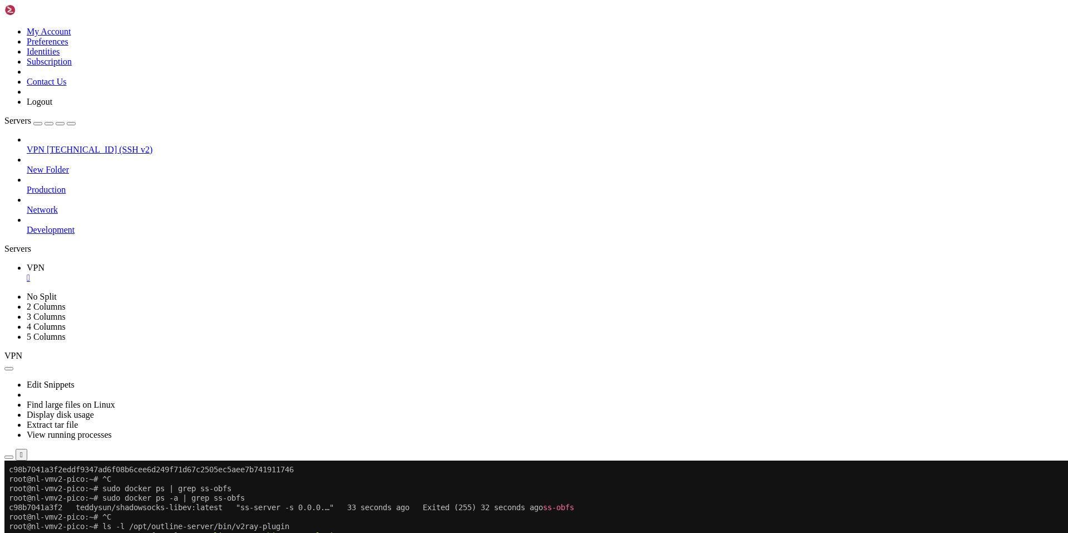
scroll to position [13944, 0]
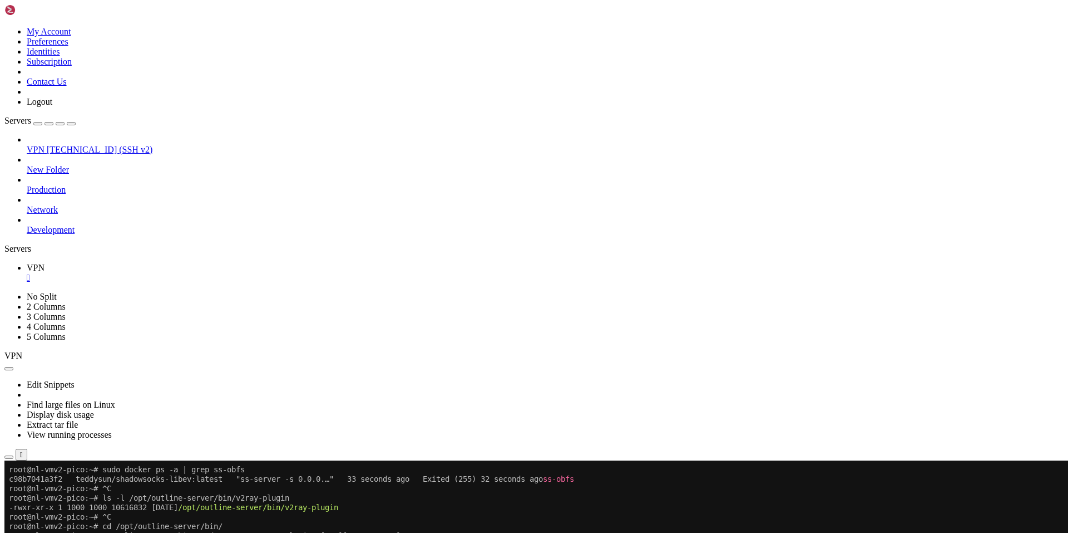
drag, startPoint x: 220, startPoint y: 895, endPoint x: 8, endPoint y: 866, distance: 213.9
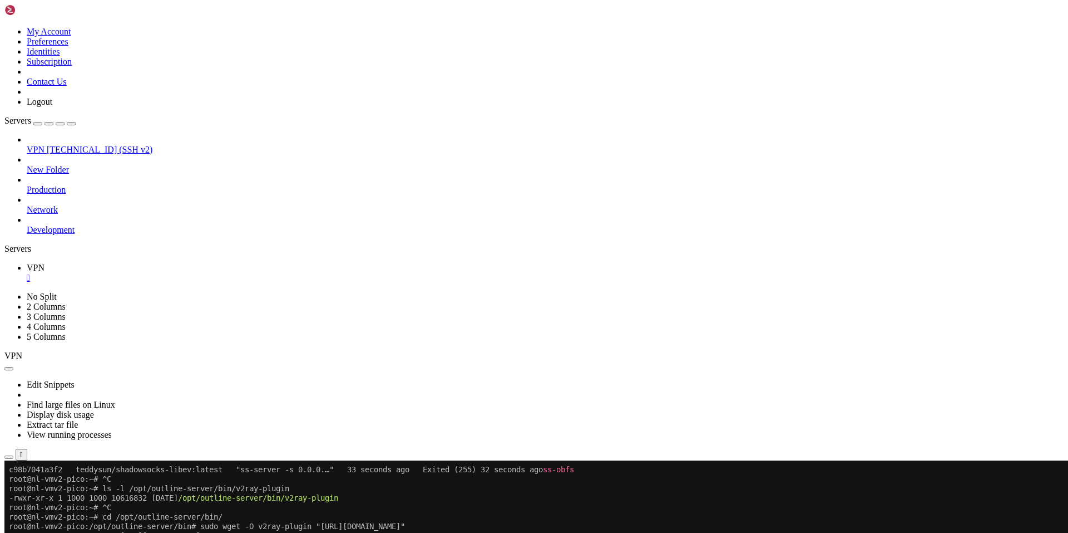
scroll to position [13954, 0]
drag, startPoint x: 230, startPoint y: 909, endPoint x: 223, endPoint y: 916, distance: 10.2
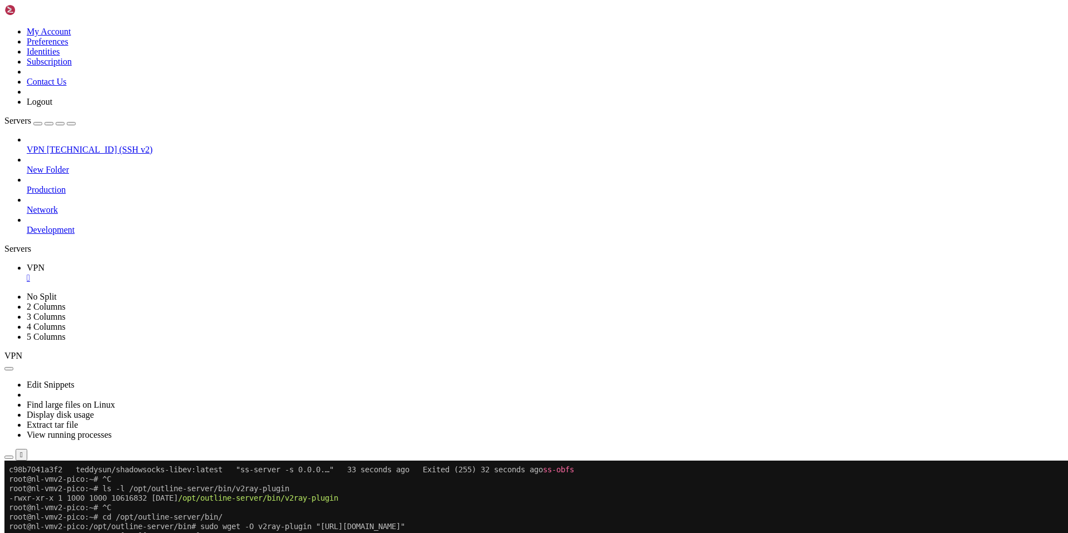
scroll to position [13972, 0]
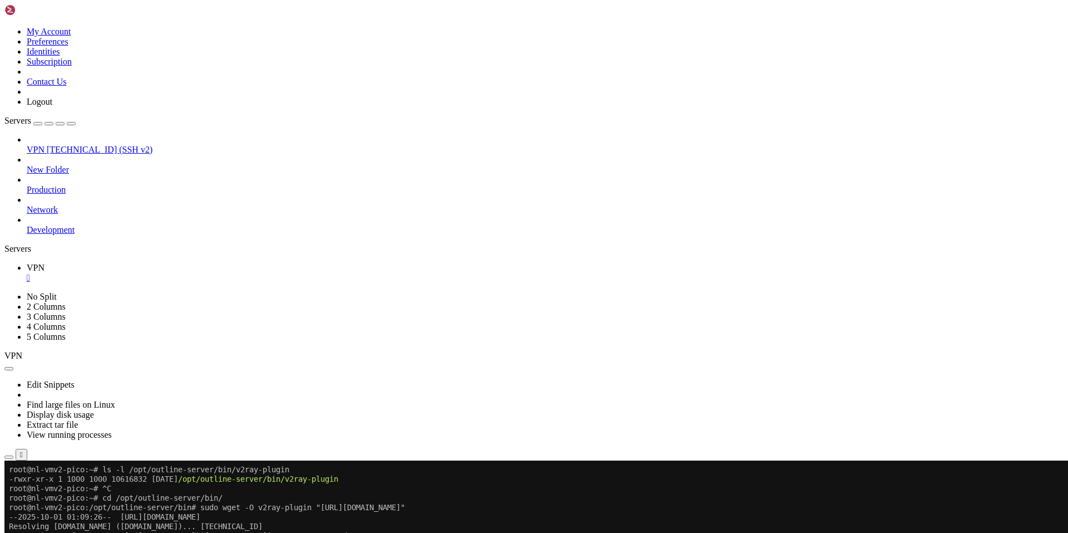
drag, startPoint x: 241, startPoint y: 914, endPoint x: 193, endPoint y: 905, distance: 49.2
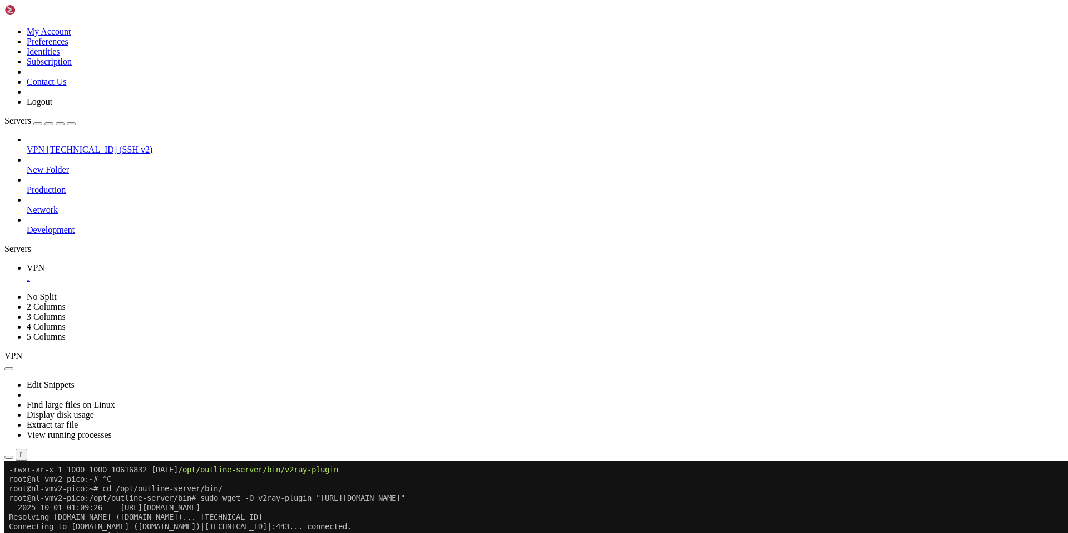
scroll to position [13991, 0]
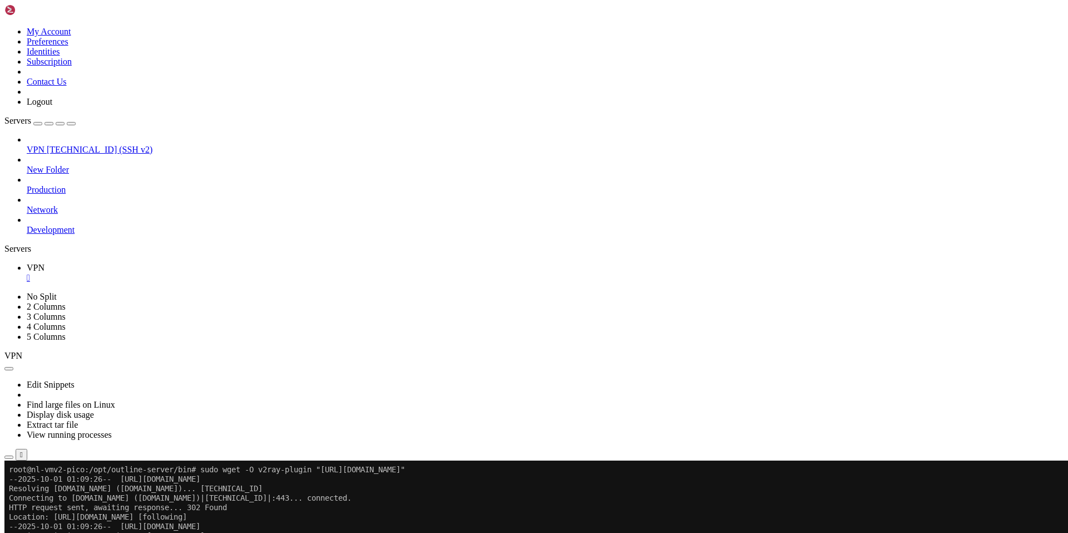
drag, startPoint x: 318, startPoint y: 906, endPoint x: 9, endPoint y: 906, distance: 308.8
drag, startPoint x: 225, startPoint y: 914, endPoint x: 425, endPoint y: 911, distance: 199.8
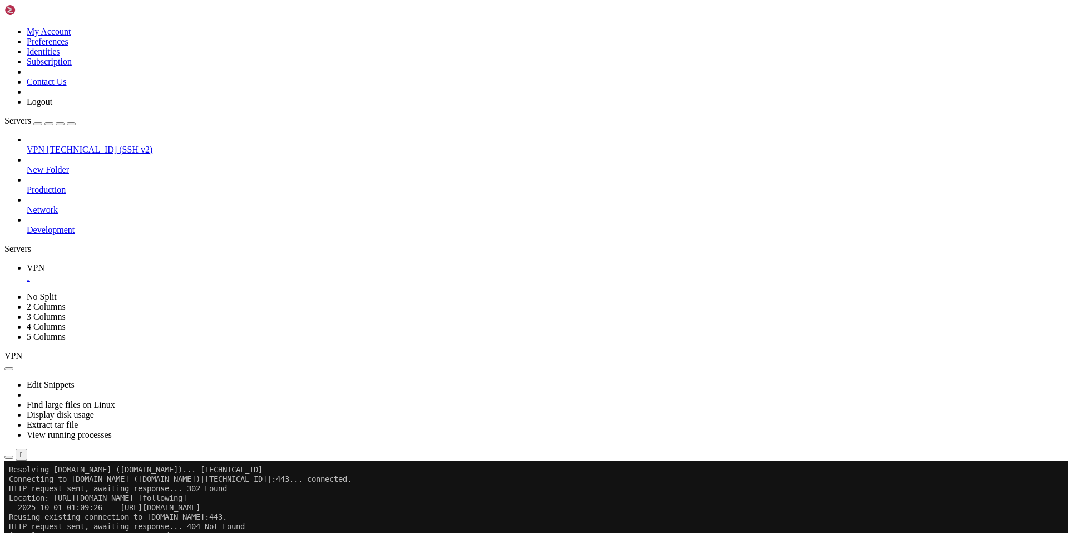
scroll to position [14086, 0]
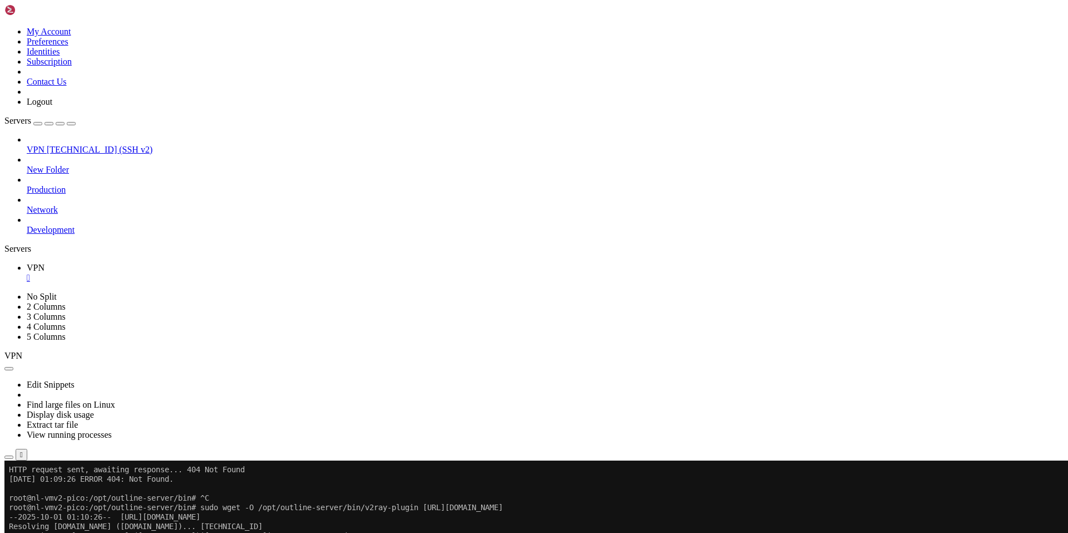
drag, startPoint x: 99, startPoint y: 919, endPoint x: 33, endPoint y: 909, distance: 67.0
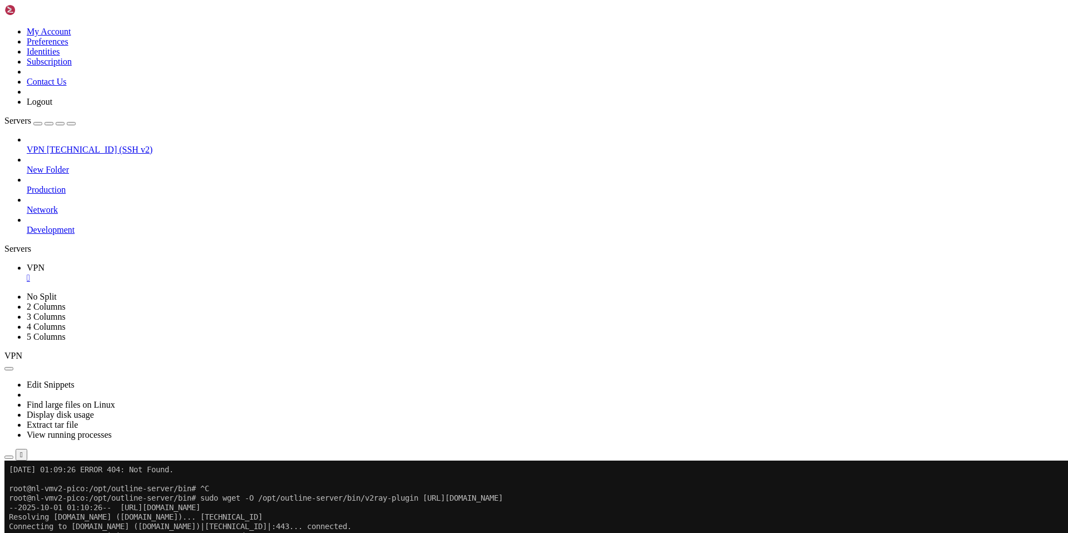
scroll to position [14095, 0]
drag, startPoint x: 80, startPoint y: 901, endPoint x: 9, endPoint y: 851, distance: 86.9
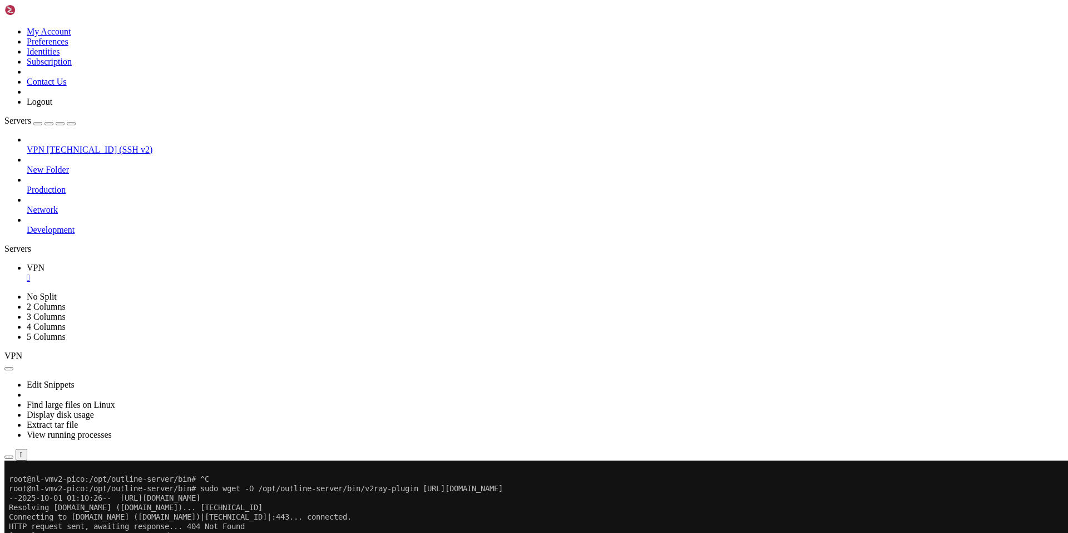
drag, startPoint x: 235, startPoint y: 914, endPoint x: 201, endPoint y: 908, distance: 34.5
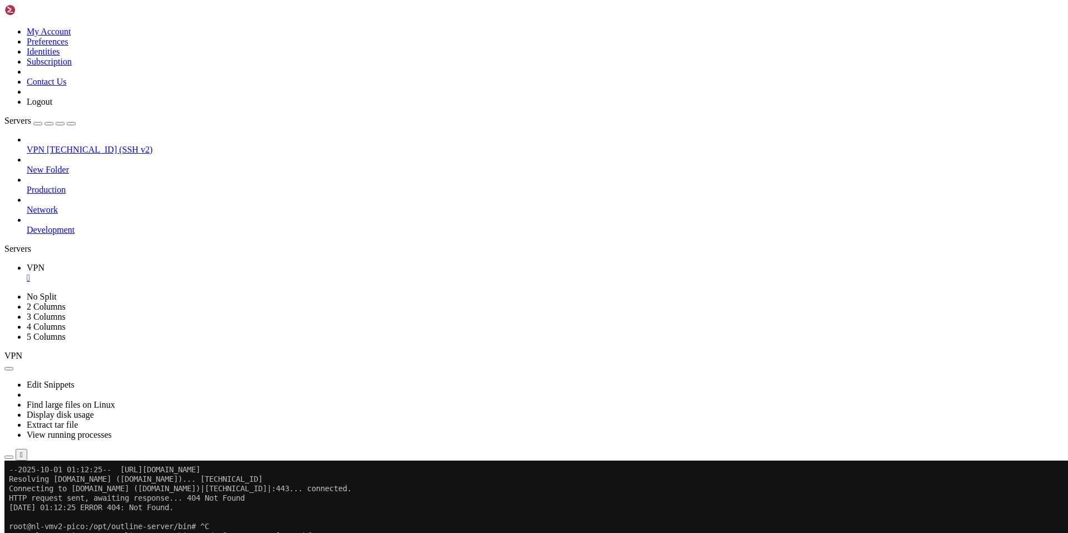
drag, startPoint x: 86, startPoint y: 913, endPoint x: 398, endPoint y: 904, distance: 311.8
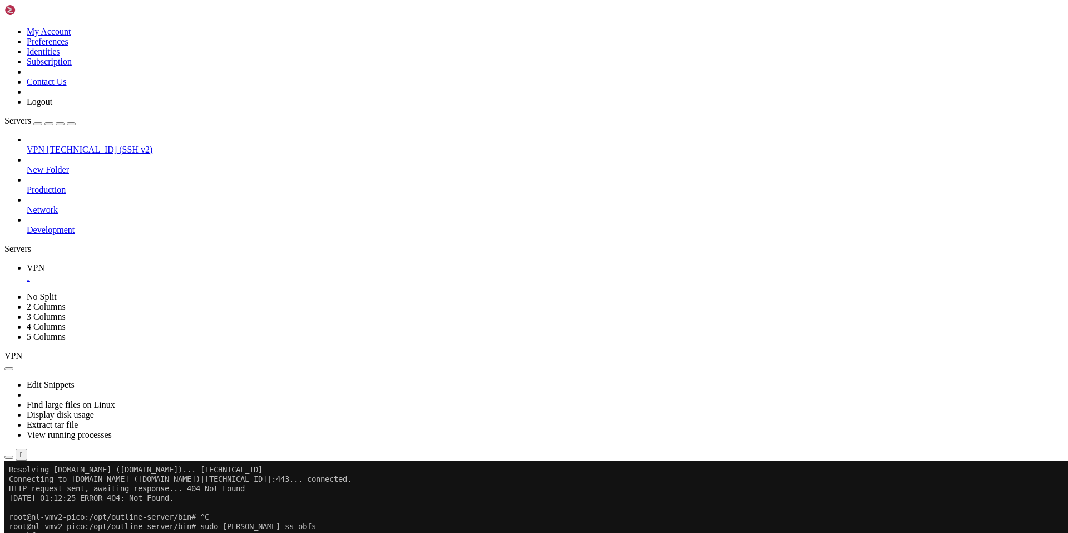
drag, startPoint x: 228, startPoint y: 915, endPoint x: 9, endPoint y: 679, distance: 321.7
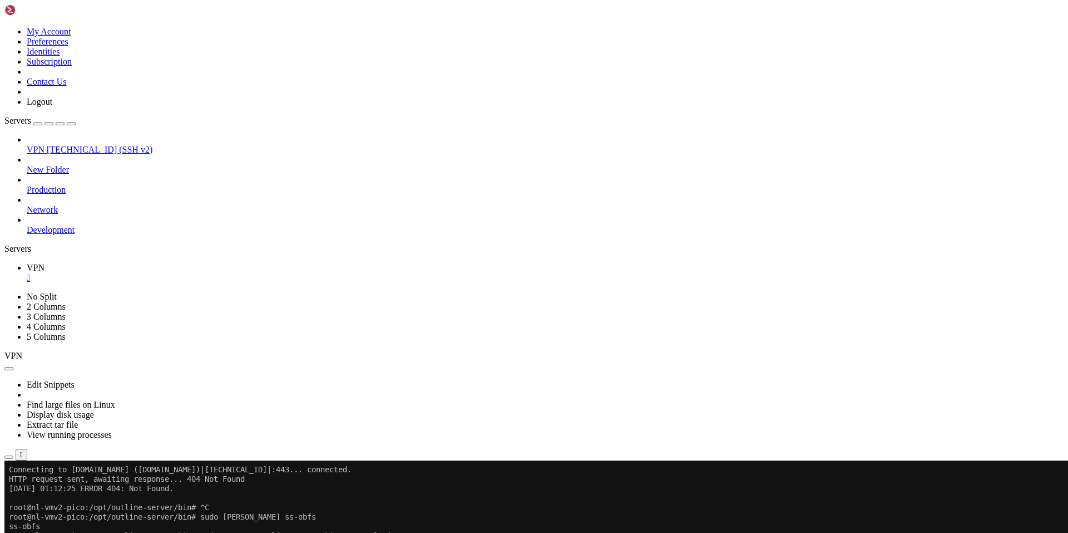
drag, startPoint x: 235, startPoint y: 913, endPoint x: 212, endPoint y: 911, distance: 22.9
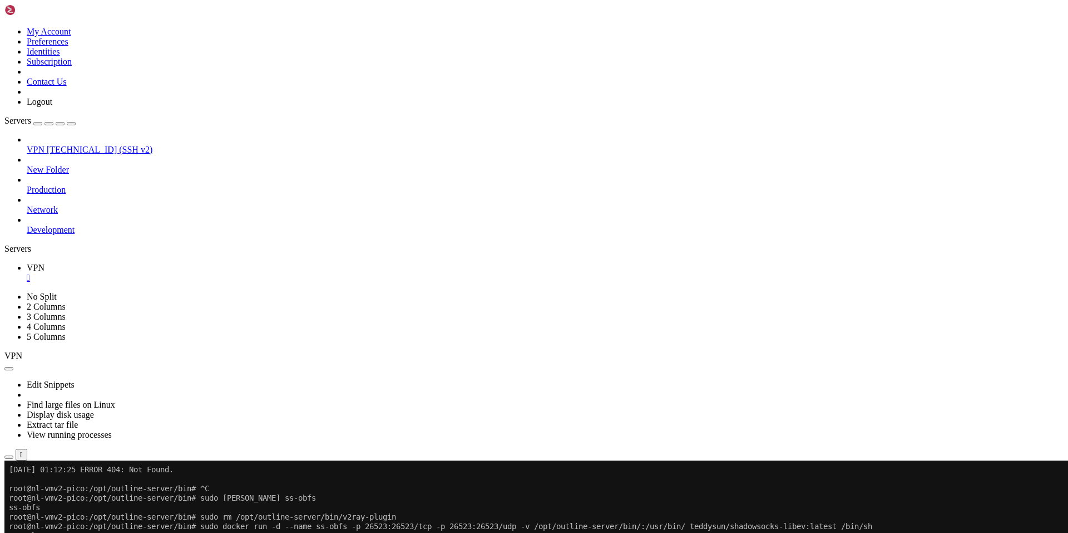
drag, startPoint x: 87, startPoint y: 918, endPoint x: 42, endPoint y: 911, distance: 45.7
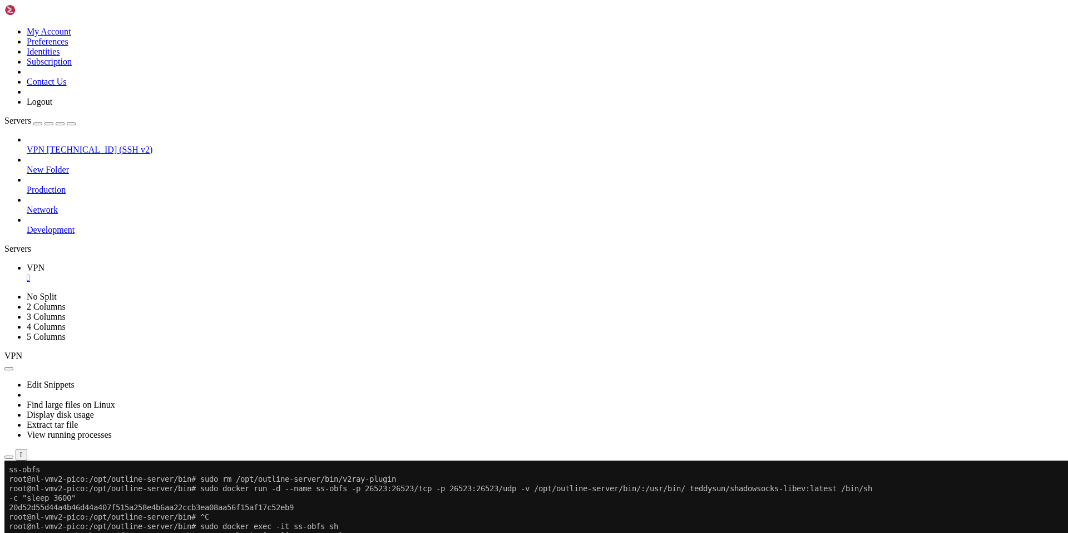
scroll to position [14408, 0]
drag, startPoint x: 64, startPoint y: 917, endPoint x: 9, endPoint y: 869, distance: 72.9
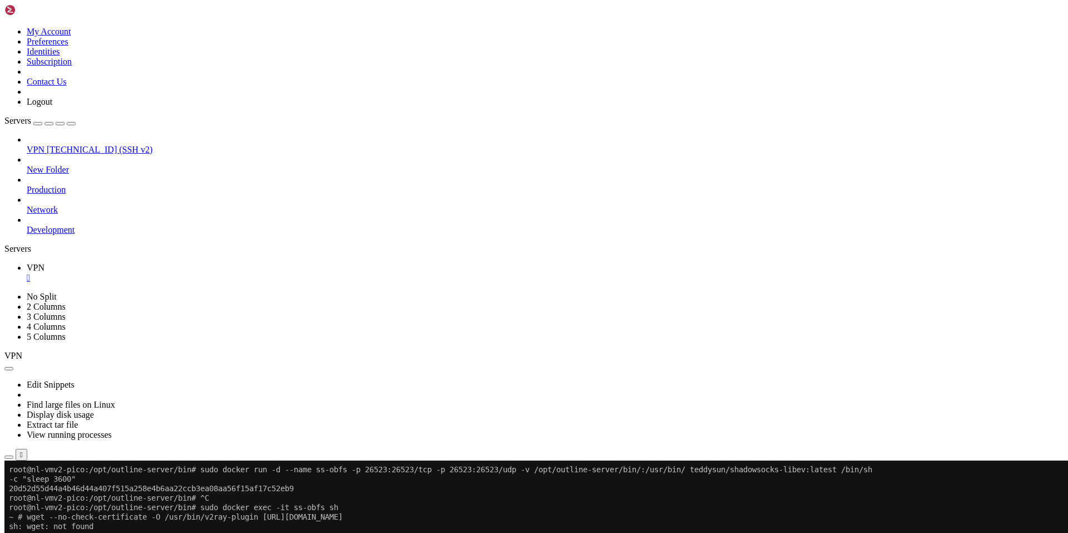
scroll to position [14427, 0]
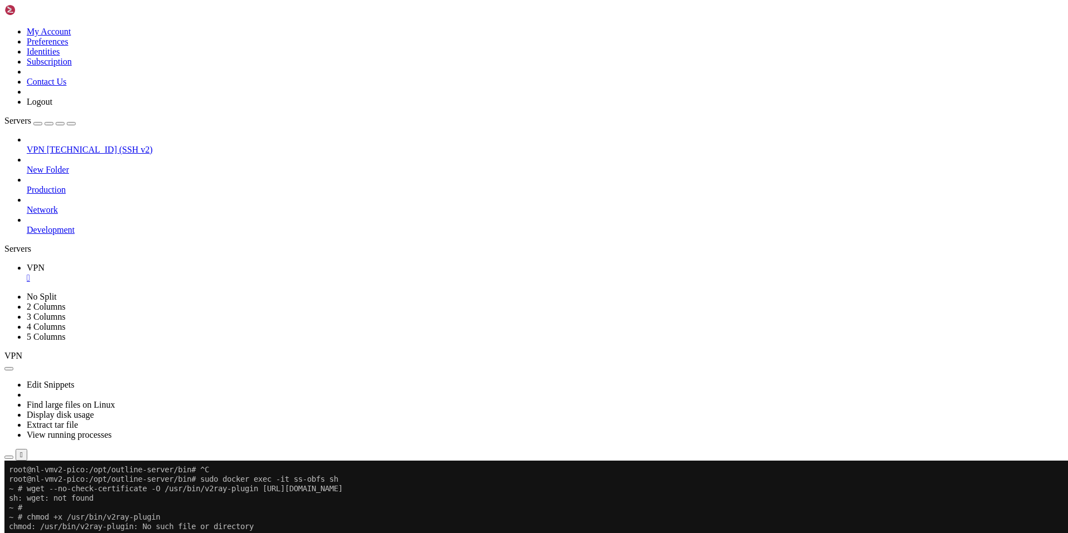
drag, startPoint x: 79, startPoint y: 916, endPoint x: 48, endPoint y: 910, distance: 31.1
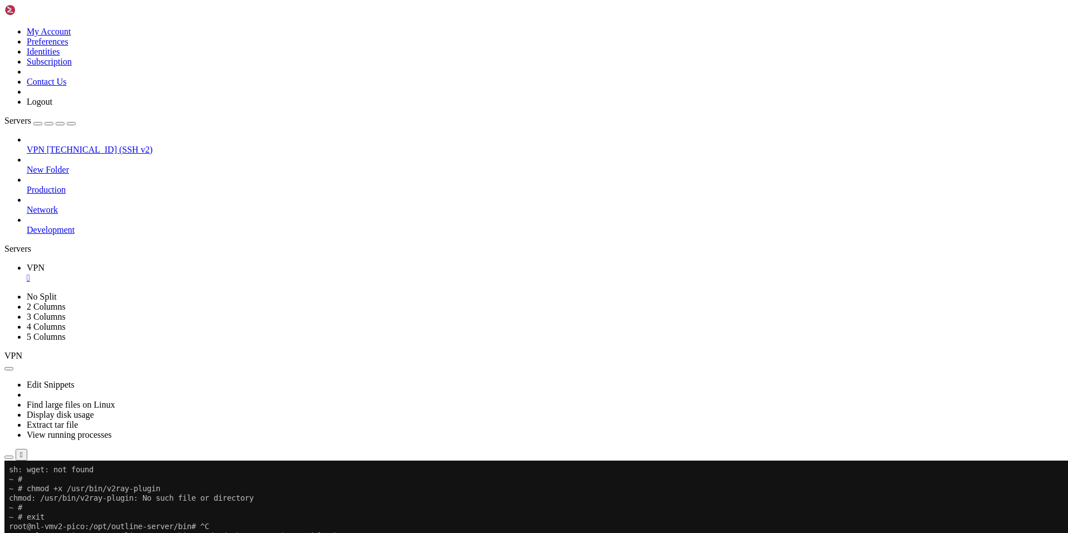
scroll to position [14483, 0]
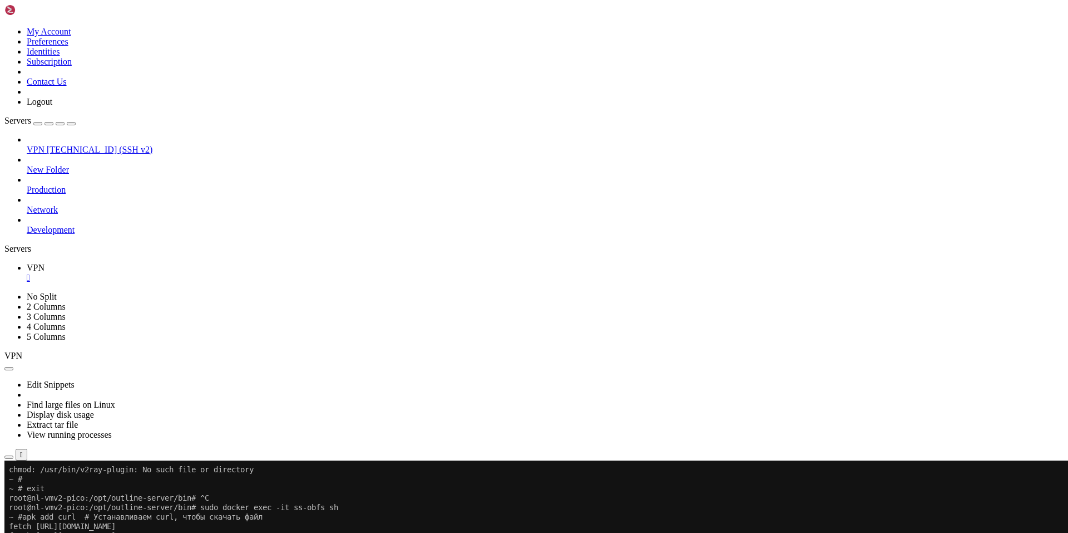
scroll to position [14521, 0]
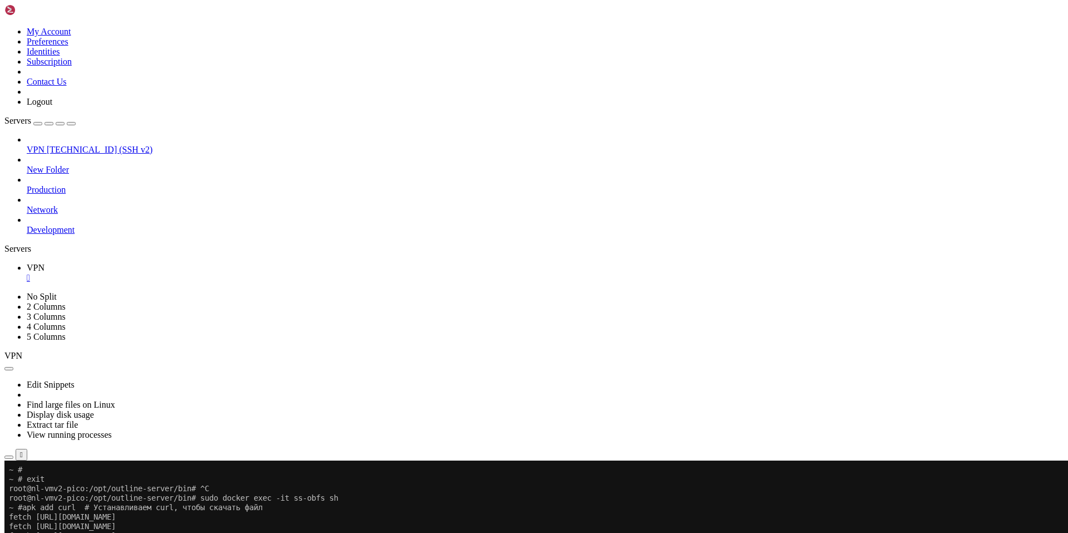
drag, startPoint x: 61, startPoint y: 910, endPoint x: 11, endPoint y: 821, distance: 101.7
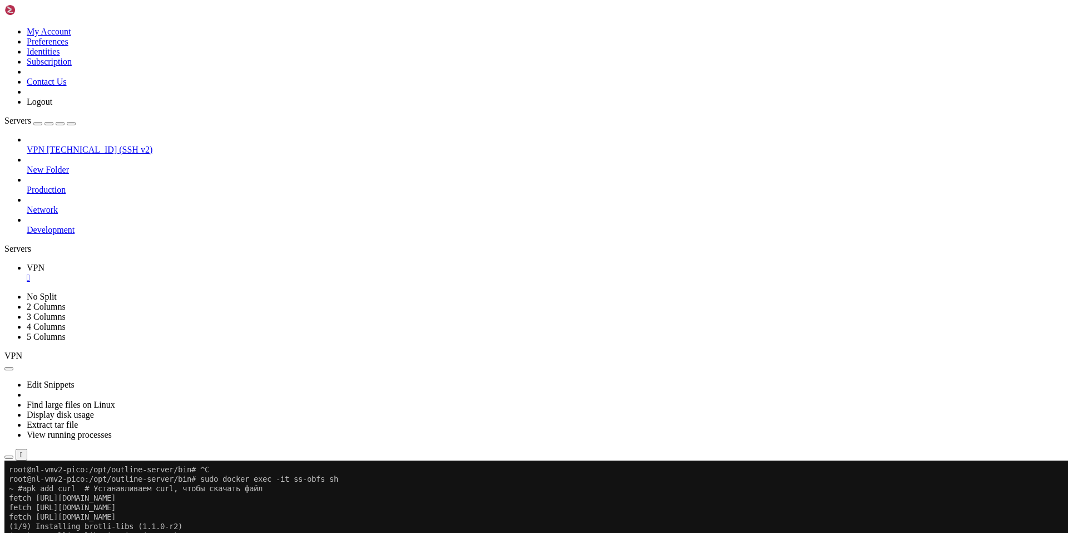
scroll to position [14540, 0]
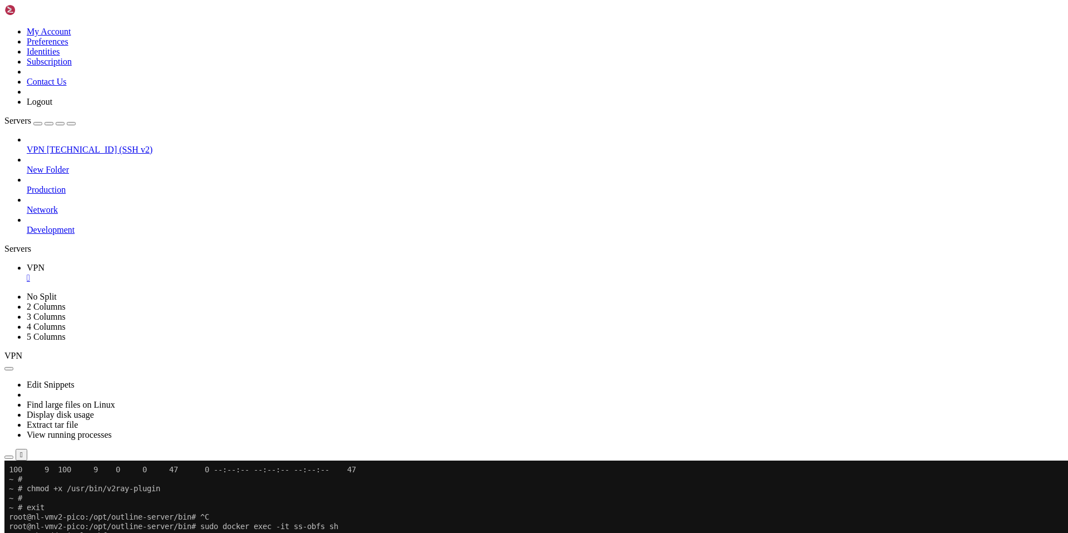
drag, startPoint x: 268, startPoint y: 727, endPoint x: 211, endPoint y: 723, distance: 56.9
drag, startPoint x: 51, startPoint y: 770, endPoint x: 34, endPoint y: 771, distance: 17.3
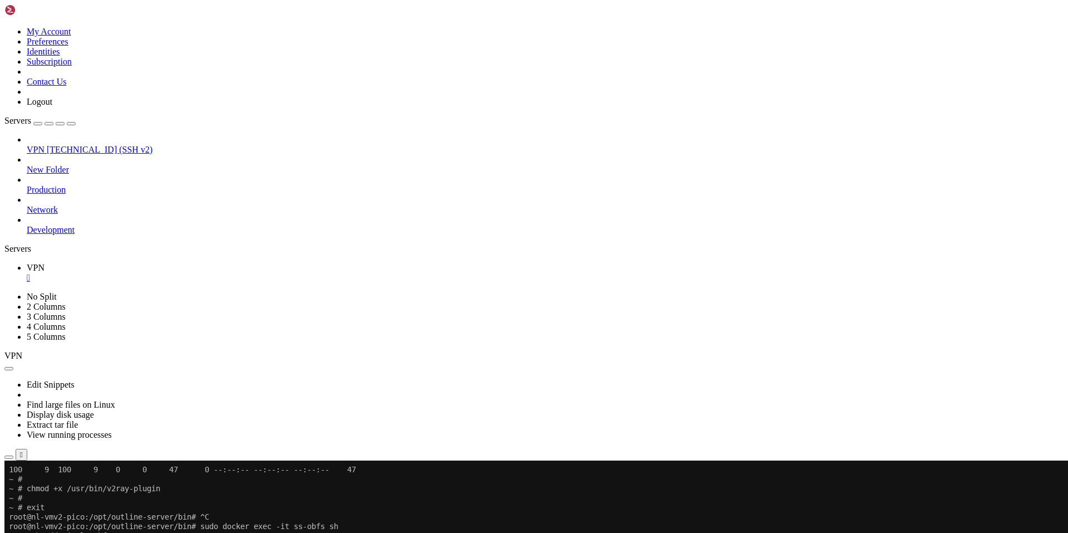
drag, startPoint x: 371, startPoint y: 768, endPoint x: 10, endPoint y: 752, distance: 361.5
drag, startPoint x: 254, startPoint y: 795, endPoint x: 8, endPoint y: 753, distance: 248.8
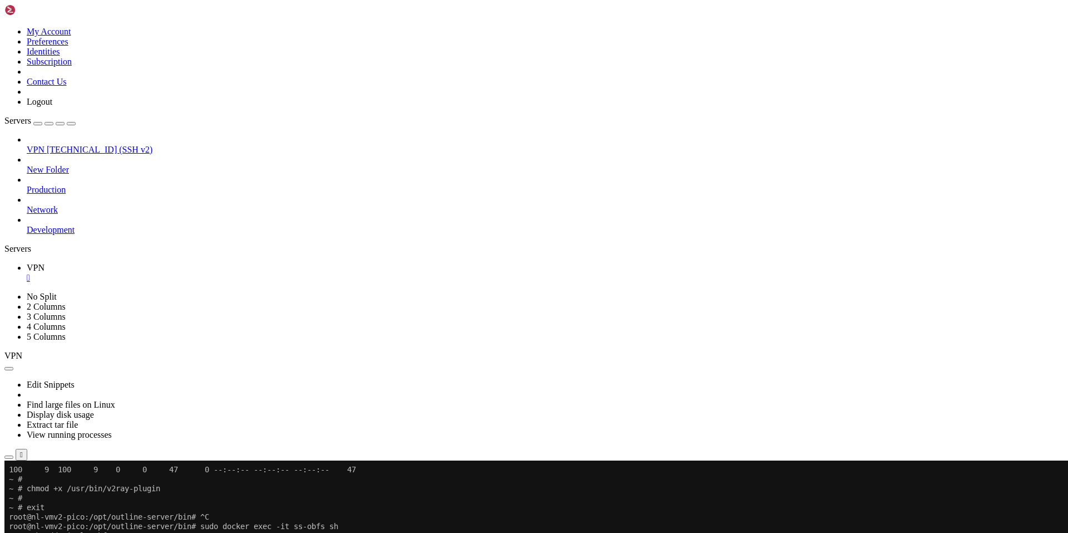
drag, startPoint x: 233, startPoint y: 815, endPoint x: 214, endPoint y: 798, distance: 25.2
drag, startPoint x: 294, startPoint y: 815, endPoint x: 265, endPoint y: 819, distance: 29.3
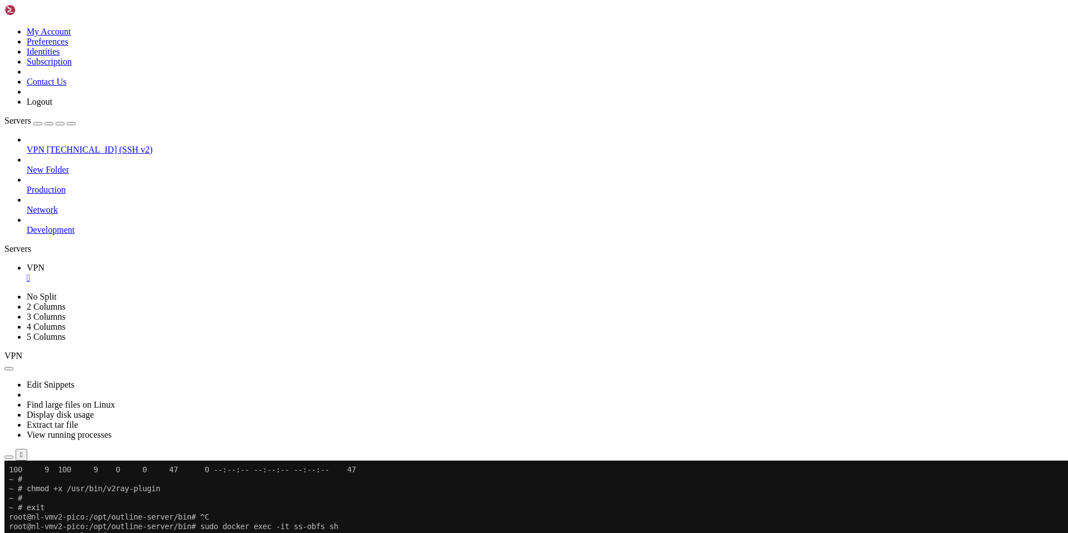
drag, startPoint x: 262, startPoint y: 824, endPoint x: 240, endPoint y: 828, distance: 21.5
drag, startPoint x: 232, startPoint y: 855, endPoint x: 155, endPoint y: 887, distance: 83.6
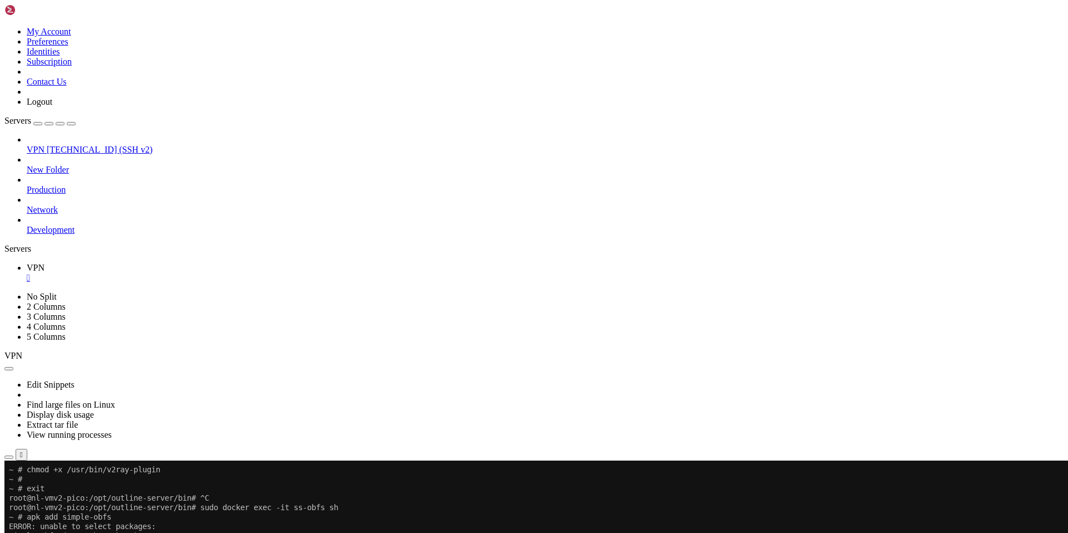
scroll to position [14758, 0]
drag, startPoint x: 264, startPoint y: 913, endPoint x: 252, endPoint y: 915, distance: 11.9
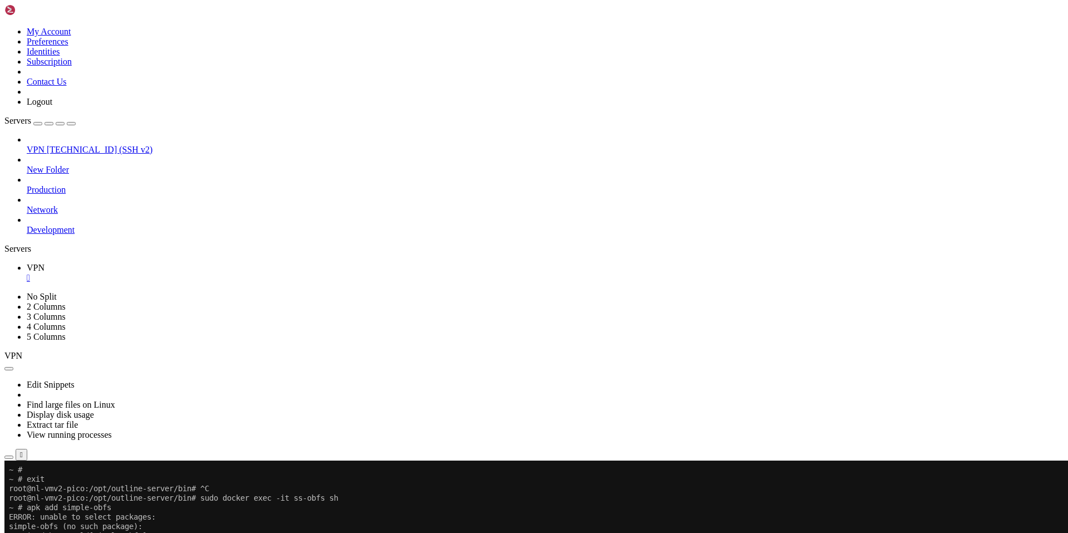
drag, startPoint x: 243, startPoint y: 919, endPoint x: 162, endPoint y: 906, distance: 81.6
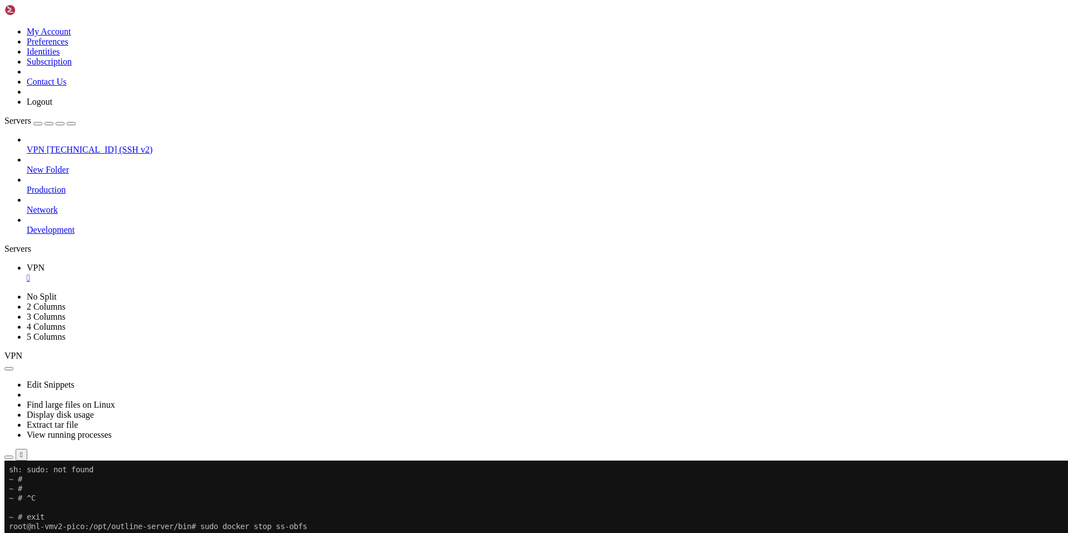
scroll to position [15089, 0]
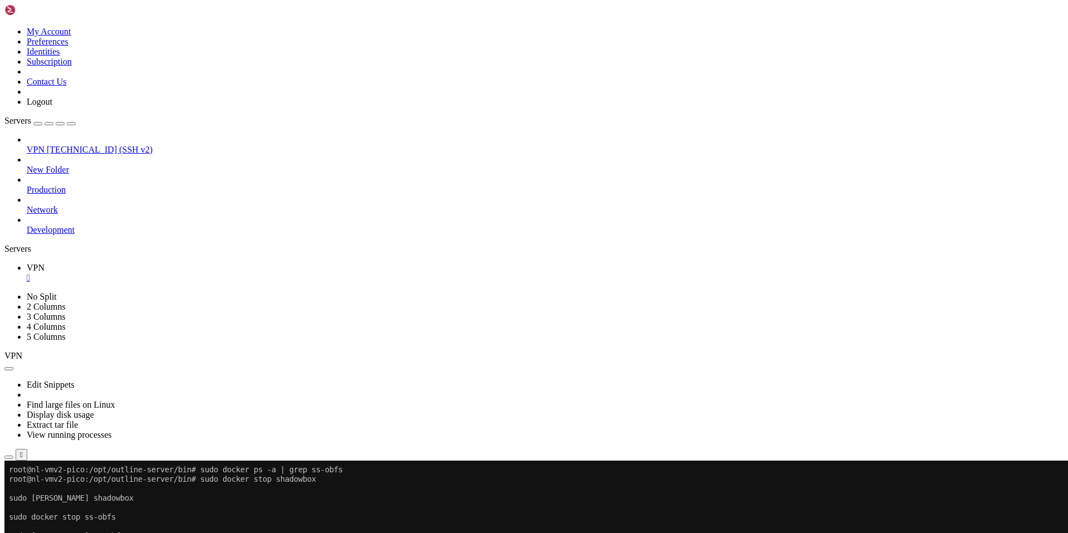
drag, startPoint x: 691, startPoint y: 827, endPoint x: 9, endPoint y: 828, distance: 681.7
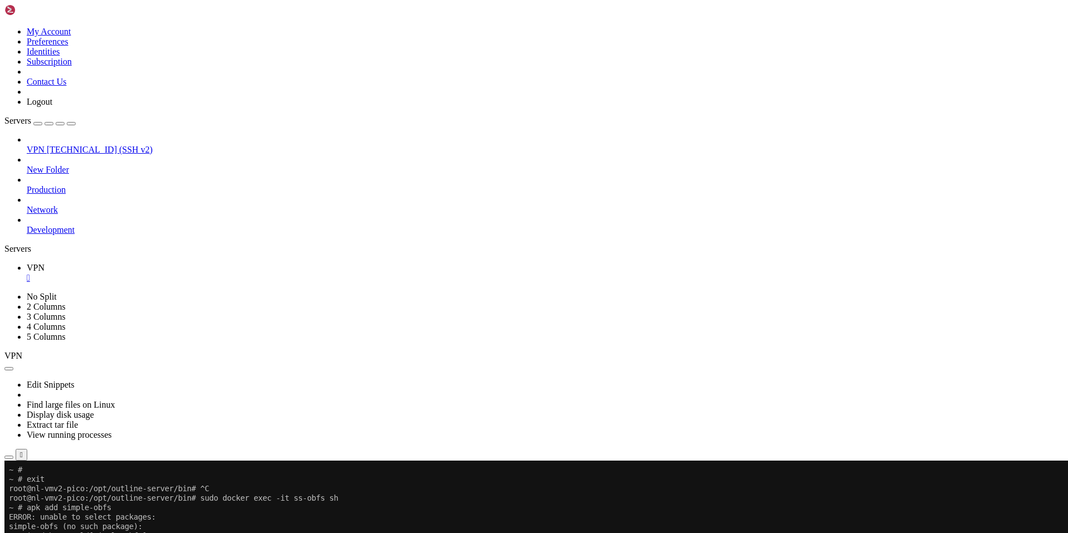
scroll to position [14690, 0]
click at [82, 145] on span "[TECHNICAL_ID] (SSH v2)" at bounding box center [100, 149] width 106 height 9
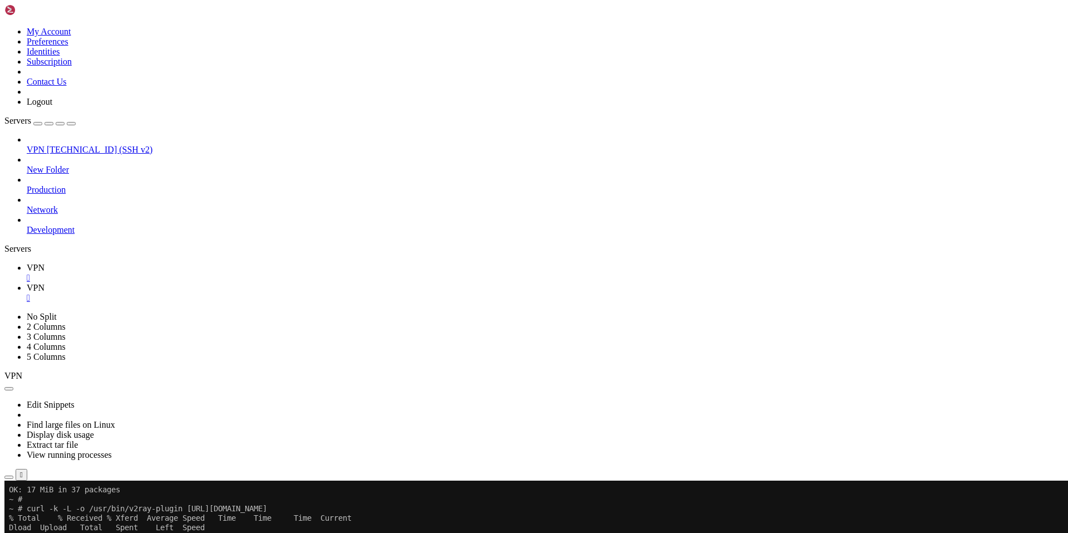
scroll to position [0, 0]
click at [181, 273] on div "" at bounding box center [545, 278] width 1037 height 10
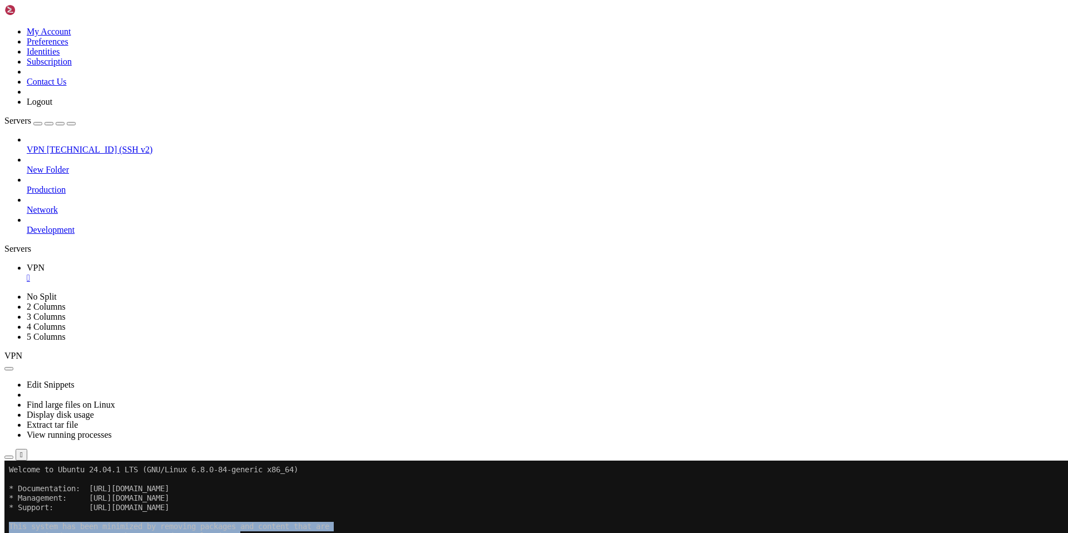
drag, startPoint x: 255, startPoint y: 540, endPoint x: 12, endPoint y: 517, distance: 244.8
click at [273, 532] on x-row "not required on a system that users do not log into." at bounding box center [468, 535] width 919 height 9
drag, startPoint x: 304, startPoint y: 556, endPoint x: 8, endPoint y: 528, distance: 296.8
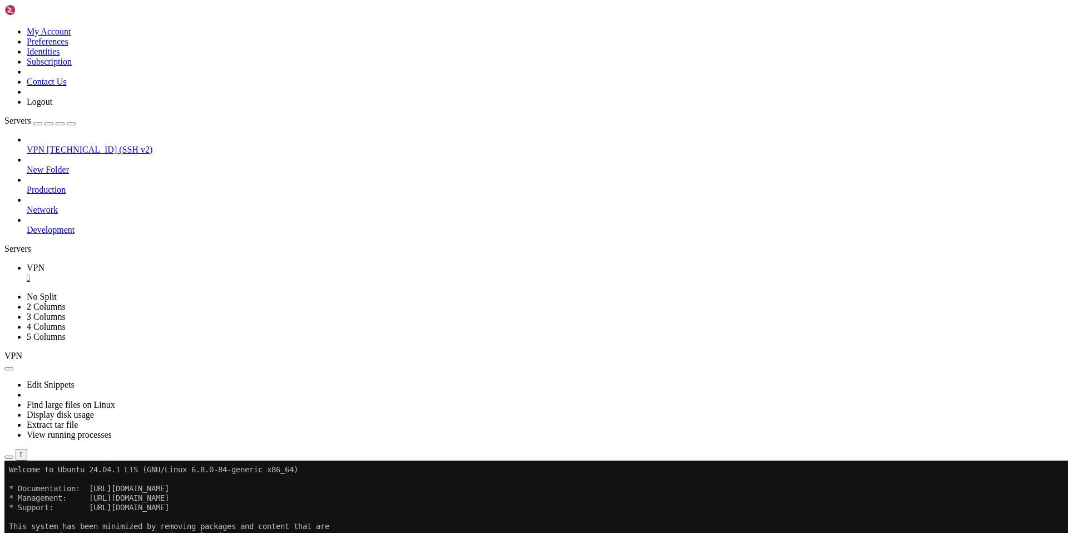
drag, startPoint x: 155, startPoint y: 583, endPoint x: 120, endPoint y: 591, distance: 36.6
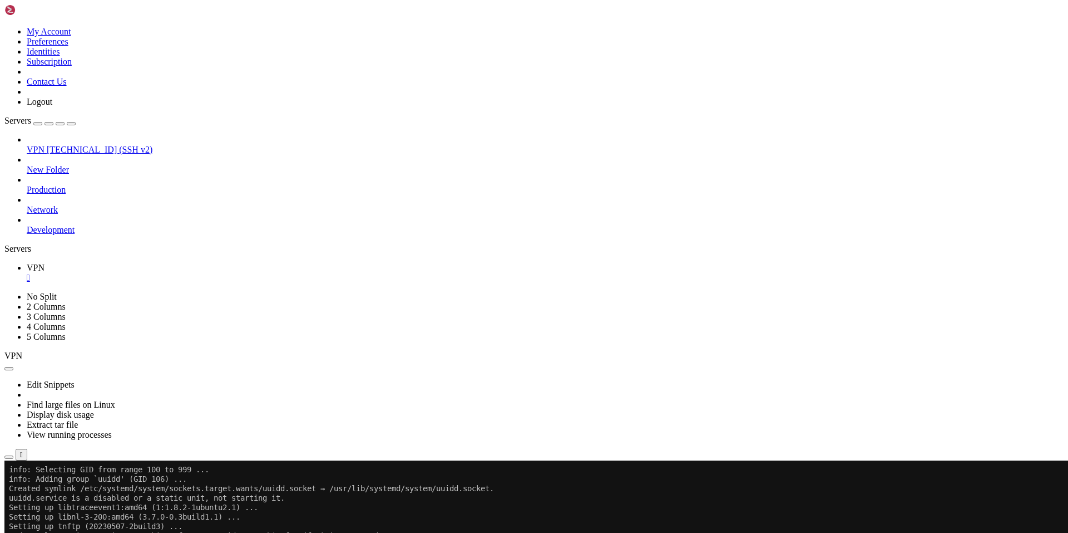
scroll to position [22193, 0]
drag, startPoint x: 108, startPoint y: 920, endPoint x: 116, endPoint y: 913, distance: 10.6
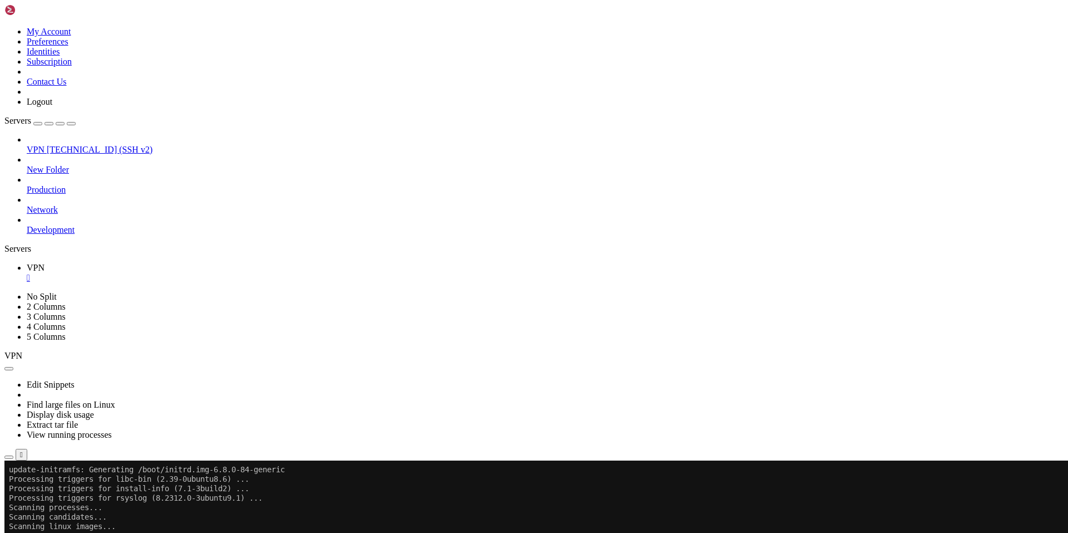
drag, startPoint x: 117, startPoint y: 913, endPoint x: 91, endPoint y: 912, distance: 26.2
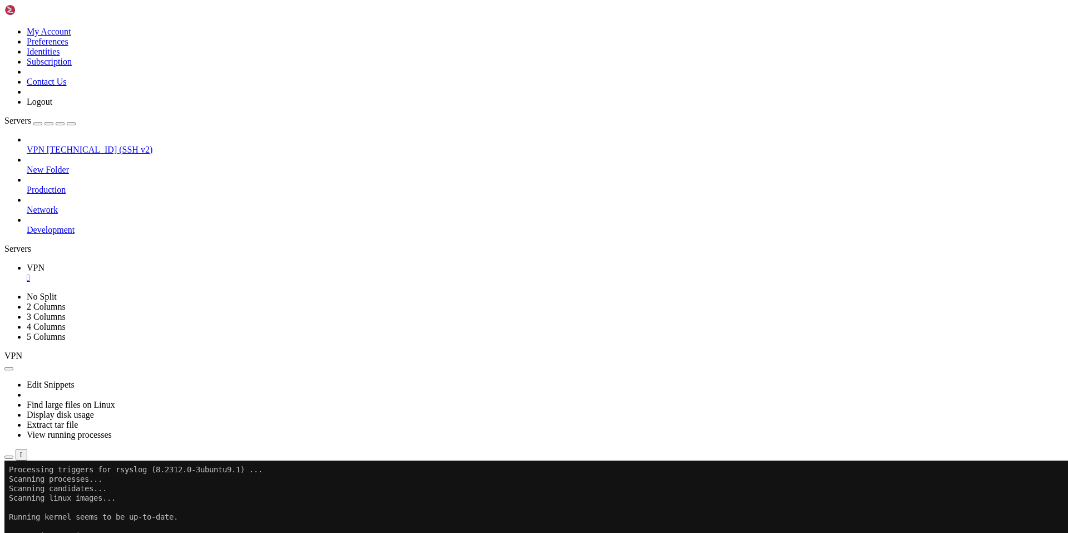
scroll to position [22250, 0]
drag, startPoint x: 128, startPoint y: 912, endPoint x: 119, endPoint y: 923, distance: 14.3
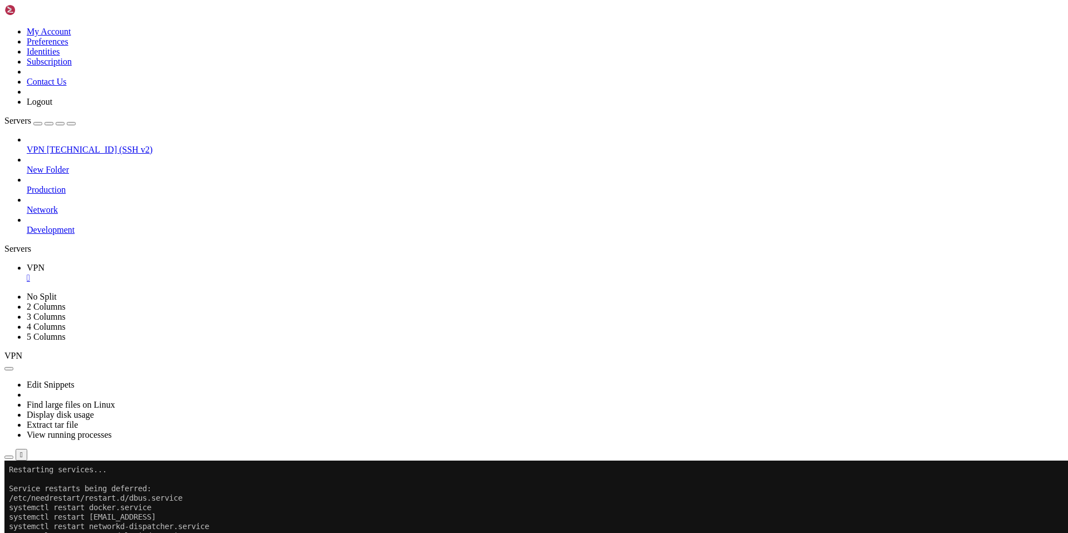
scroll to position [22307, 0]
drag, startPoint x: 345, startPoint y: 902, endPoint x: 247, endPoint y: 899, distance: 98.0
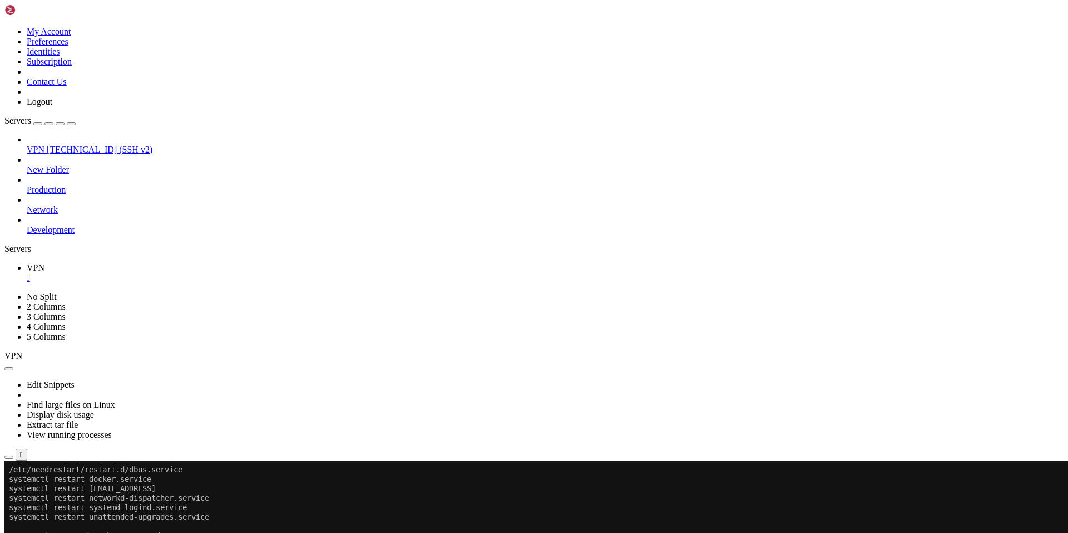
drag, startPoint x: 323, startPoint y: 906, endPoint x: 10, endPoint y: 836, distance: 320.4
drag, startPoint x: 113, startPoint y: 912, endPoint x: 294, endPoint y: 915, distance: 181.5
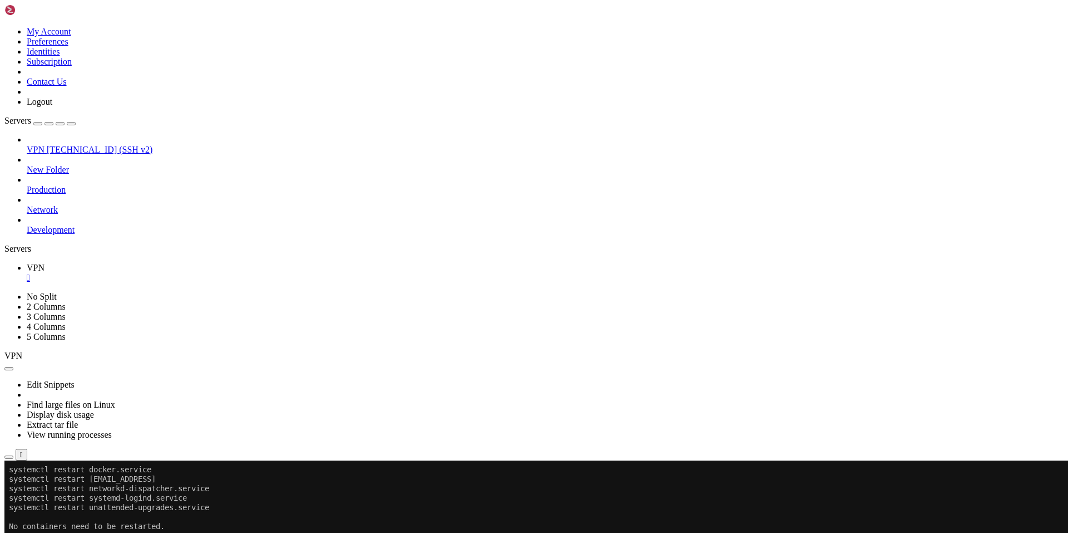
drag, startPoint x: 159, startPoint y: 926, endPoint x: 115, endPoint y: 915, distance: 45.2
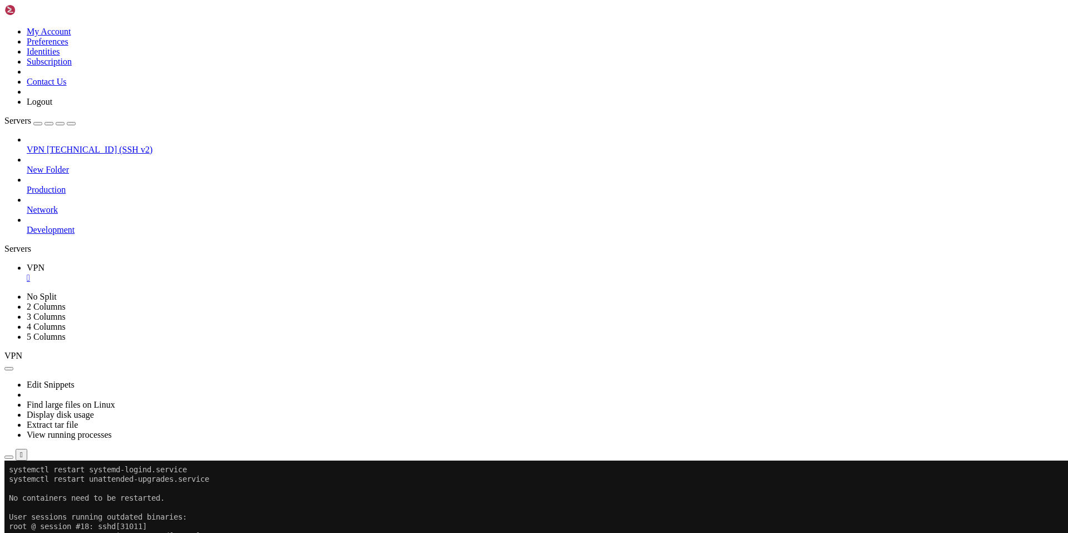
scroll to position [22373, 0]
drag, startPoint x: 671, startPoint y: 903, endPoint x: 9, endPoint y: 903, distance: 661.1
drag, startPoint x: 130, startPoint y: 918, endPoint x: 353, endPoint y: 923, distance: 223.2
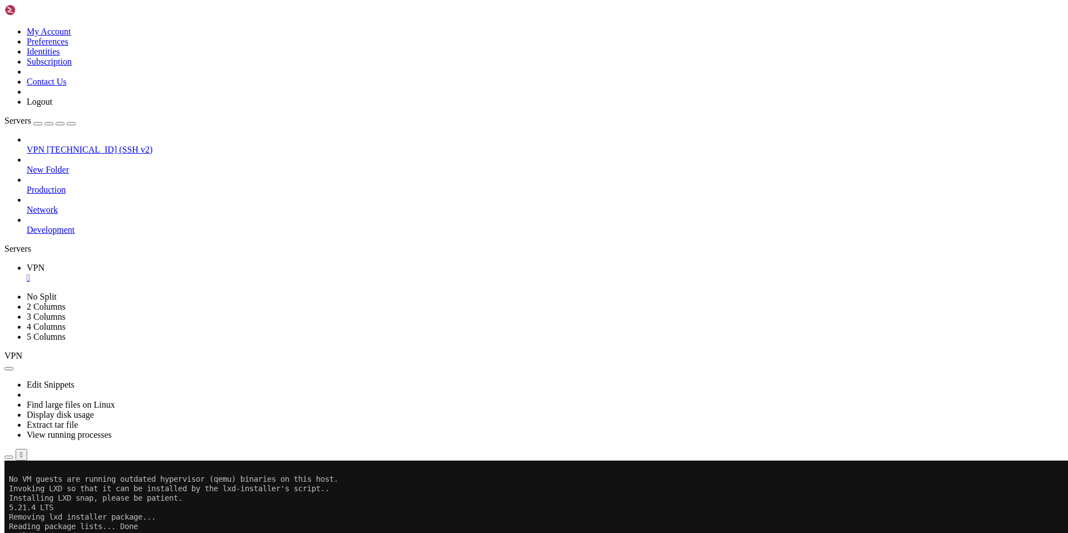
drag, startPoint x: 307, startPoint y: 906, endPoint x: 12, endPoint y: 855, distance: 299.8
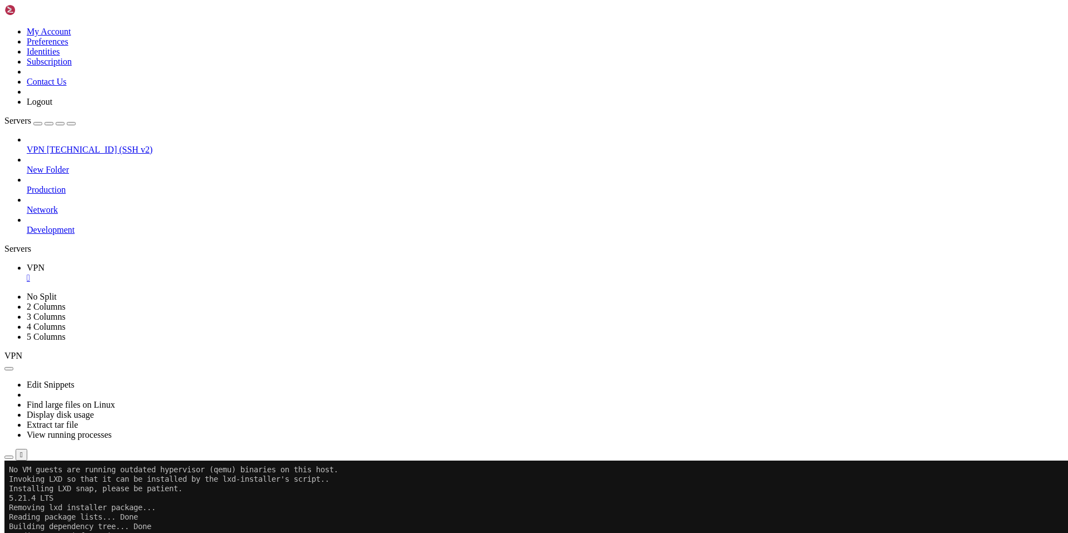
drag, startPoint x: 134, startPoint y: 912, endPoint x: 349, endPoint y: 917, distance: 215.4
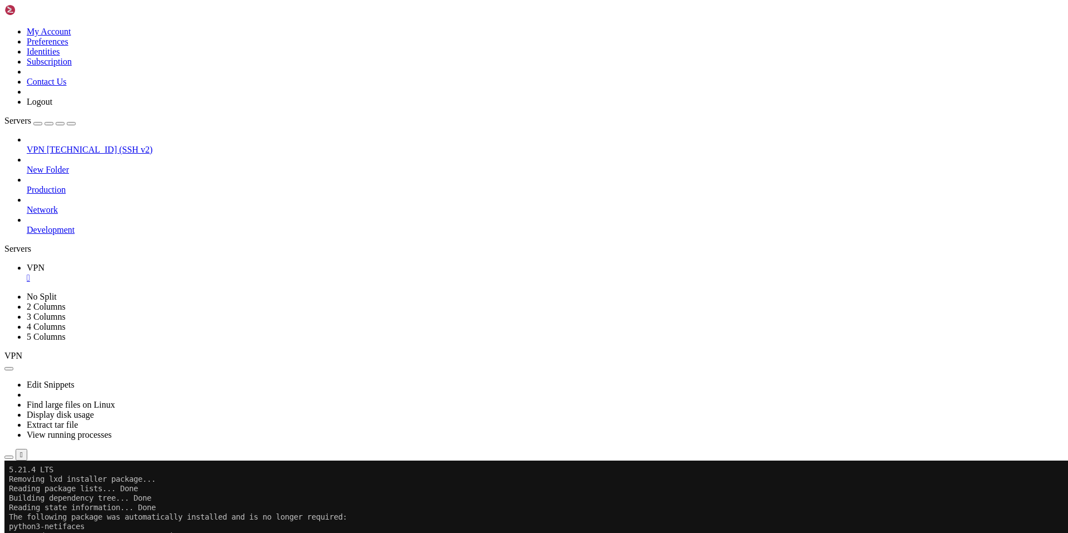
scroll to position [22486, 0]
drag, startPoint x: 123, startPoint y: 912, endPoint x: 418, endPoint y: 908, distance: 295.0
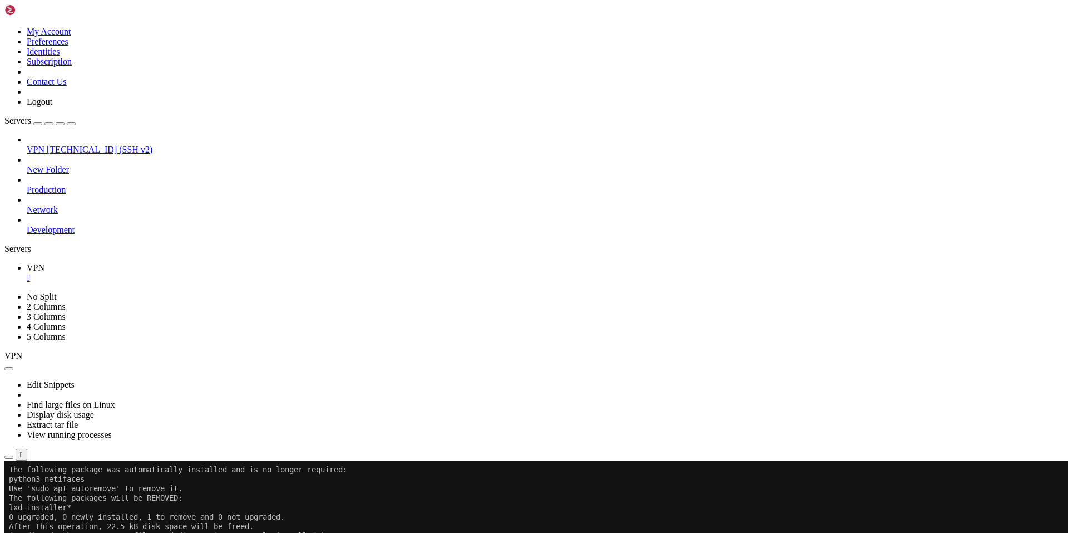
scroll to position [22534, 0]
drag, startPoint x: 226, startPoint y: 906, endPoint x: 9, endPoint y: 874, distance: 220.0
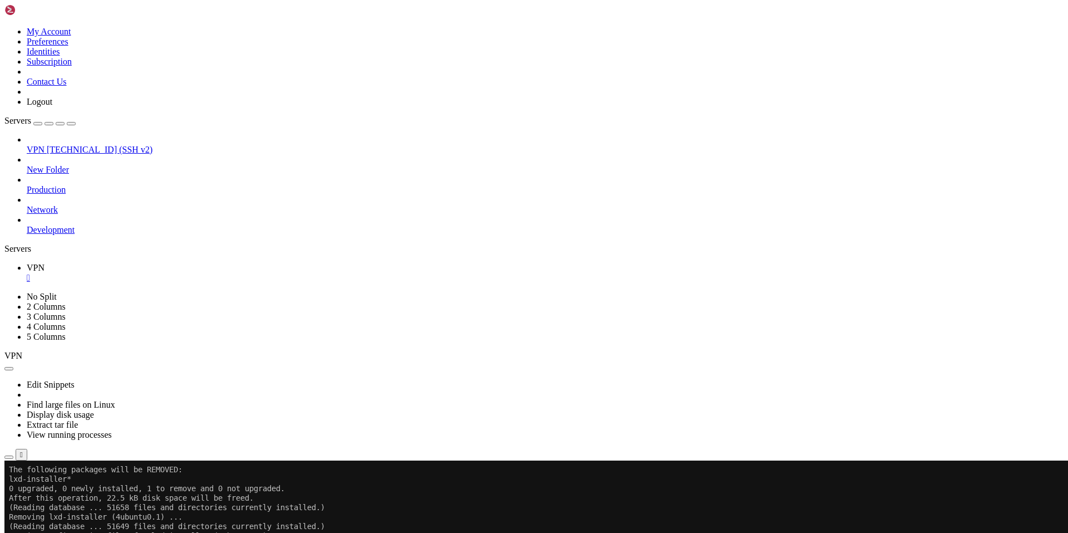
drag, startPoint x: 145, startPoint y: 912, endPoint x: 307, endPoint y: 914, distance: 161.9
drag, startPoint x: 272, startPoint y: 904, endPoint x: 9, endPoint y: 891, distance: 262.9
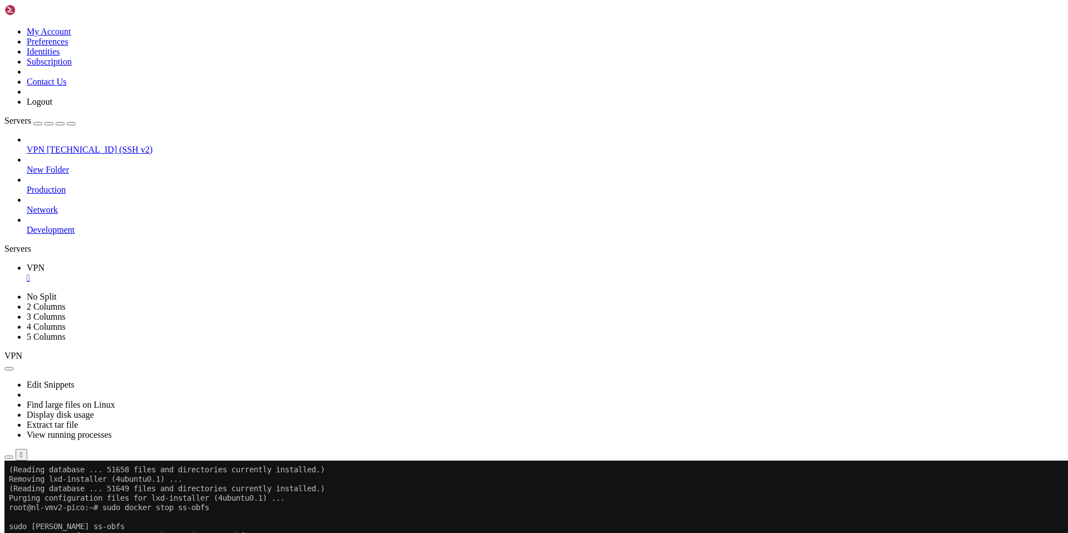
scroll to position [22600, 0]
drag, startPoint x: 129, startPoint y: 913, endPoint x: 294, endPoint y: 921, distance: 165.5
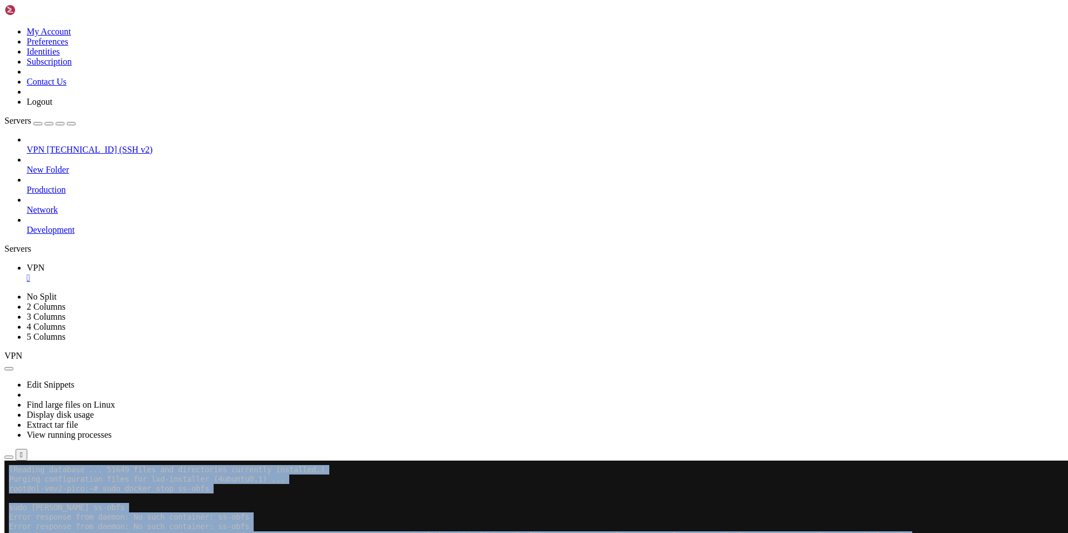
drag, startPoint x: 292, startPoint y: 919, endPoint x: 104, endPoint y: 892, distance: 190.1
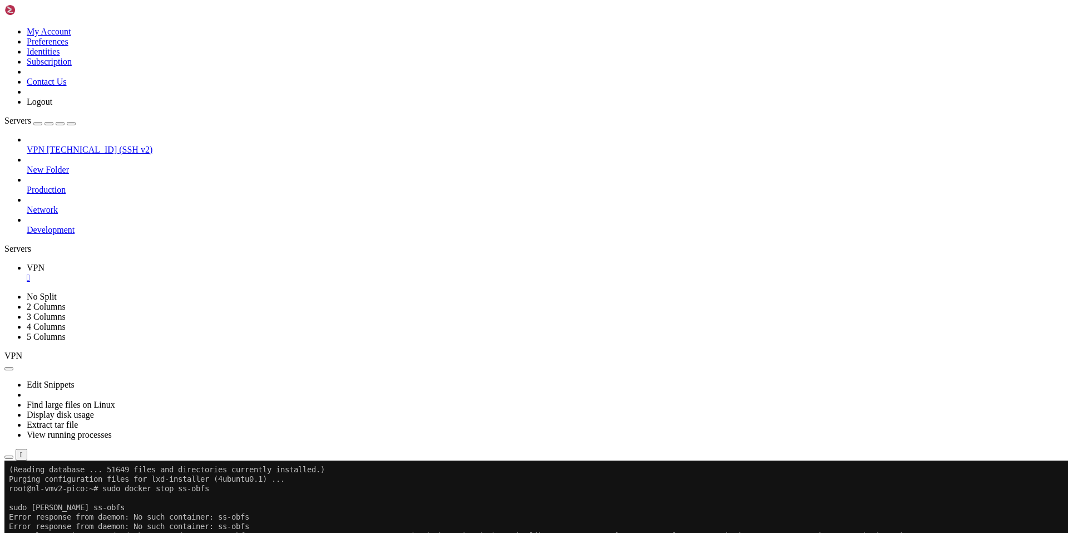
drag, startPoint x: 275, startPoint y: 909, endPoint x: 9, endPoint y: 904, distance: 266.0
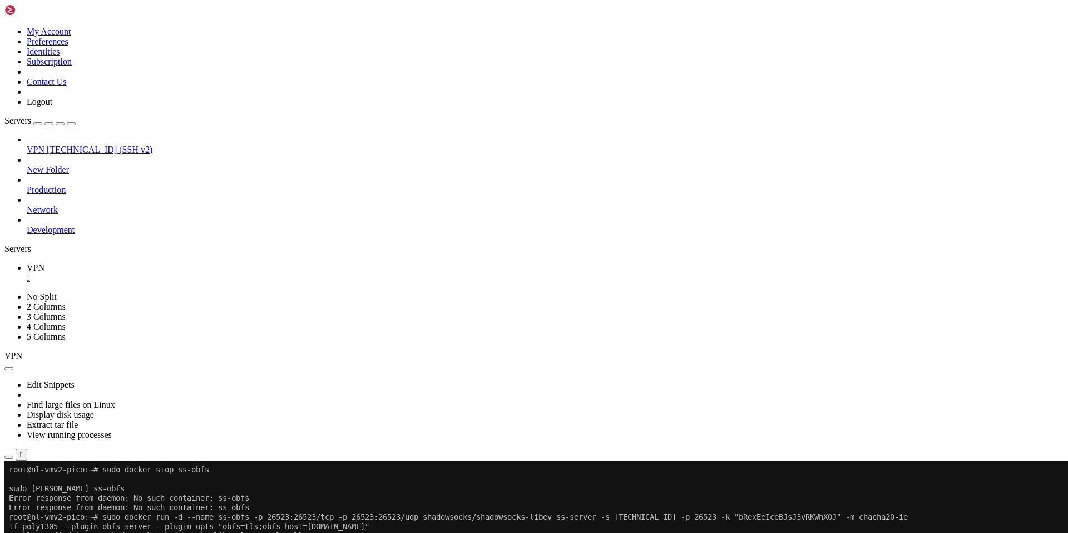
drag, startPoint x: 126, startPoint y: 910, endPoint x: 397, endPoint y: 905, distance: 271.6
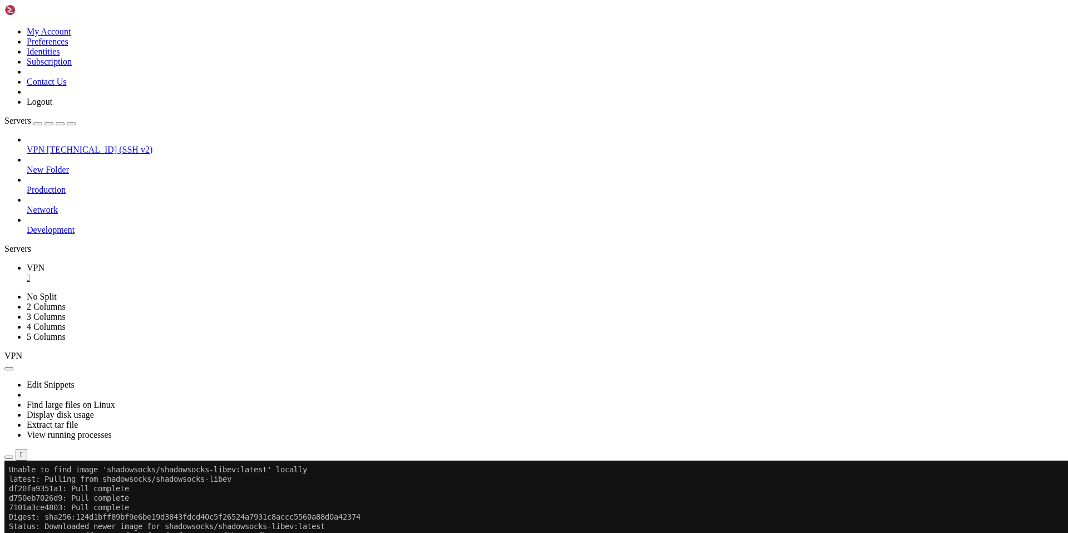
scroll to position [22723, 0]
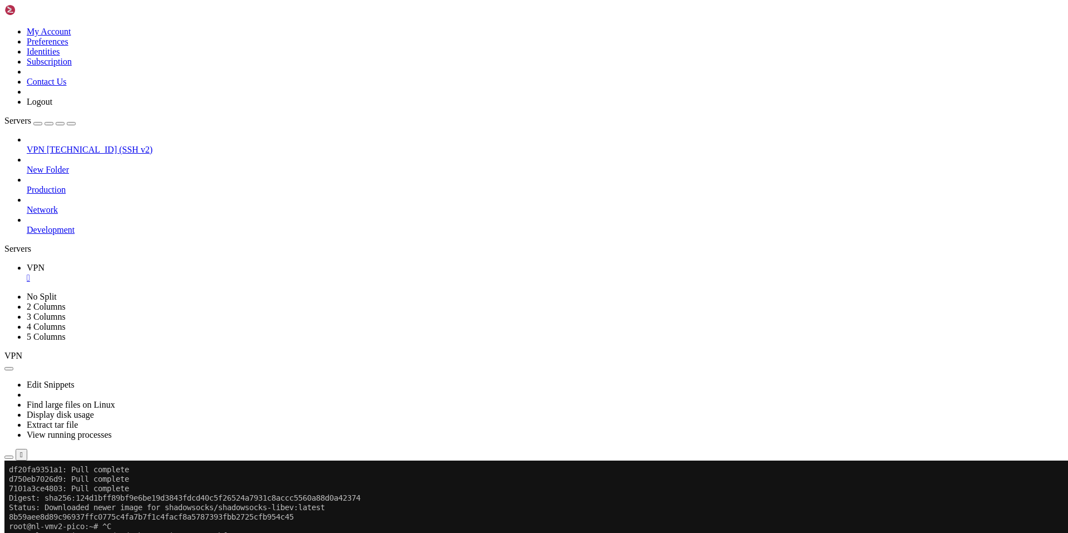
drag, startPoint x: 316, startPoint y: 907, endPoint x: 8, endPoint y: 839, distance: 314.7
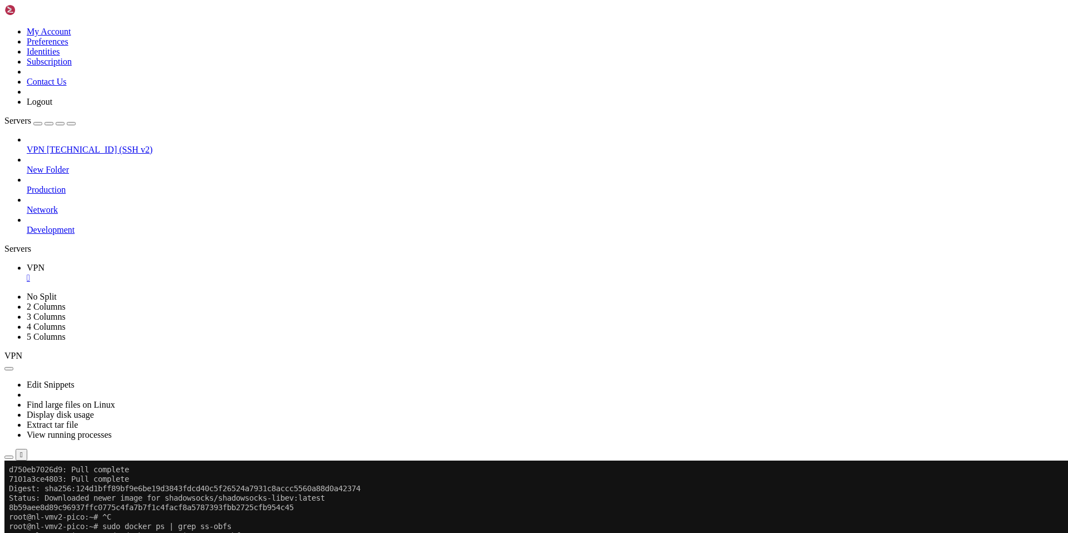
drag, startPoint x: 120, startPoint y: 917, endPoint x: 303, endPoint y: 920, distance: 183.1
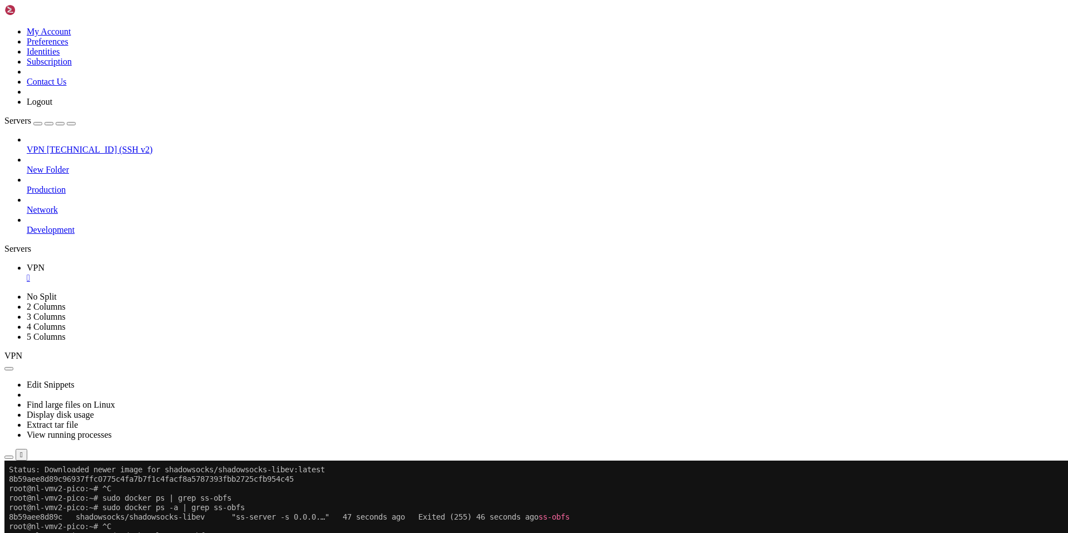
scroll to position [22761, 0]
drag, startPoint x: 292, startPoint y: 909, endPoint x: 21, endPoint y: 892, distance: 271.6
drag, startPoint x: 249, startPoint y: 901, endPoint x: 9, endPoint y: 896, distance: 239.9
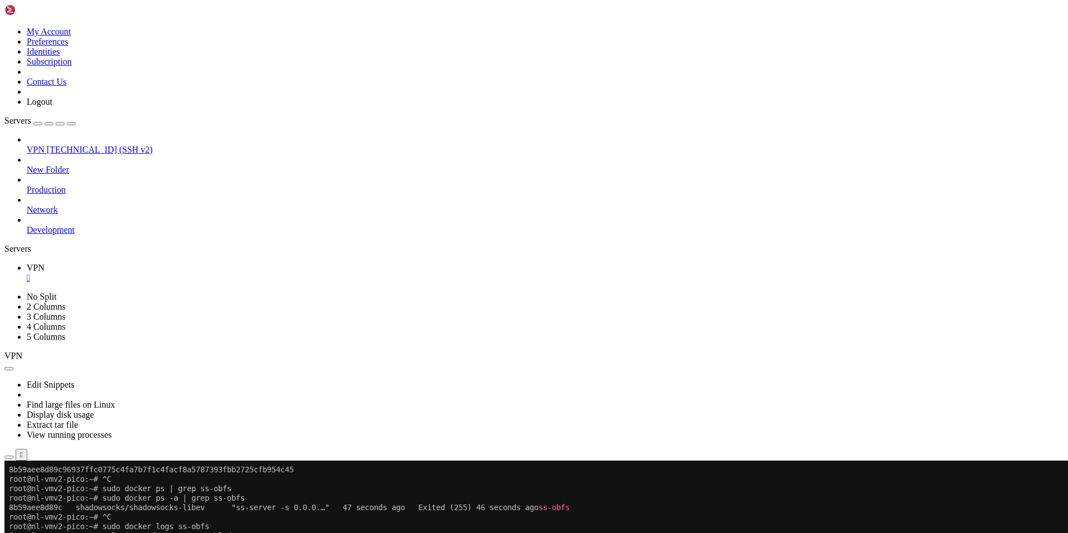
click at [4, 235] on div "VPN [TECHNICAL_ID] (SSH v2) New Folder Production Network Development" at bounding box center [534, 185] width 1060 height 100
click at [49, 145] on span "[TECHNICAL_ID] (SSH v2)" at bounding box center [100, 149] width 106 height 9
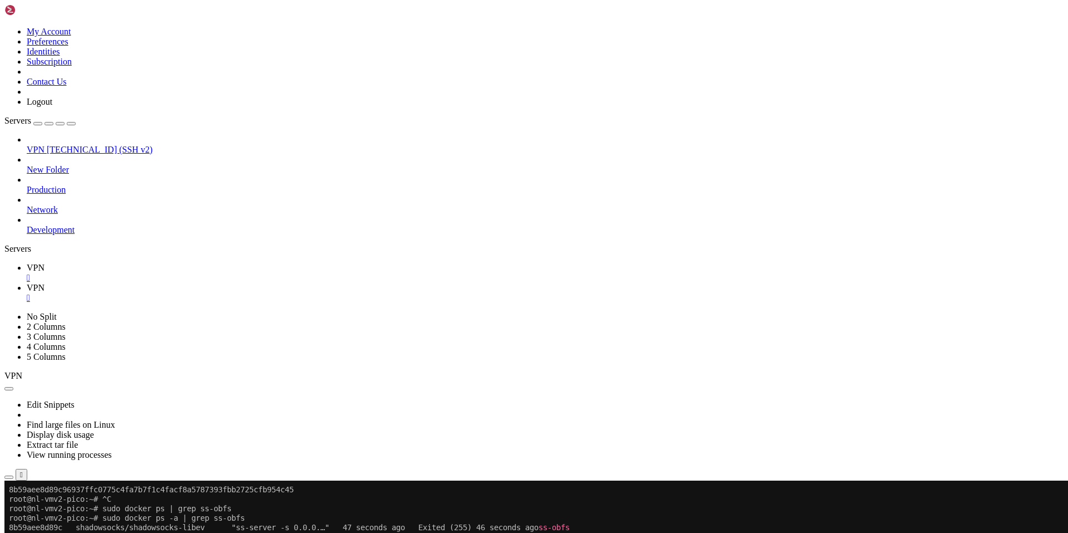
scroll to position [0, 0]
click at [185, 273] on div "" at bounding box center [545, 278] width 1037 height 10
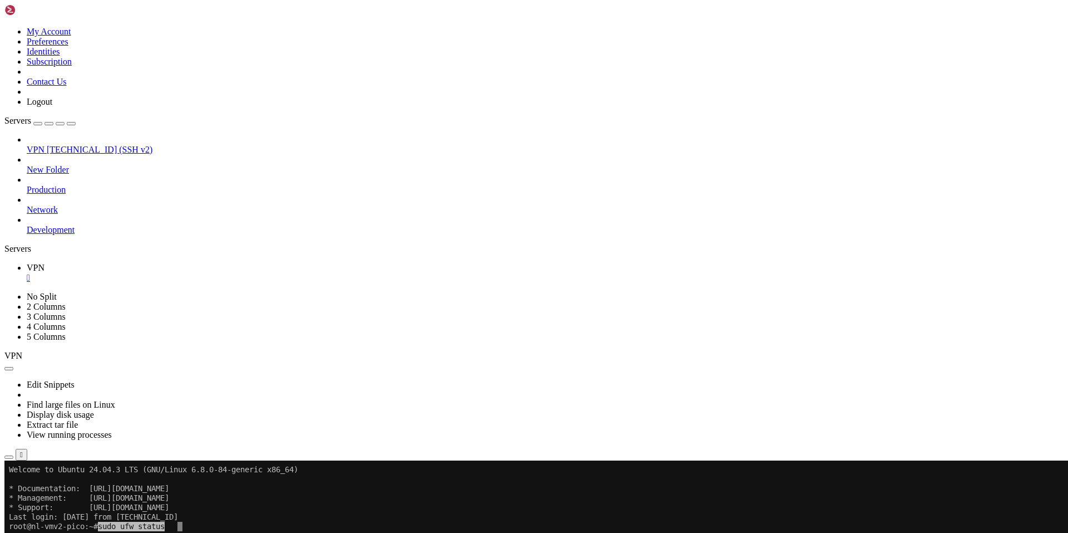
drag, startPoint x: 124, startPoint y: 523, endPoint x: 388, endPoint y: 545, distance: 264.7
click at [270, 529] on x-row "root@nl-vmv2-pico:~# sudo ufw status" at bounding box center [468, 525] width 919 height 9
drag, startPoint x: 121, startPoint y: 548, endPoint x: 9, endPoint y: 535, distance: 112.6
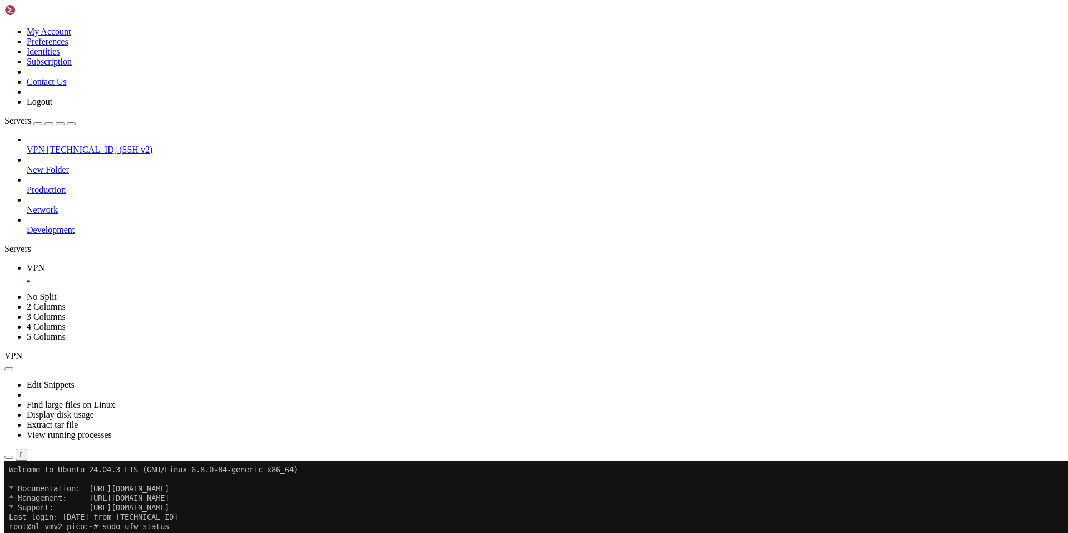
click at [129, 518] on x-row "Last login: [DATE] from [TECHNICAL_ID]" at bounding box center [468, 516] width 919 height 9
drag, startPoint x: 92, startPoint y: 530, endPoint x: 25, endPoint y: 530, distance: 66.8
click at [25, 530] on x-row "root@nl-vmv2-pico:~# sudo ufw status" at bounding box center [468, 525] width 919 height 9
drag, startPoint x: 94, startPoint y: 535, endPoint x: 11, endPoint y: 527, distance: 83.9
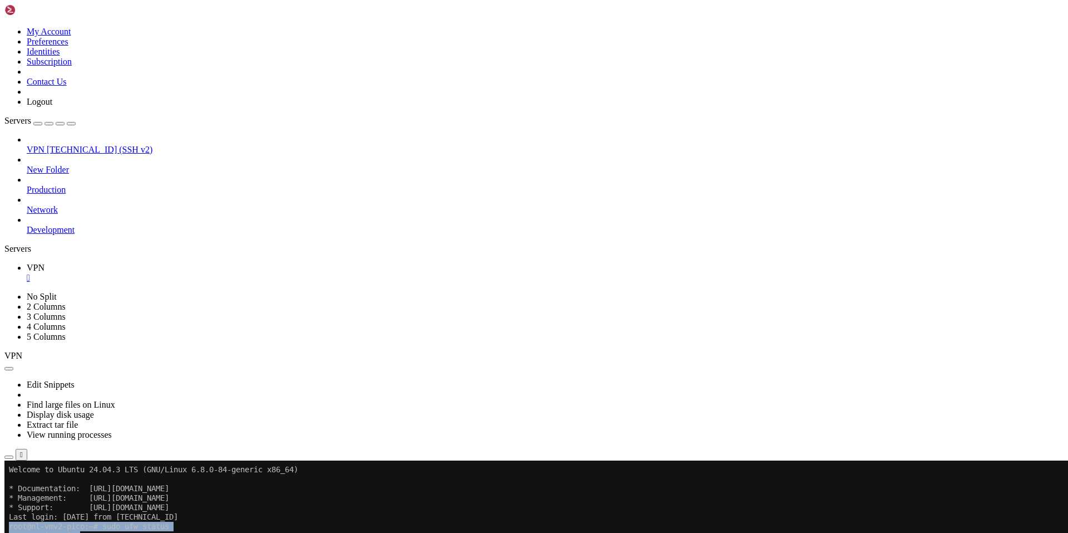
drag, startPoint x: 128, startPoint y: 566, endPoint x: 333, endPoint y: 568, distance: 204.8
drag, startPoint x: 140, startPoint y: 619, endPoint x: 487, endPoint y: 651, distance: 348.7
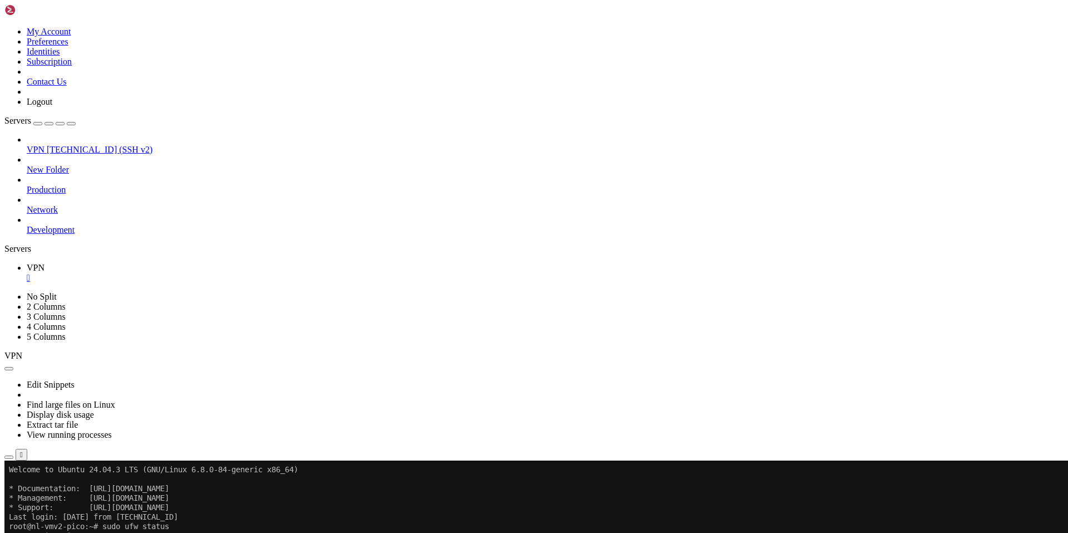
drag, startPoint x: 215, startPoint y: 682, endPoint x: 9, endPoint y: 628, distance: 212.9
drag, startPoint x: 145, startPoint y: 694, endPoint x: 375, endPoint y: 696, distance: 229.3
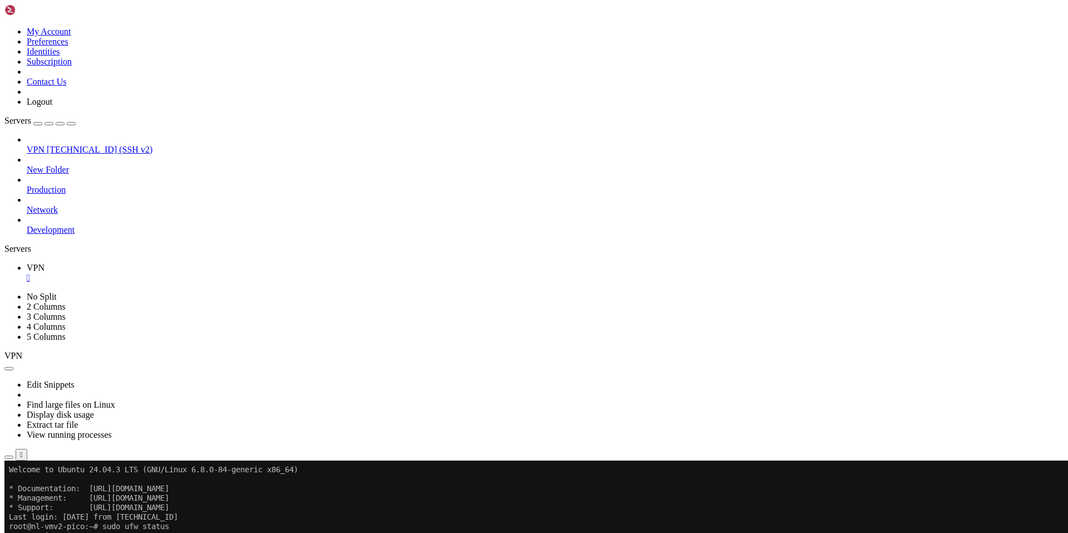
drag, startPoint x: 159, startPoint y: 713, endPoint x: 134, endPoint y: 721, distance: 26.1
drag, startPoint x: 336, startPoint y: 720, endPoint x: 323, endPoint y: 725, distance: 13.2
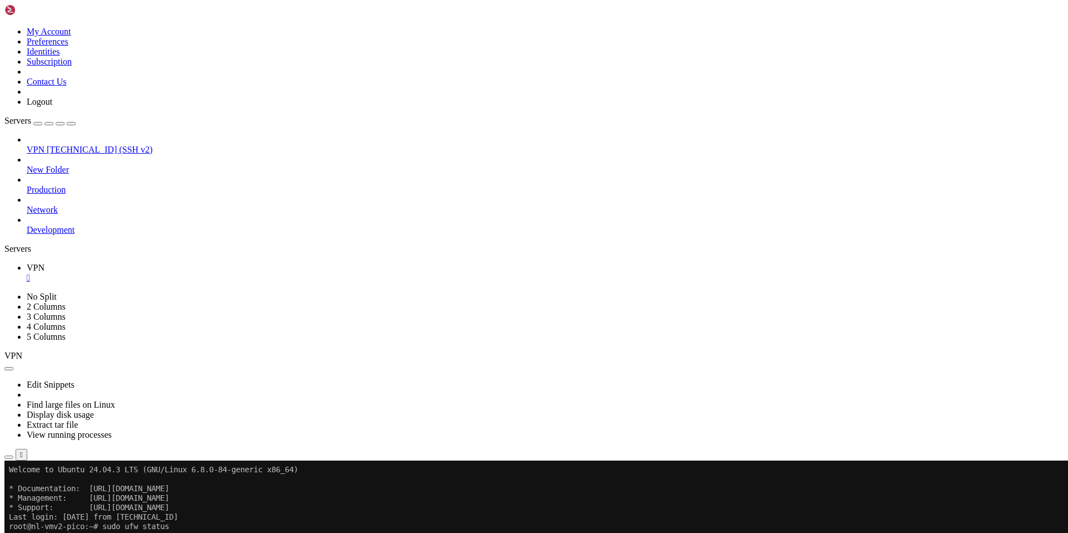
drag, startPoint x: 122, startPoint y: 774, endPoint x: 411, endPoint y: 788, distance: 289.7
drag, startPoint x: 132, startPoint y: 827, endPoint x: 385, endPoint y: 829, distance: 253.2
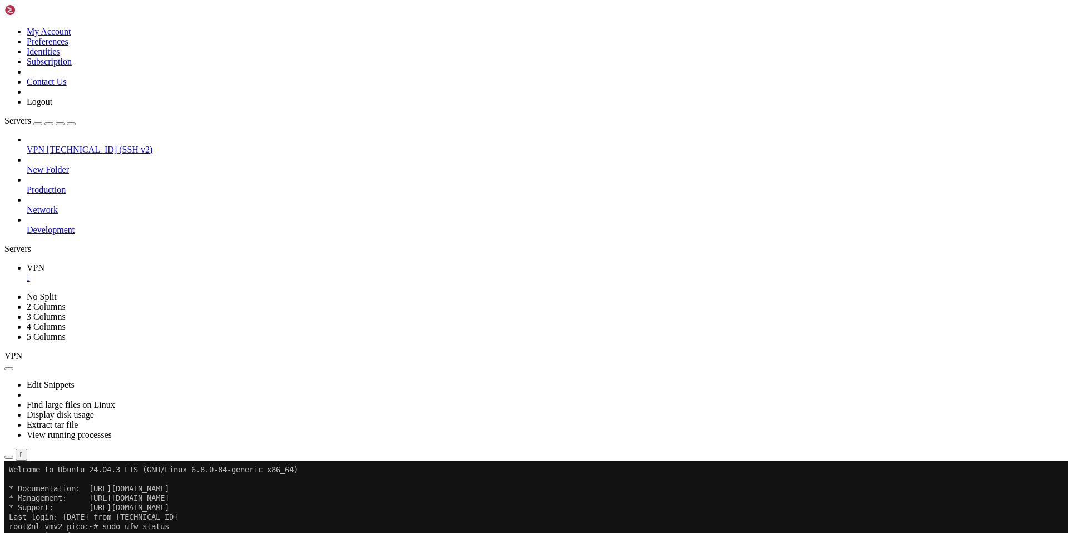
drag, startPoint x: 329, startPoint y: 838, endPoint x: 11, endPoint y: 838, distance: 318.9
drag, startPoint x: 125, startPoint y: 844, endPoint x: 291, endPoint y: 854, distance: 166.1
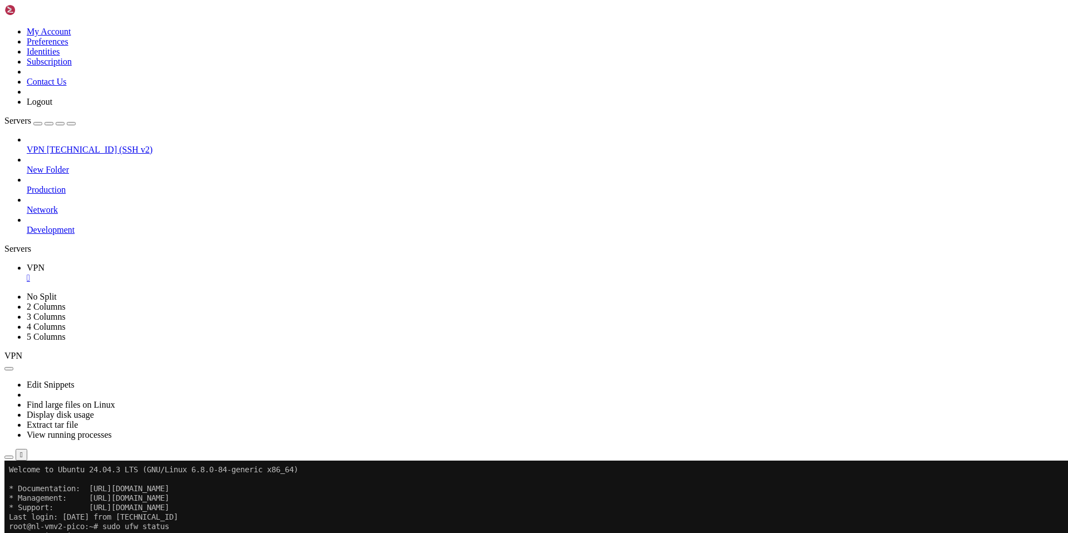
drag, startPoint x: 127, startPoint y: 894, endPoint x: 105, endPoint y: 888, distance: 23.5
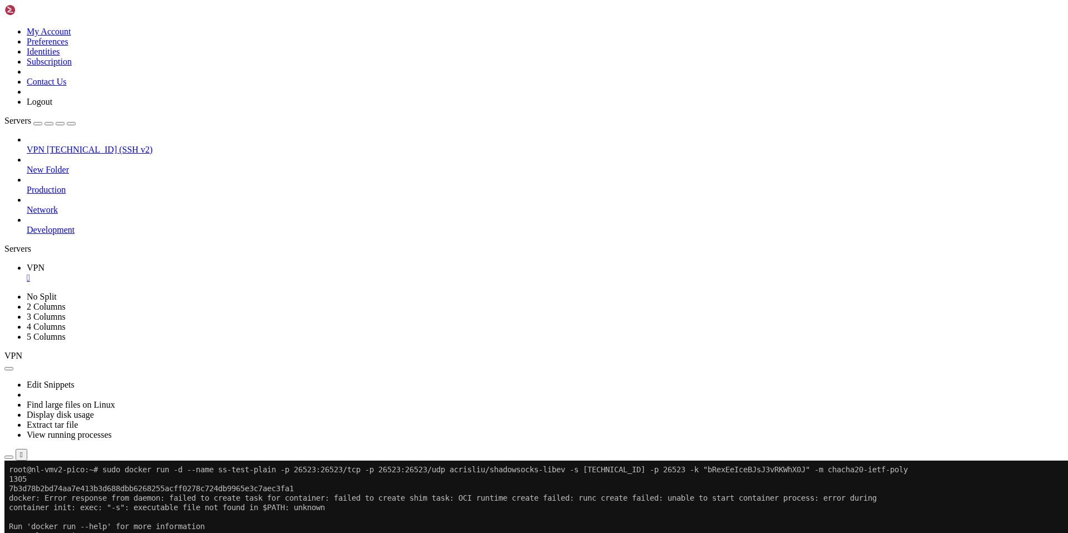
drag, startPoint x: 121, startPoint y: 911, endPoint x: 9, endPoint y: 742, distance: 202.0
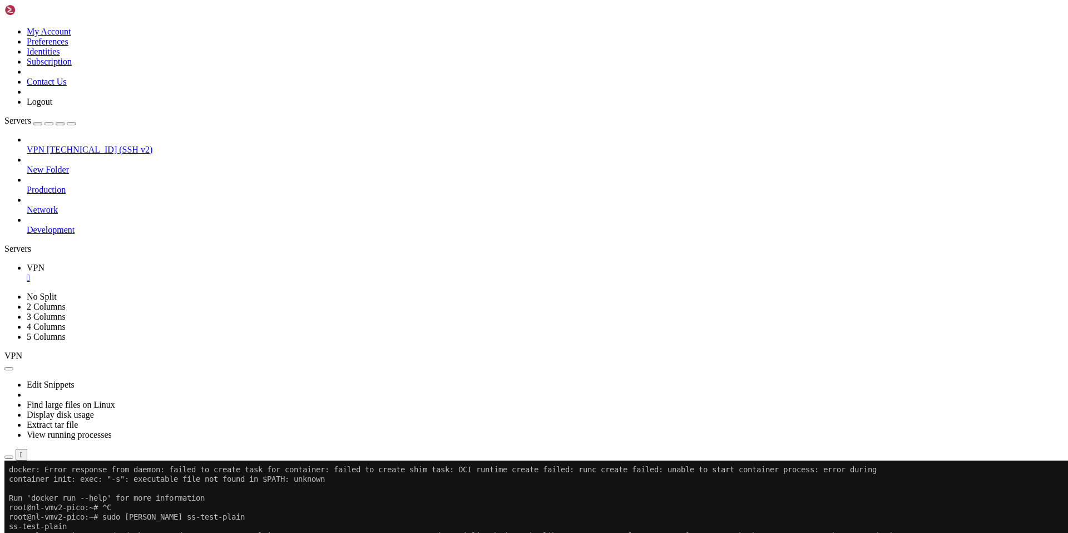
scroll to position [170, 0]
drag, startPoint x: 133, startPoint y: 912, endPoint x: 76, endPoint y: 876, distance: 67.5
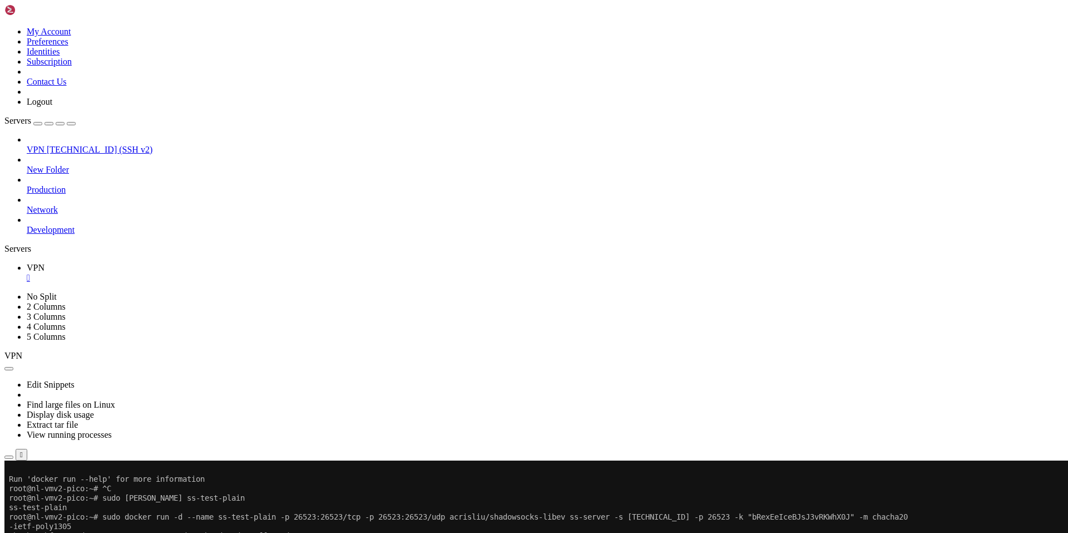
scroll to position [199, 0]
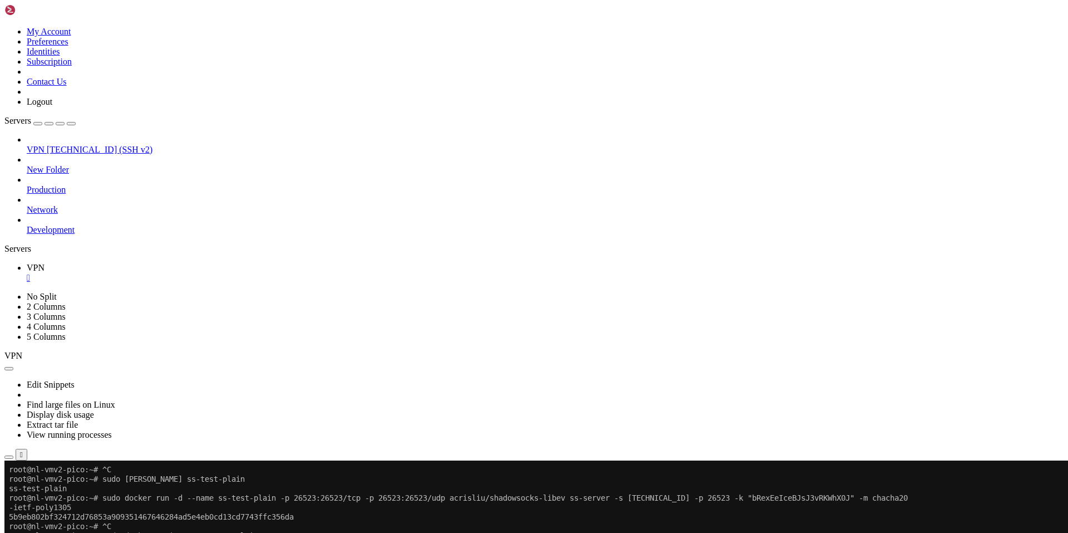
drag, startPoint x: 141, startPoint y: 908, endPoint x: 96, endPoint y: 898, distance: 46.3
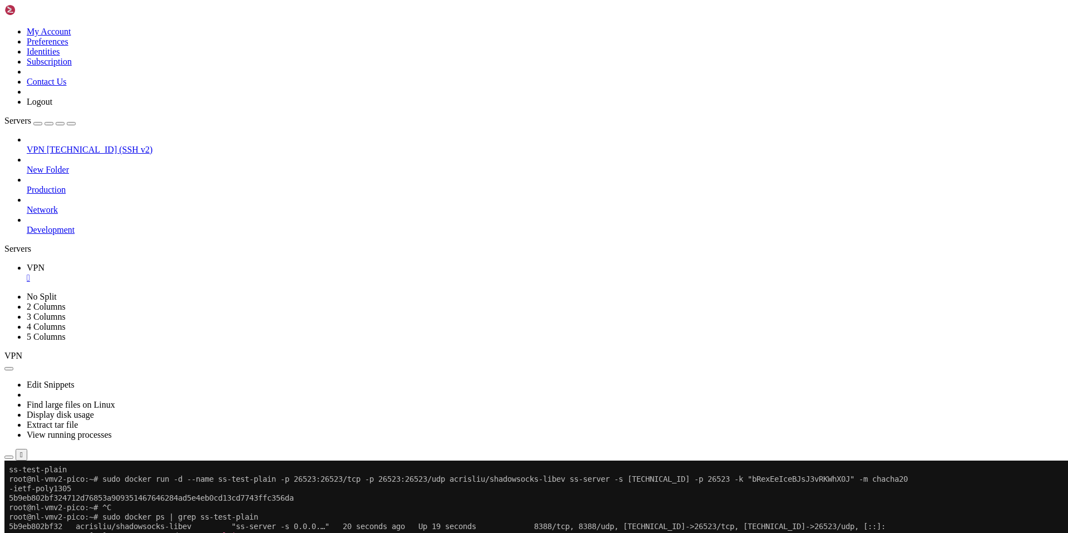
scroll to position [227, 0]
drag, startPoint x: 165, startPoint y: 909, endPoint x: 127, endPoint y: 903, distance: 38.9
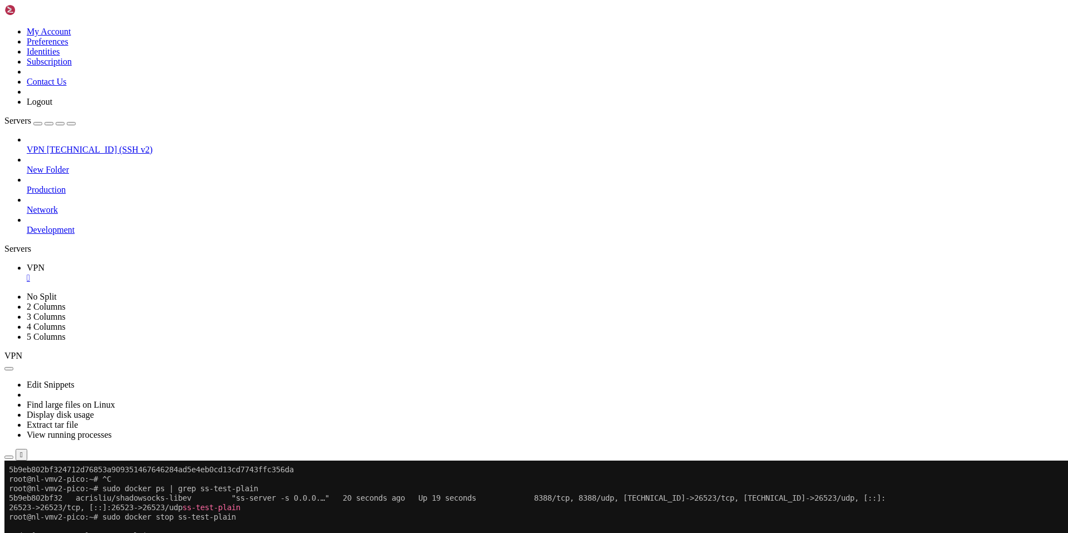
scroll to position [274, 0]
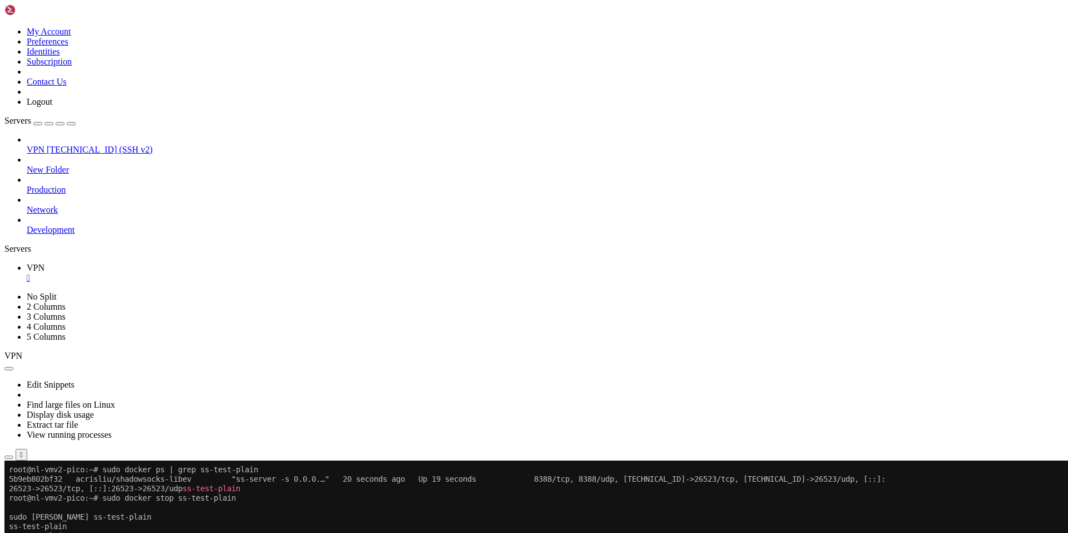
drag, startPoint x: 140, startPoint y: 913, endPoint x: 92, endPoint y: 894, distance: 50.9
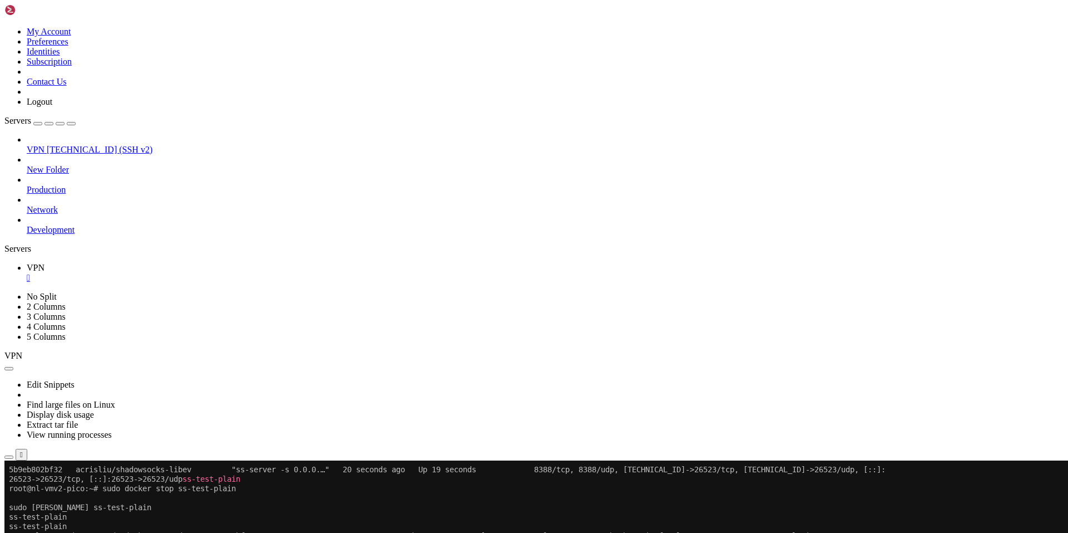
scroll to position [303, 0]
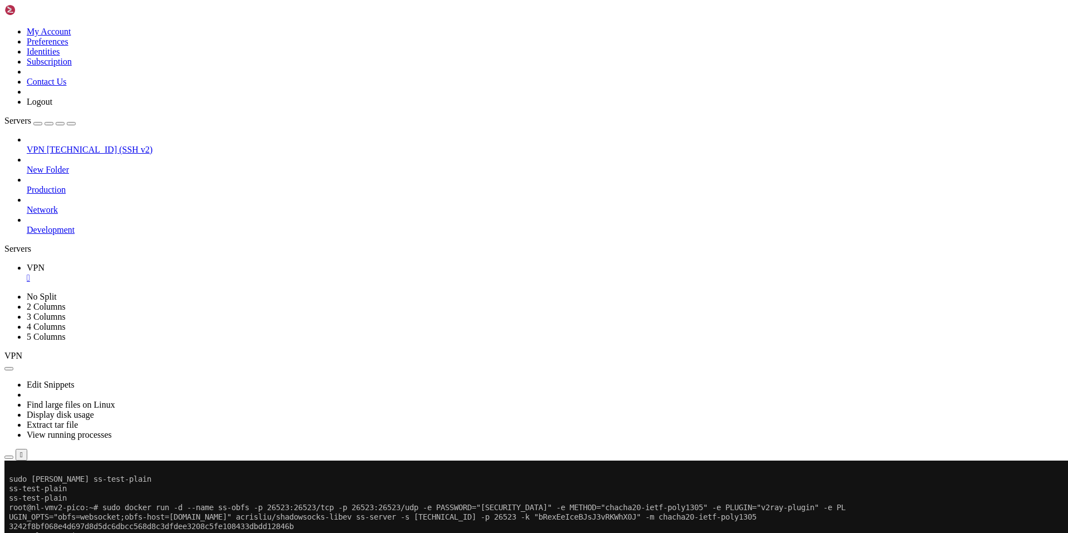
drag, startPoint x: 119, startPoint y: 905, endPoint x: 92, endPoint y: 900, distance: 27.6
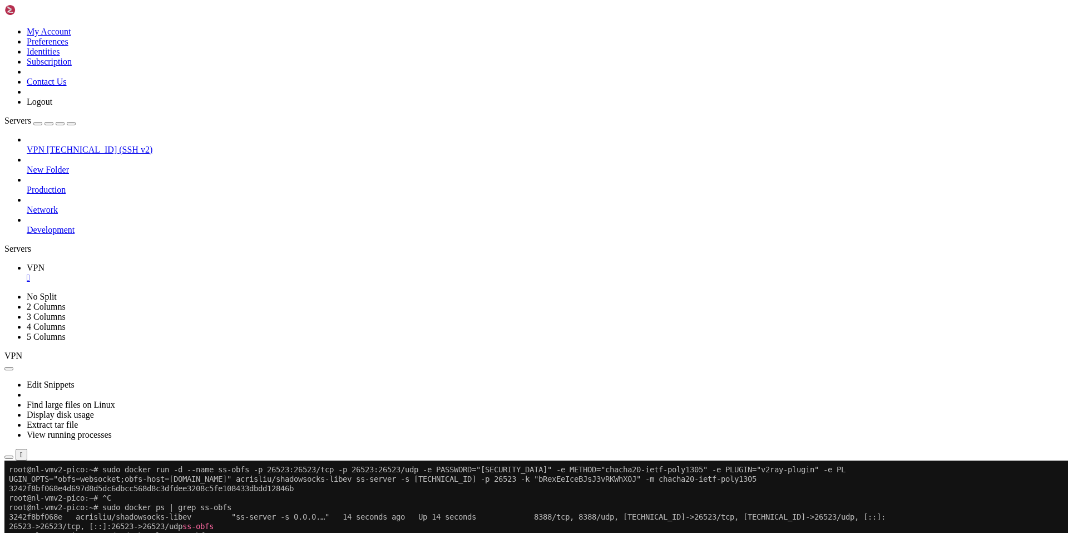
scroll to position [350, 0]
drag, startPoint x: 131, startPoint y: 909, endPoint x: 97, endPoint y: 895, distance: 36.4
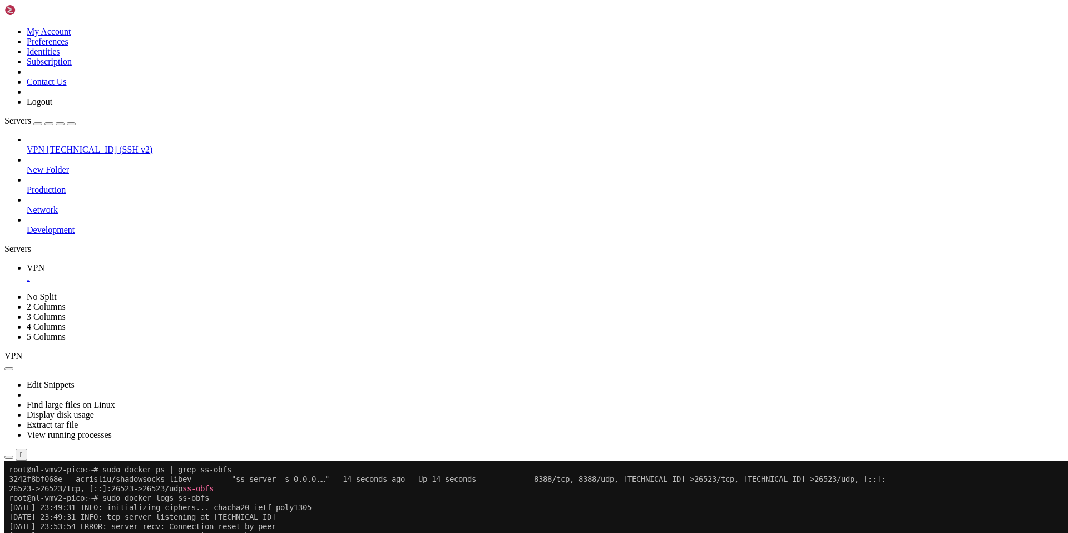
scroll to position [388, 0]
drag, startPoint x: 132, startPoint y: 908, endPoint x: 107, endPoint y: 906, distance: 25.1
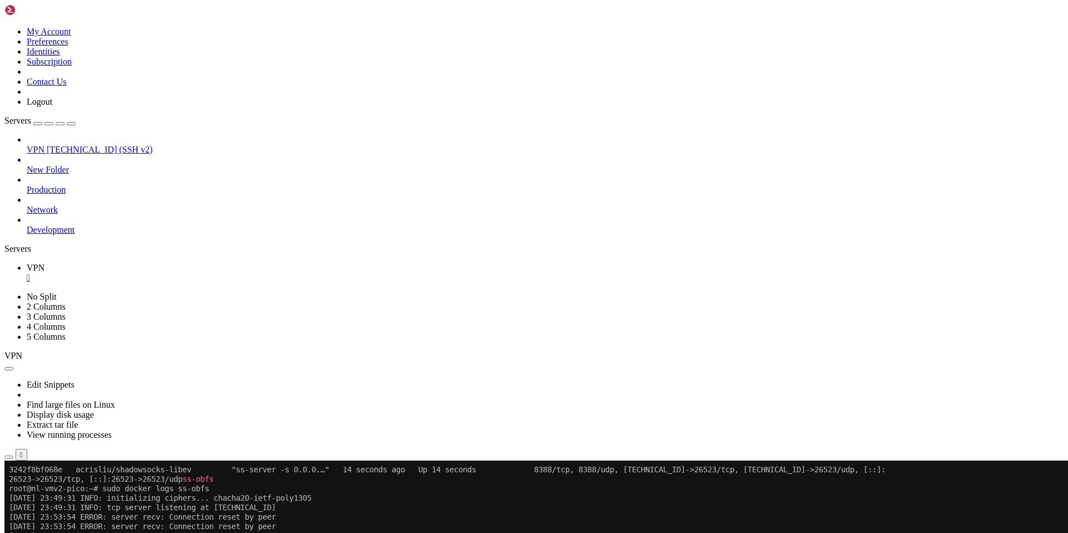
scroll to position [407, 0]
drag, startPoint x: 170, startPoint y: 909, endPoint x: 667, endPoint y: 911, distance: 496.9
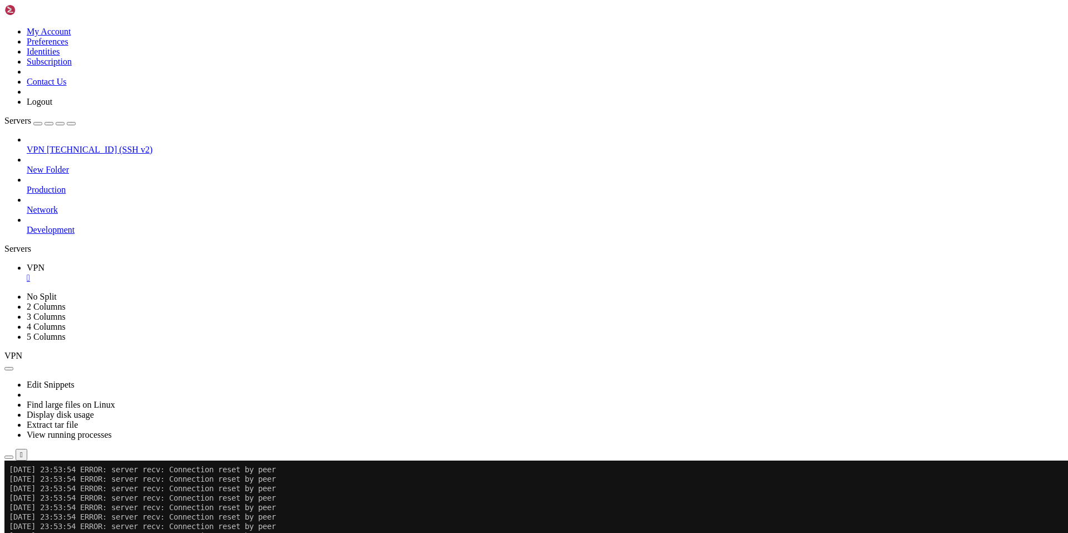
scroll to position [501, 0]
drag, startPoint x: 323, startPoint y: 905, endPoint x: 9, endPoint y: 904, distance: 313.9
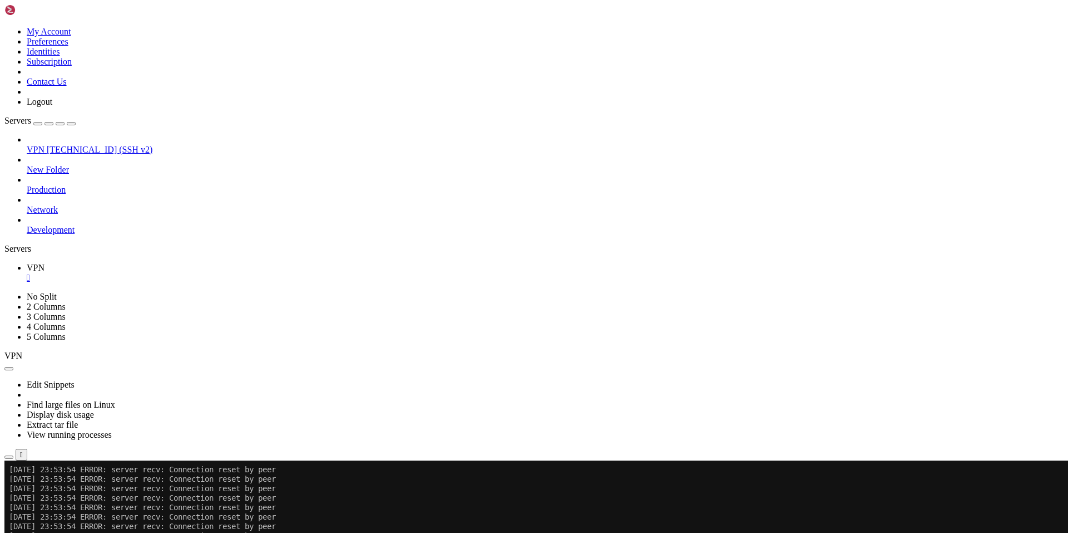
drag, startPoint x: 137, startPoint y: 910, endPoint x: 693, endPoint y: 912, distance: 556.5
drag, startPoint x: 126, startPoint y: 910, endPoint x: 8, endPoint y: 869, distance: 125.1
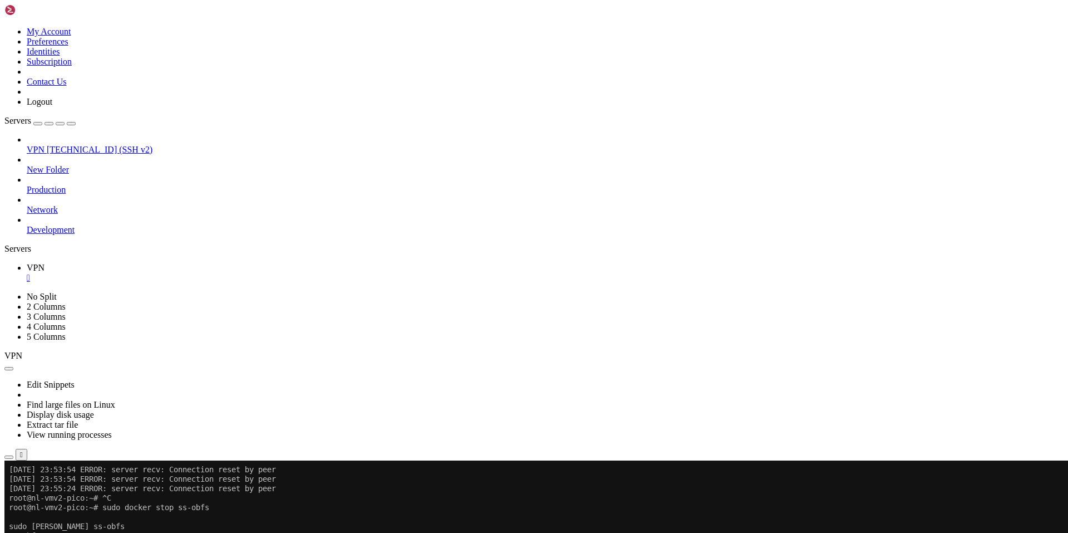
scroll to position [568, 0]
drag, startPoint x: 147, startPoint y: 907, endPoint x: 403, endPoint y: 905, distance: 256.5
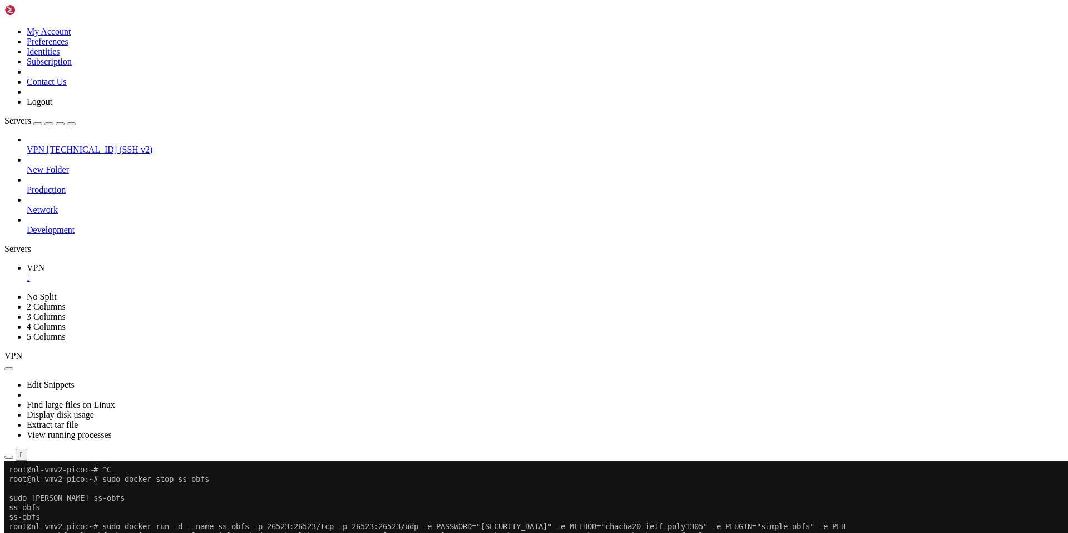
scroll to position [587, 0]
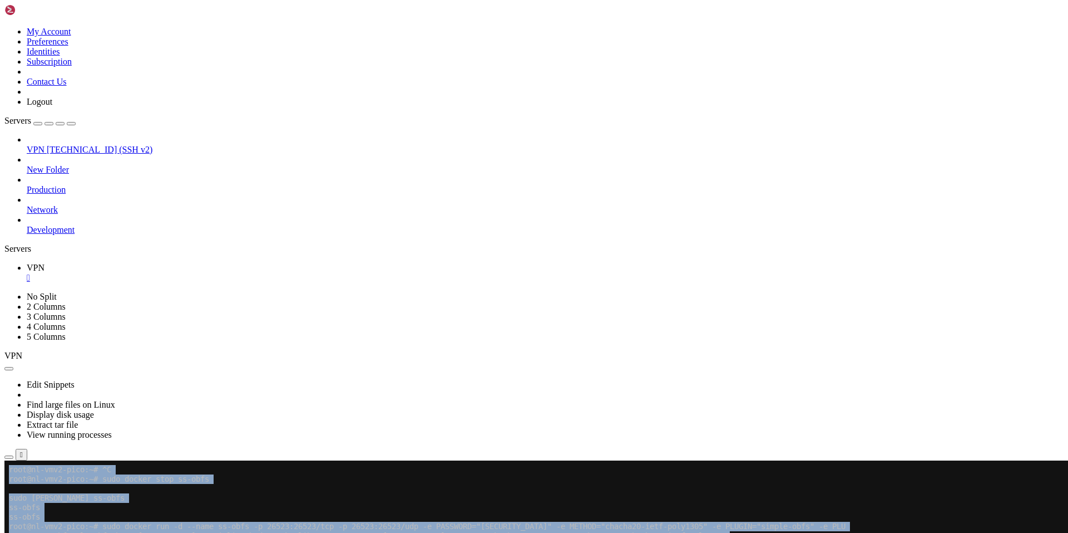
drag, startPoint x: 119, startPoint y: 909, endPoint x: 7, endPoint y: 906, distance: 111.9
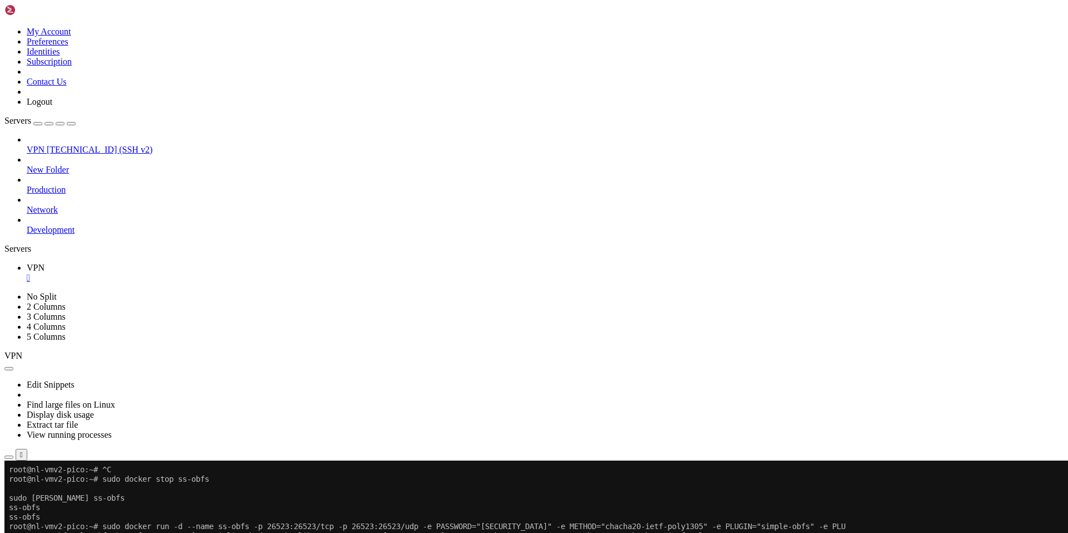
drag, startPoint x: 8, startPoint y: 905, endPoint x: 126, endPoint y: 912, distance: 118.2
drag, startPoint x: 113, startPoint y: 913, endPoint x: 143, endPoint y: 918, distance: 30.4
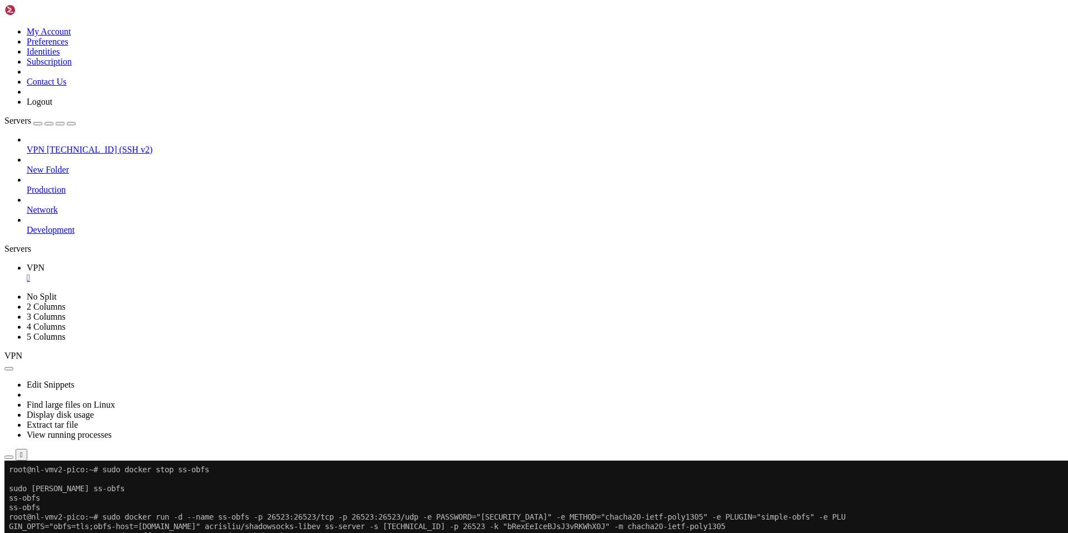
scroll to position [596, 0]
drag, startPoint x: 129, startPoint y: 908, endPoint x: 102, endPoint y: 903, distance: 27.2
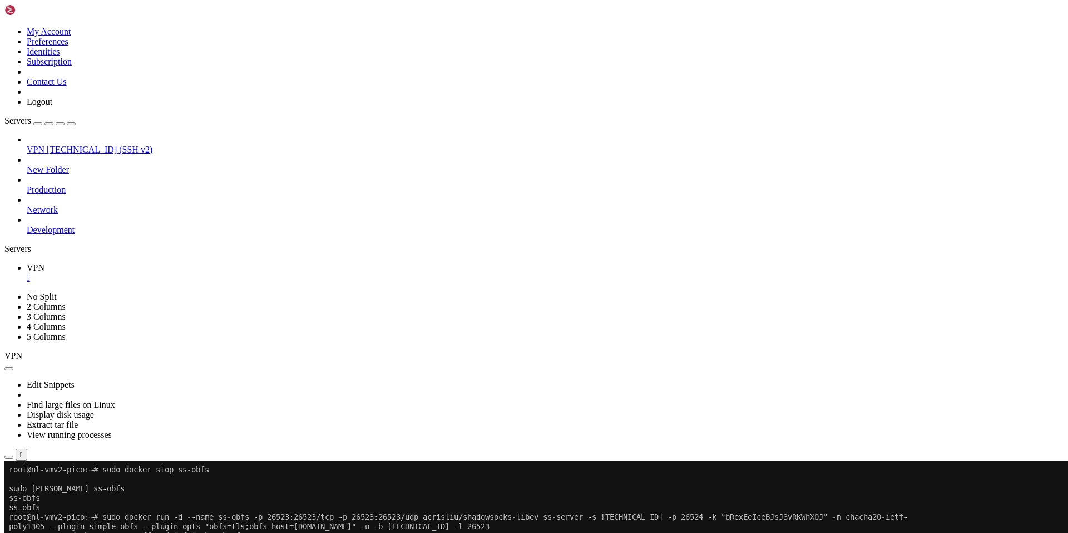
drag, startPoint x: 120, startPoint y: 910, endPoint x: 8, endPoint y: 819, distance: 144.7
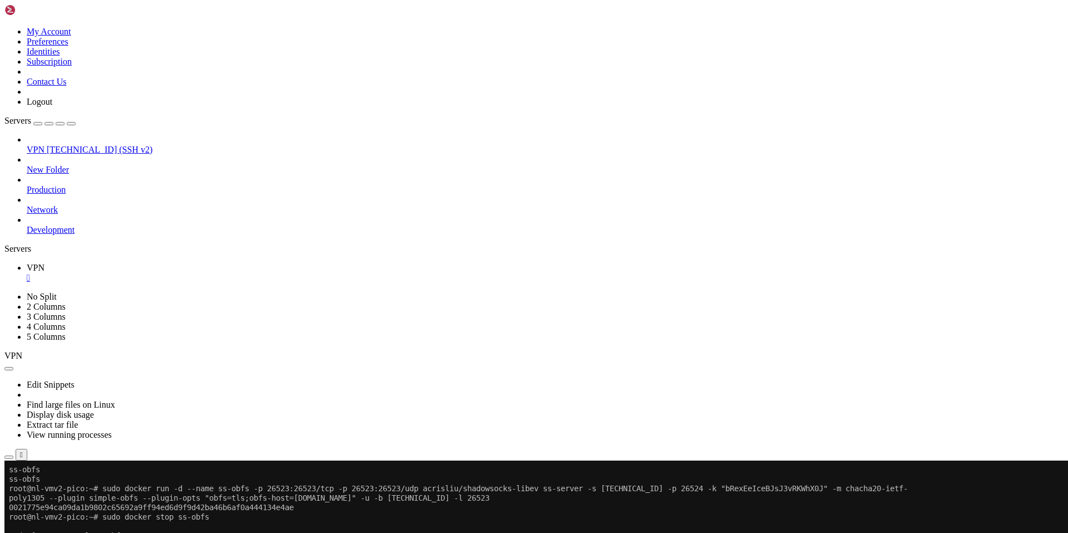
scroll to position [728, 0]
drag, startPoint x: 161, startPoint y: 911, endPoint x: 91, endPoint y: 890, distance: 72.5
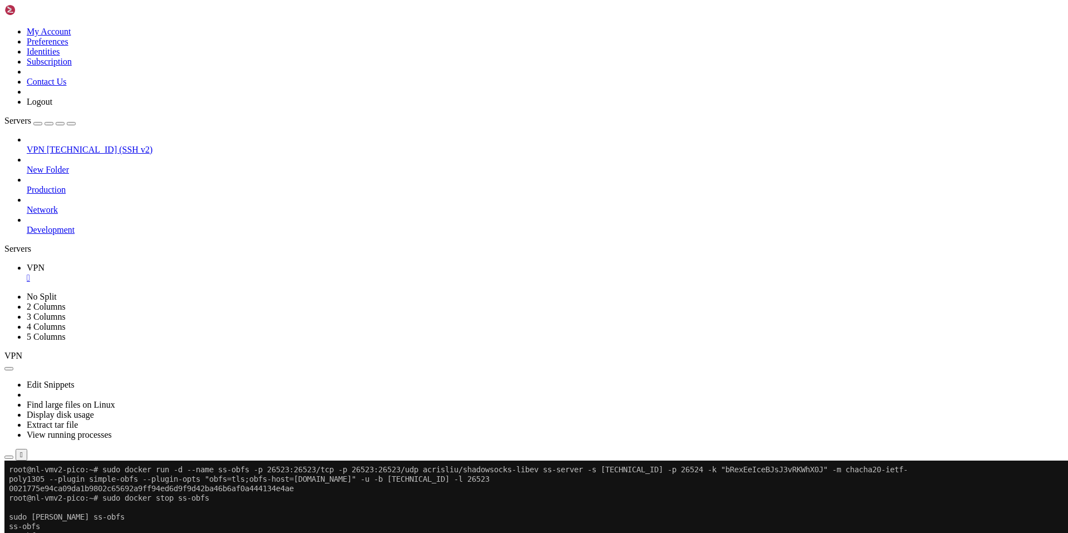
scroll to position [832, 0]
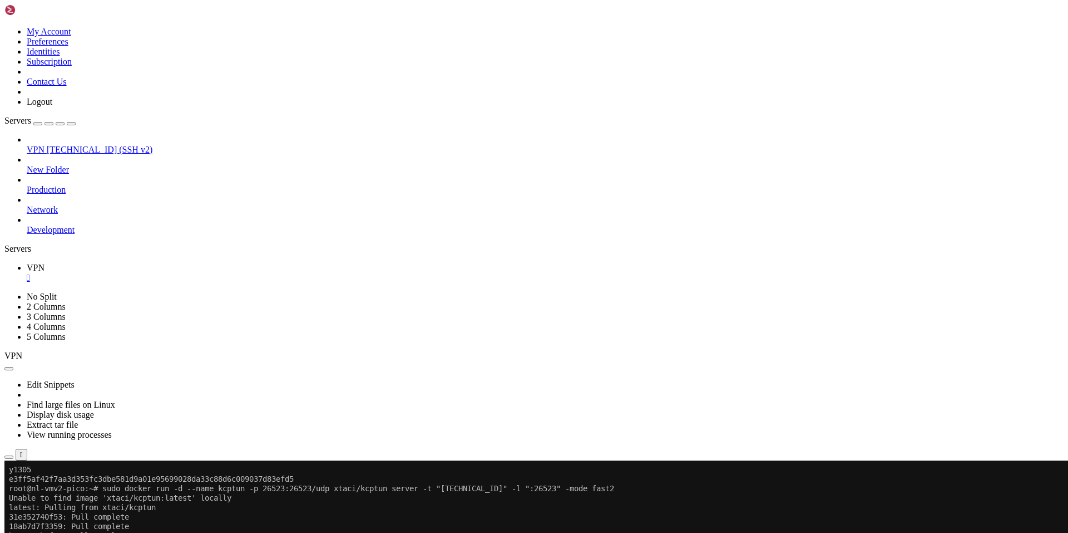
drag, startPoint x: 125, startPoint y: 905, endPoint x: 95, endPoint y: 865, distance: 50.1
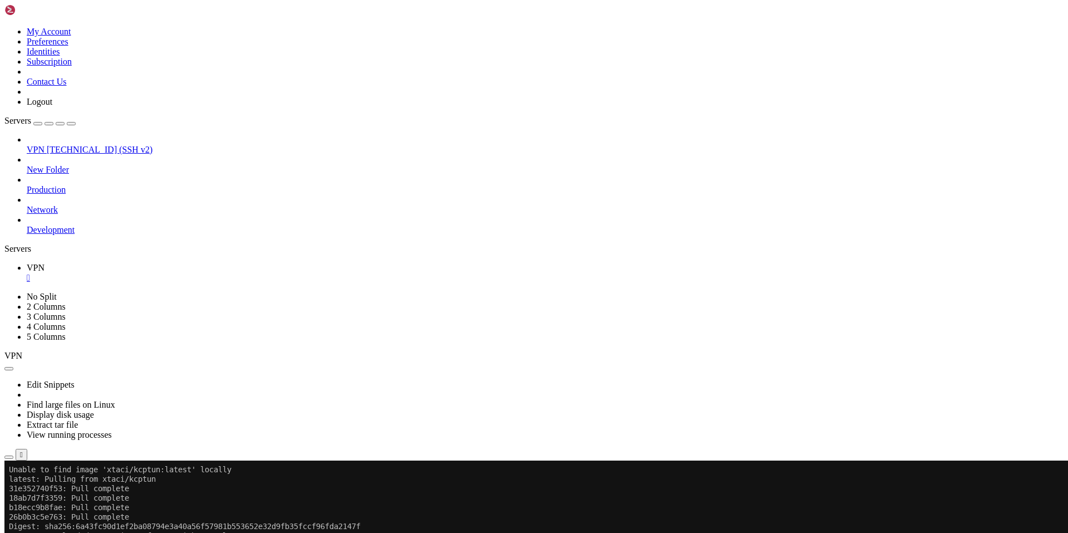
scroll to position [861, 0]
